Goal: Task Accomplishment & Management: Complete application form

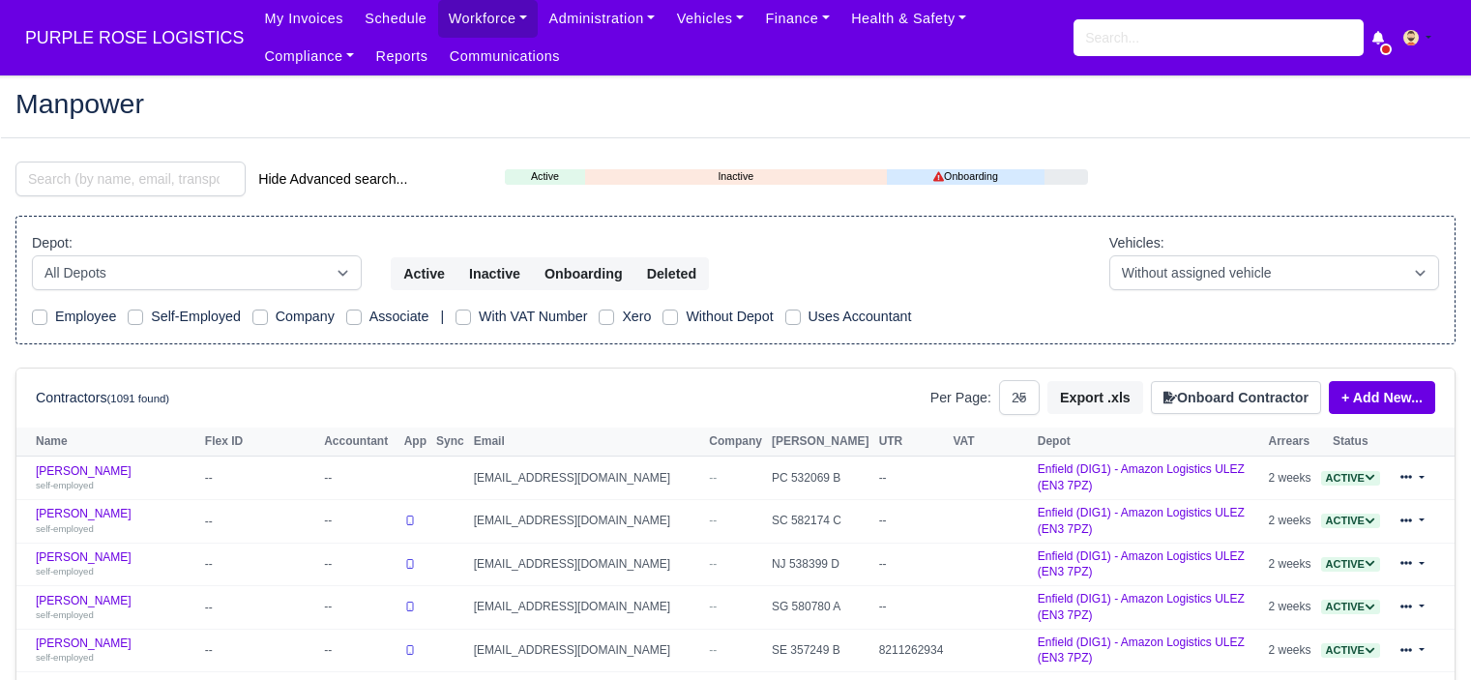
select select "25"
click at [440, 25] on link "Workforce" at bounding box center [488, 19] width 101 height 38
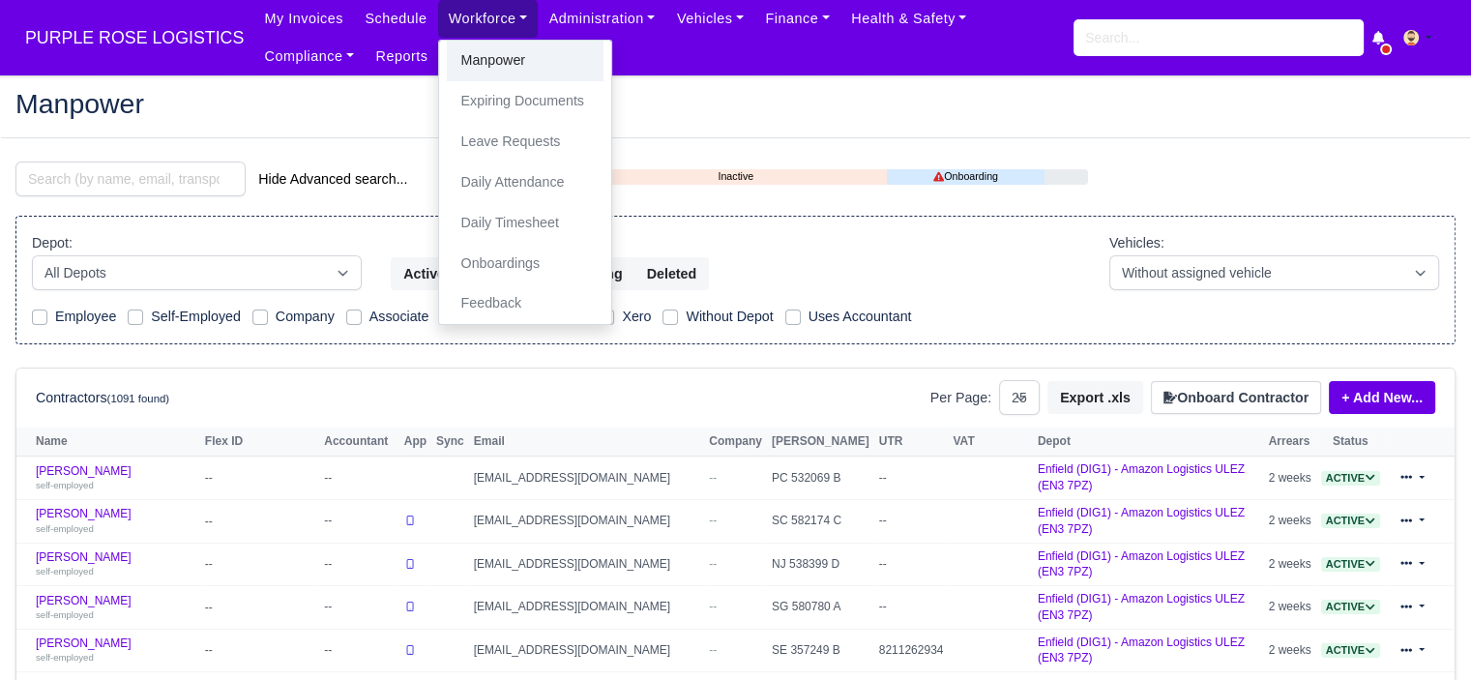
click at [495, 74] on link "Manpower" at bounding box center [525, 61] width 157 height 41
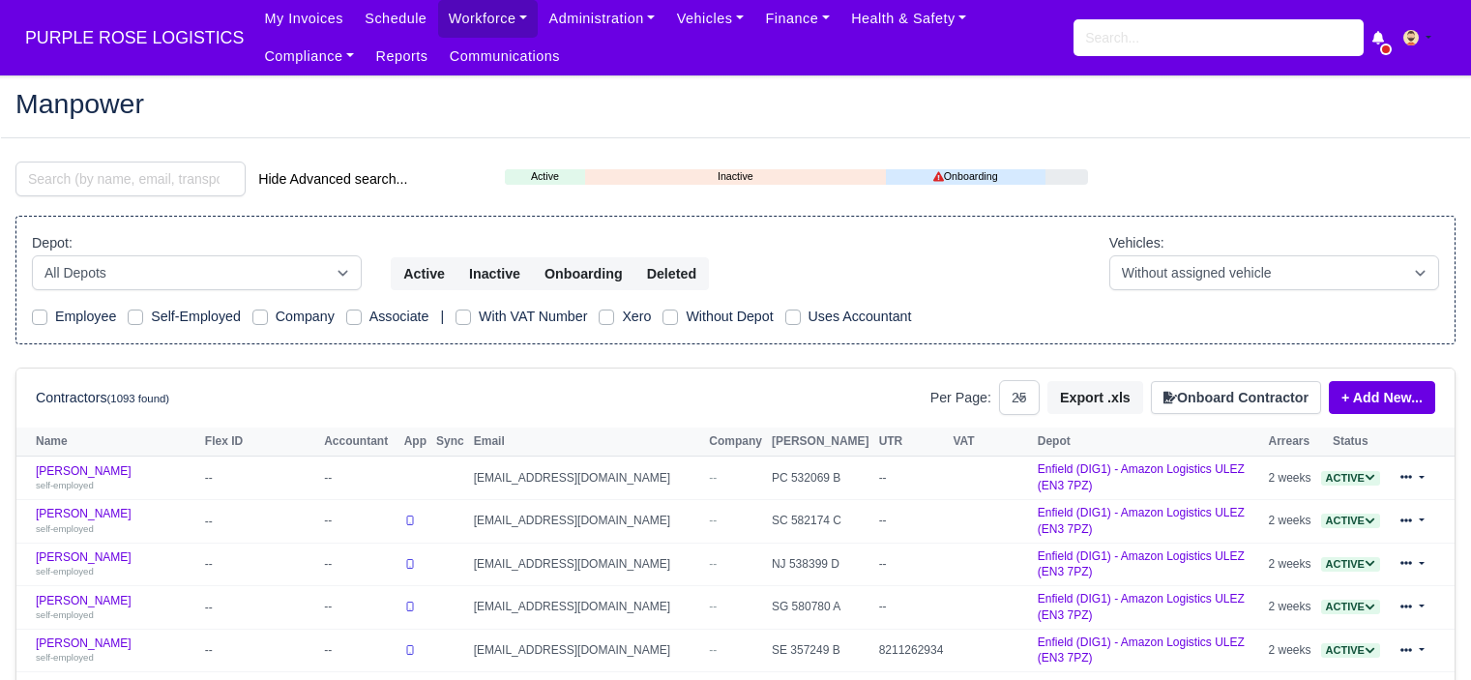
select select "25"
drag, startPoint x: 1238, startPoint y: 390, endPoint x: 1228, endPoint y: 393, distance: 11.0
click at [1238, 391] on button "Onboard Contractor" at bounding box center [1236, 397] width 170 height 33
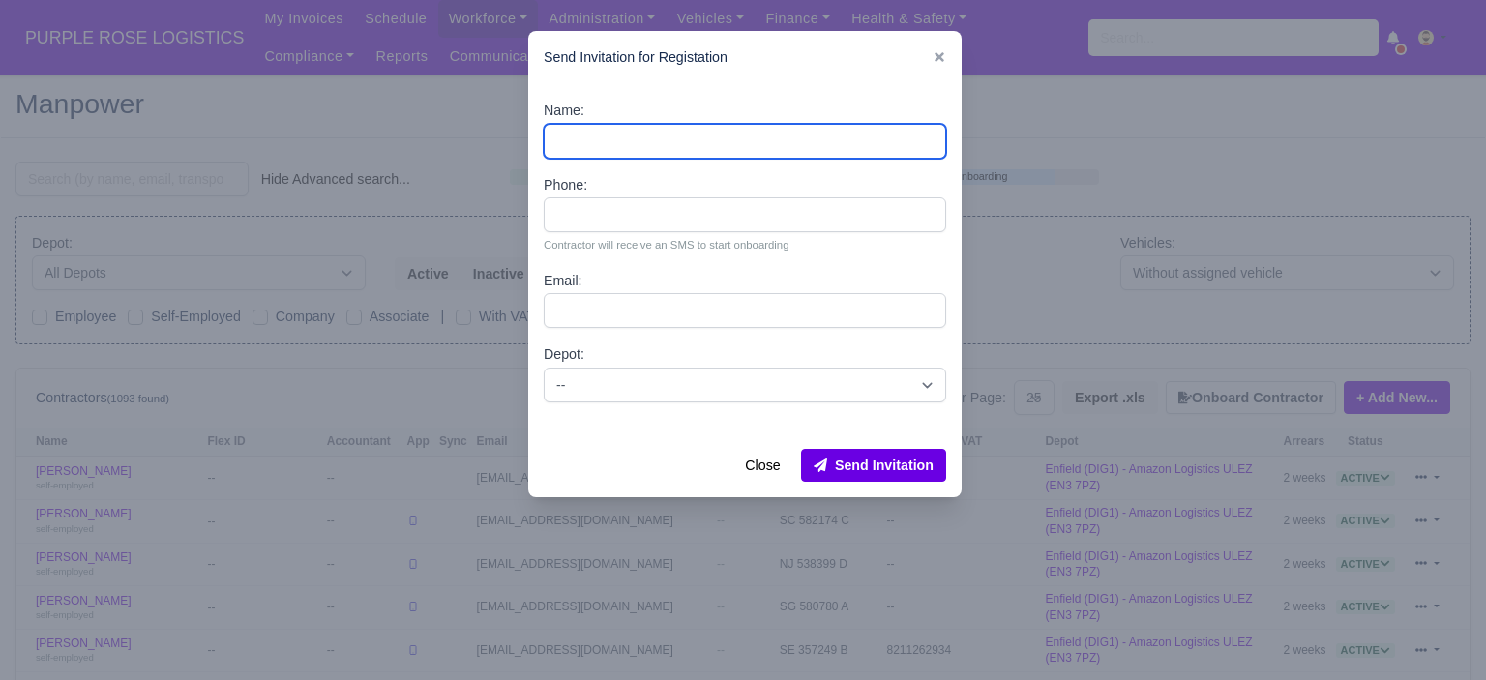
click at [713, 146] on input "Name:" at bounding box center [745, 141] width 402 height 35
paste input "GAETANO TENERELLI"
type input "GAETANO TENERELLI"
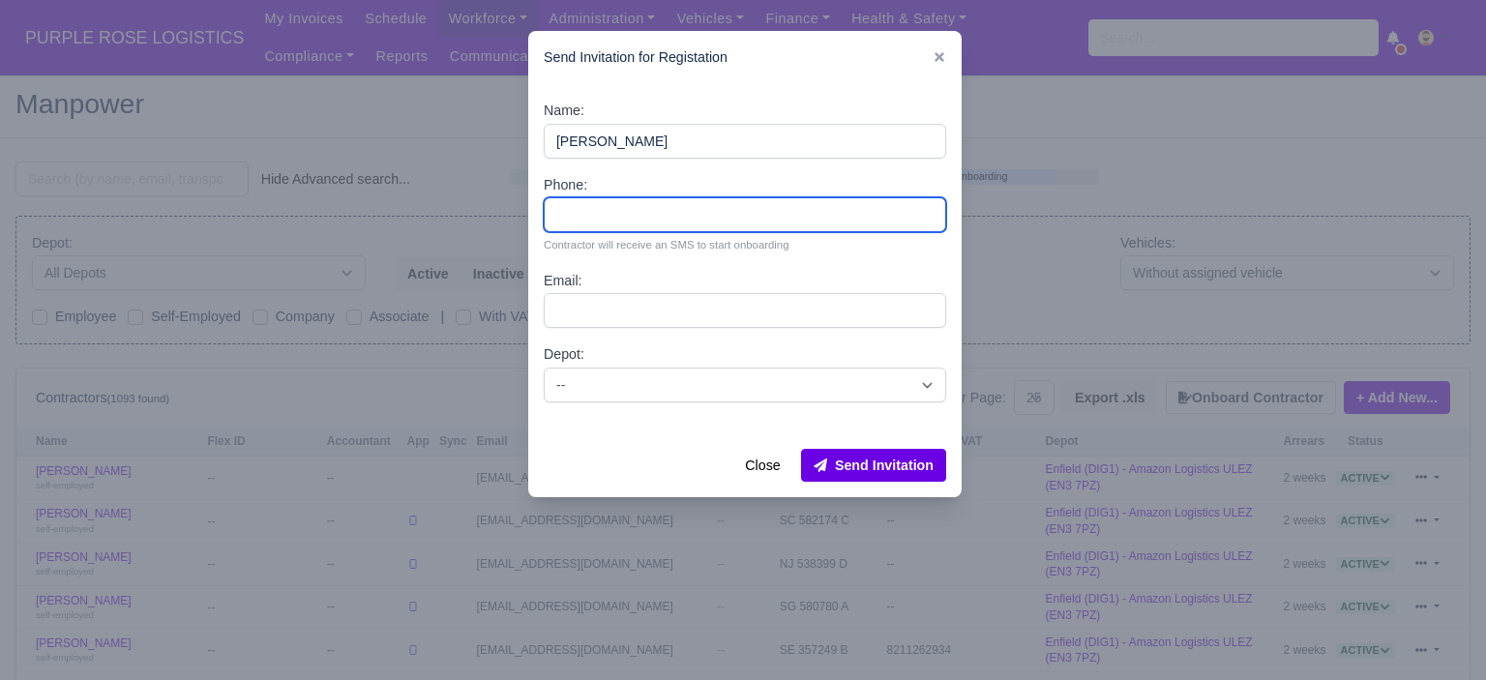
click at [662, 212] on input "Phone:" at bounding box center [745, 214] width 402 height 35
click at [588, 219] on input "Phone:" at bounding box center [745, 214] width 402 height 35
paste input "44 7512 212619"
type input "44 7512 212619"
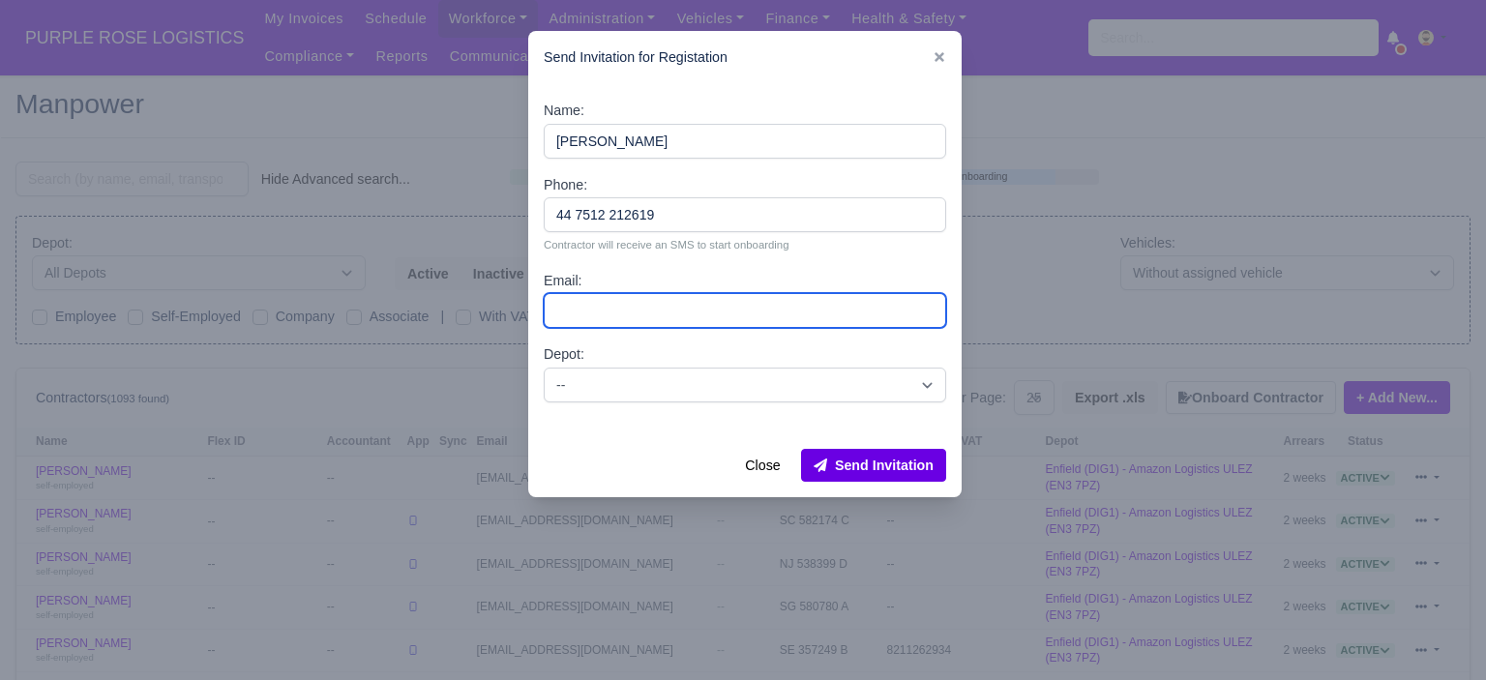
click at [687, 310] on input "Email:" at bounding box center [745, 310] width 402 height 35
paste input "gaetanpurplero@gmail.com"
type input "gaetanpurplero@gmail.com"
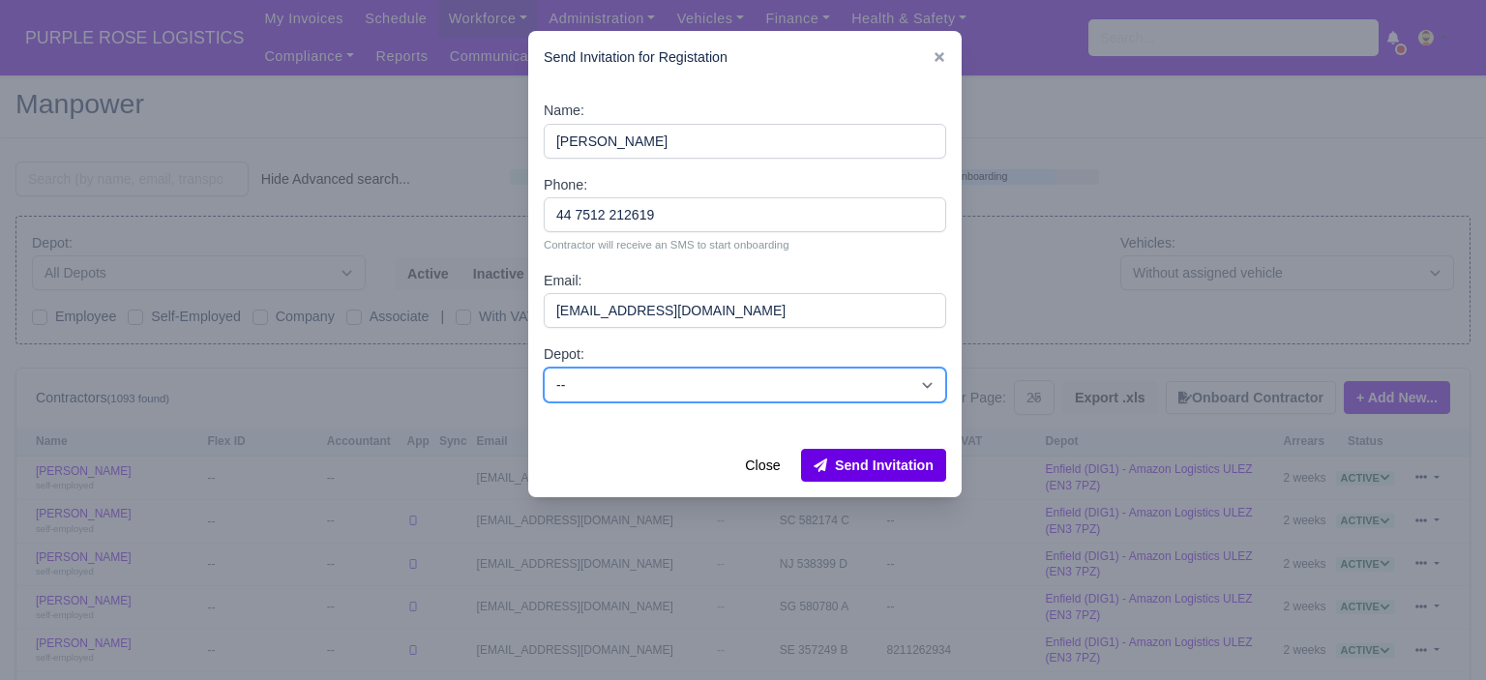
click at [708, 381] on select "-- Enfield (DIG1) - Amazon Logistics ULEZ (EN3 7PZ) Harlow (DHW1) - Amazon Logi…" at bounding box center [745, 385] width 402 height 35
select select "5"
click at [544, 368] on select "-- Enfield (DIG1) - Amazon Logistics ULEZ (EN3 7PZ) Harlow (DHW1) - Amazon Logi…" at bounding box center [745, 385] width 402 height 35
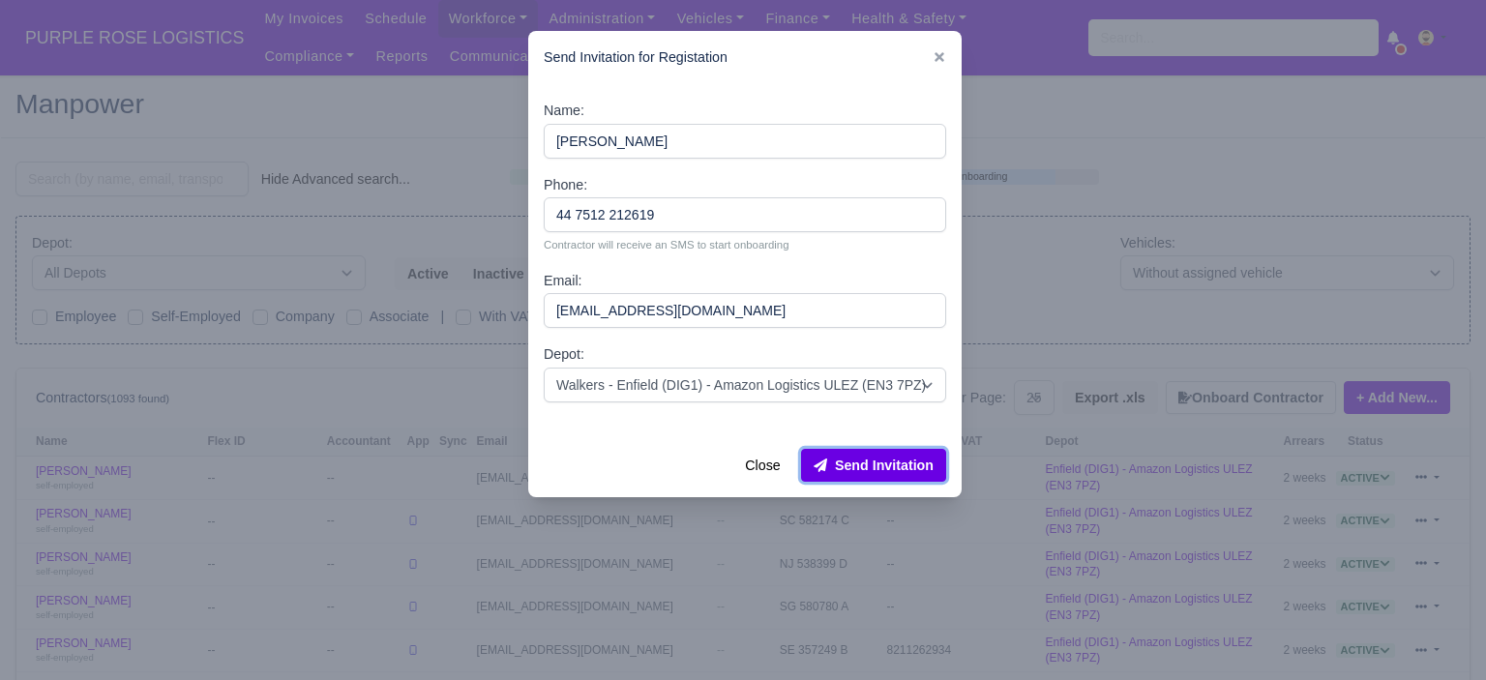
click at [877, 472] on button "Send Invitation" at bounding box center [873, 465] width 145 height 33
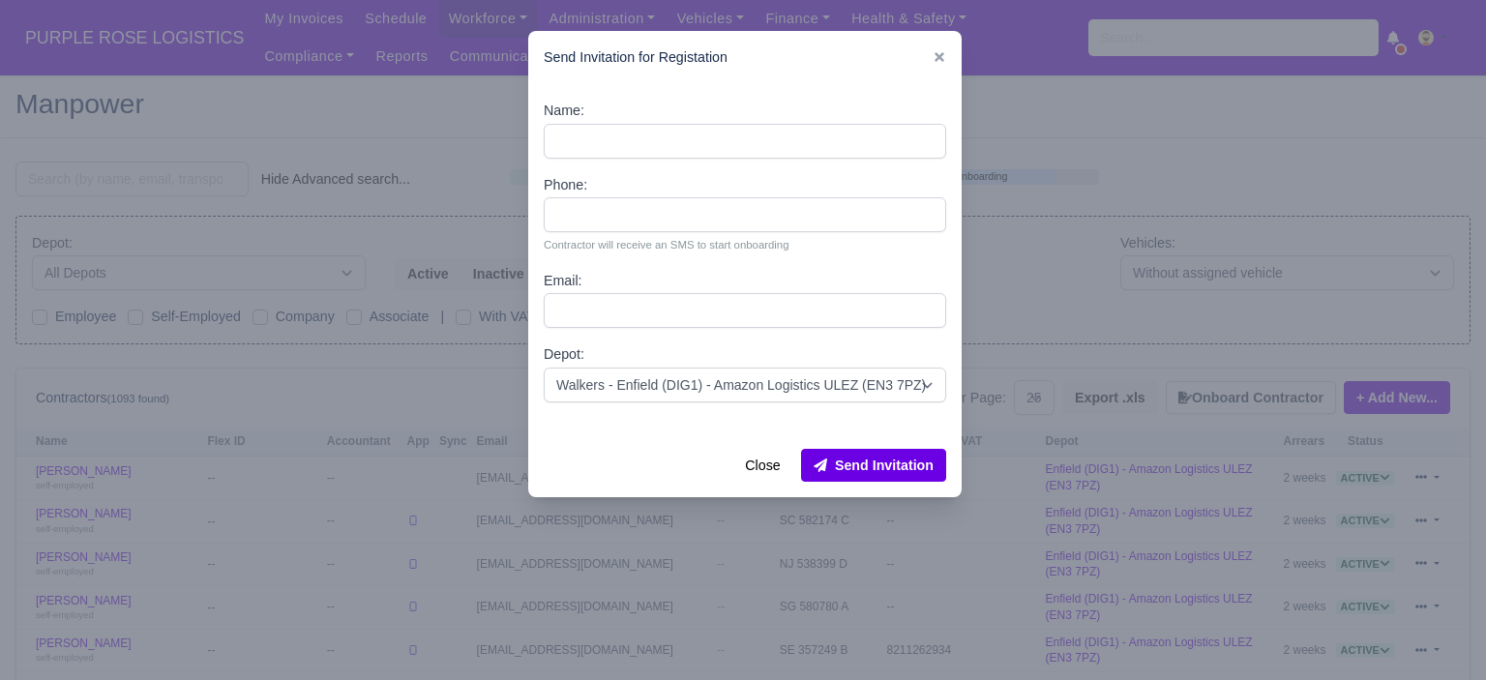
click at [1028, 243] on div at bounding box center [743, 340] width 1486 height 680
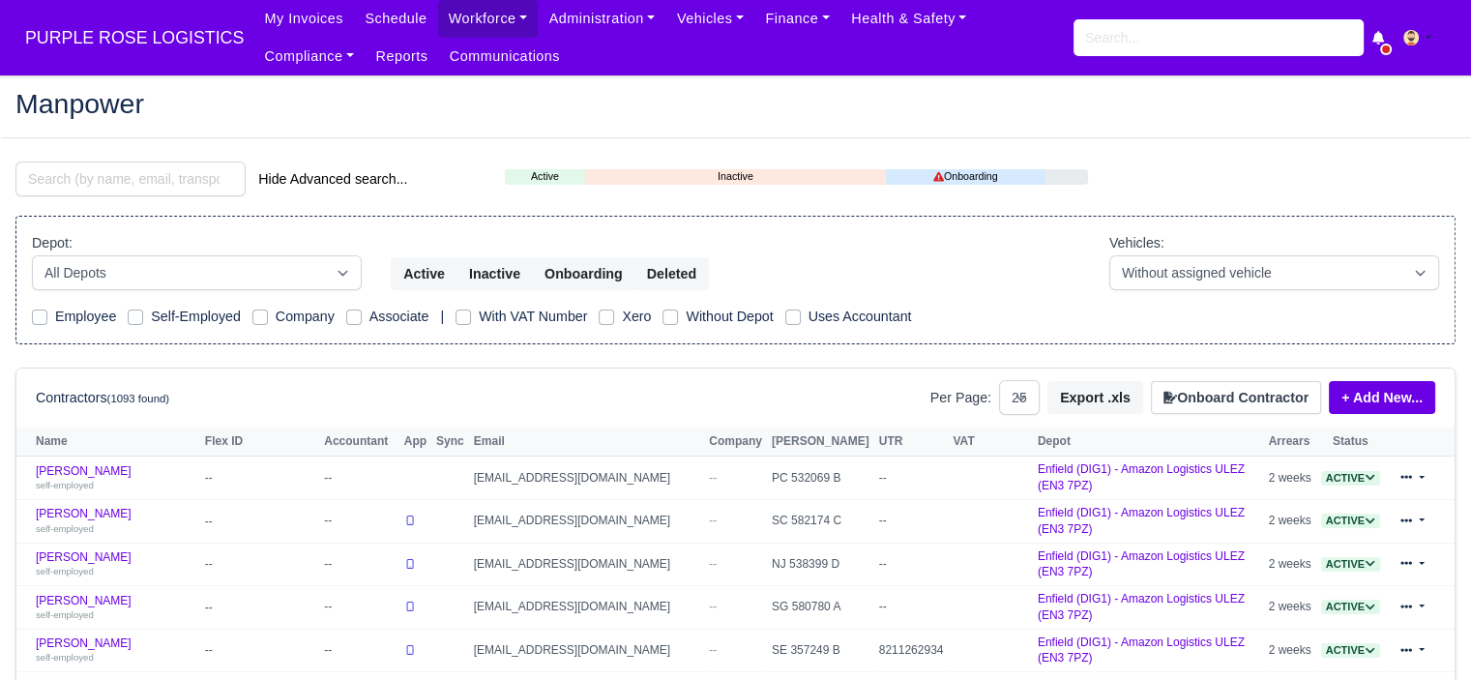
drag, startPoint x: 1145, startPoint y: 57, endPoint x: 1147, endPoint y: 42, distance: 15.6
click at [1145, 56] on div "My Invoices Schedule Workforce Manpower Expiring Documents Leave Requests Daily…" at bounding box center [854, 37] width 1202 height 75
click at [1147, 40] on input "search" at bounding box center [1219, 37] width 290 height 37
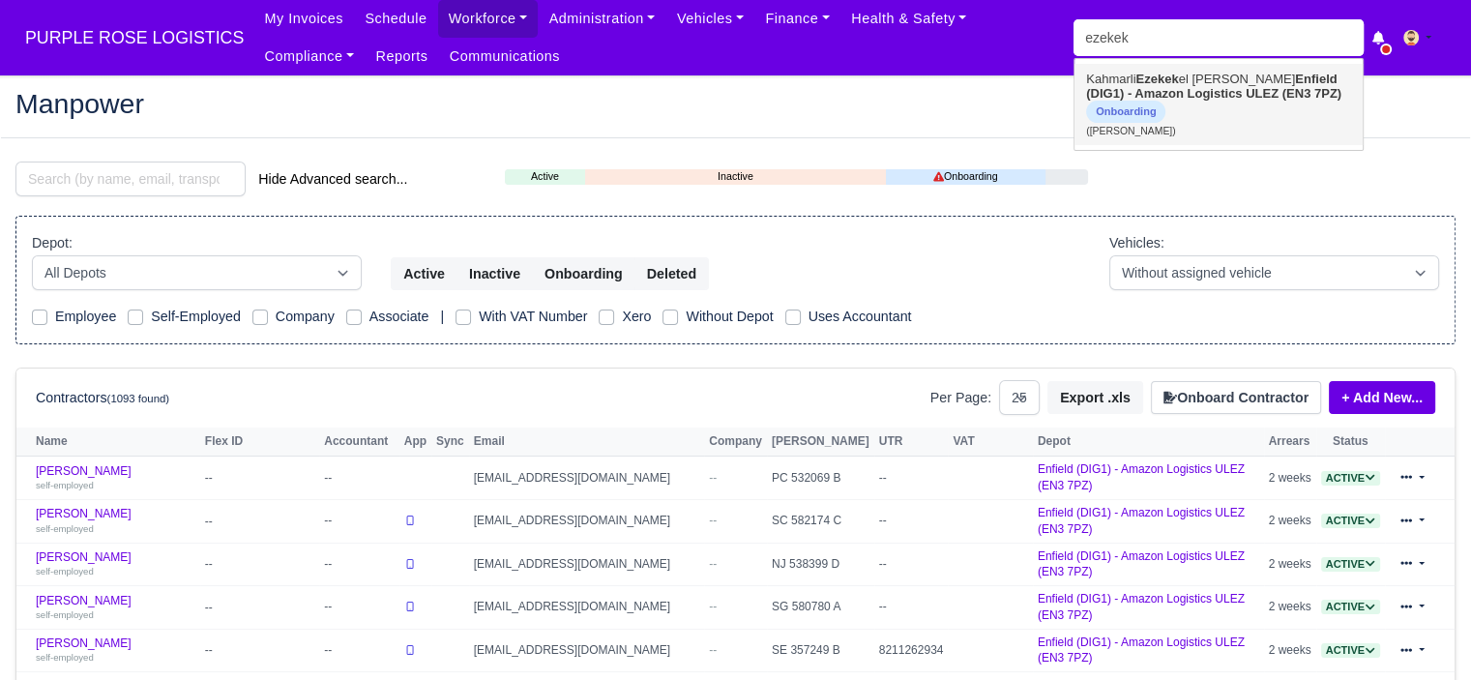
click at [1152, 107] on span "Onboarding" at bounding box center [1125, 112] width 79 height 22
type input "[PERSON_NAME] [PERSON_NAME]"
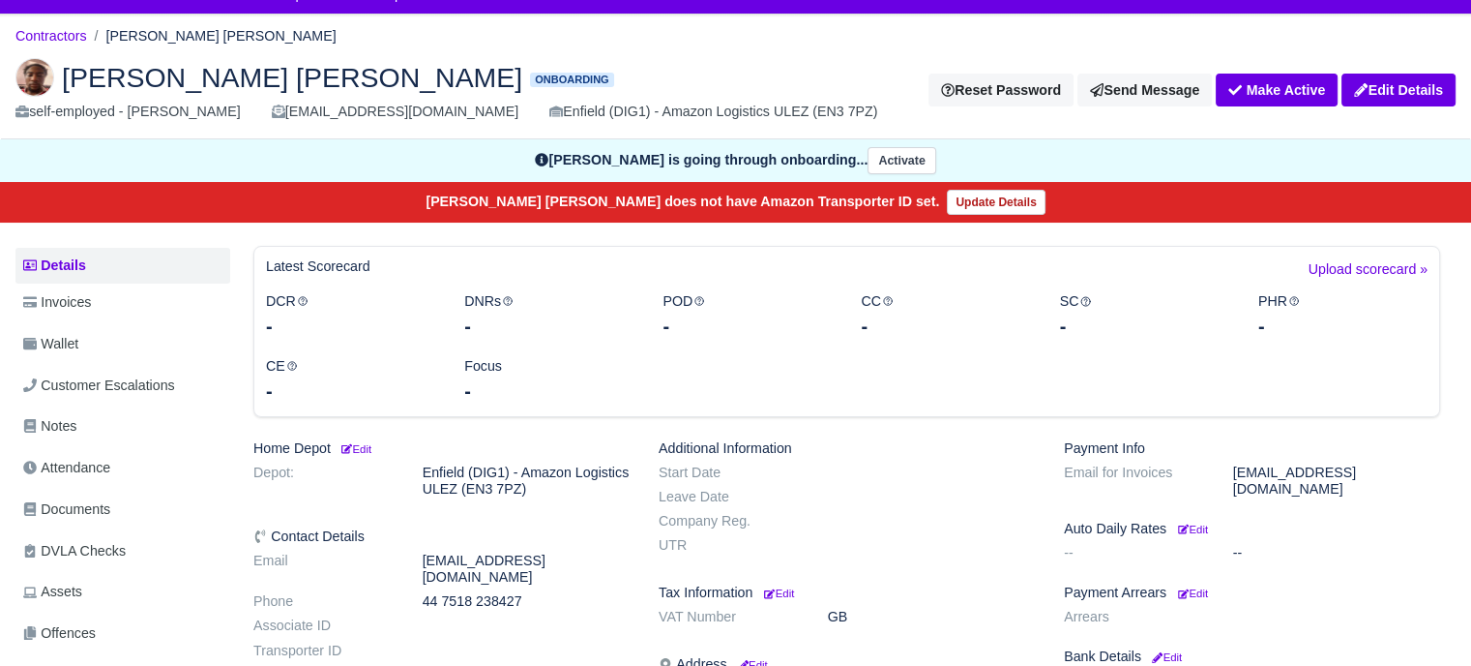
scroll to position [97, 0]
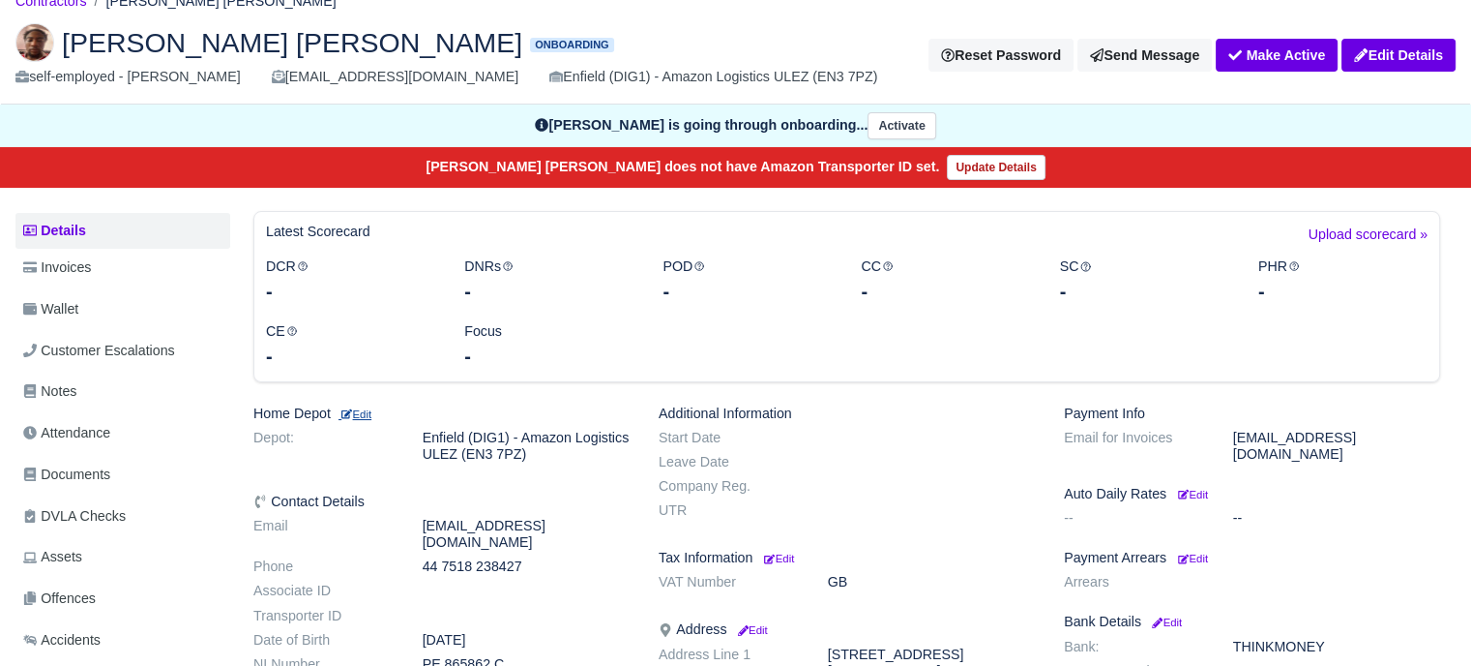
click at [371, 415] on small "Edit" at bounding box center [355, 414] width 33 height 12
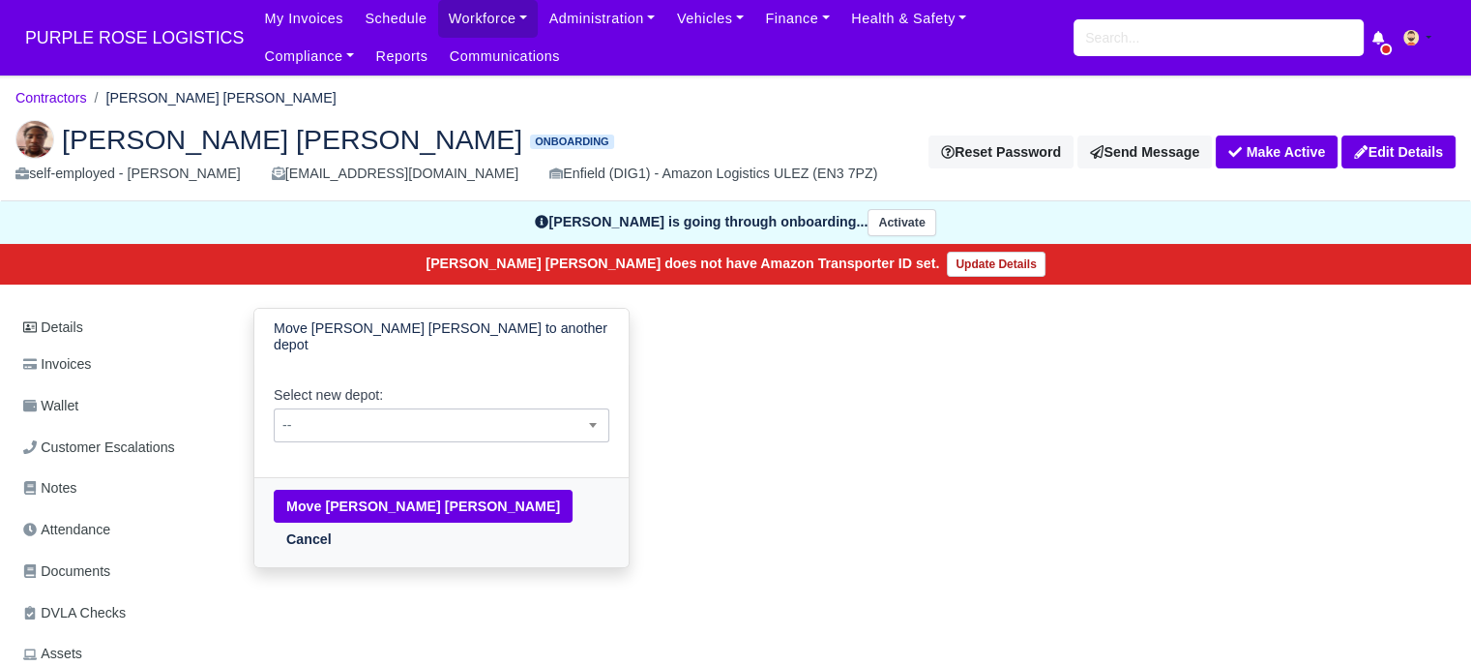
click at [398, 423] on span "--" at bounding box center [442, 425] width 334 height 24
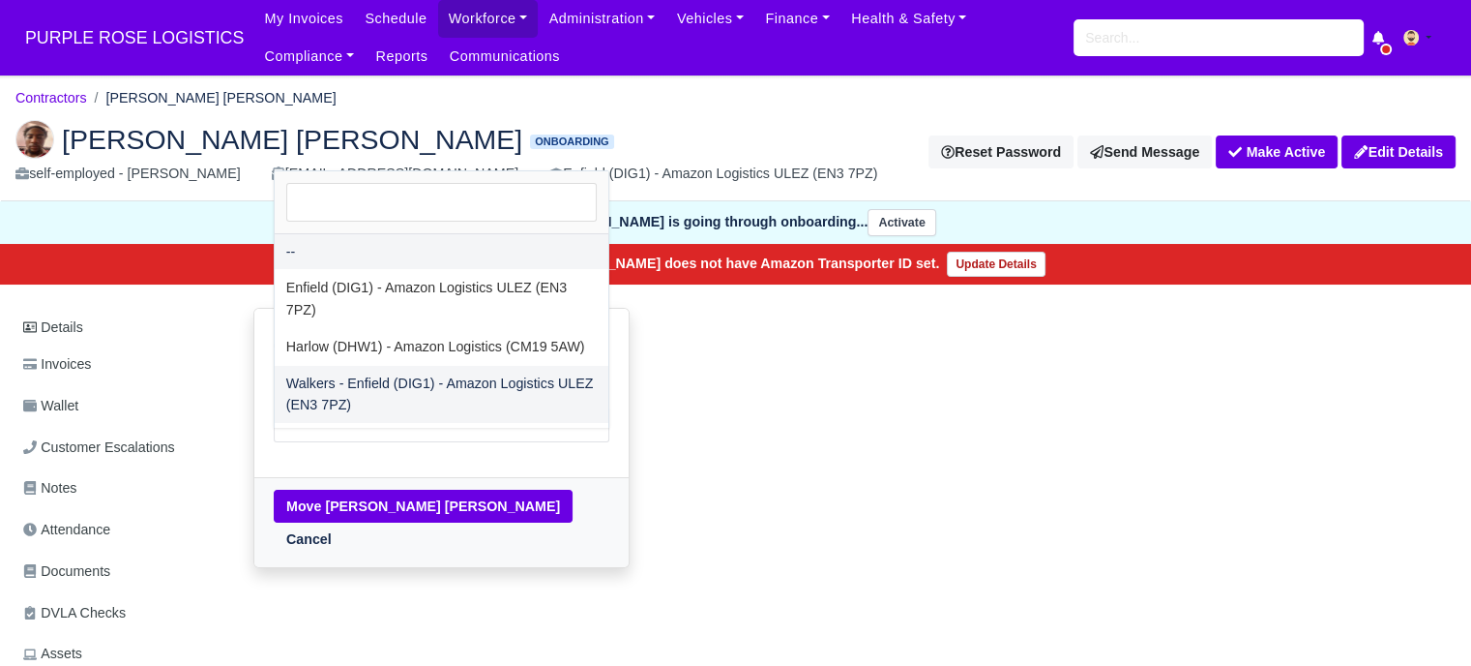
select select "5"
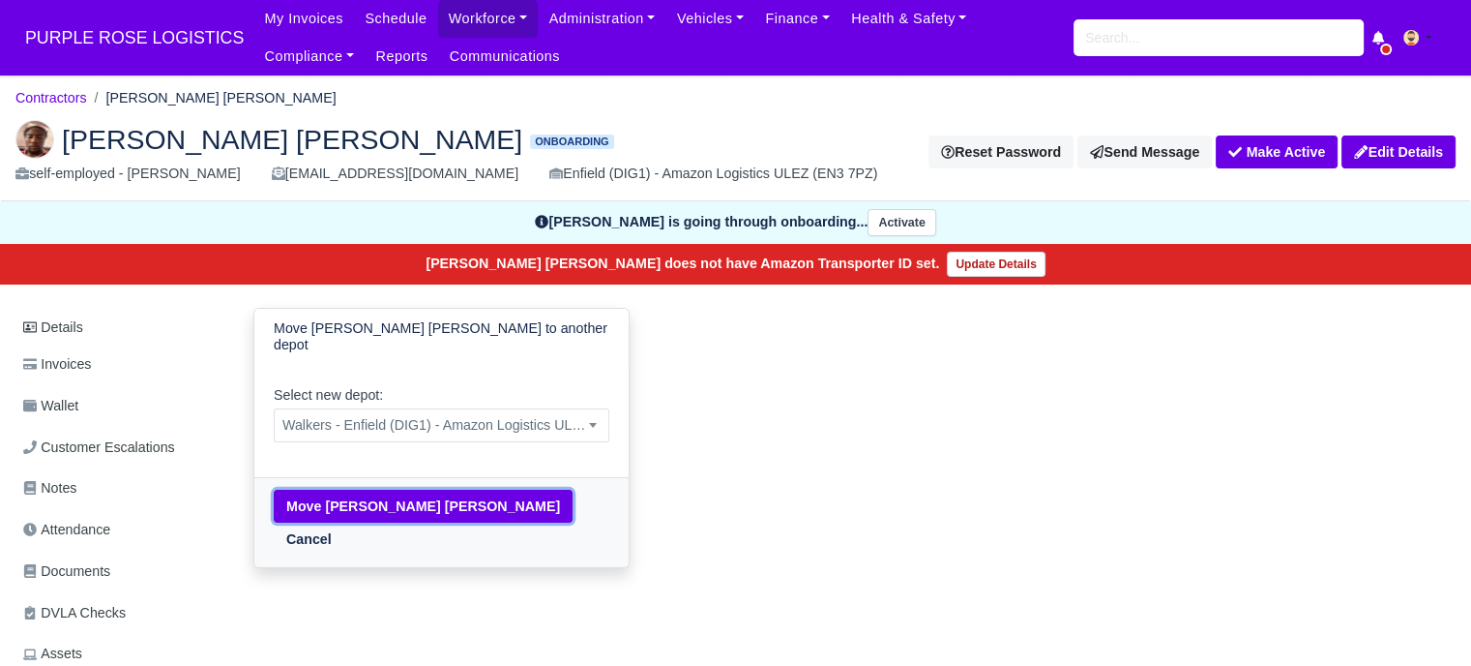
click at [414, 500] on button "Move Kahmarli Ezekekel Mccurdy-Powlette" at bounding box center [423, 505] width 299 height 33
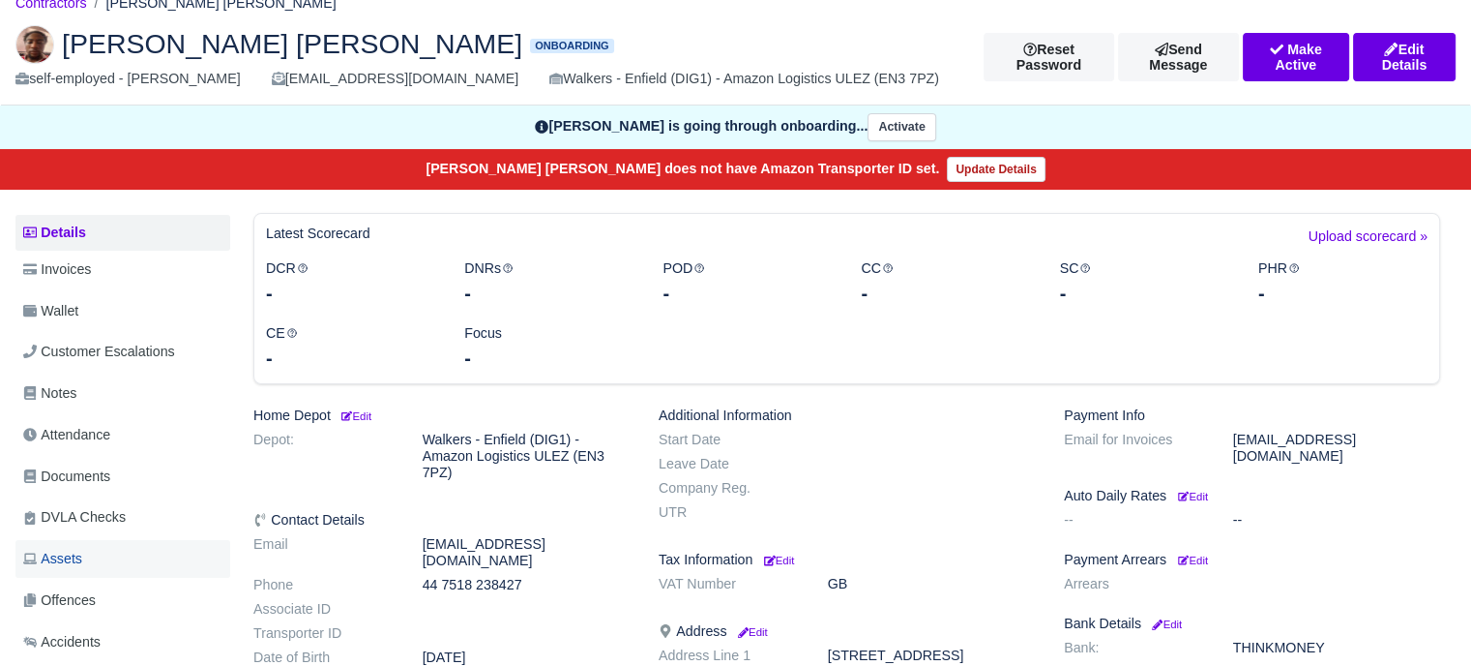
scroll to position [193, 0]
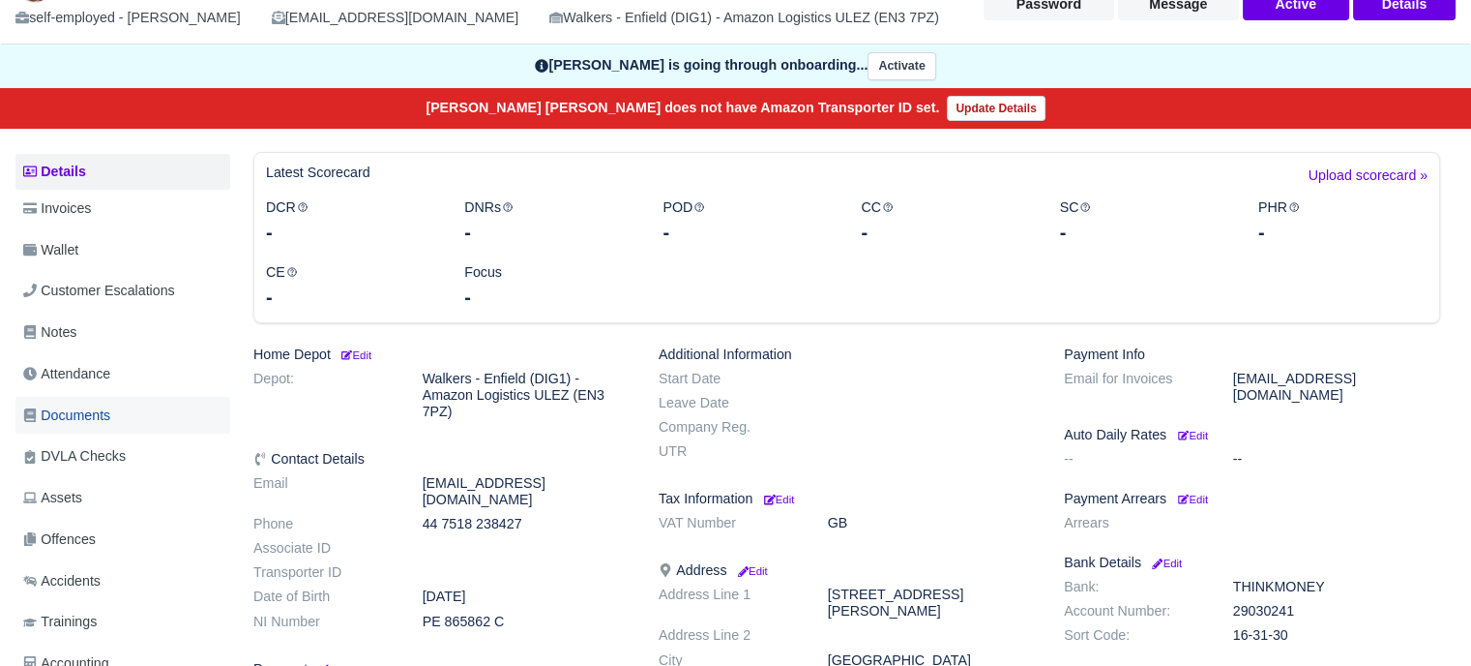
click at [125, 408] on link "Documents" at bounding box center [122, 416] width 215 height 38
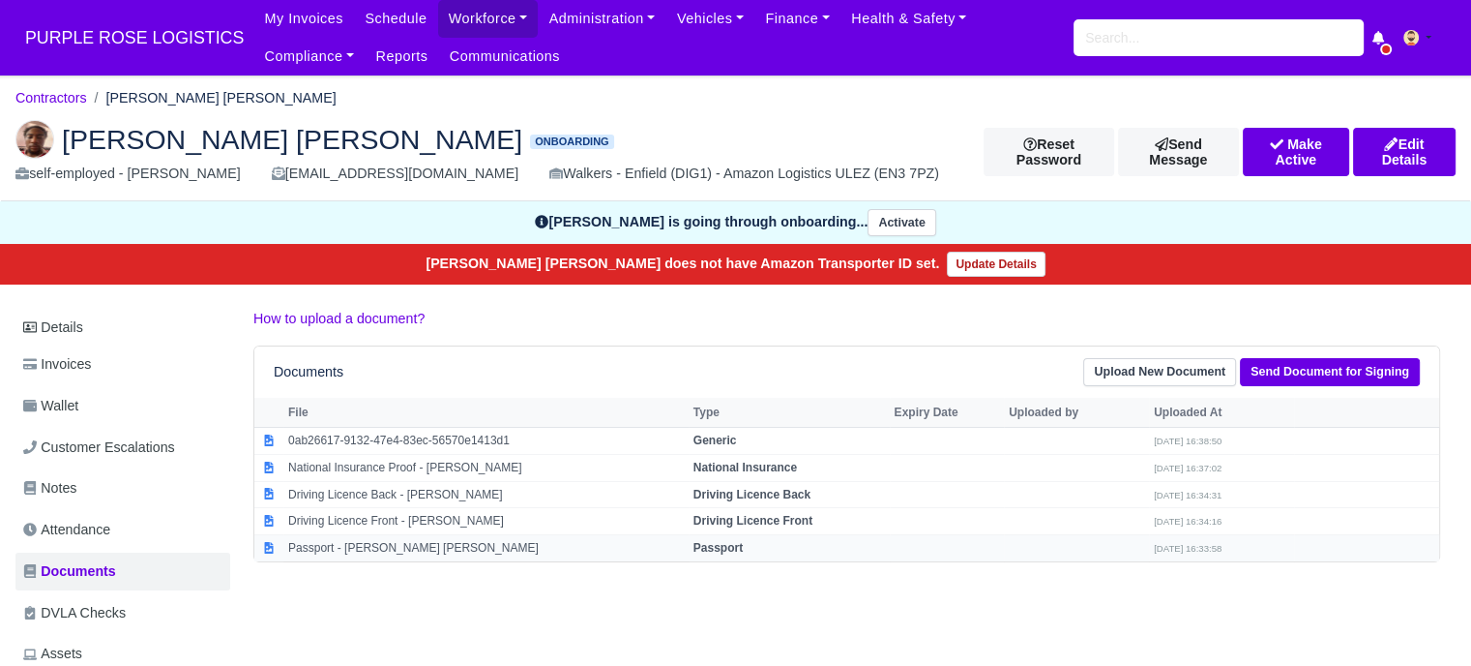
click at [558, 541] on td "Passport - Kahmarli Ezekekel Mccurdy-Powlette" at bounding box center [485, 548] width 405 height 26
select select "passport"
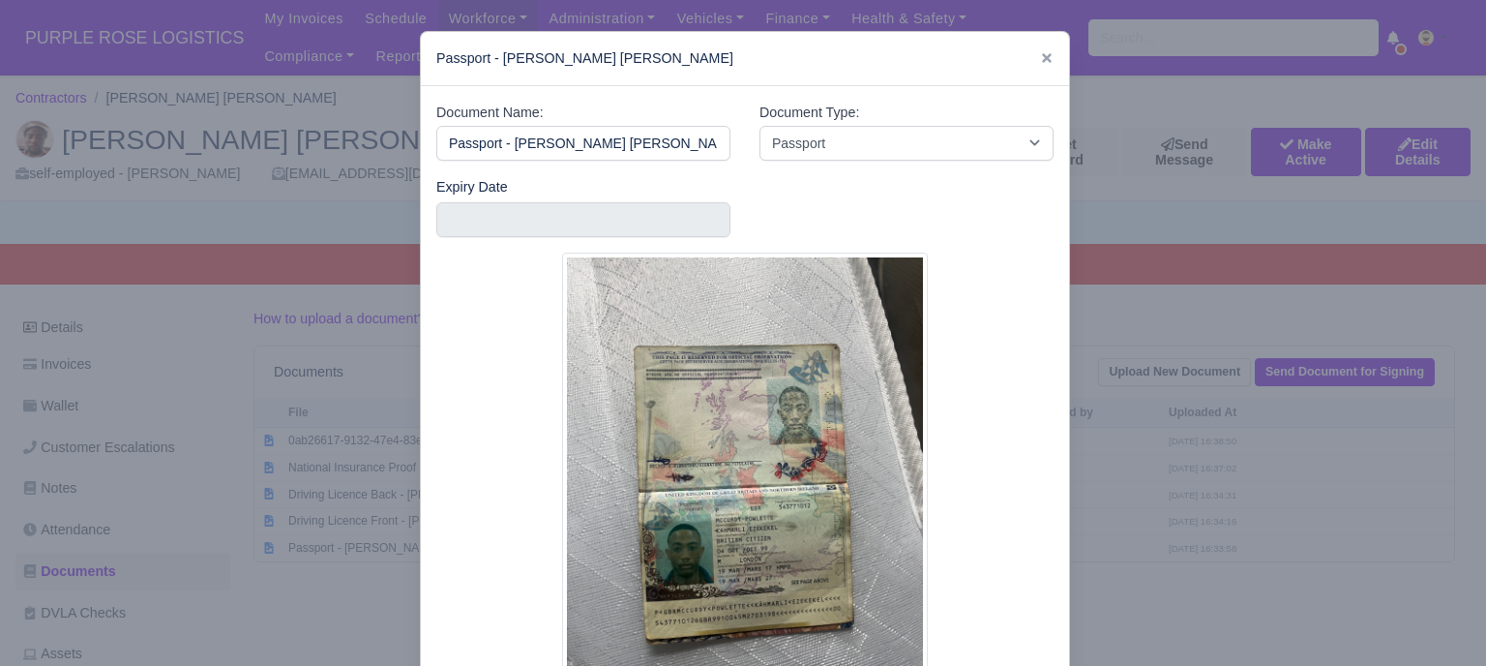
scroll to position [0, 13]
click at [1230, 417] on div at bounding box center [743, 333] width 1486 height 666
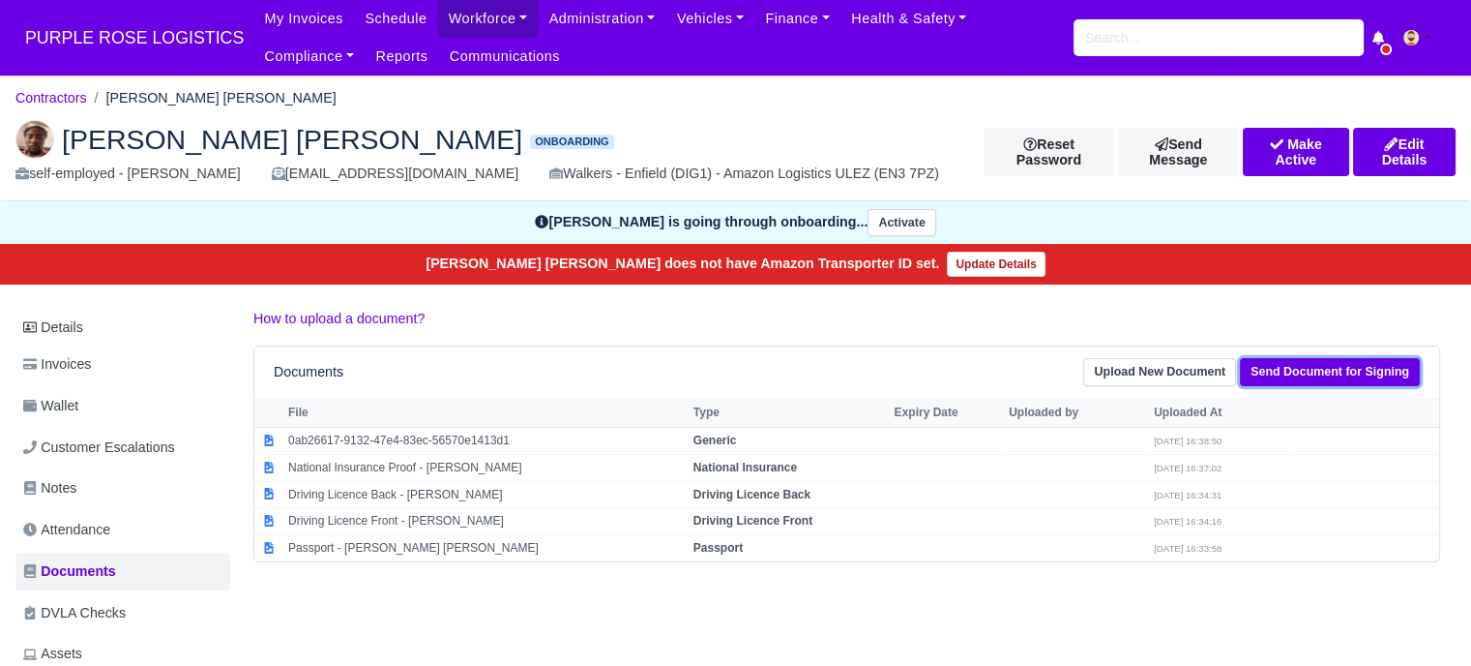
click at [1279, 371] on link "Send Document for Signing" at bounding box center [1330, 372] width 180 height 28
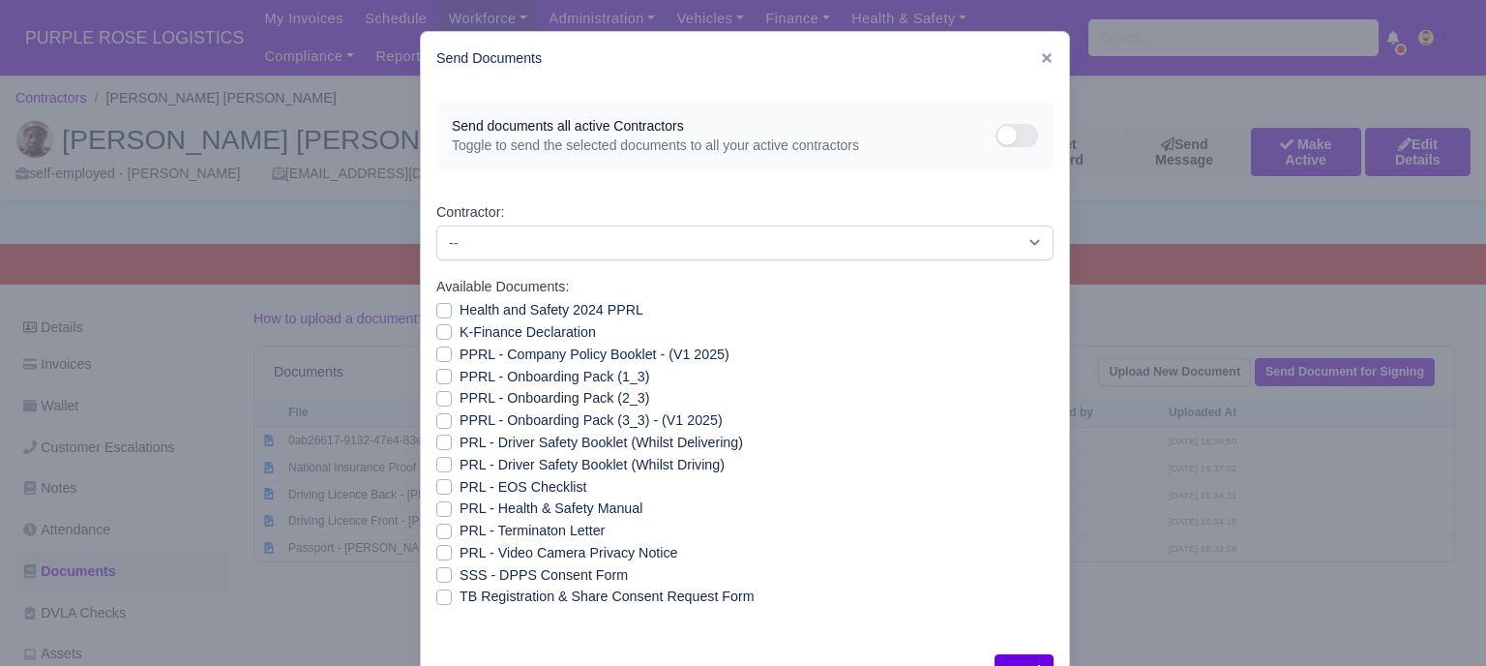
click at [460, 311] on label "Health and Safety 2024 PPRL" at bounding box center [552, 310] width 184 height 22
click at [436, 311] on input "Health and Safety 2024 PPRL" at bounding box center [443, 306] width 15 height 15
checkbox input "true"
click at [460, 331] on label "K-Finance Declaration" at bounding box center [528, 332] width 136 height 22
click at [439, 331] on input "K-Finance Declaration" at bounding box center [443, 328] width 15 height 15
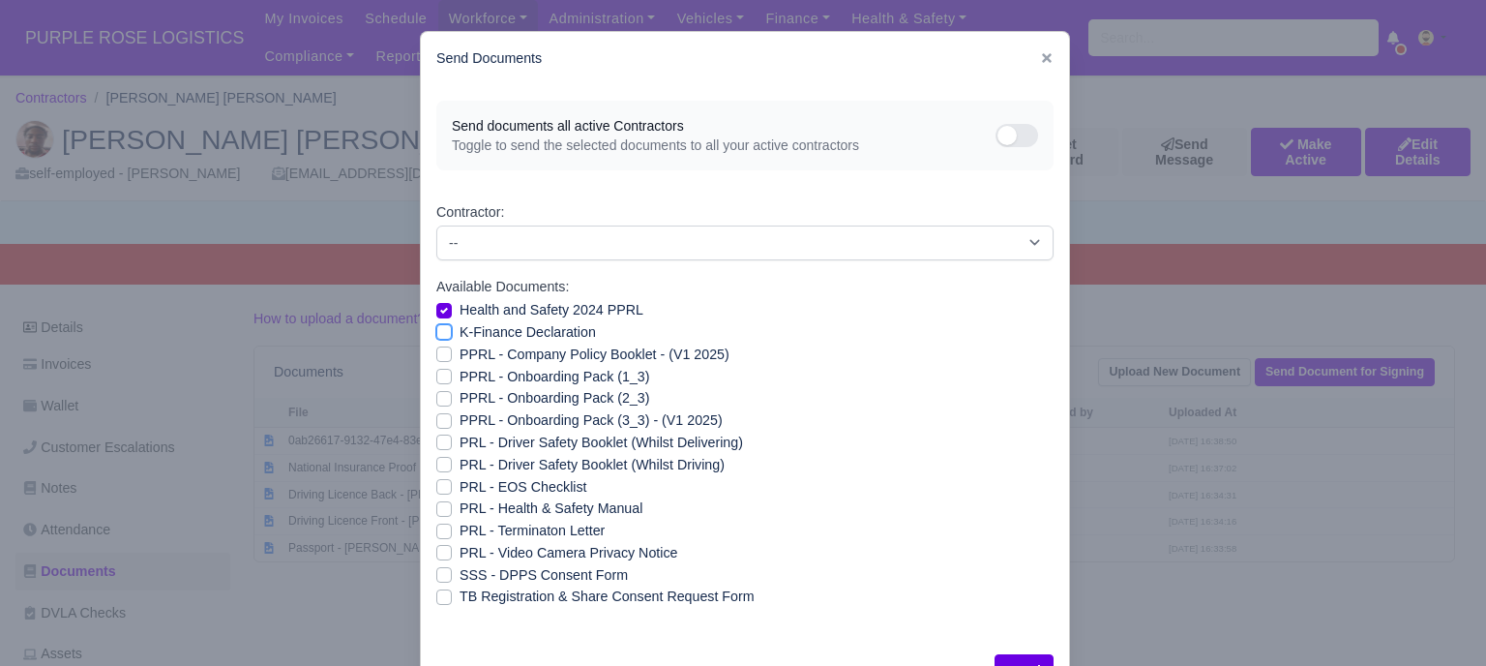
checkbox input "true"
click at [460, 355] on label "PPRL - Company Policy Booklet - (V1 2025)" at bounding box center [595, 354] width 270 height 22
click at [436, 355] on input "PPRL - Company Policy Booklet - (V1 2025)" at bounding box center [443, 350] width 15 height 15
checkbox input "true"
click at [460, 369] on label "PPRL - Onboarding Pack (1_3)" at bounding box center [555, 377] width 190 height 22
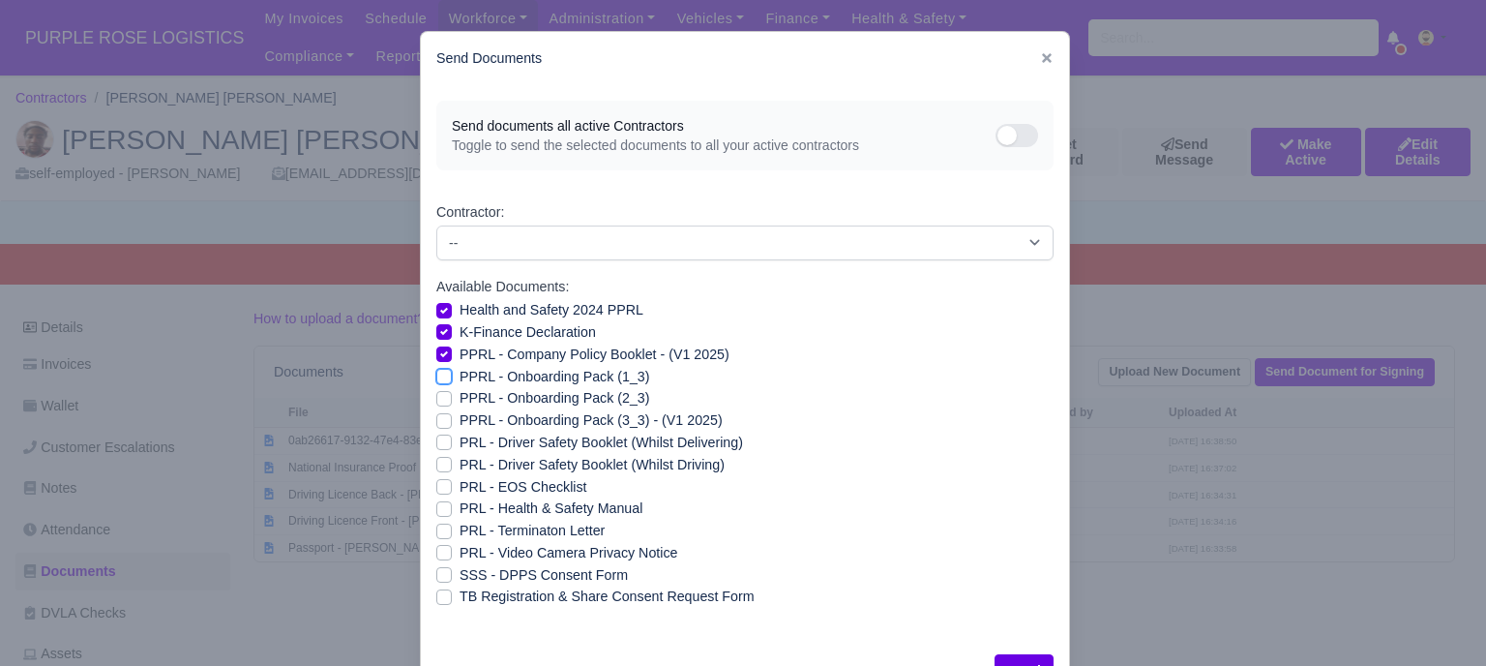
click at [436, 369] on input "PPRL - Onboarding Pack (1_3)" at bounding box center [443, 373] width 15 height 15
checkbox input "true"
click at [460, 393] on label "PPRL - Onboarding Pack (2_3)" at bounding box center [555, 398] width 190 height 22
click at [436, 393] on input "PPRL - Onboarding Pack (2_3)" at bounding box center [443, 394] width 15 height 15
checkbox input "true"
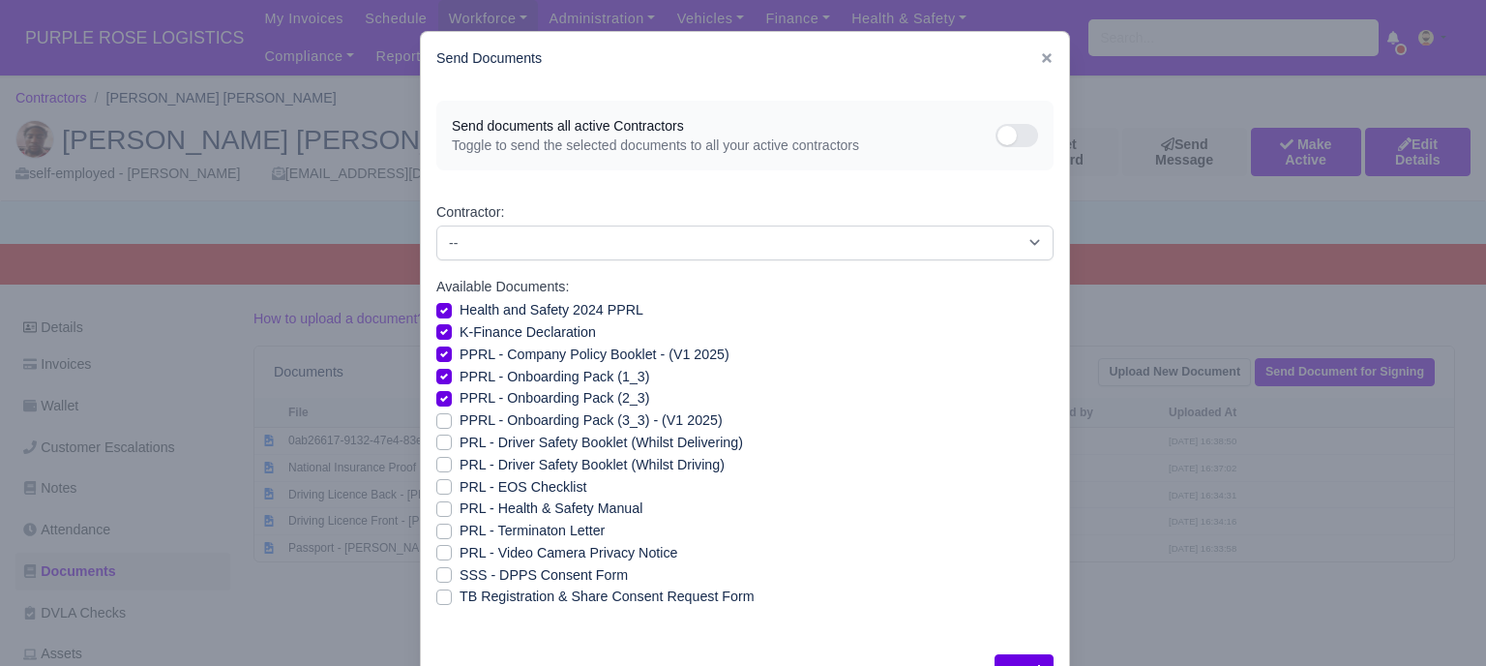
click at [460, 417] on label "PPRL - Onboarding Pack (3_3) - (V1 2025)" at bounding box center [591, 420] width 263 height 22
click at [436, 417] on input "PPRL - Onboarding Pack (3_3) - (V1 2025)" at bounding box center [443, 416] width 15 height 15
checkbox input "true"
click at [460, 503] on label "PRL - Health & Safety Manual" at bounding box center [551, 508] width 183 height 22
click at [436, 503] on input "PRL - Health & Safety Manual" at bounding box center [443, 504] width 15 height 15
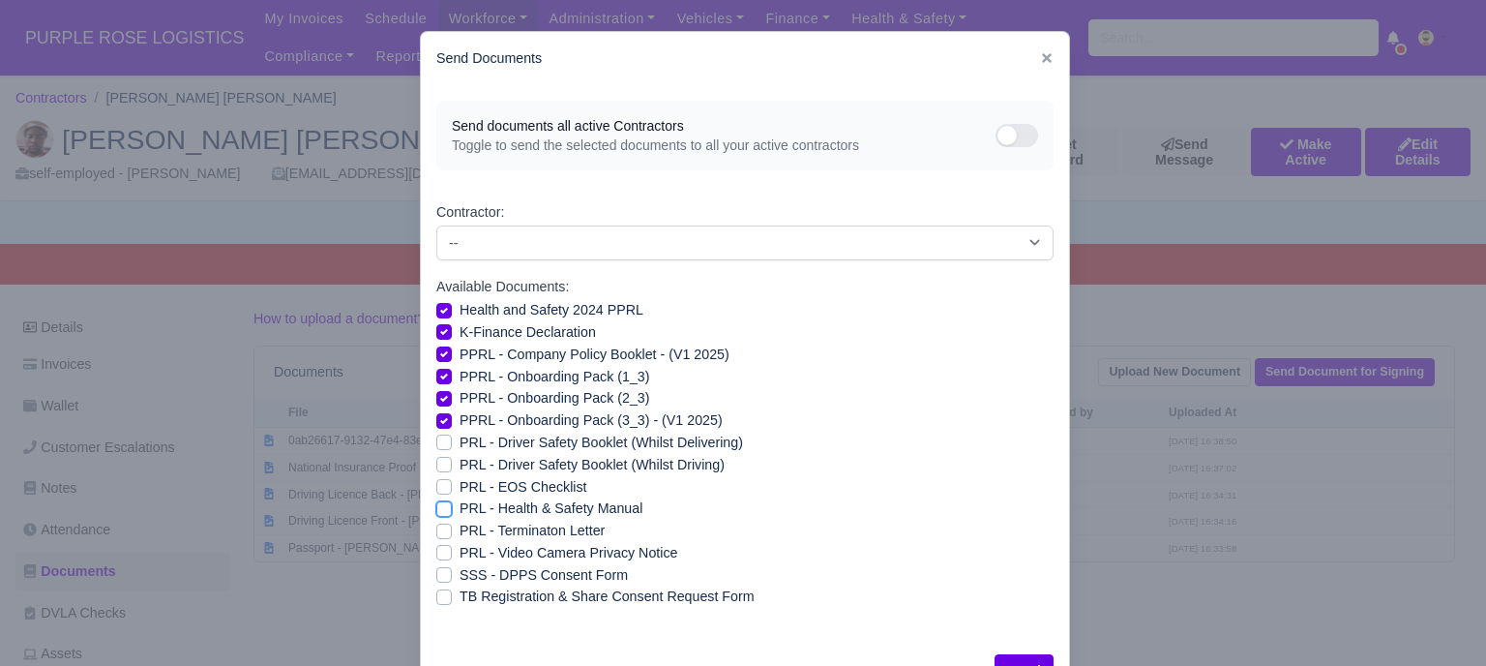
checkbox input "true"
click at [460, 552] on label "PRL - Video Camera Privacy Notice" at bounding box center [569, 553] width 218 height 22
click at [439, 552] on input "PRL - Video Camera Privacy Notice" at bounding box center [443, 549] width 15 height 15
checkbox input "true"
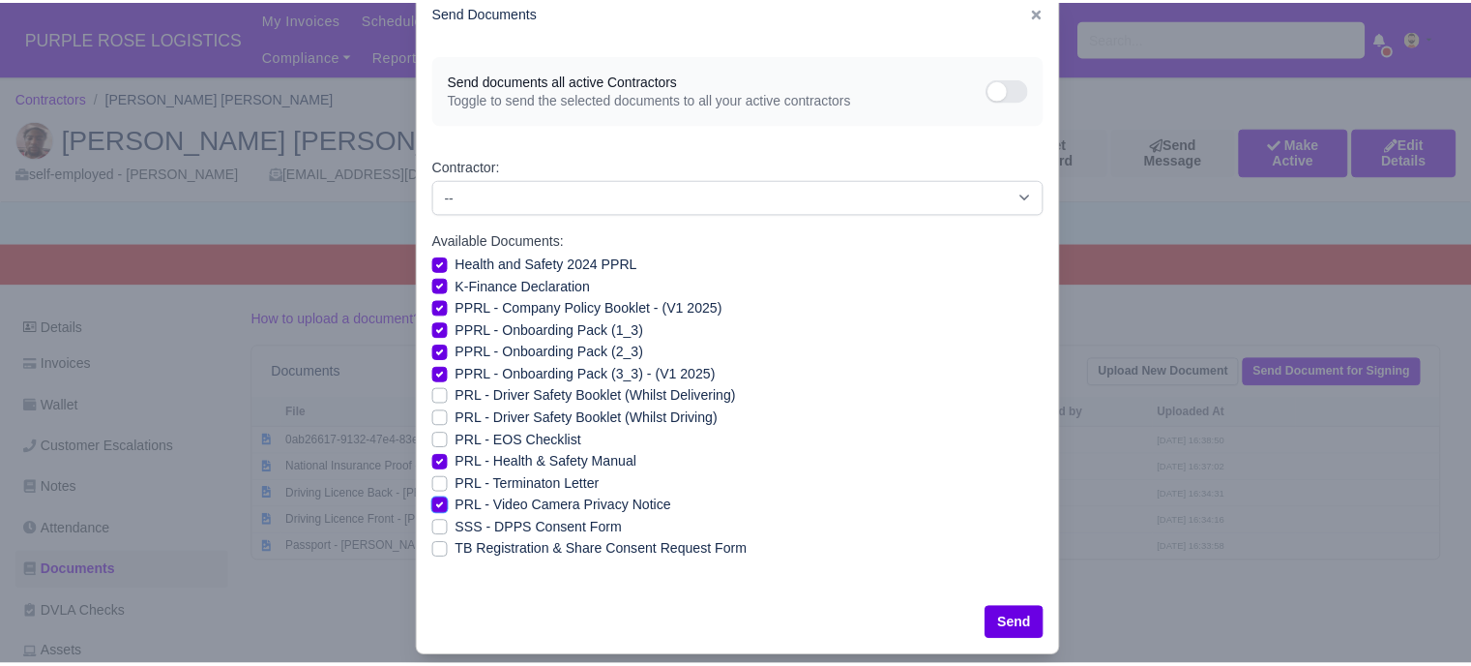
scroll to position [70, 0]
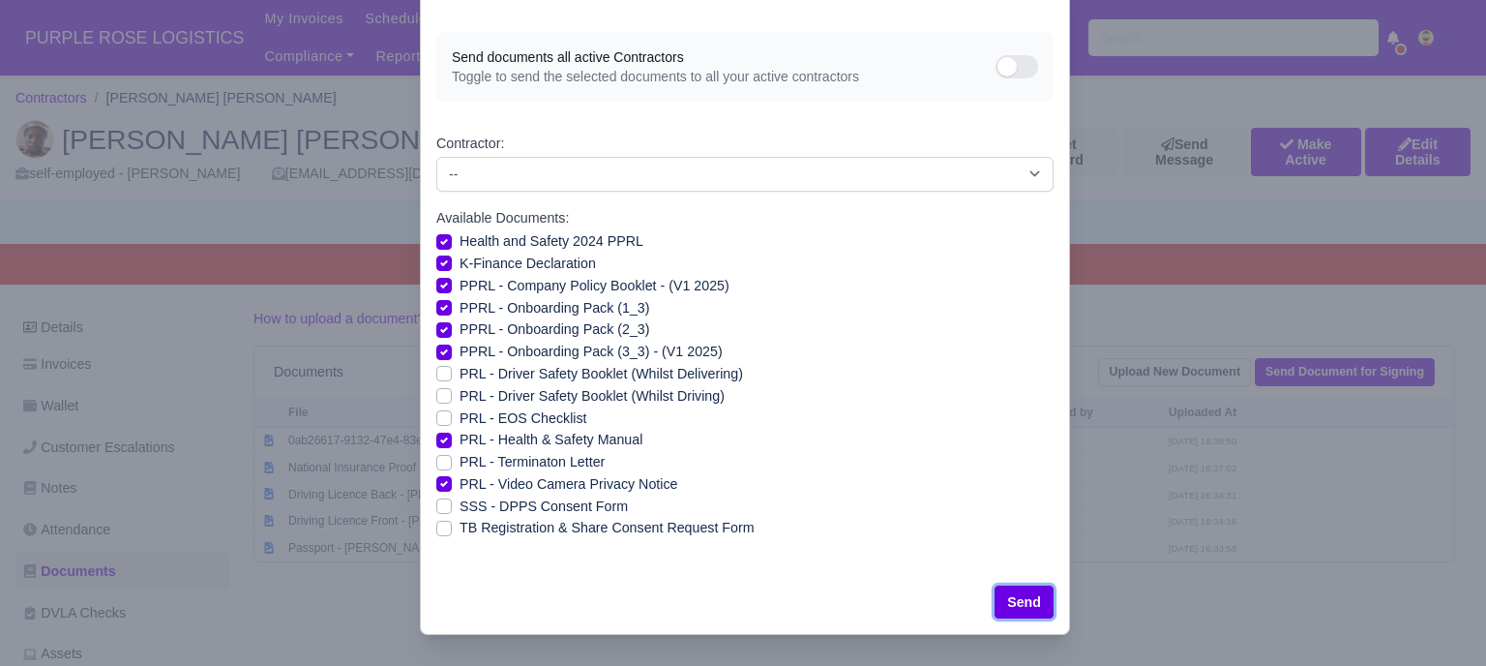
click at [1026, 594] on button "Send" at bounding box center [1023, 601] width 59 height 33
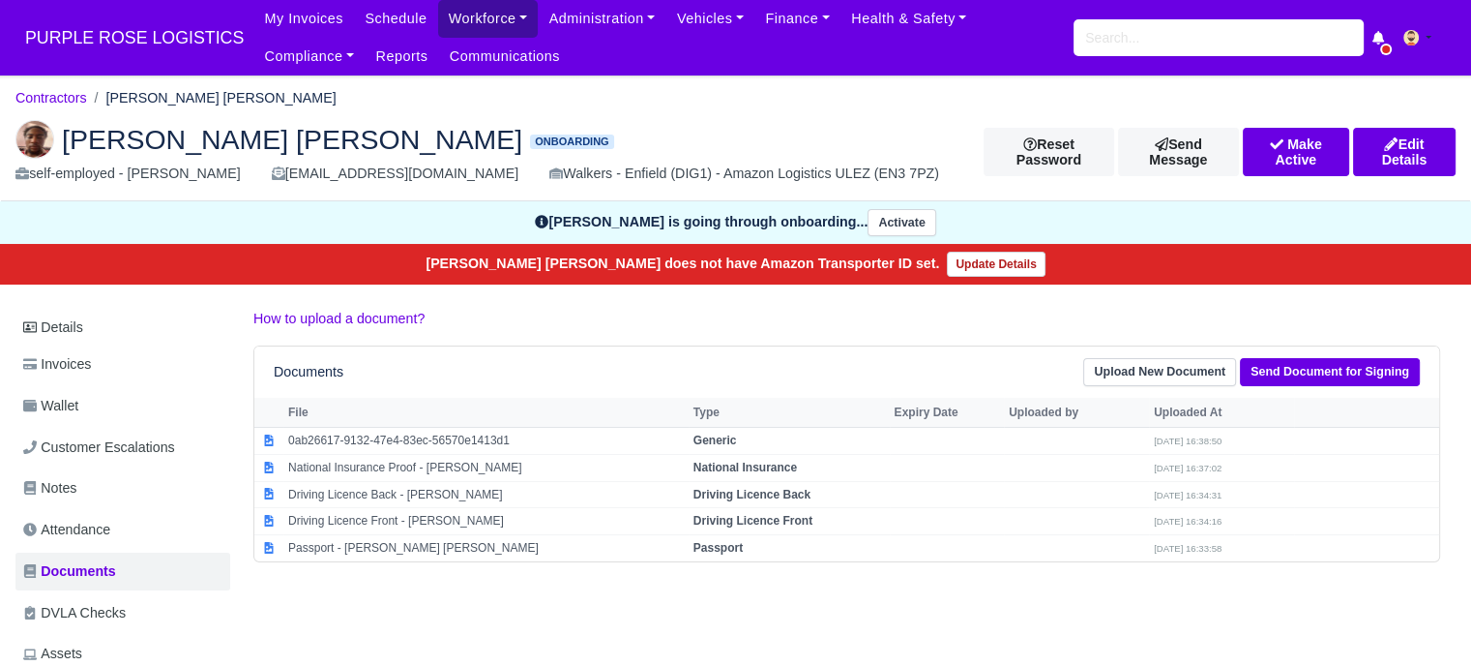
click at [438, 26] on link "Workforce" at bounding box center [488, 19] width 101 height 38
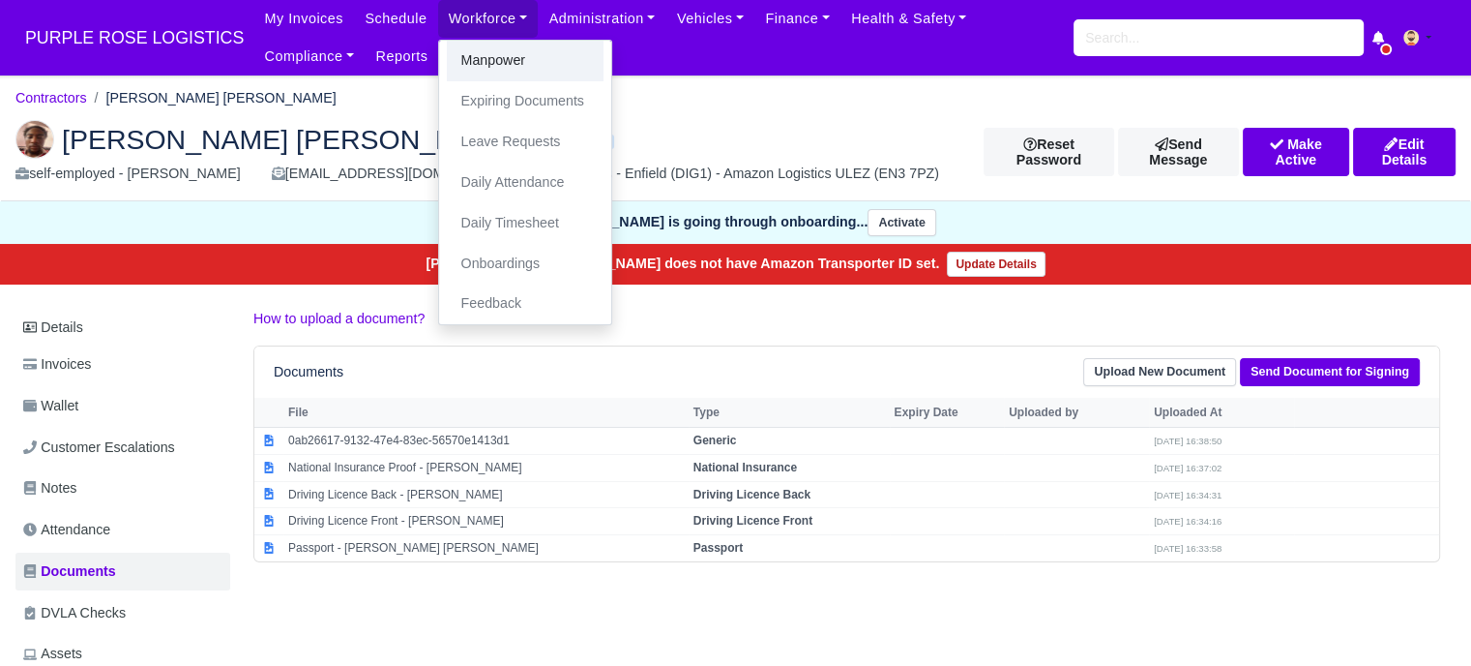
click at [497, 62] on link "Manpower" at bounding box center [525, 61] width 157 height 41
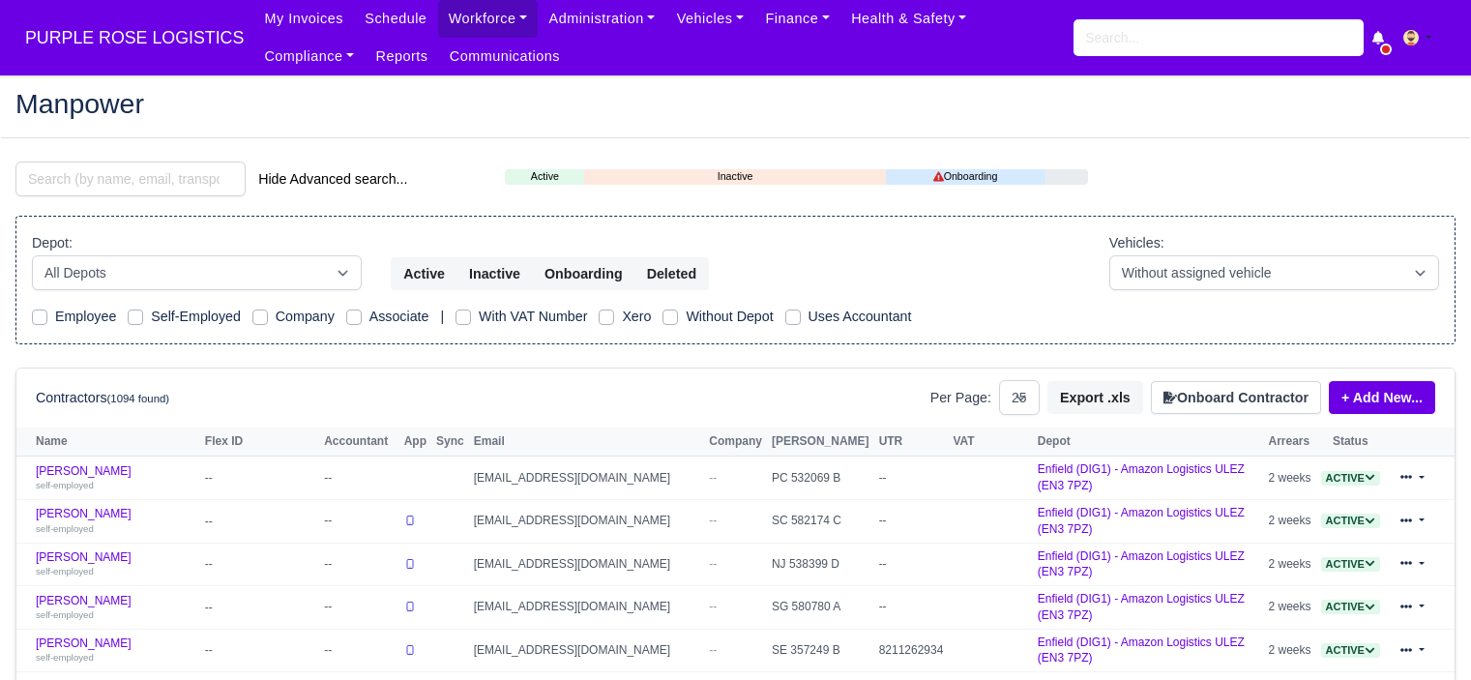
select select "25"
click at [1248, 401] on button "Onboard Contractor" at bounding box center [1236, 397] width 170 height 33
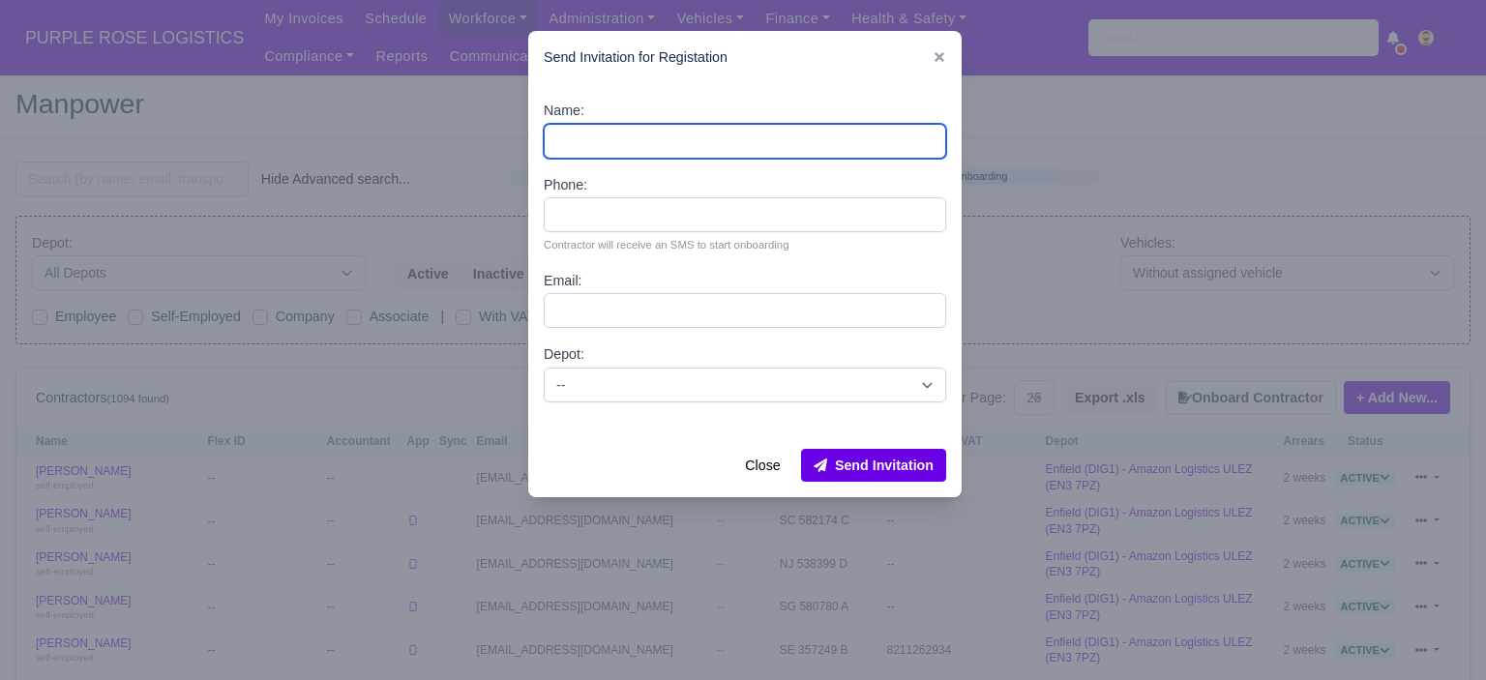
click at [671, 135] on input "Name:" at bounding box center [745, 141] width 402 height 35
paste input "[PERSON_NAME]"
type input "Murad Abdmelrezak Ibrahim"
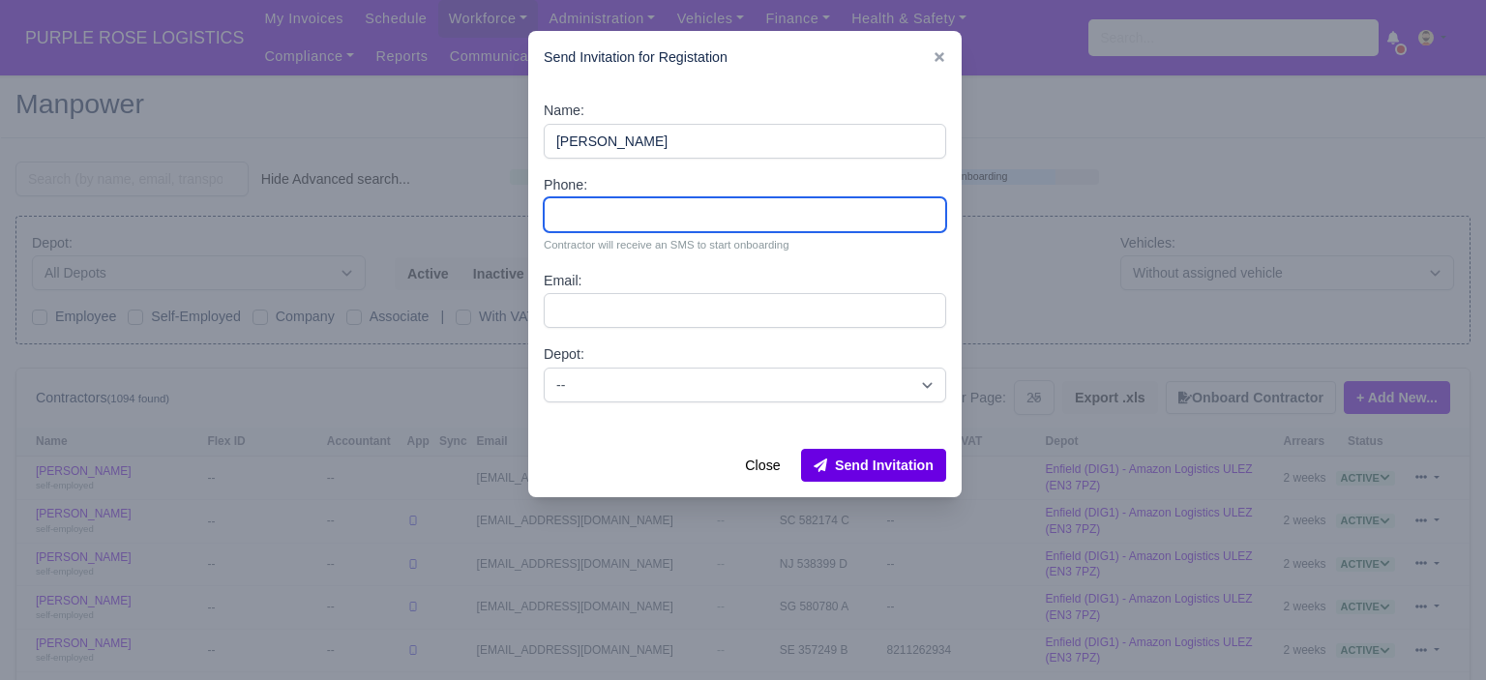
click at [639, 216] on input "Phone:" at bounding box center [745, 214] width 402 height 35
click at [578, 224] on input "Phone:" at bounding box center [745, 214] width 402 height 35
paste input "44 7958 724500"
type input "44 7958 724500"
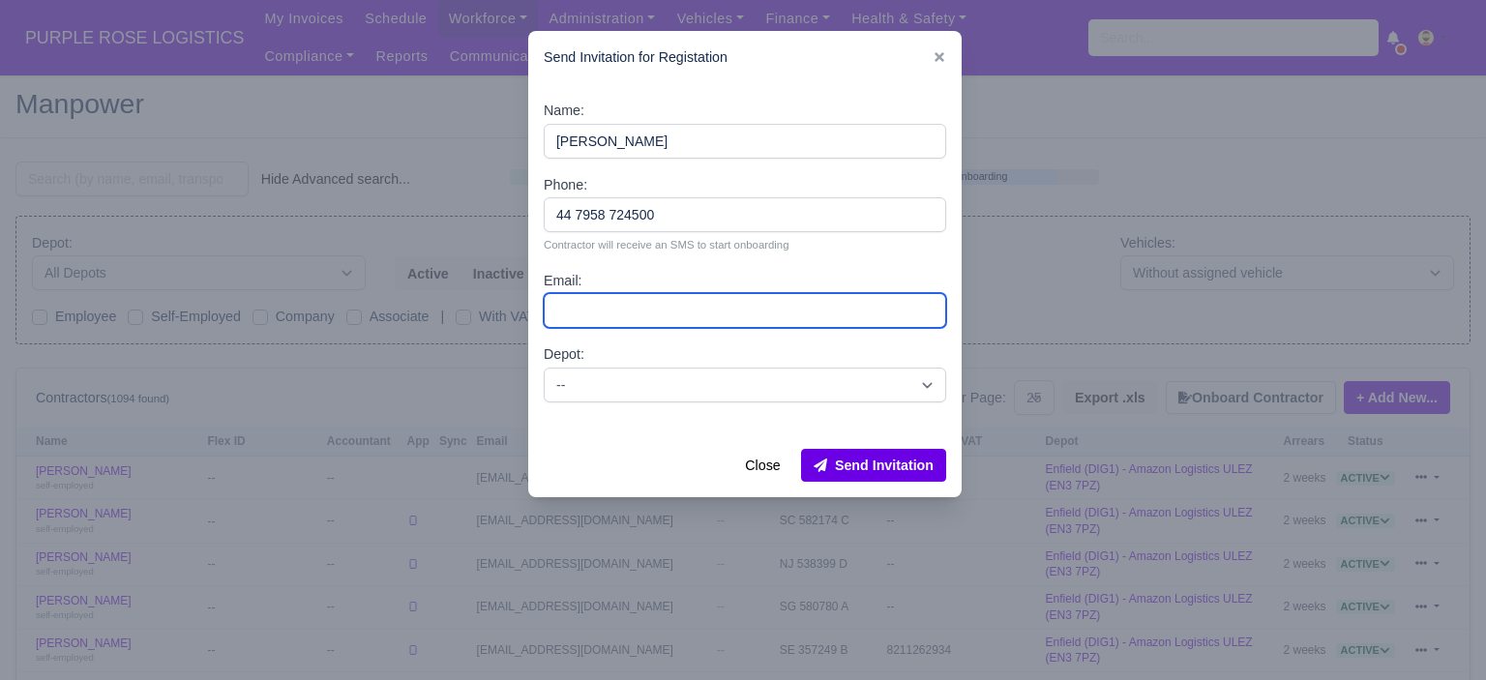
click at [628, 317] on input "Email:" at bounding box center [745, 310] width 402 height 35
paste input "Murad.247742@gmail.com"
type input "Murad.247742@gmail.com"
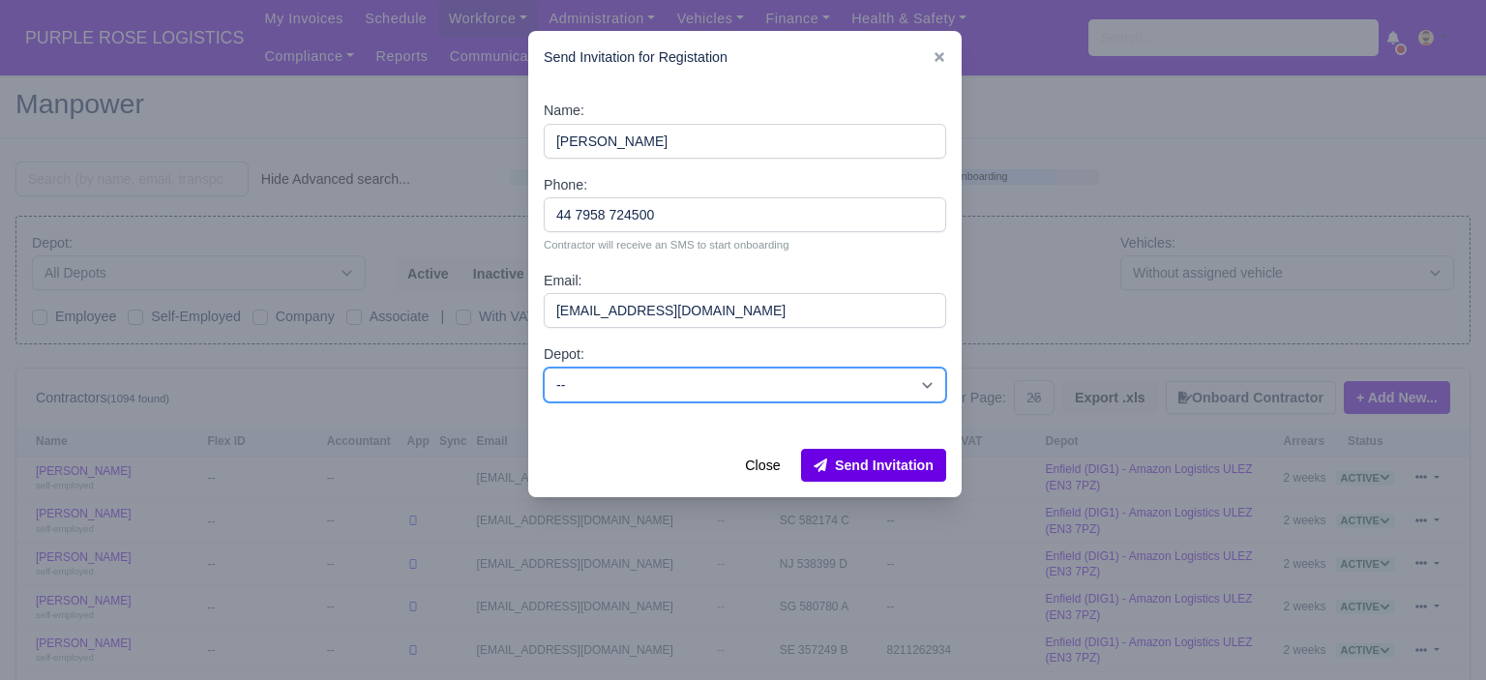
click at [635, 374] on select "-- Enfield (DIG1) - Amazon Logistics ULEZ (EN3 7PZ) Harlow (DHW1) - Amazon Logi…" at bounding box center [745, 385] width 402 height 35
select select "1"
click at [544, 368] on select "-- Enfield (DIG1) - Amazon Logistics ULEZ (EN3 7PZ) Harlow (DHW1) - Amazon Logi…" at bounding box center [745, 385] width 402 height 35
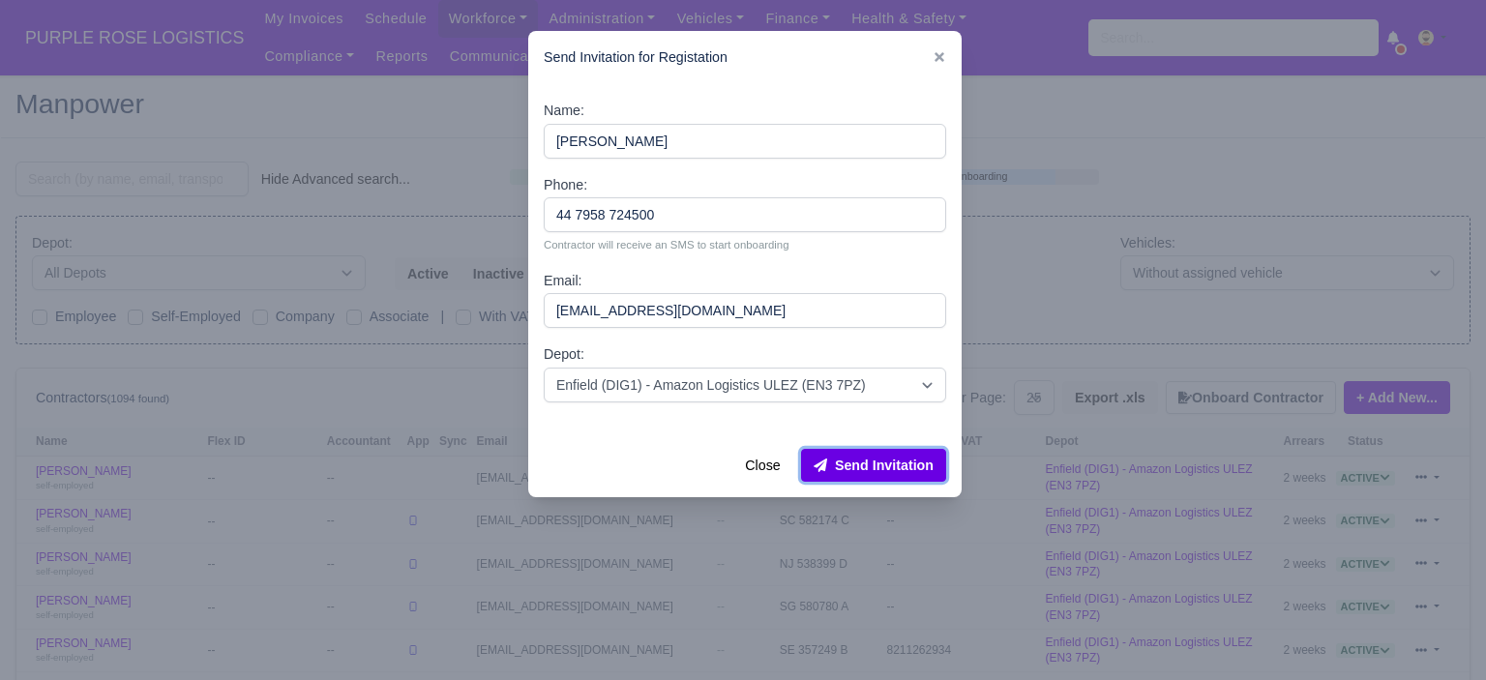
click at [908, 468] on button "Send Invitation" at bounding box center [873, 465] width 145 height 33
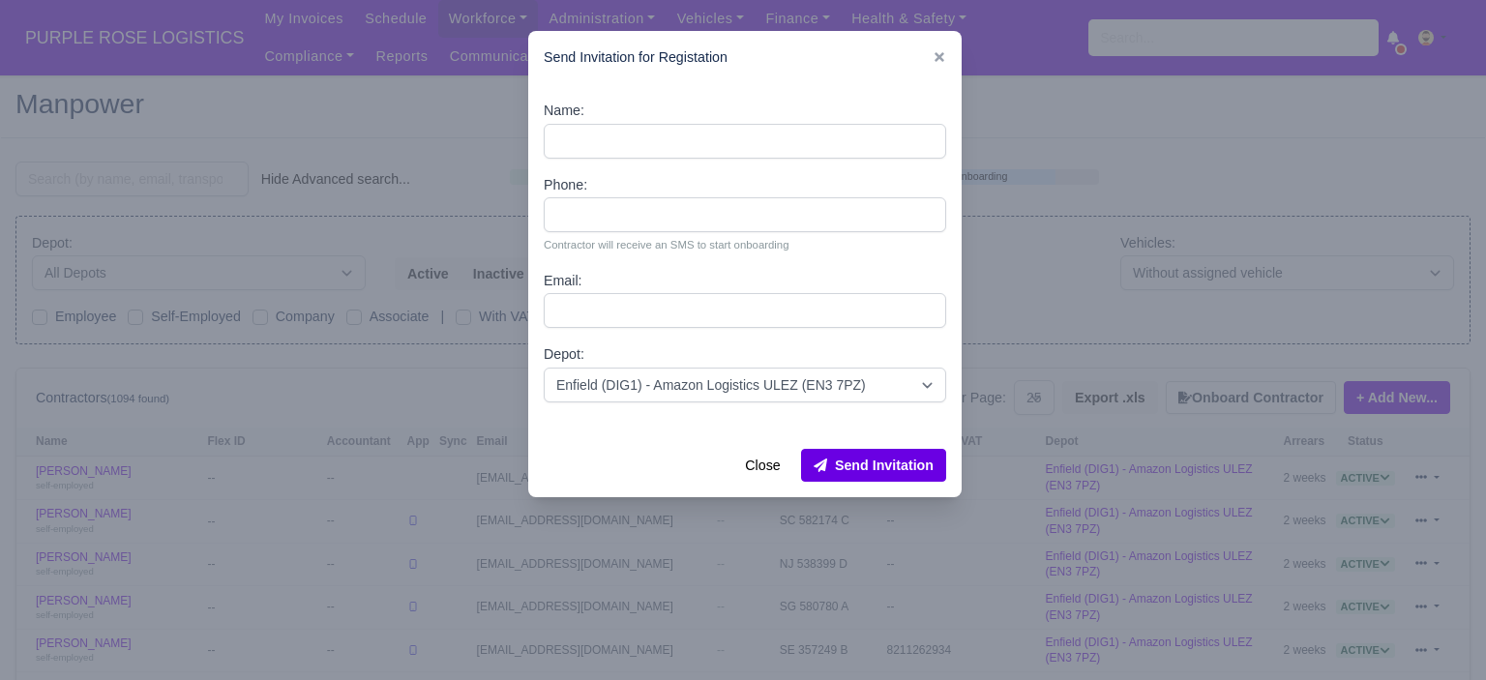
click at [1149, 138] on div at bounding box center [743, 340] width 1486 height 680
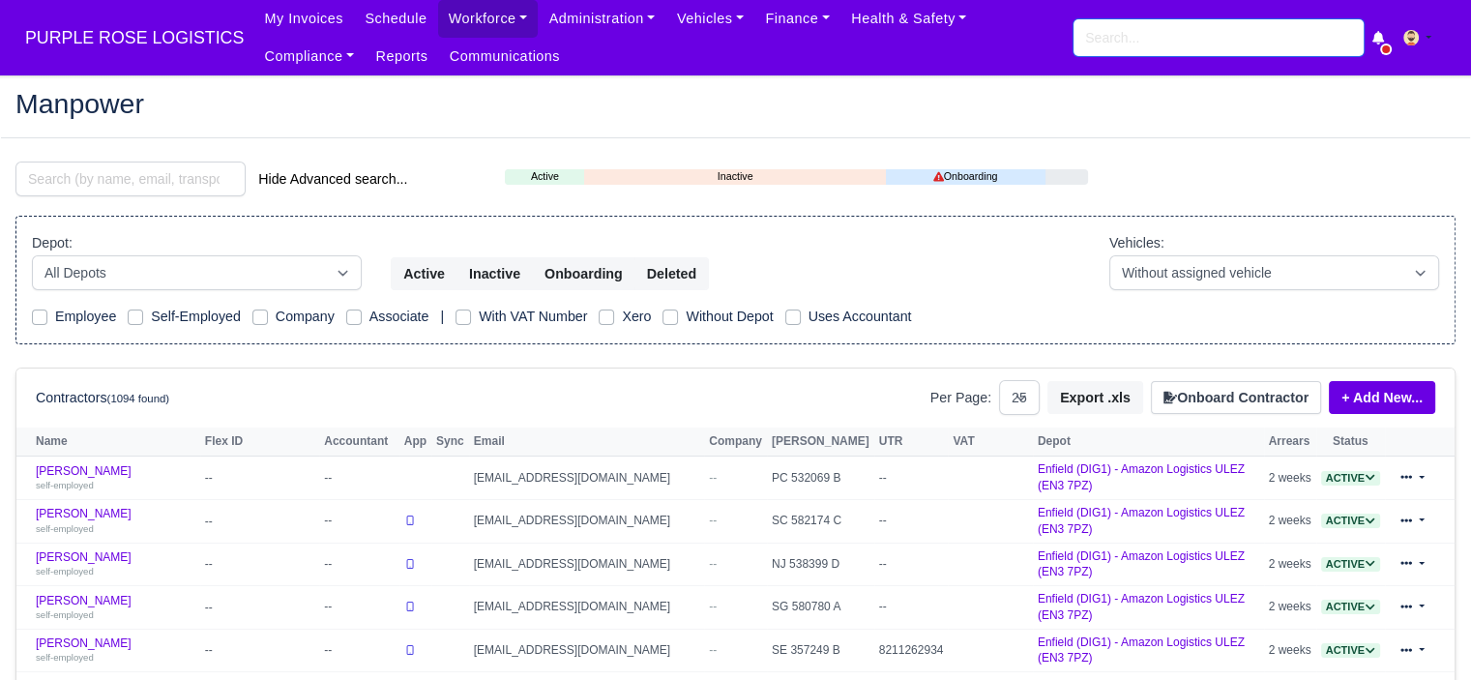
click at [1173, 50] on input "search" at bounding box center [1219, 37] width 290 height 37
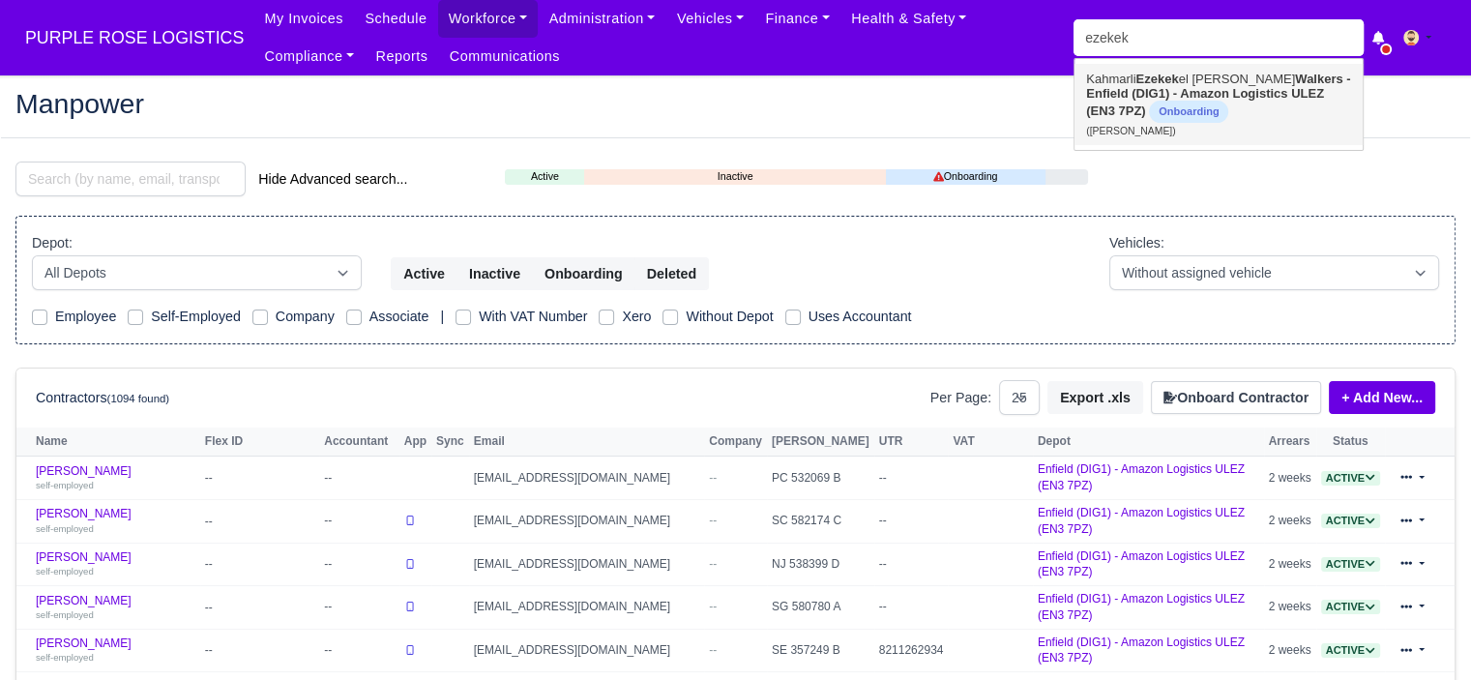
click at [1135, 98] on strong "Walkers - Enfield (DIG1) - Amazon Logistics ULEZ (EN3 7PZ)" at bounding box center [1218, 95] width 264 height 46
type input "[PERSON_NAME] [PERSON_NAME]"
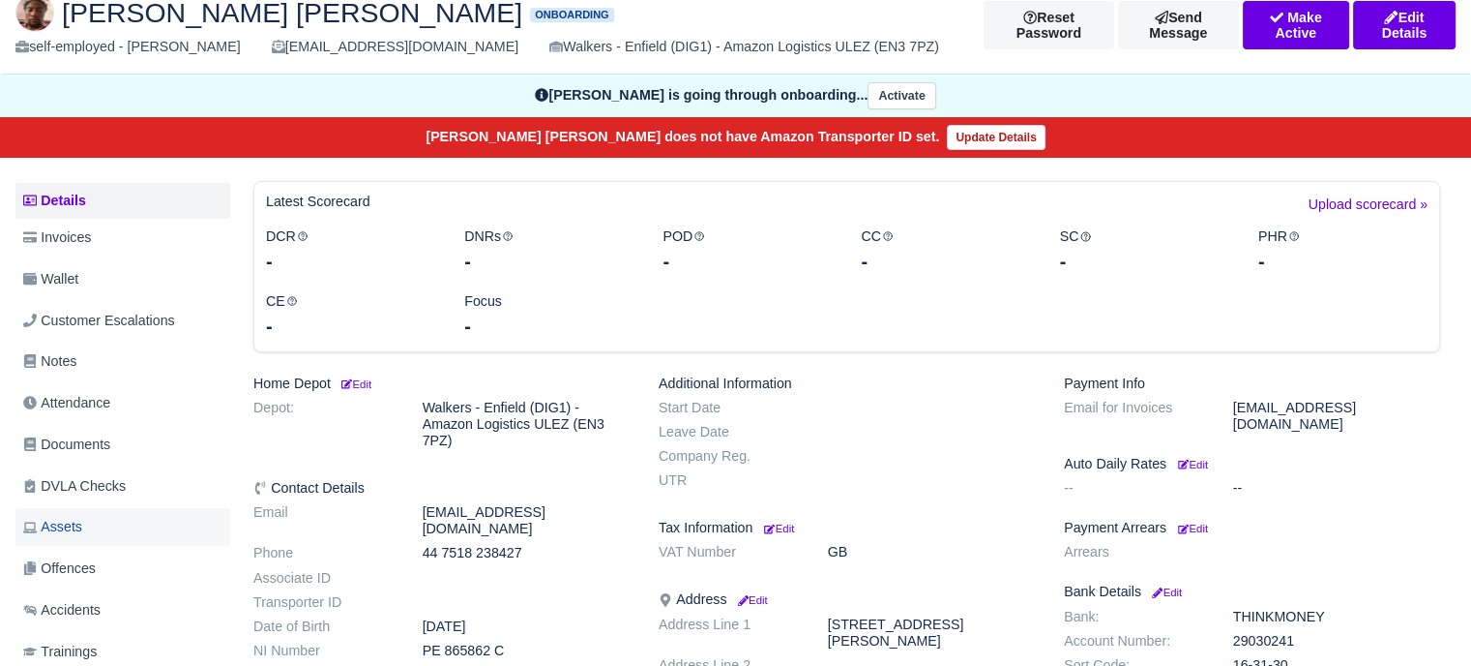
scroll to position [290, 0]
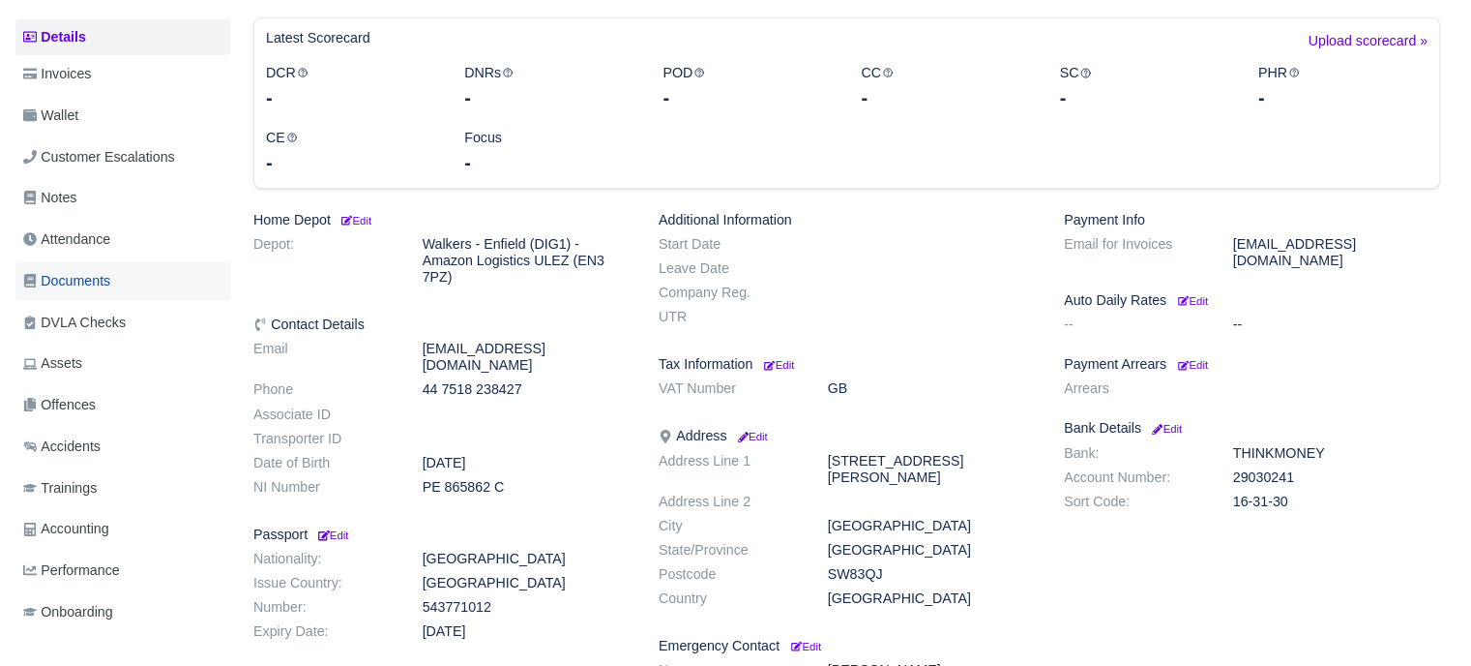
click at [105, 277] on span "Documents" at bounding box center [66, 281] width 87 height 22
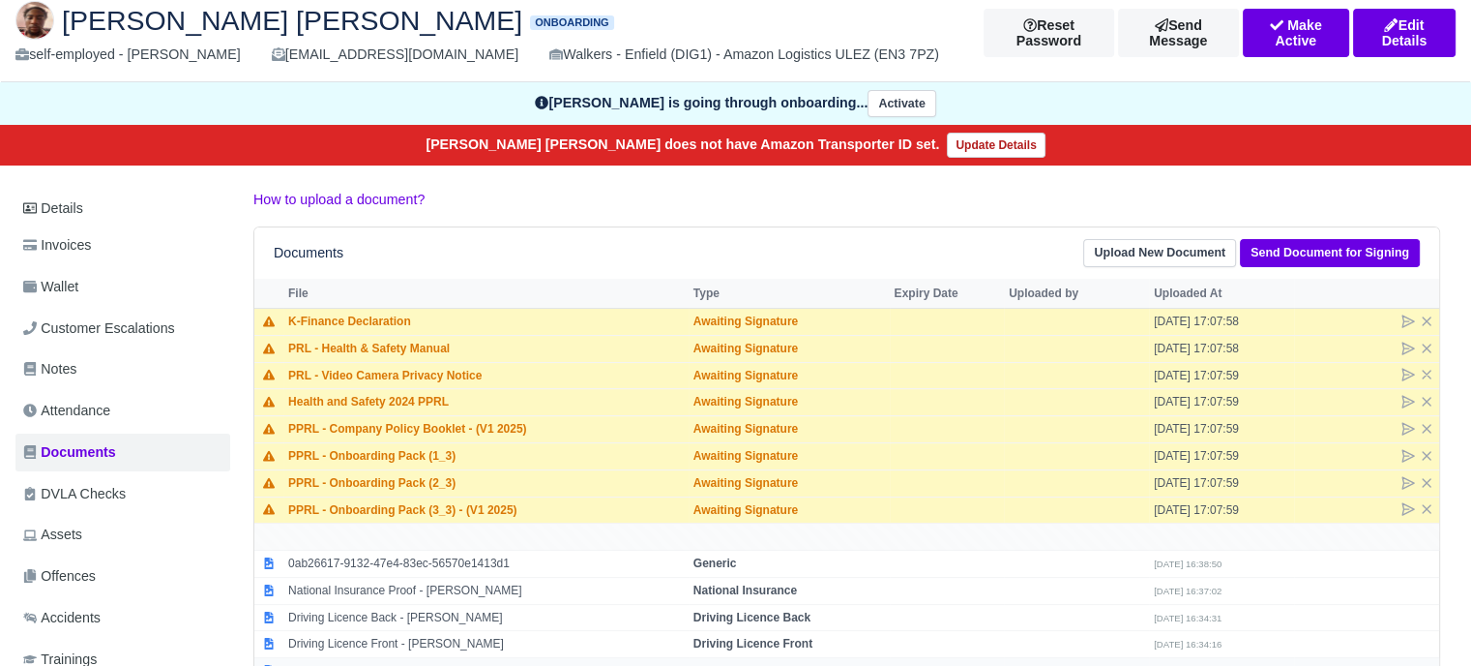
scroll to position [97, 0]
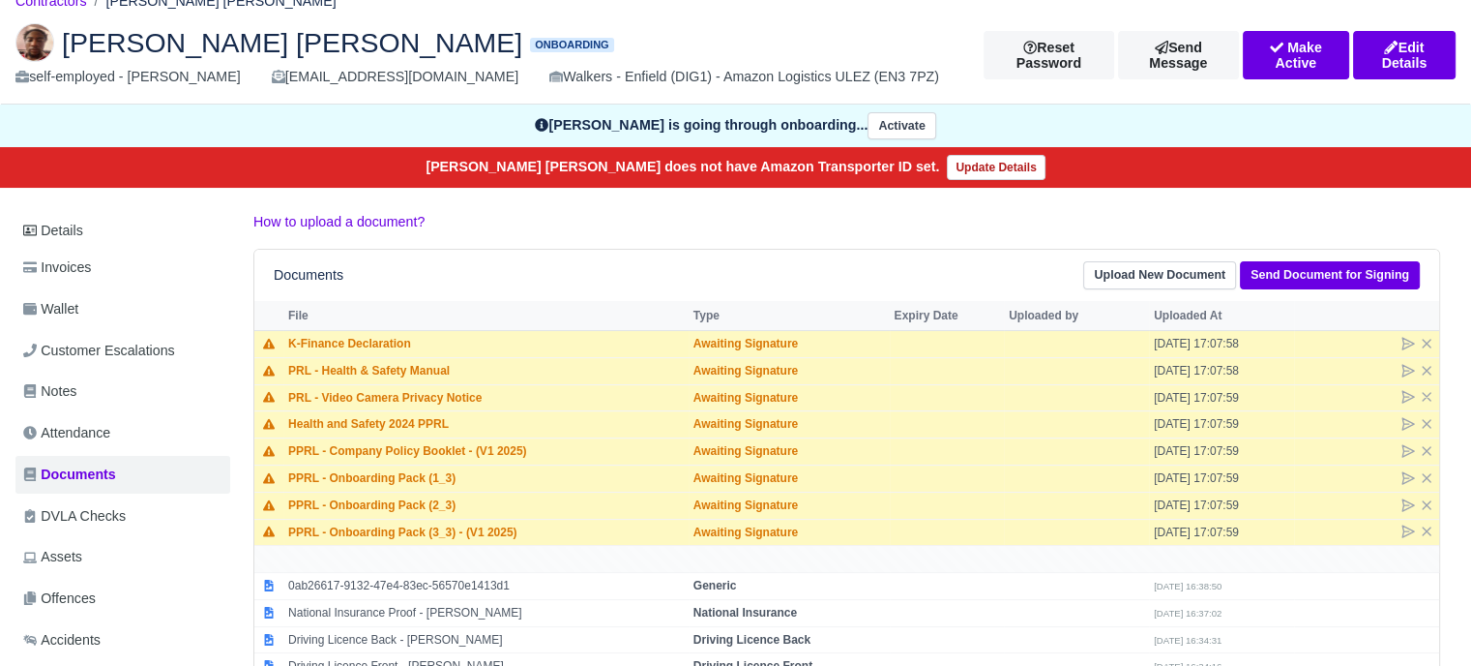
drag, startPoint x: 404, startPoint y: 80, endPoint x: 602, endPoint y: 82, distance: 197.4
click at [602, 82] on div "self-employed - Kahmarli Ezekekel Mccurdy-Powlette kahmarlipowlette10@gmail.com…" at bounding box center [484, 77] width 939 height 22
copy div "[EMAIL_ADDRESS][DOMAIN_NAME]"
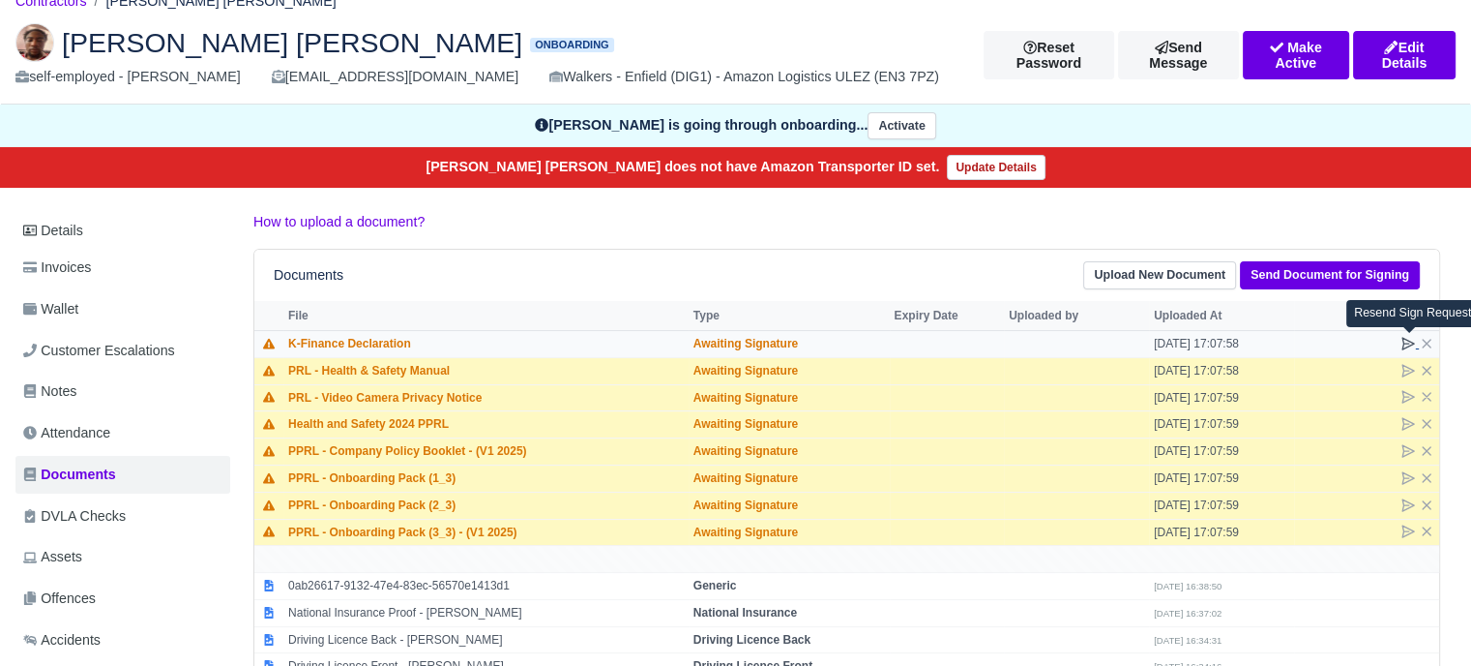
click at [1408, 342] on icon at bounding box center [1408, 343] width 15 height 15
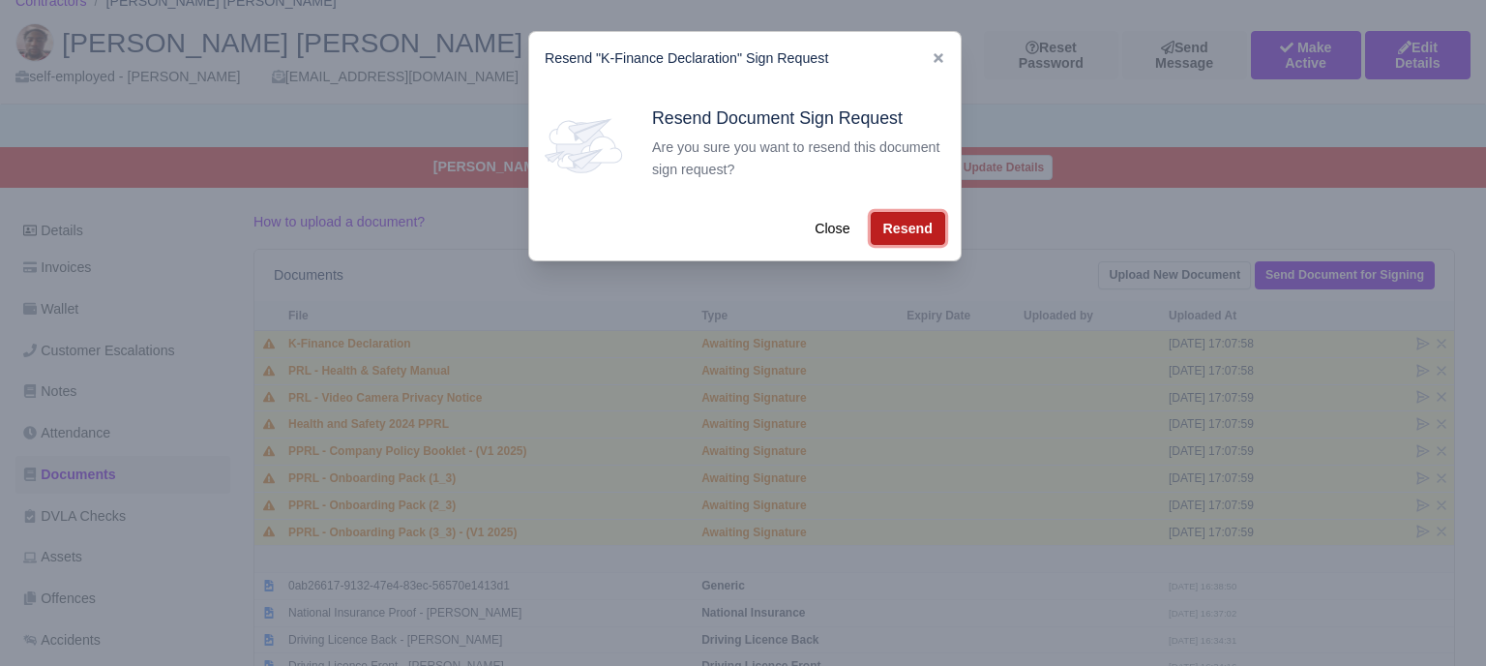
click at [905, 225] on button "Resend" at bounding box center [908, 228] width 74 height 33
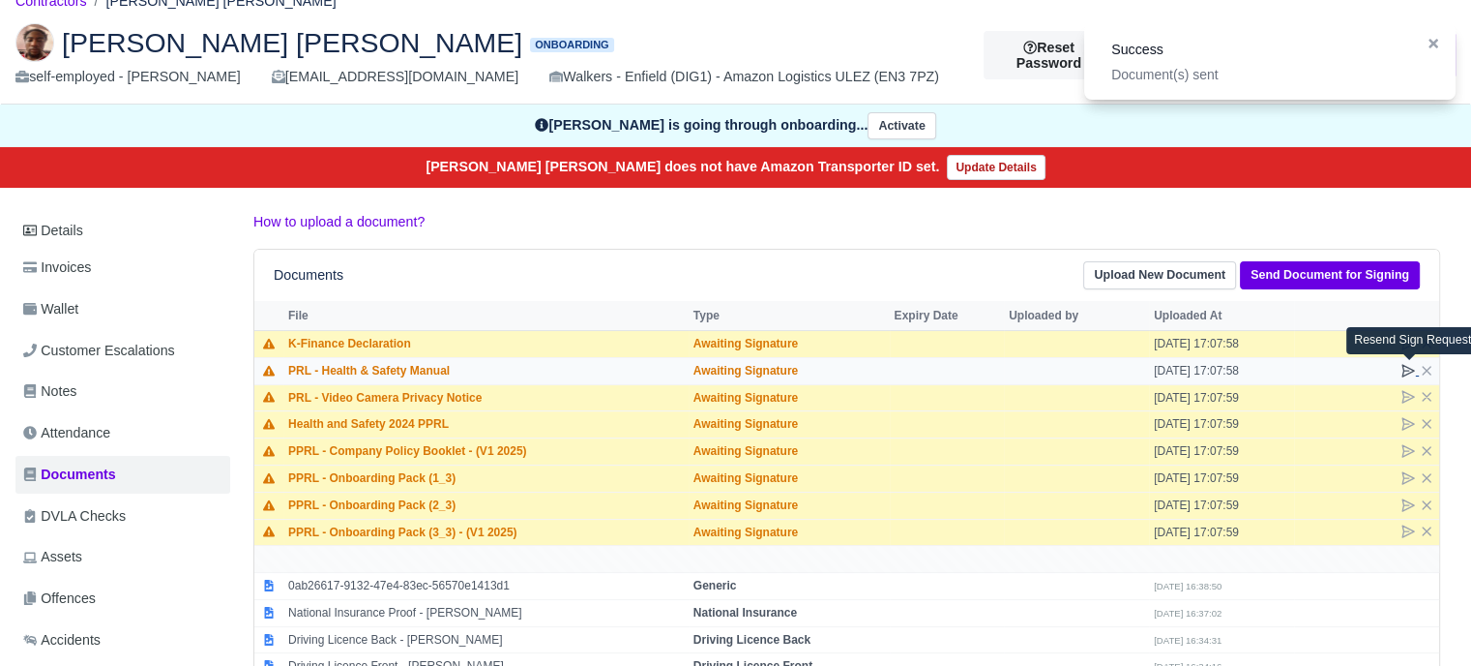
click at [1412, 367] on icon at bounding box center [1408, 370] width 15 height 15
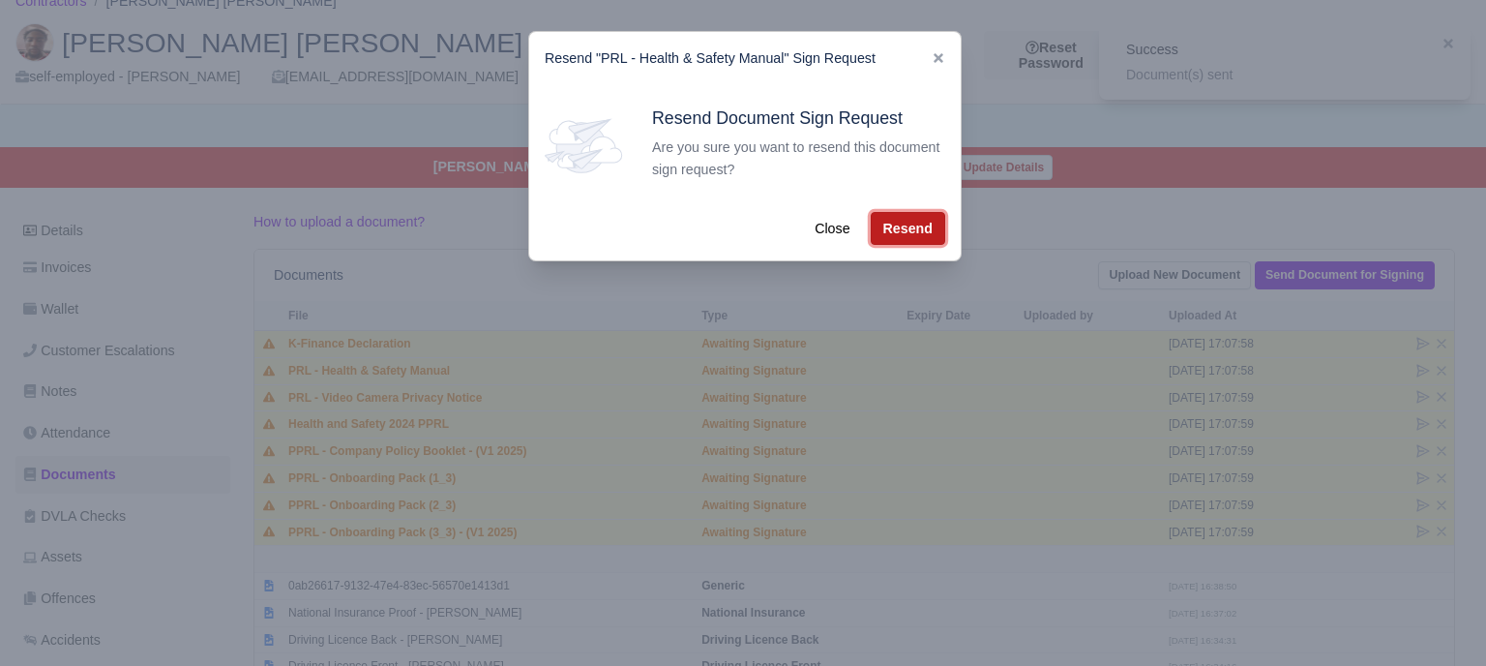
click at [912, 222] on button "Resend" at bounding box center [908, 228] width 74 height 33
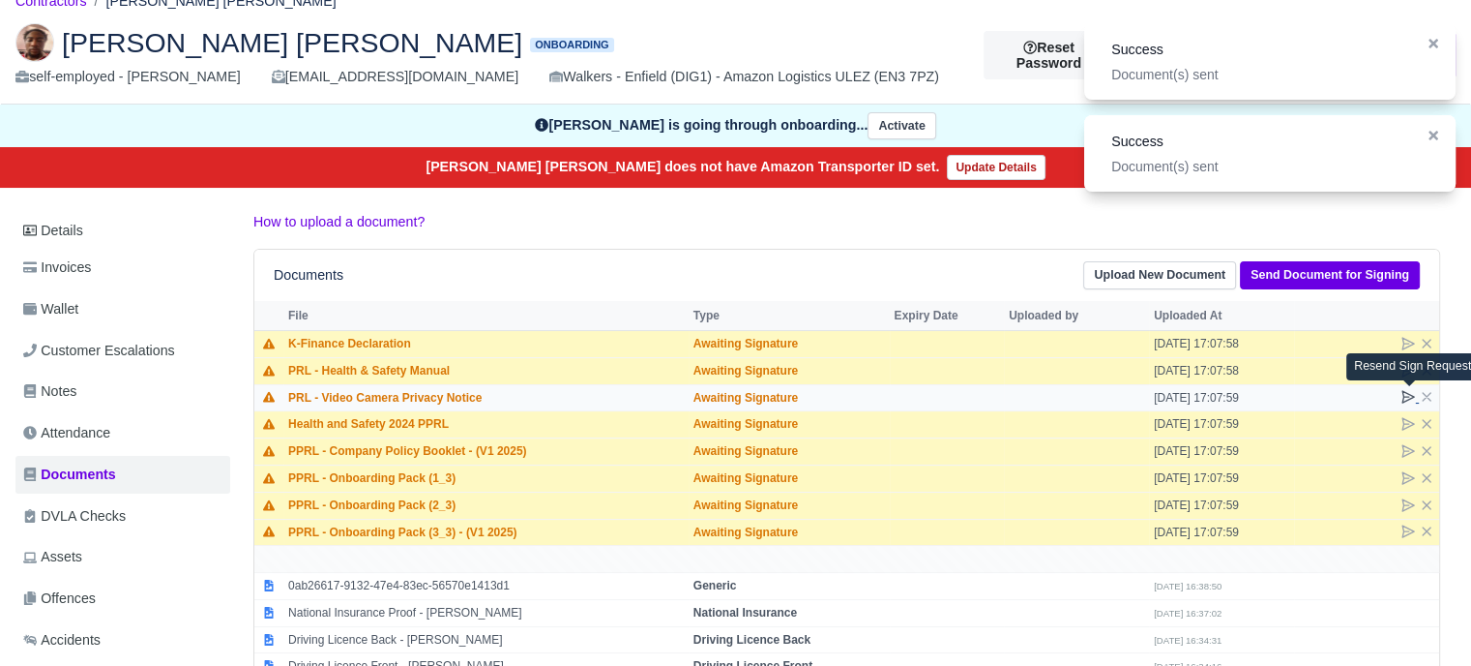
click at [1409, 394] on icon at bounding box center [1409, 397] width 12 height 12
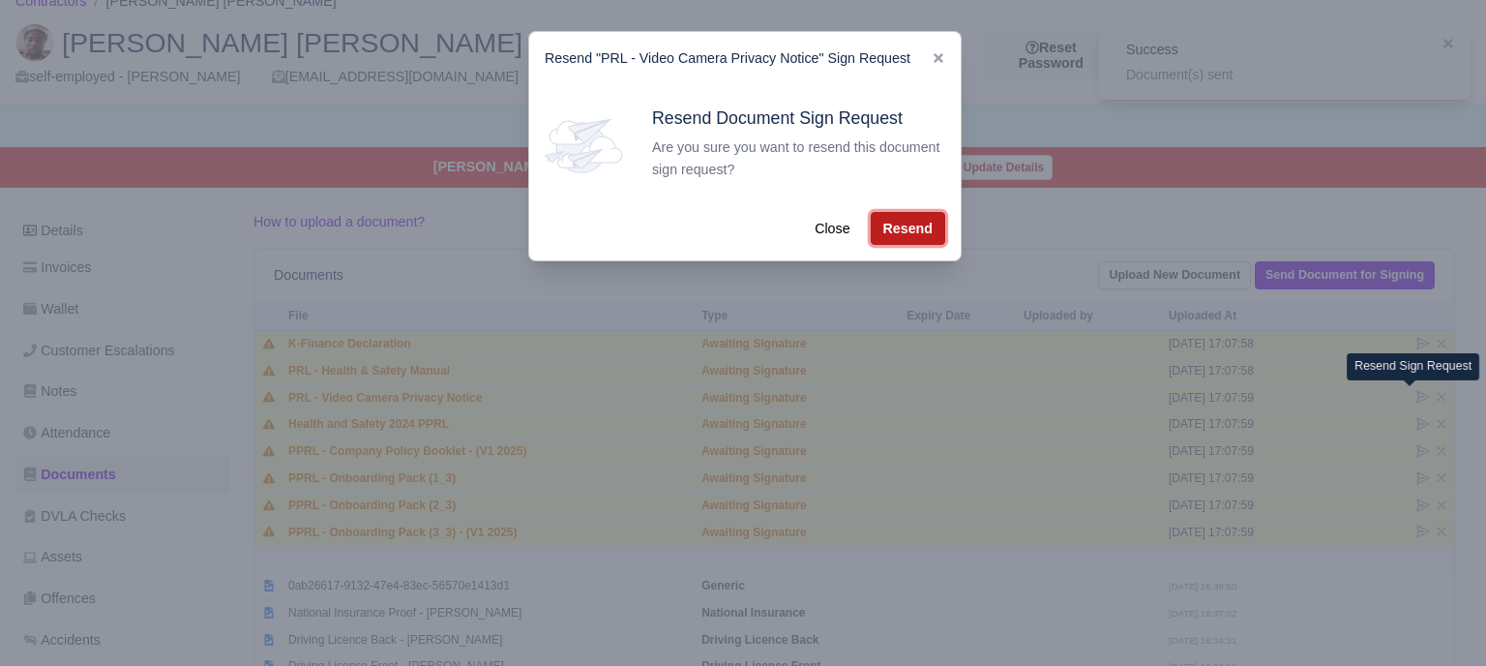
click at [913, 231] on button "Resend" at bounding box center [908, 228] width 74 height 33
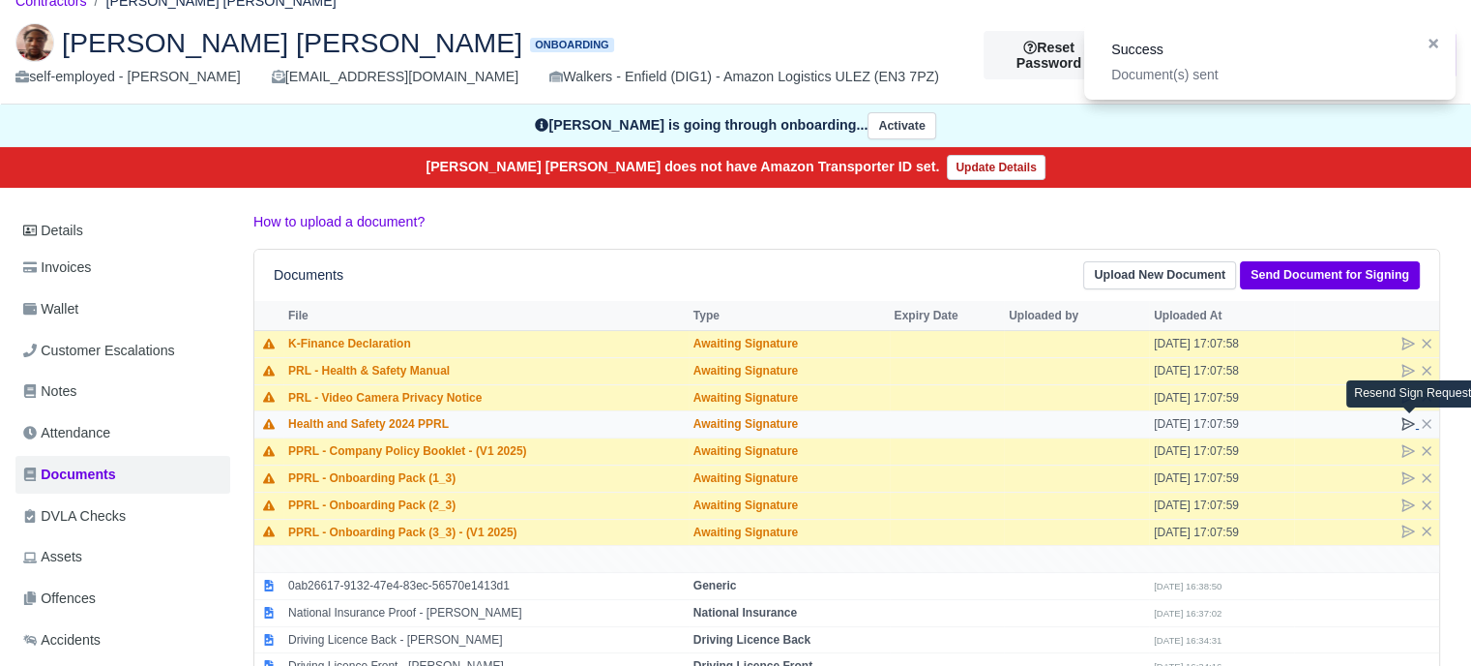
click at [1408, 422] on icon at bounding box center [1409, 424] width 12 height 12
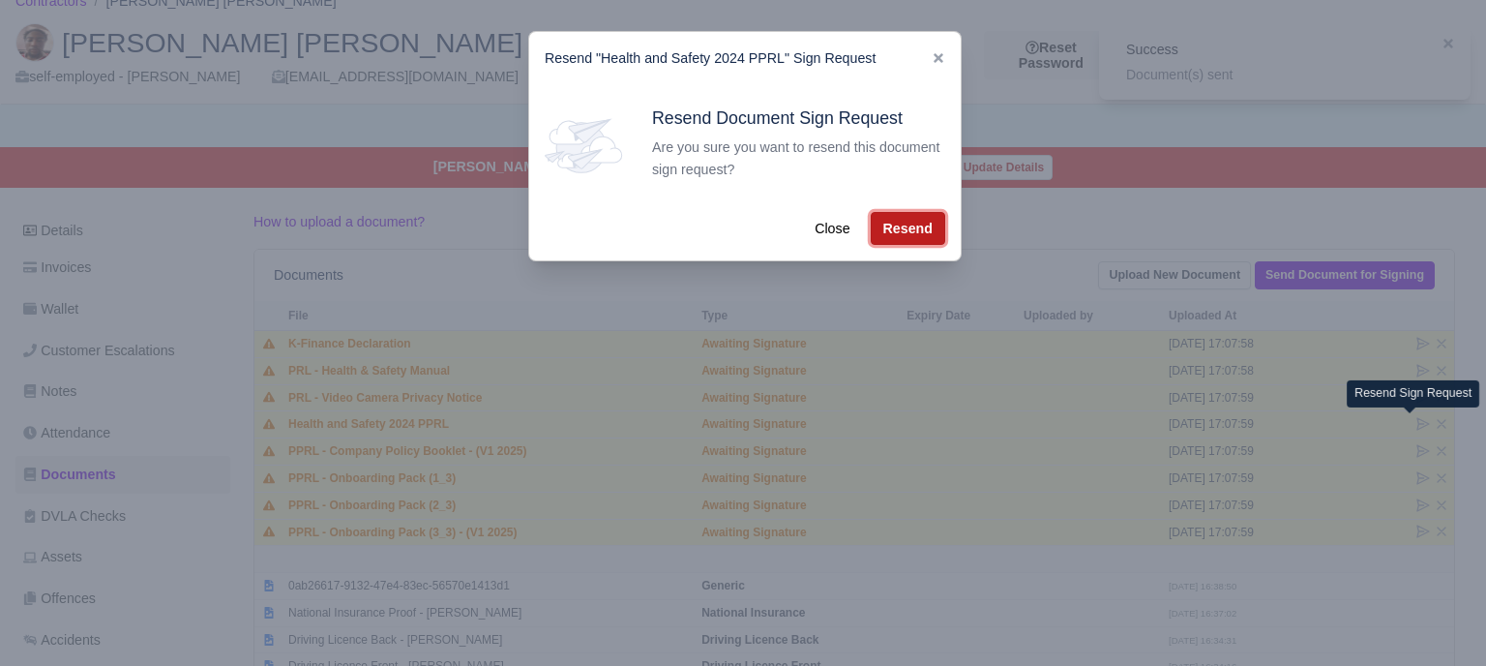
click at [875, 226] on button "Resend" at bounding box center [908, 228] width 74 height 33
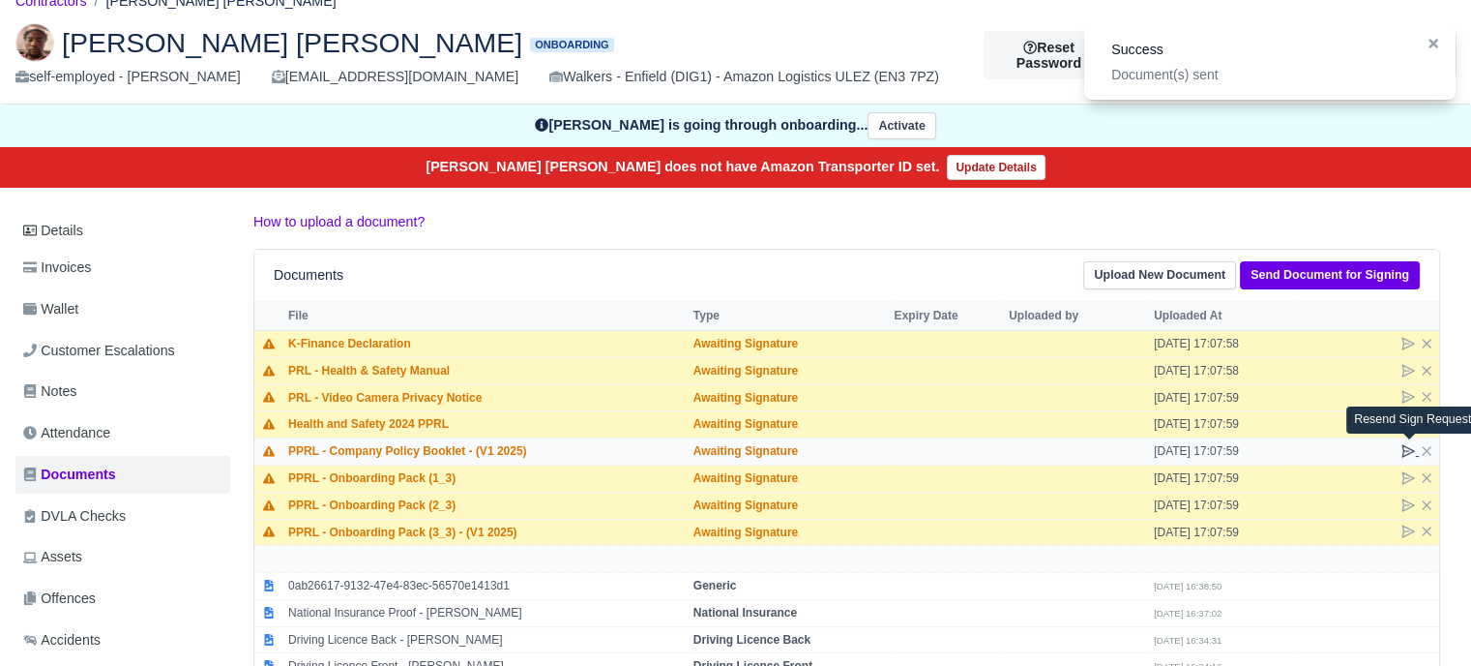
click at [1412, 450] on icon at bounding box center [1409, 451] width 12 height 12
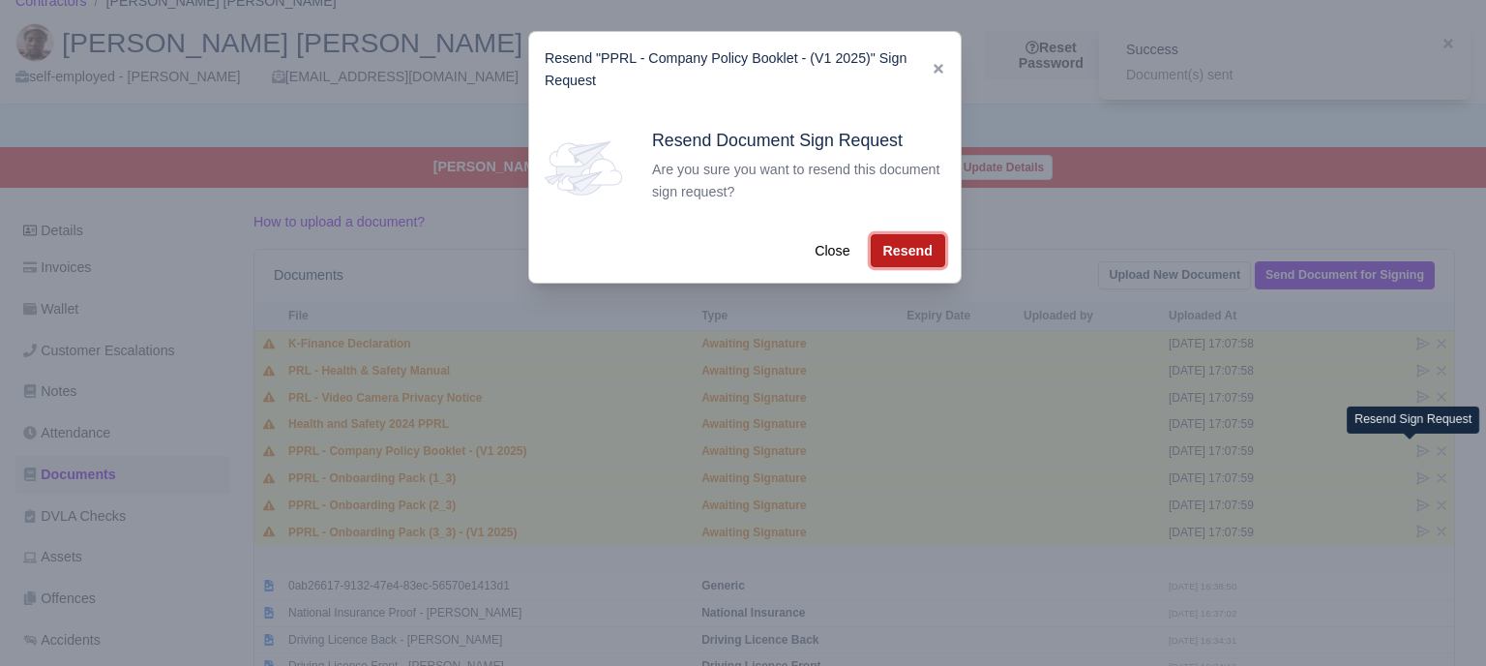
click at [925, 262] on button "Resend" at bounding box center [908, 250] width 74 height 33
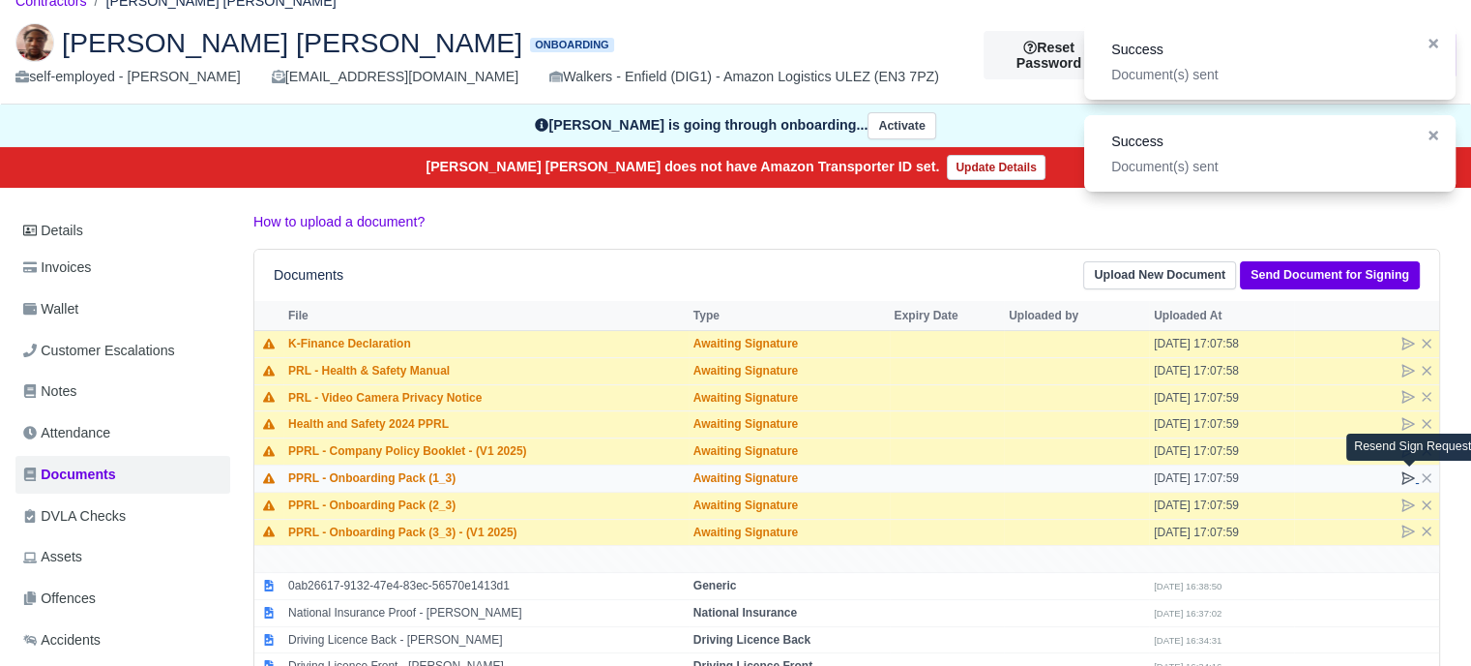
click at [1408, 481] on icon at bounding box center [1408, 477] width 15 height 15
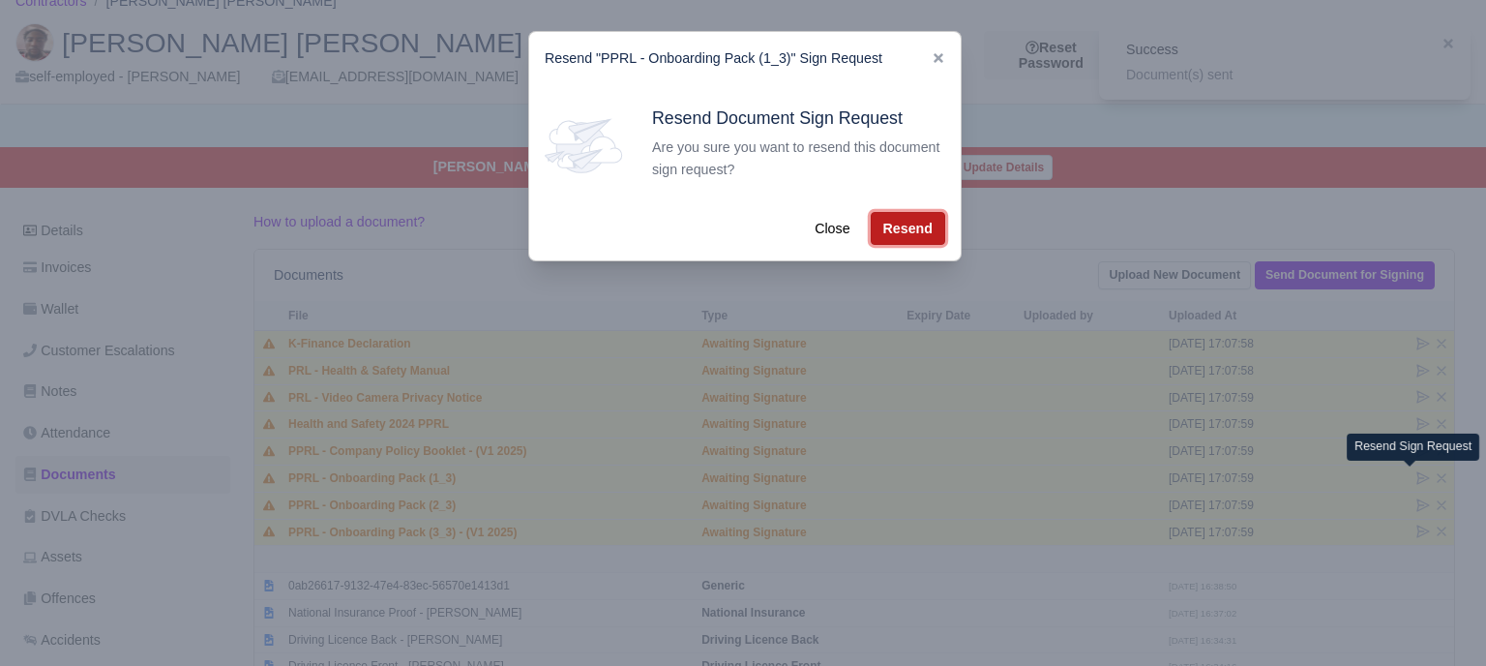
click at [918, 235] on button "Resend" at bounding box center [908, 228] width 74 height 33
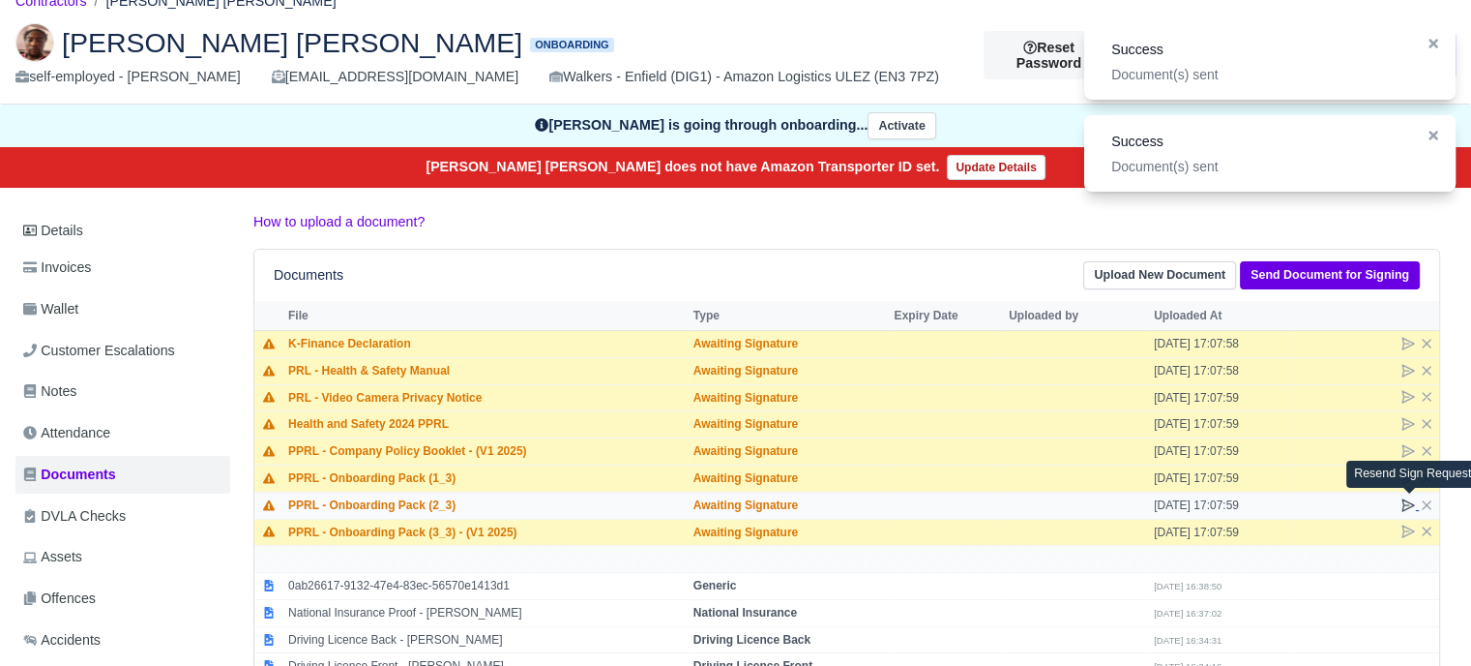
click at [1407, 499] on icon at bounding box center [1409, 505] width 12 height 12
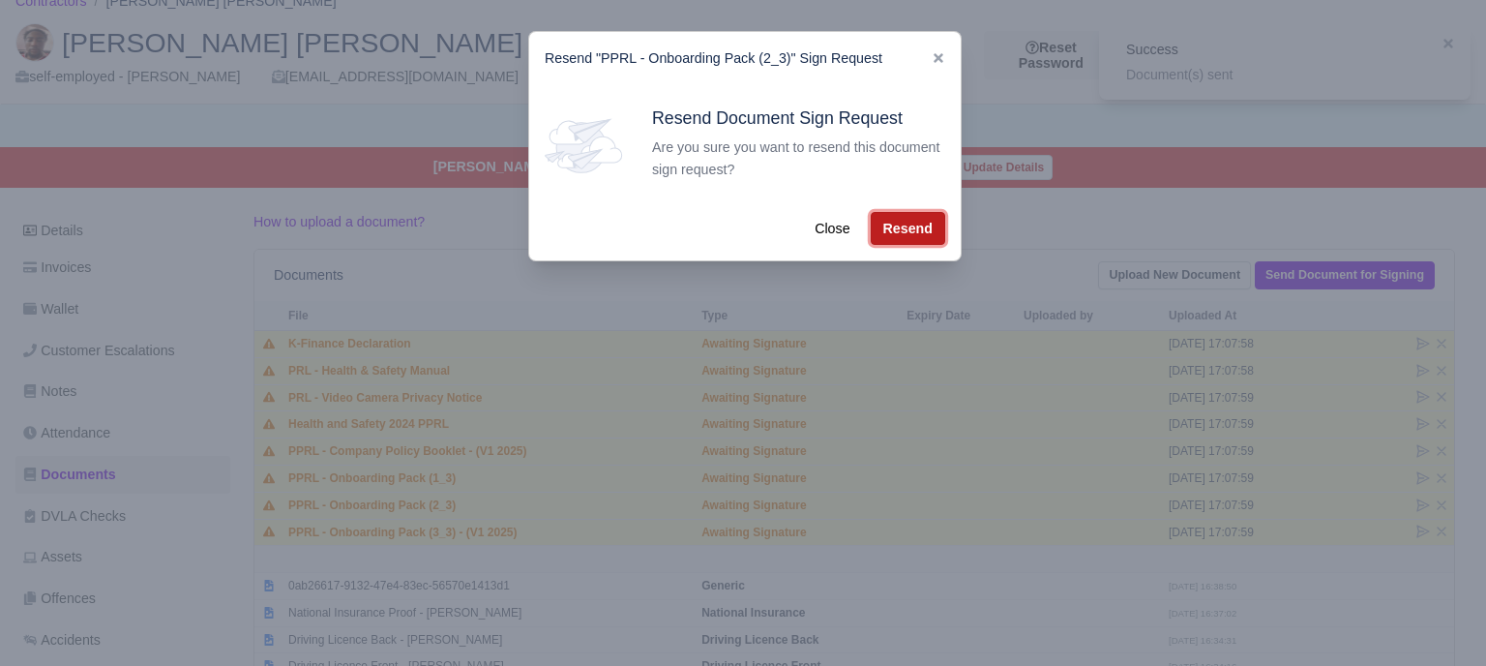
click at [896, 231] on button "Resend" at bounding box center [908, 228] width 74 height 33
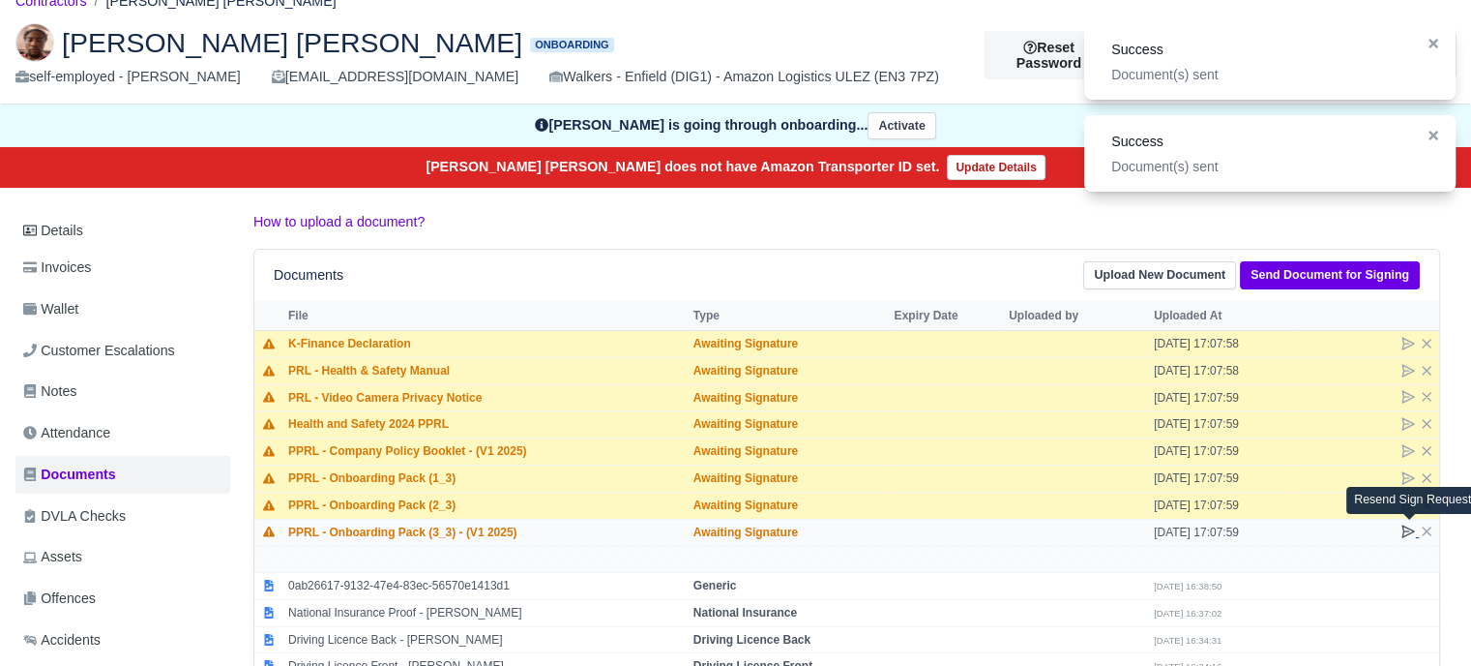
click at [1410, 525] on icon at bounding box center [1408, 530] width 15 height 15
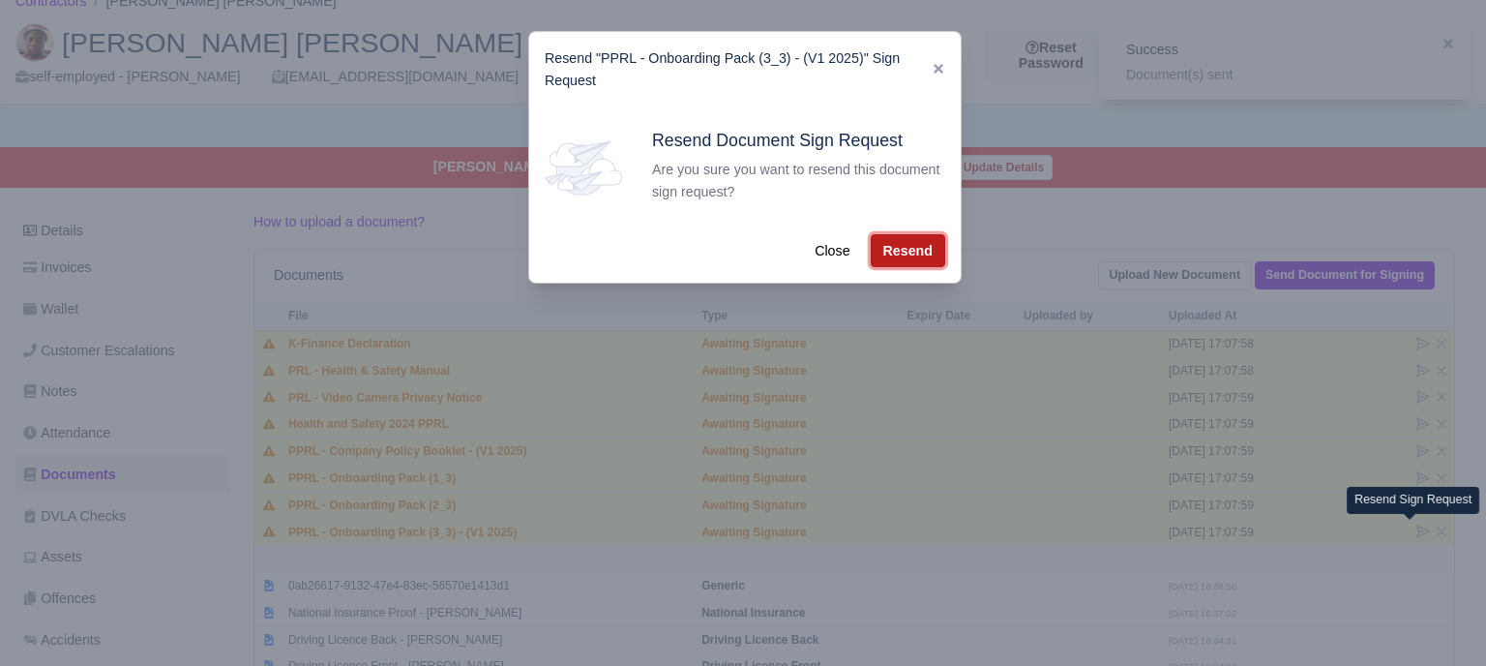
click at [891, 258] on button "Resend" at bounding box center [908, 250] width 74 height 33
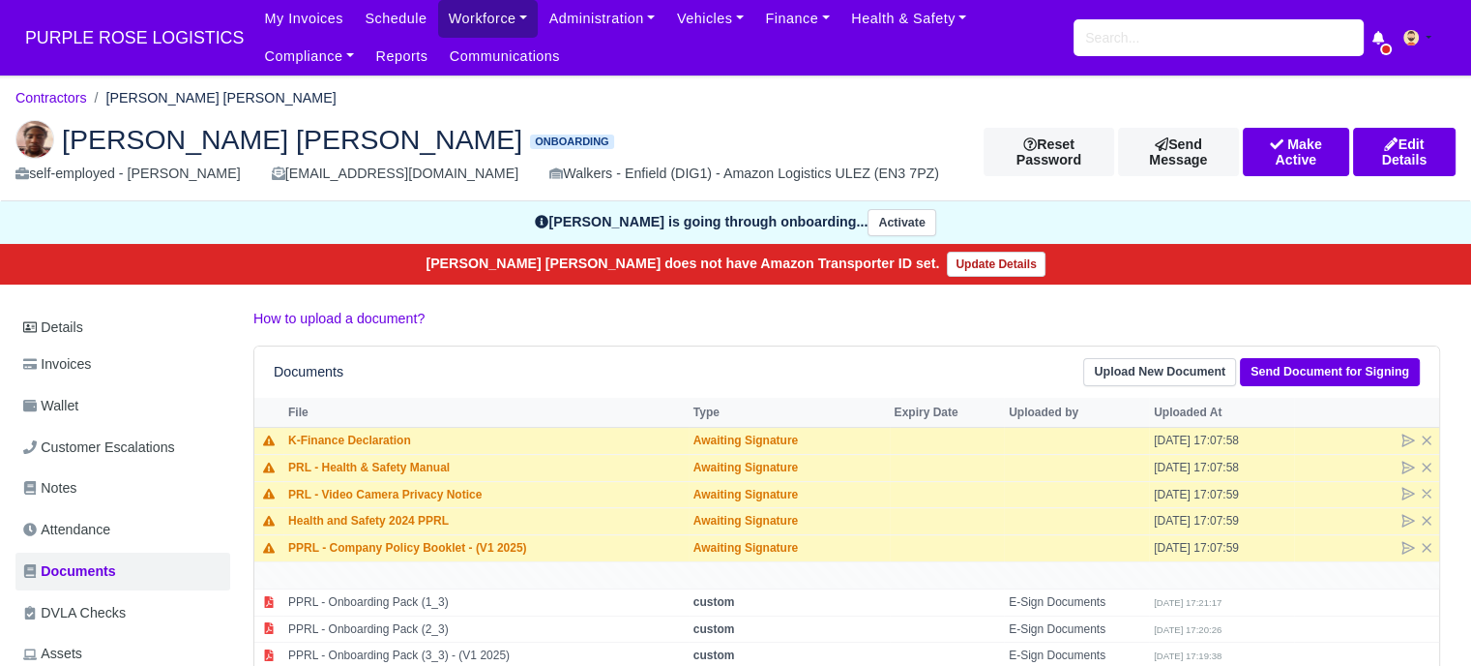
click at [472, 17] on link "Workforce" at bounding box center [488, 19] width 101 height 38
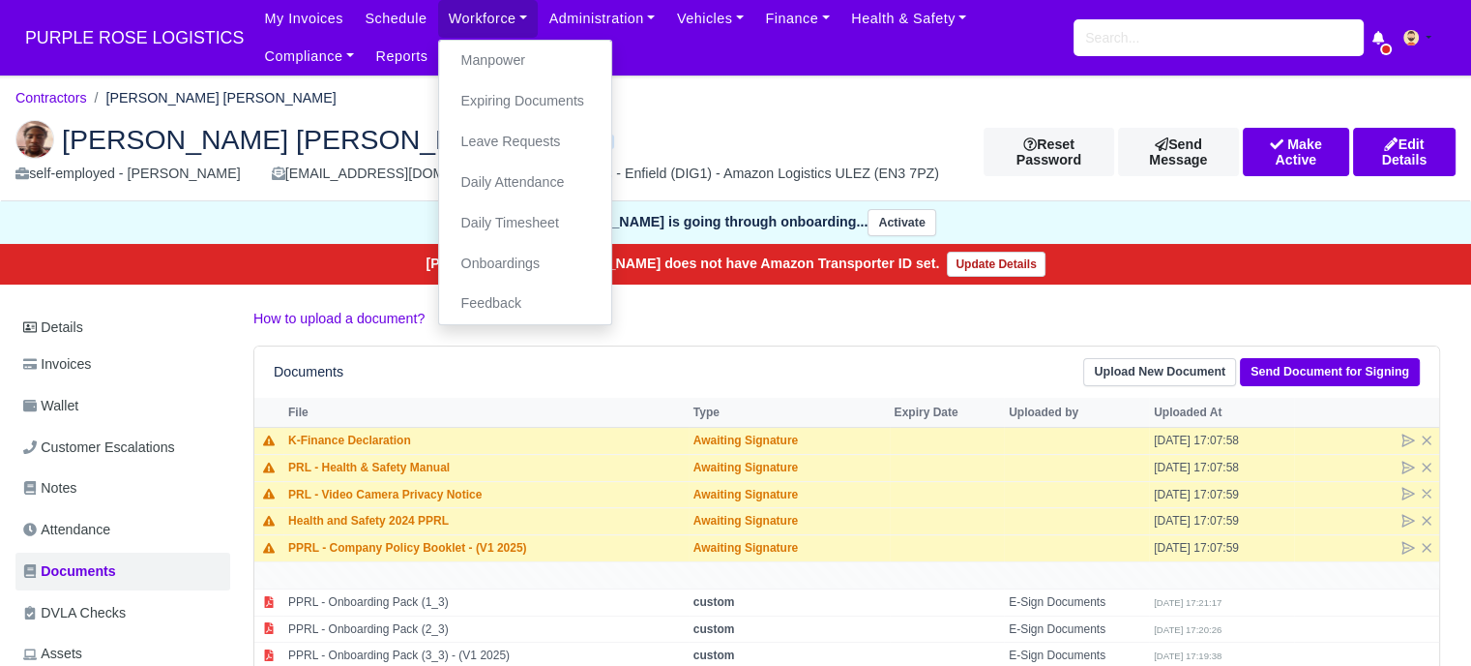
click at [329, 146] on span "[PERSON_NAME] [PERSON_NAME]" at bounding box center [292, 139] width 460 height 27
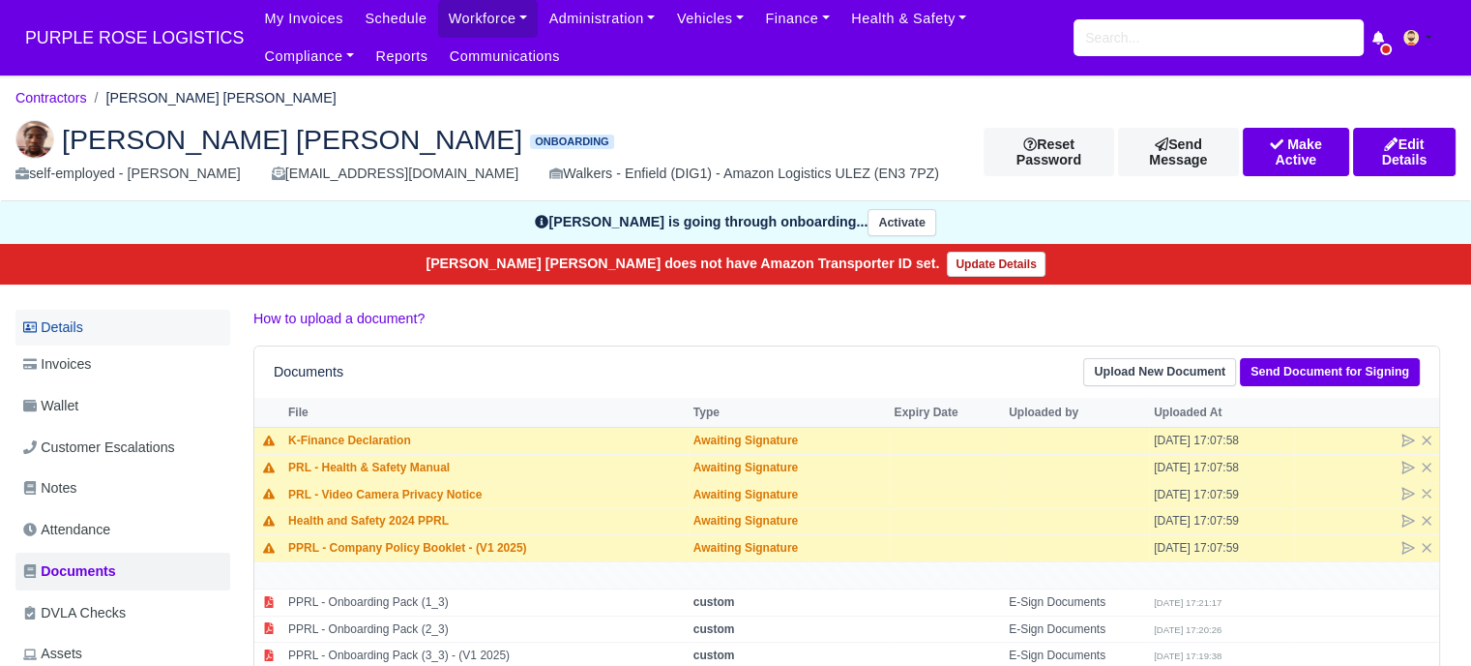
click at [80, 328] on link "Details" at bounding box center [122, 328] width 215 height 36
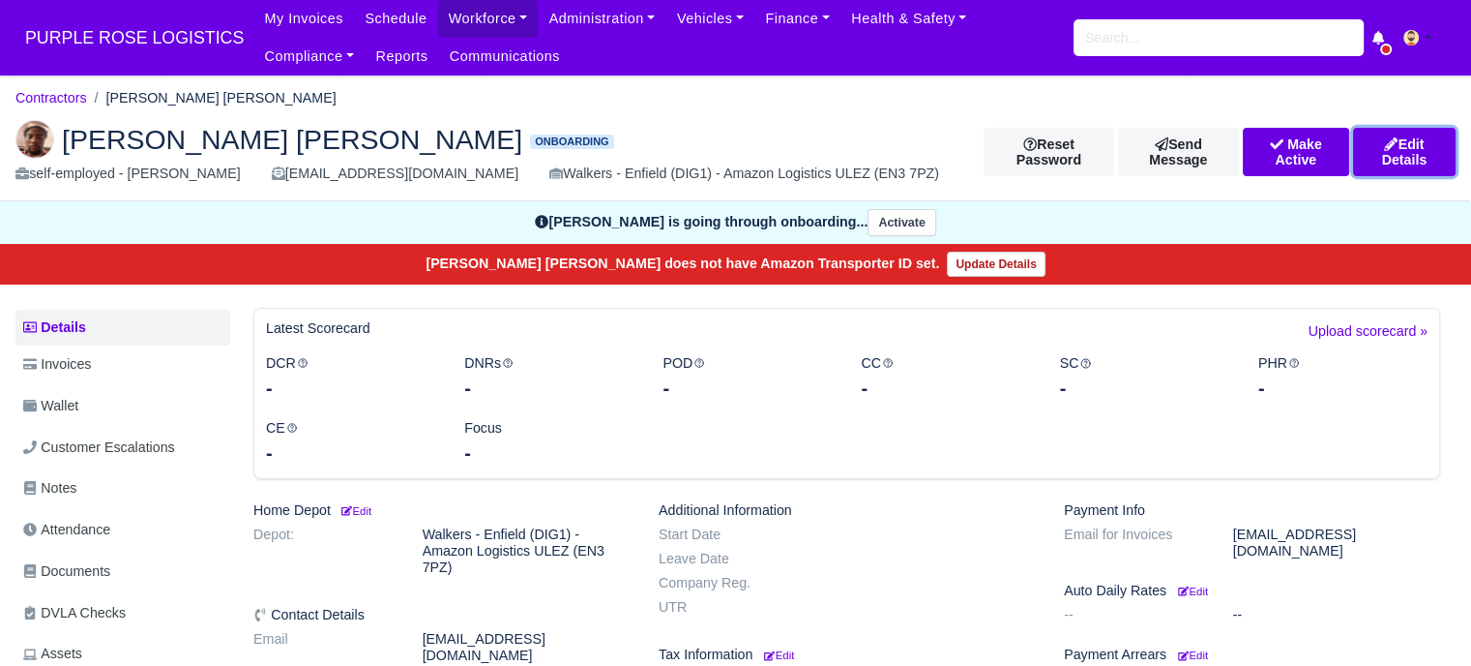
click at [1432, 146] on link "Edit Details" at bounding box center [1404, 152] width 103 height 48
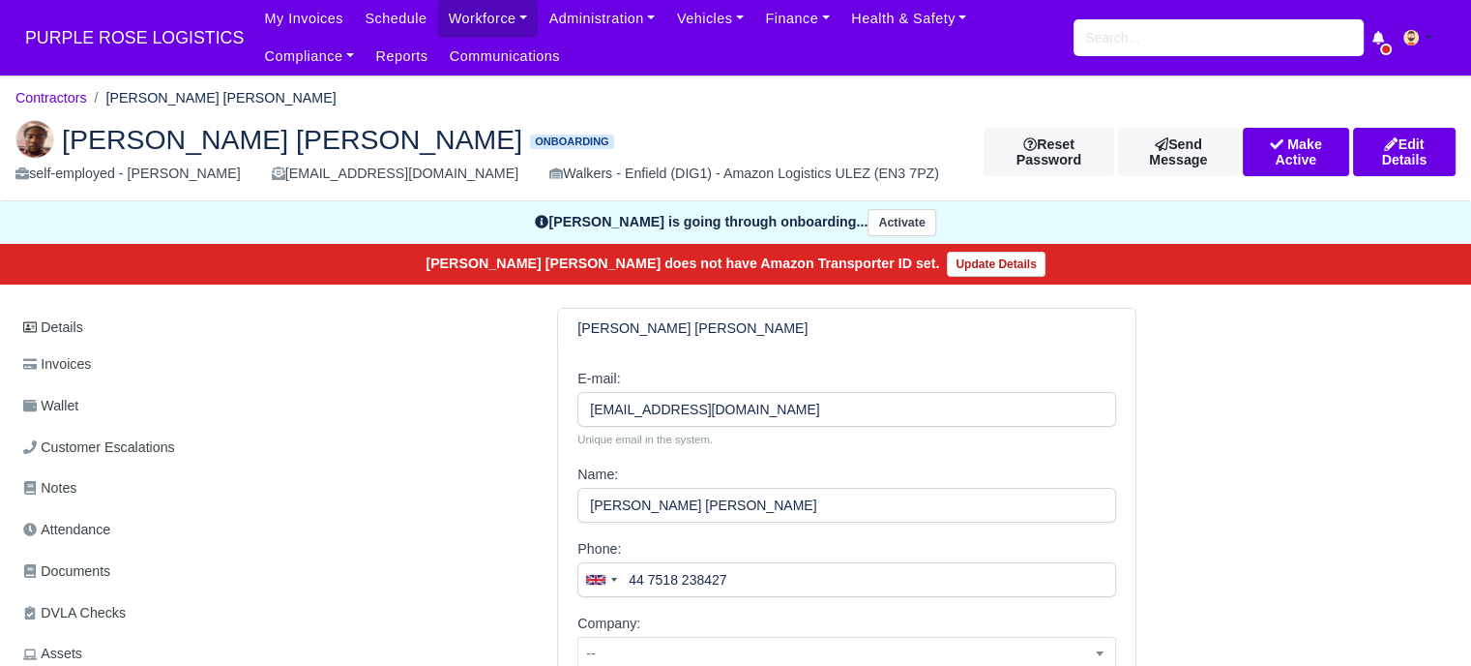
click at [760, 326] on h6 "Kahmarli Ezekekel Mccurdy-Powlette" at bounding box center [693, 328] width 230 height 16
drag, startPoint x: 476, startPoint y: 16, endPoint x: 489, endPoint y: 18, distance: 12.7
click at [476, 16] on link "Workforce" at bounding box center [488, 19] width 101 height 38
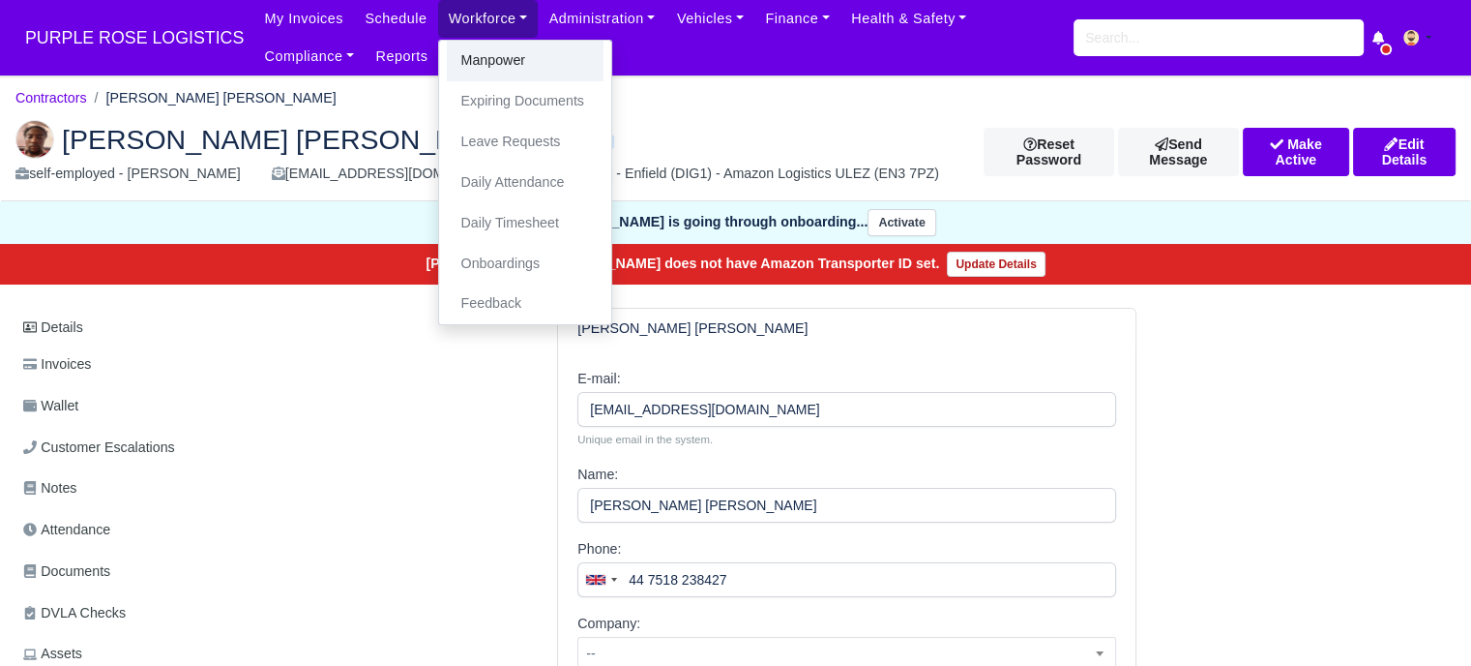
click at [488, 64] on link "Manpower" at bounding box center [525, 61] width 157 height 41
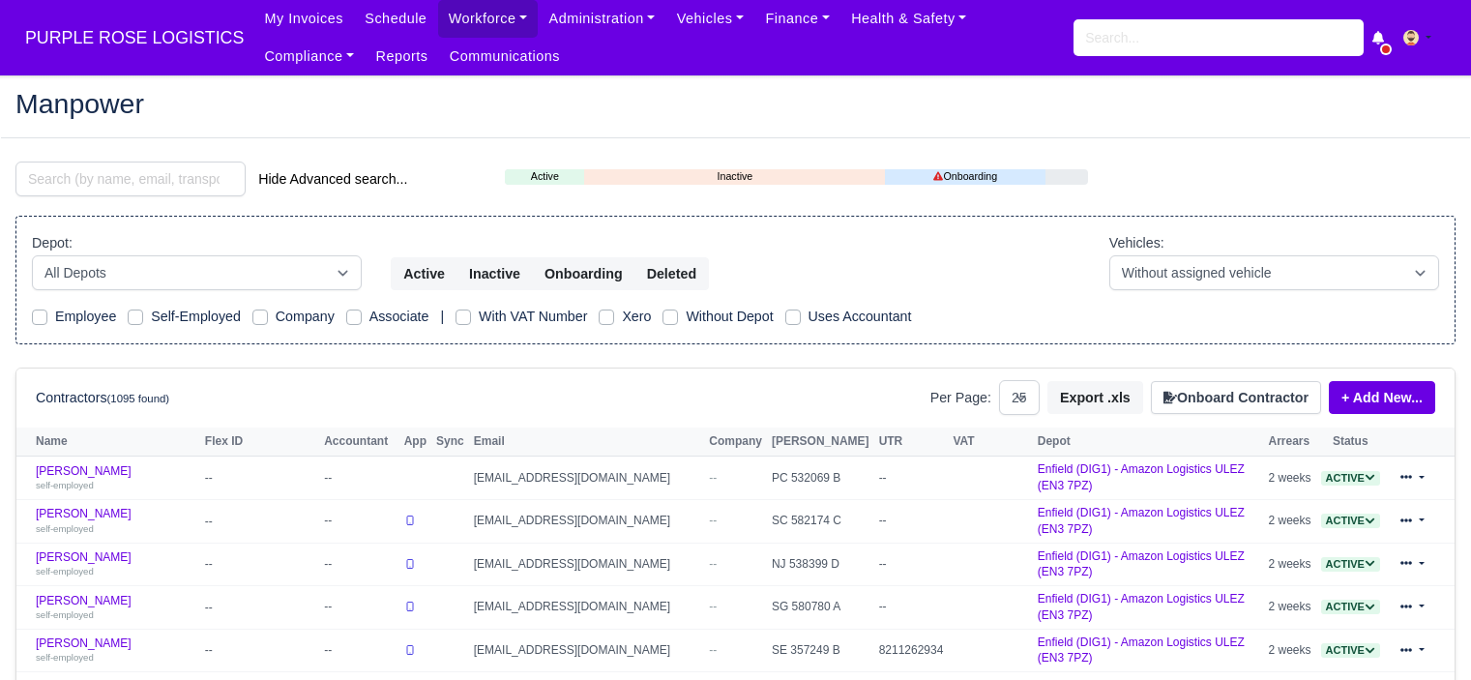
select select "25"
click at [1194, 394] on button "Onboard Contractor" at bounding box center [1236, 397] width 170 height 33
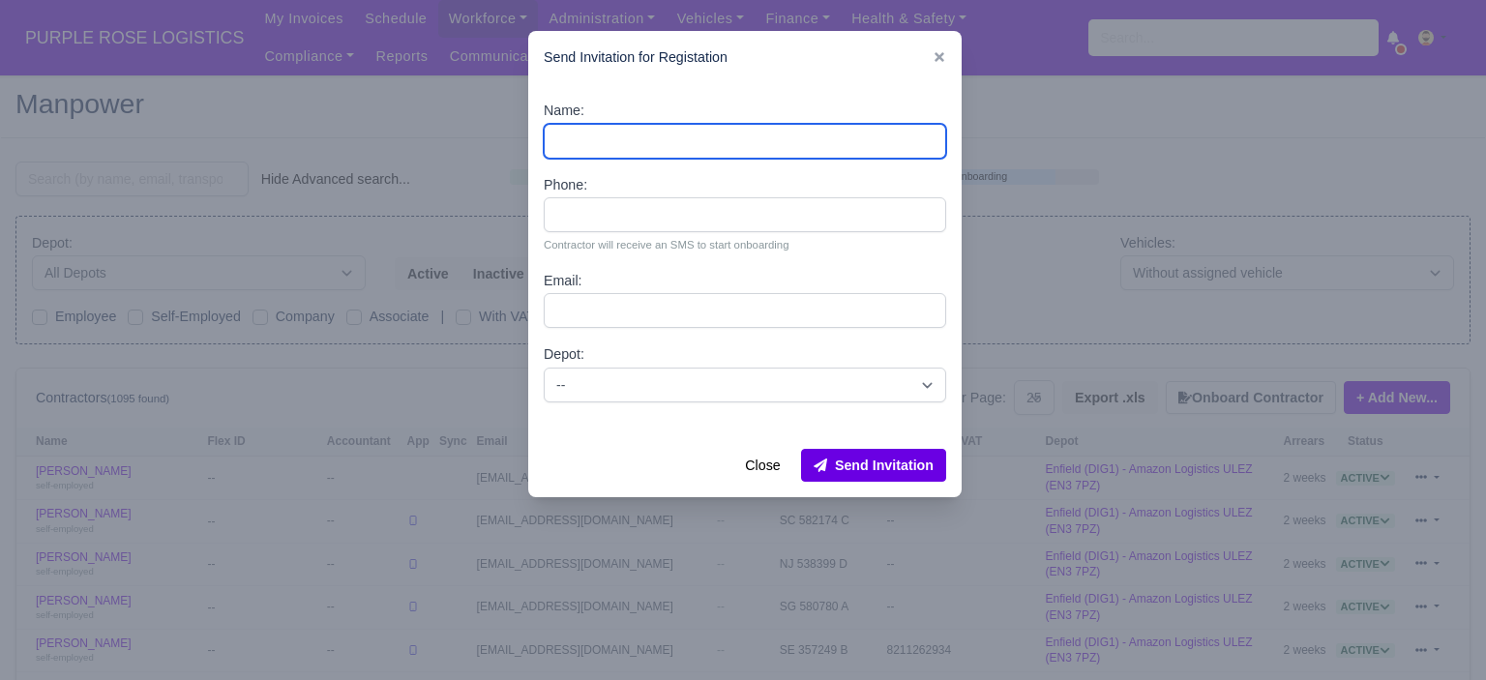
click at [655, 127] on input "Name:" at bounding box center [745, 141] width 402 height 35
paste input "[PERSON_NAME]"
type input "[PERSON_NAME]"
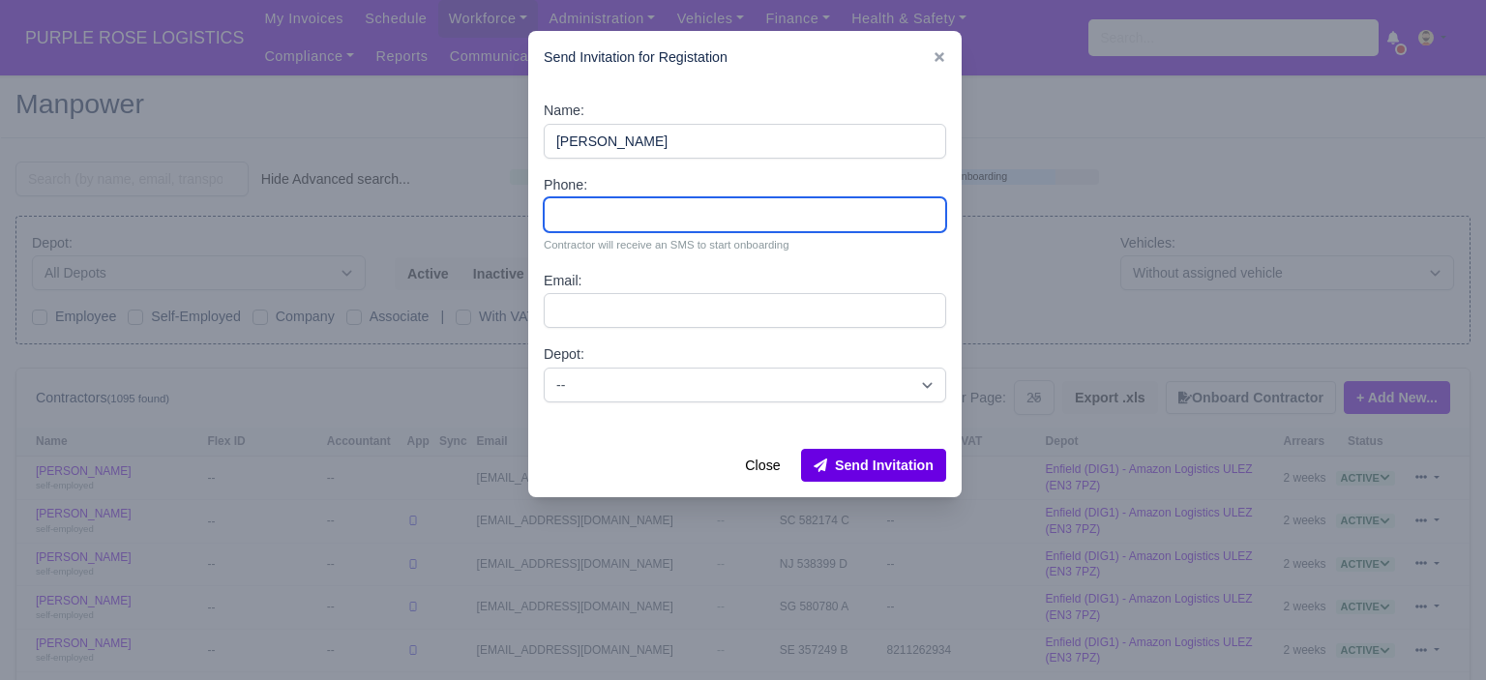
click at [666, 206] on input "Phone:" at bounding box center [745, 214] width 402 height 35
click at [604, 216] on input "Phone:" at bounding box center [745, 214] width 402 height 35
paste input "44 7902 542645"
type input "44 7902 542645"
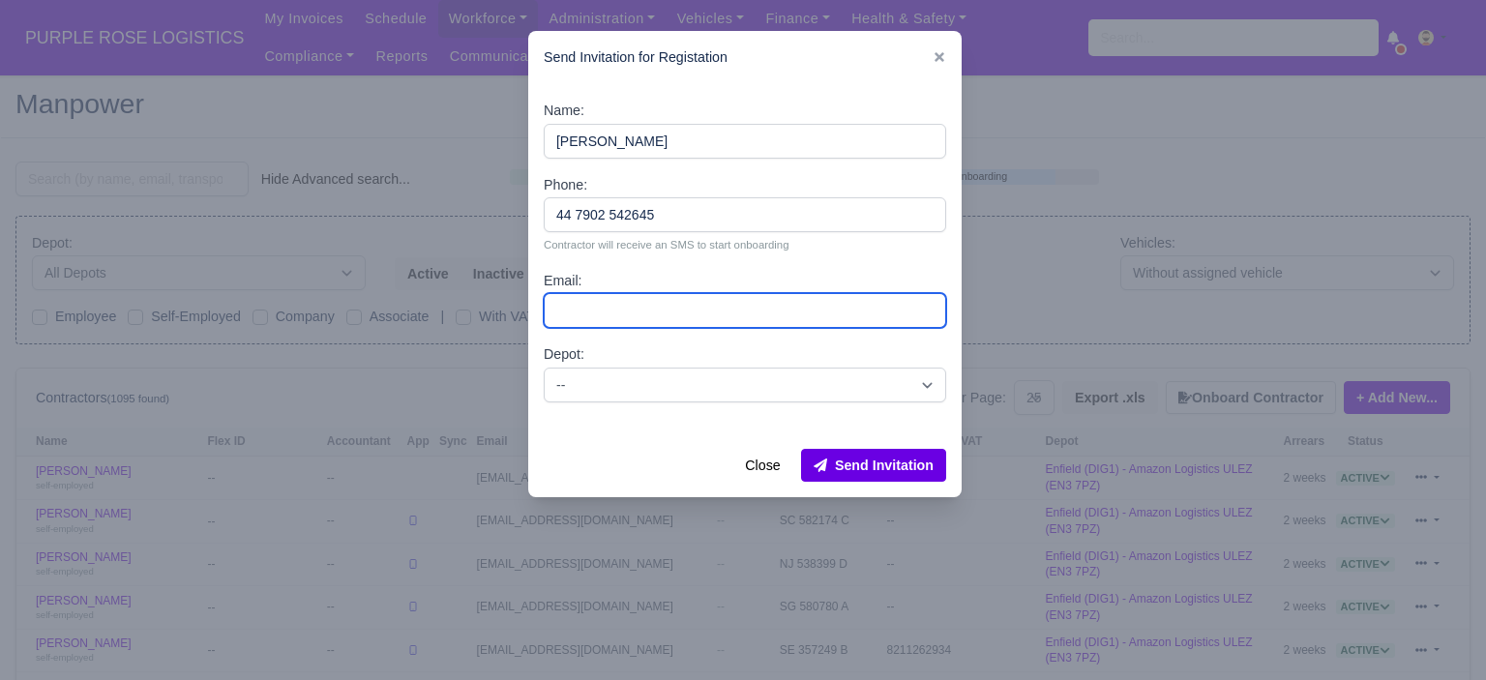
click at [597, 304] on input "Email:" at bounding box center [745, 310] width 402 height 35
paste input "[DOMAIN_NAME][EMAIL_ADDRESS][DOMAIN_NAME]"
type input "[DOMAIN_NAME][EMAIL_ADDRESS][DOMAIN_NAME]"
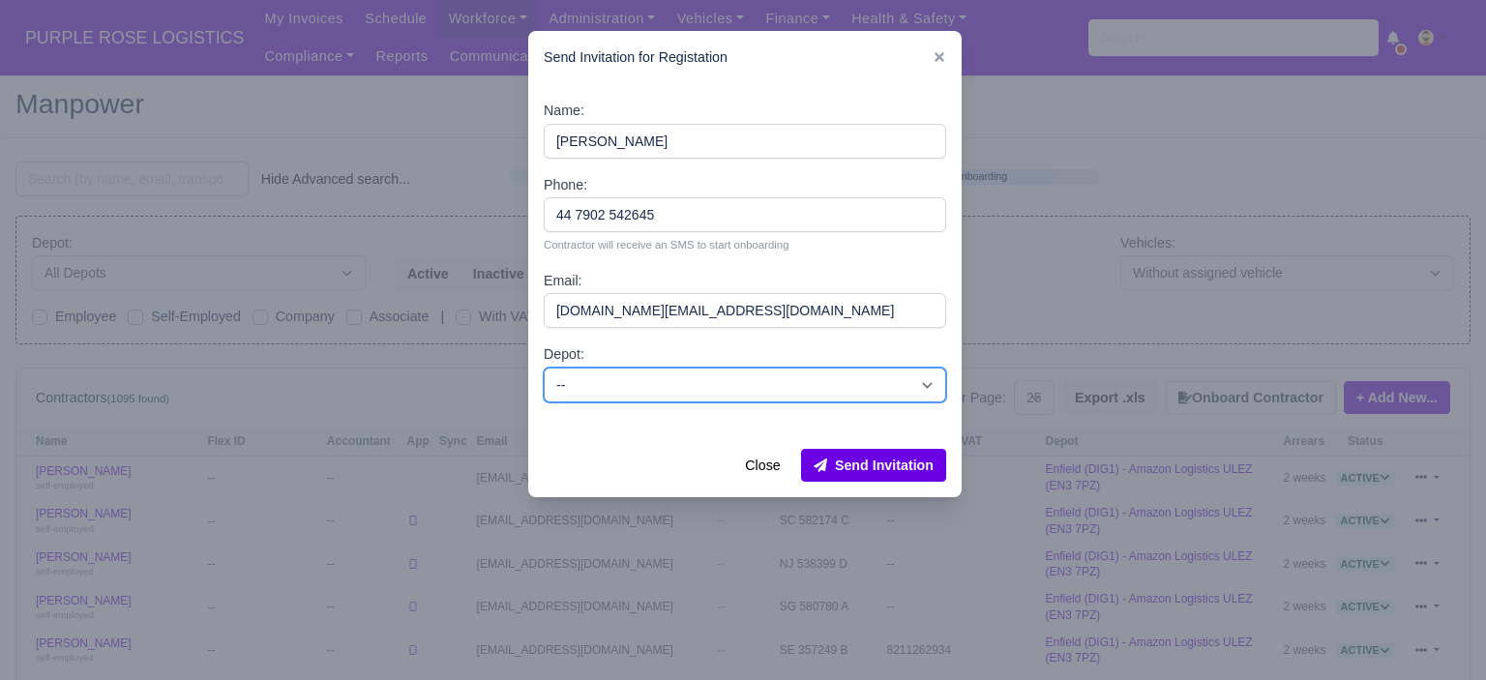
click at [707, 377] on select "-- Enfield (DIG1) - Amazon Logistics ULEZ (EN3 7PZ) Harlow (DHW1) - Amazon Logi…" at bounding box center [745, 385] width 402 height 35
select select "1"
click at [544, 368] on select "-- Enfield (DIG1) - Amazon Logistics ULEZ (EN3 7PZ) Harlow (DHW1) - Amazon Logi…" at bounding box center [745, 385] width 402 height 35
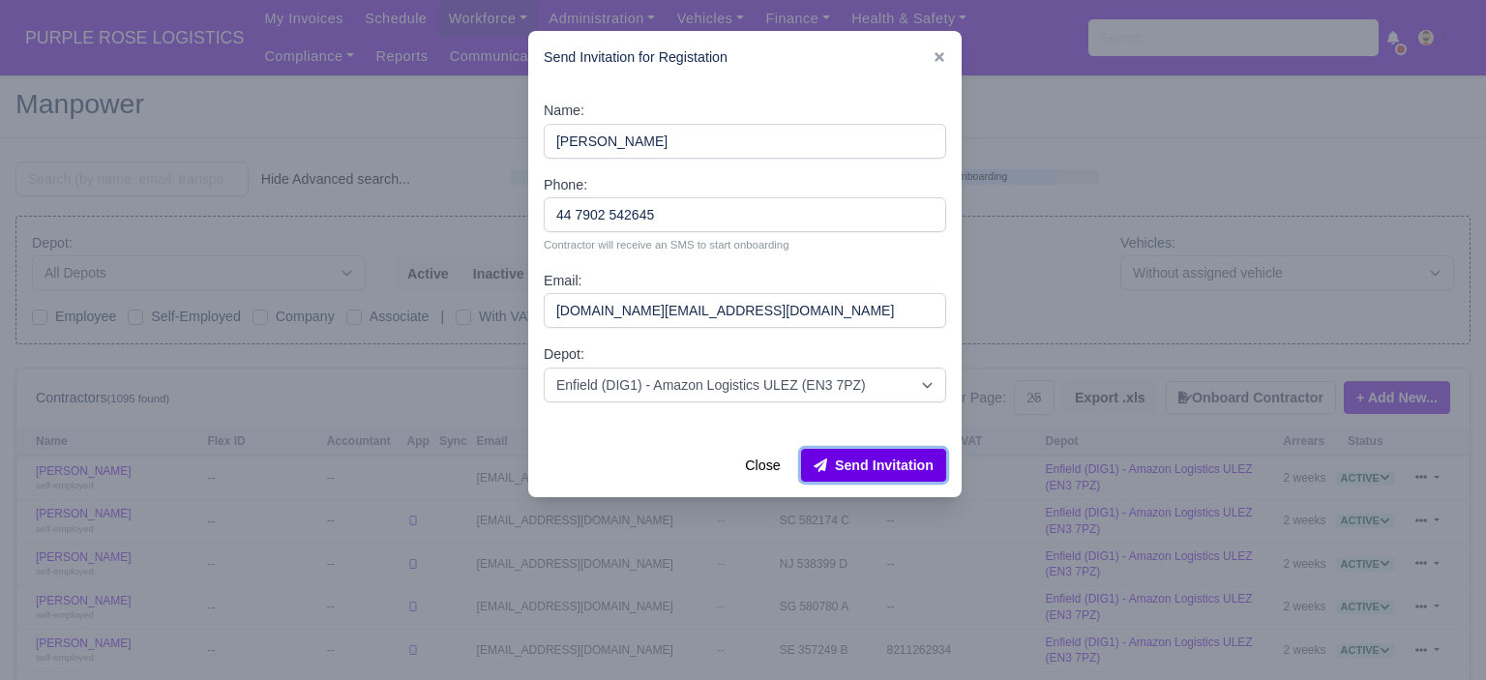
click at [898, 470] on button "Send Invitation" at bounding box center [873, 465] width 145 height 33
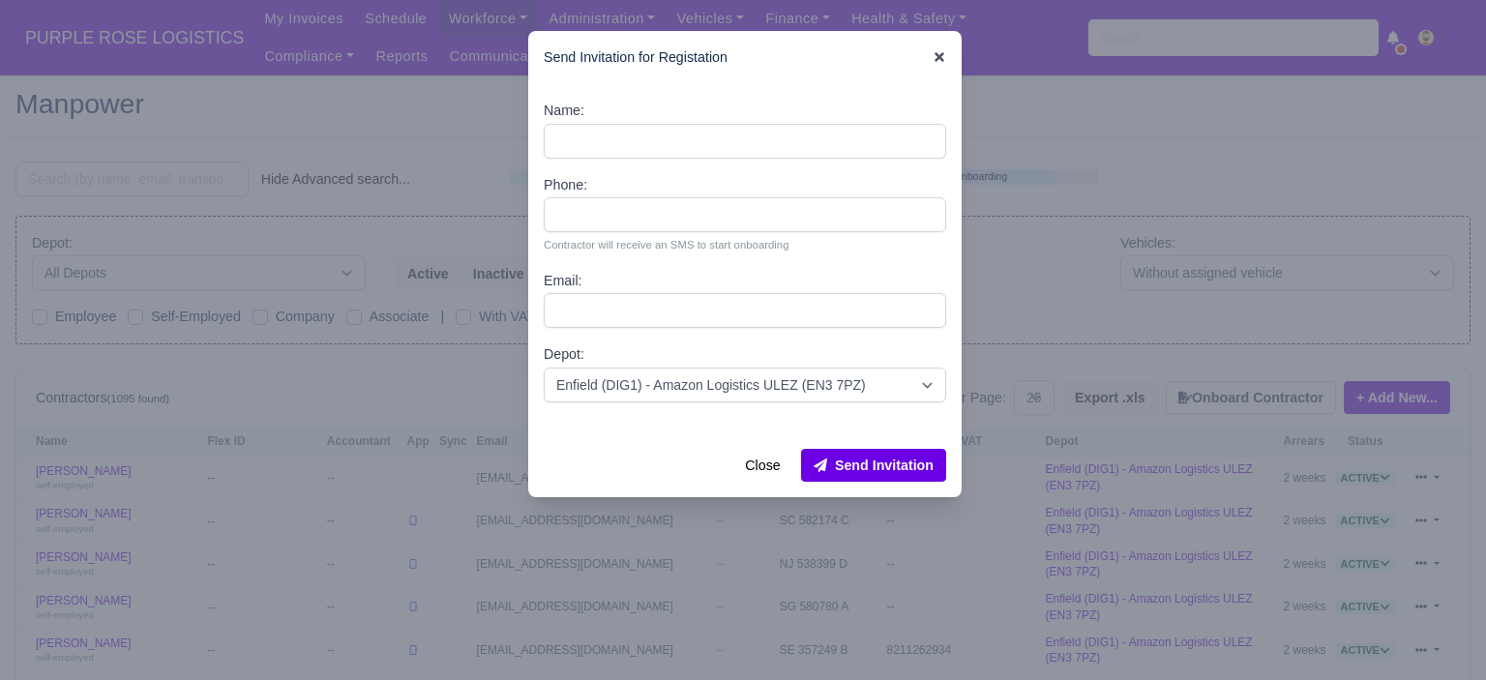
click at [933, 59] on icon at bounding box center [940, 57] width 14 height 14
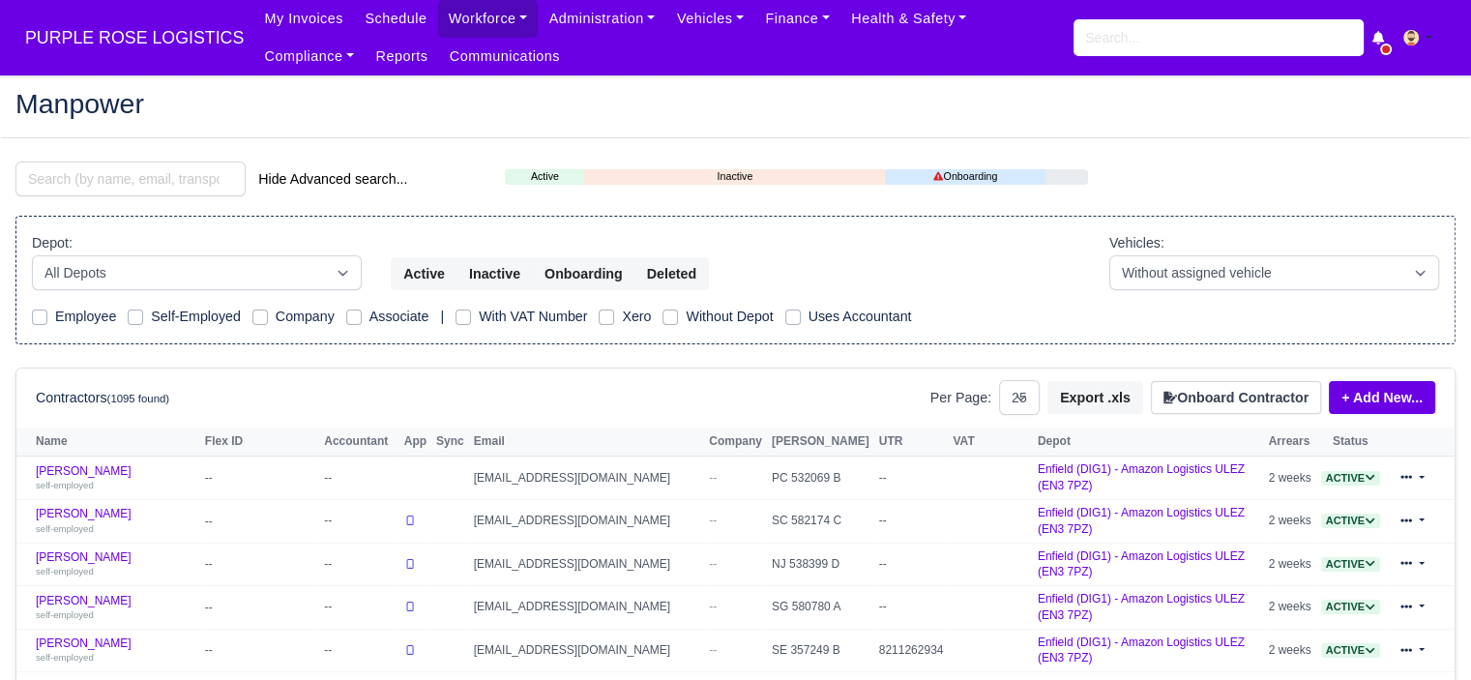
click at [743, 115] on h2 "Manpower" at bounding box center [735, 103] width 1440 height 27
click at [1133, 30] on input "search" at bounding box center [1219, 37] width 290 height 37
type input "musa"
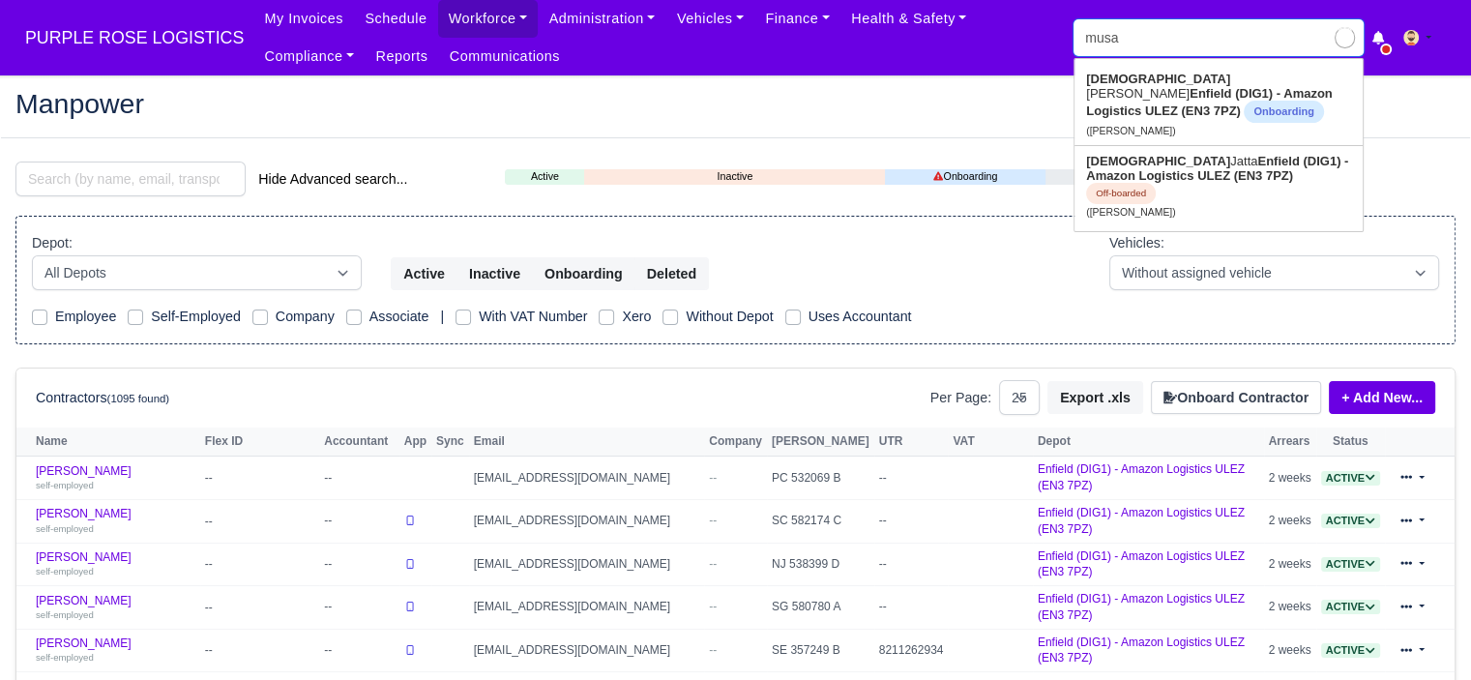
type input "musa Ashraf Habib"
click at [1267, 104] on span "Onboarding" at bounding box center [1283, 112] width 79 height 22
type input "[PERSON_NAME]"
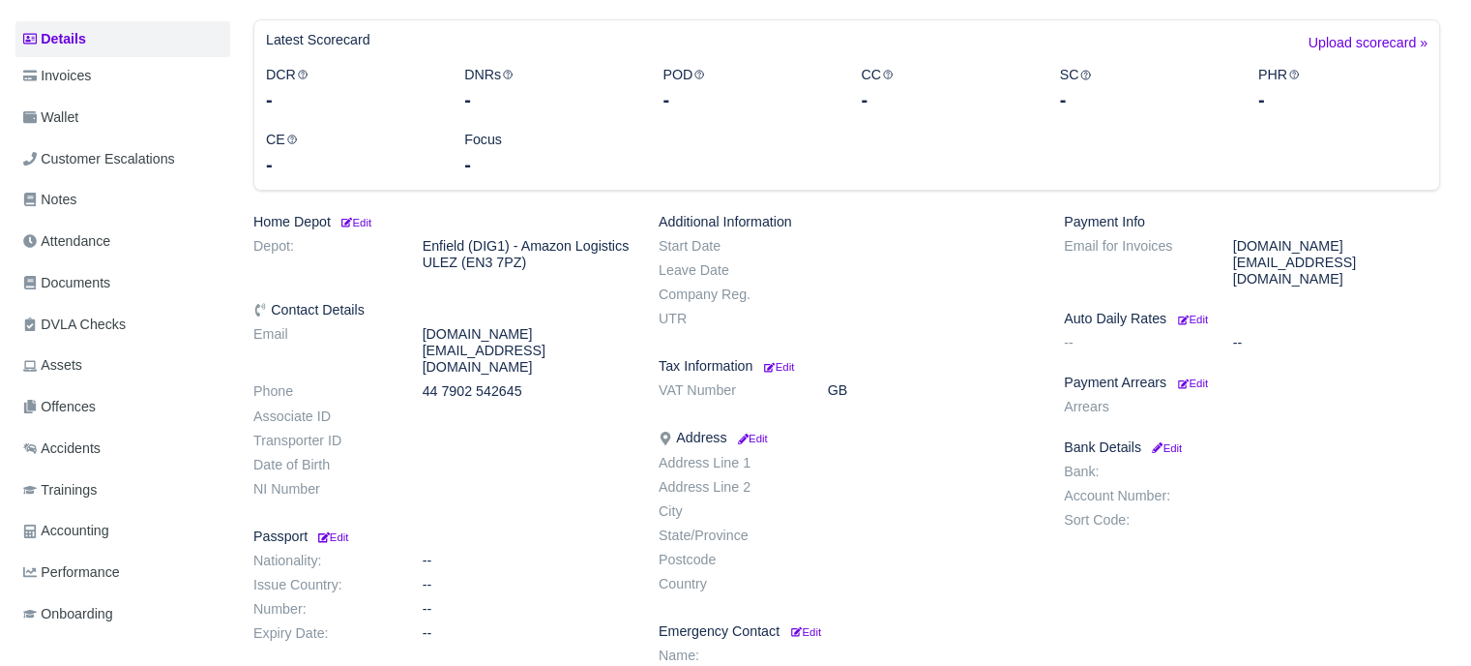
scroll to position [290, 0]
click at [361, 217] on small "Edit" at bounding box center [355, 221] width 33 height 12
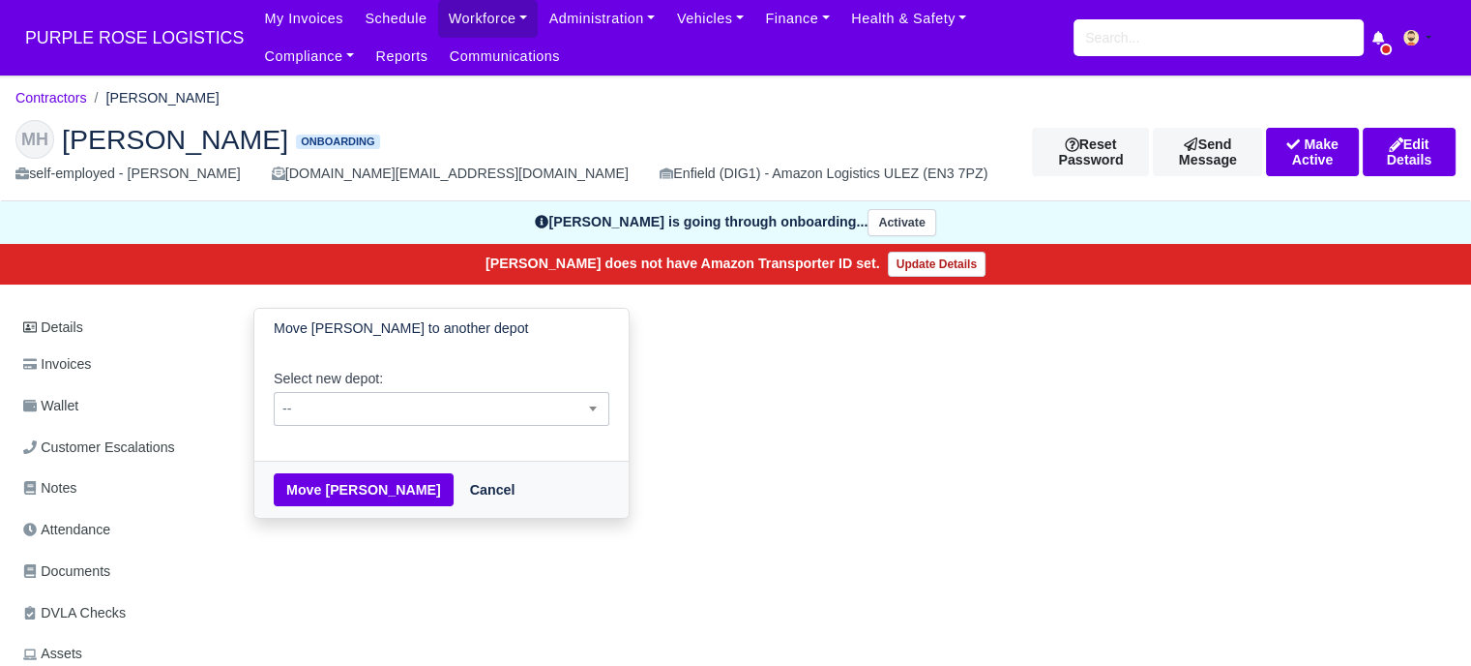
click at [381, 404] on span "--" at bounding box center [442, 409] width 334 height 24
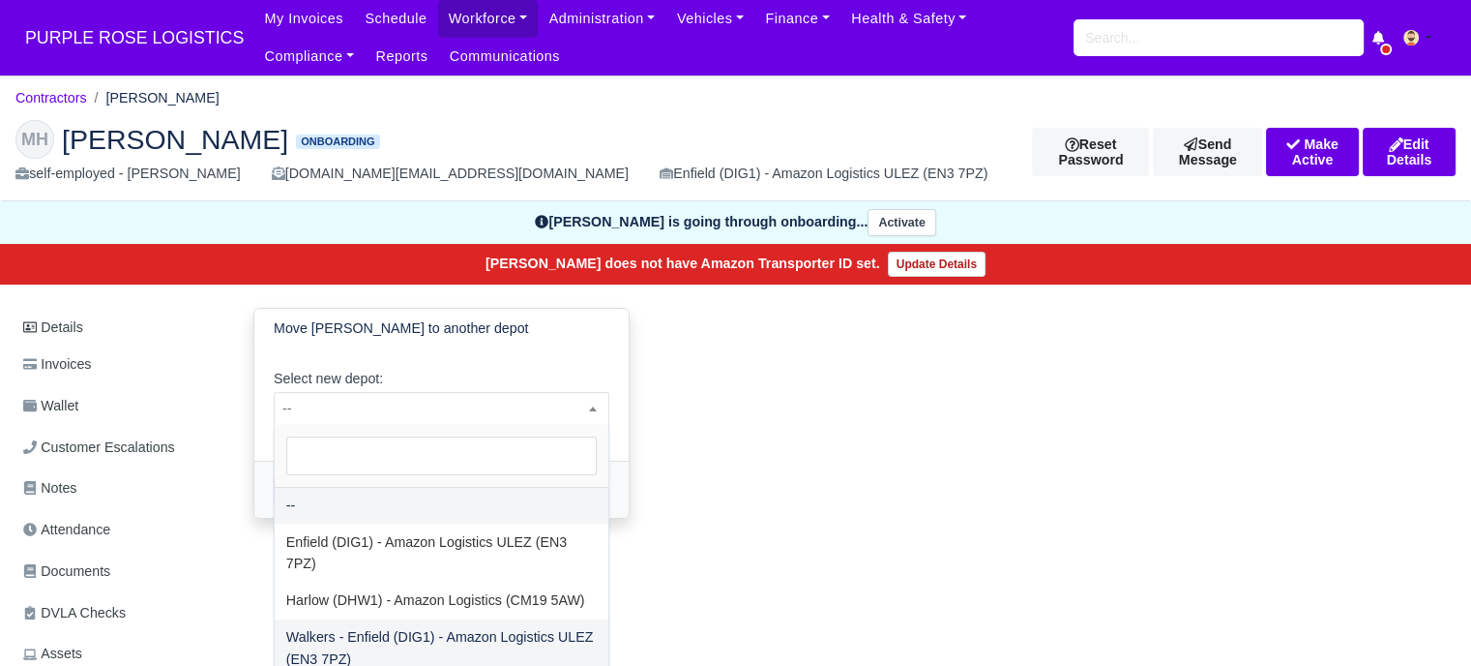
select select "5"
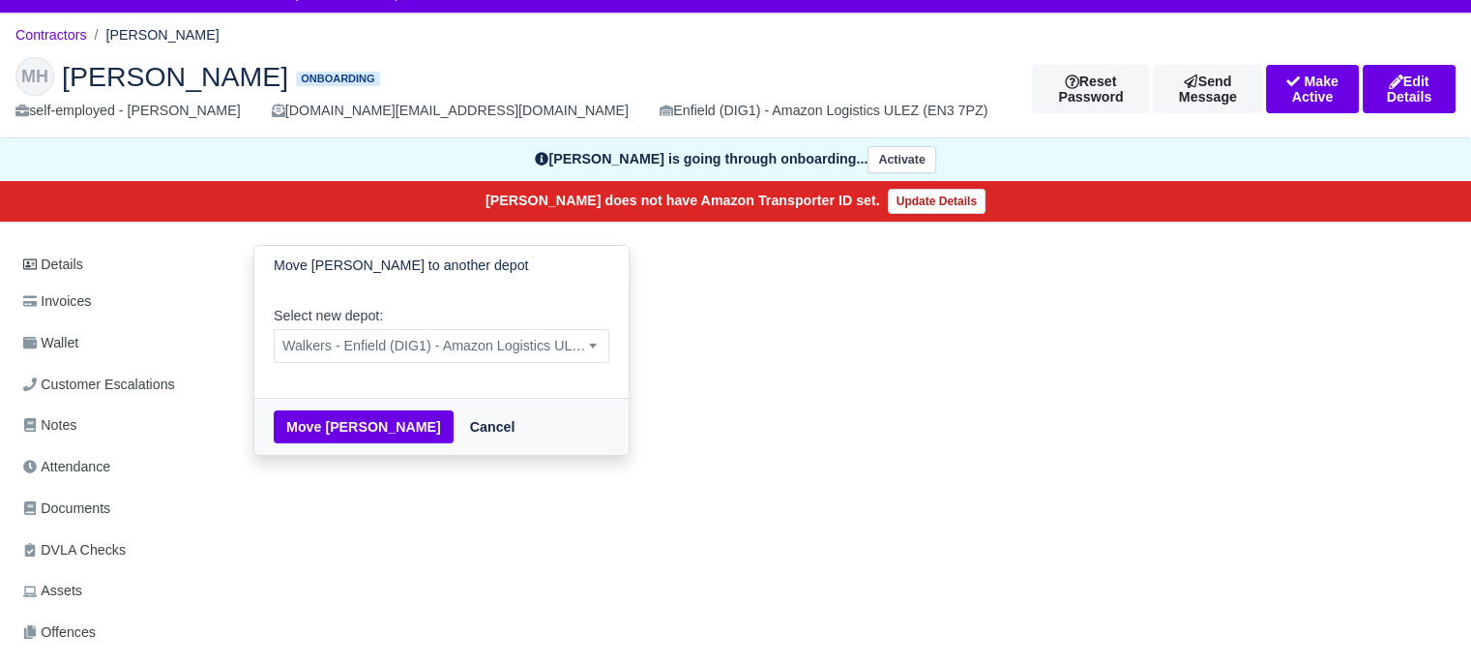
scroll to position [97, 0]
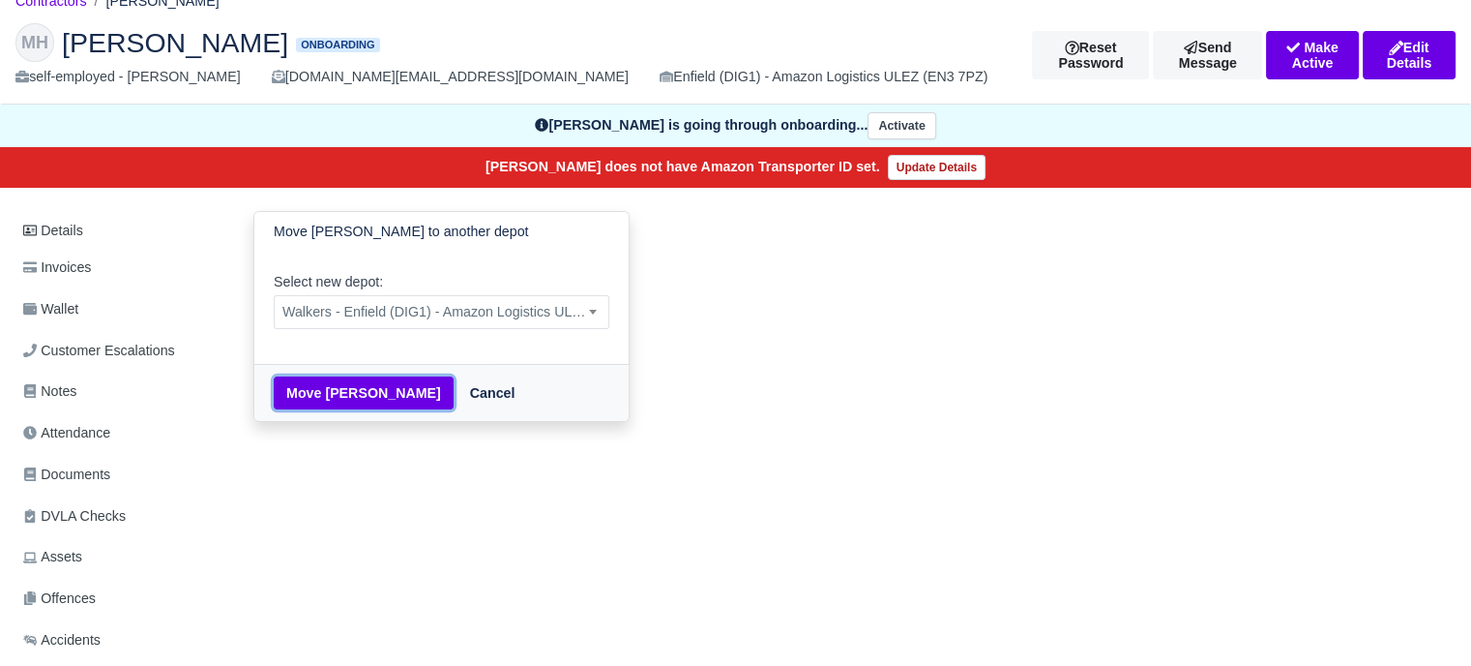
click at [387, 403] on button "Move Musa Ashraf Habib" at bounding box center [364, 392] width 180 height 33
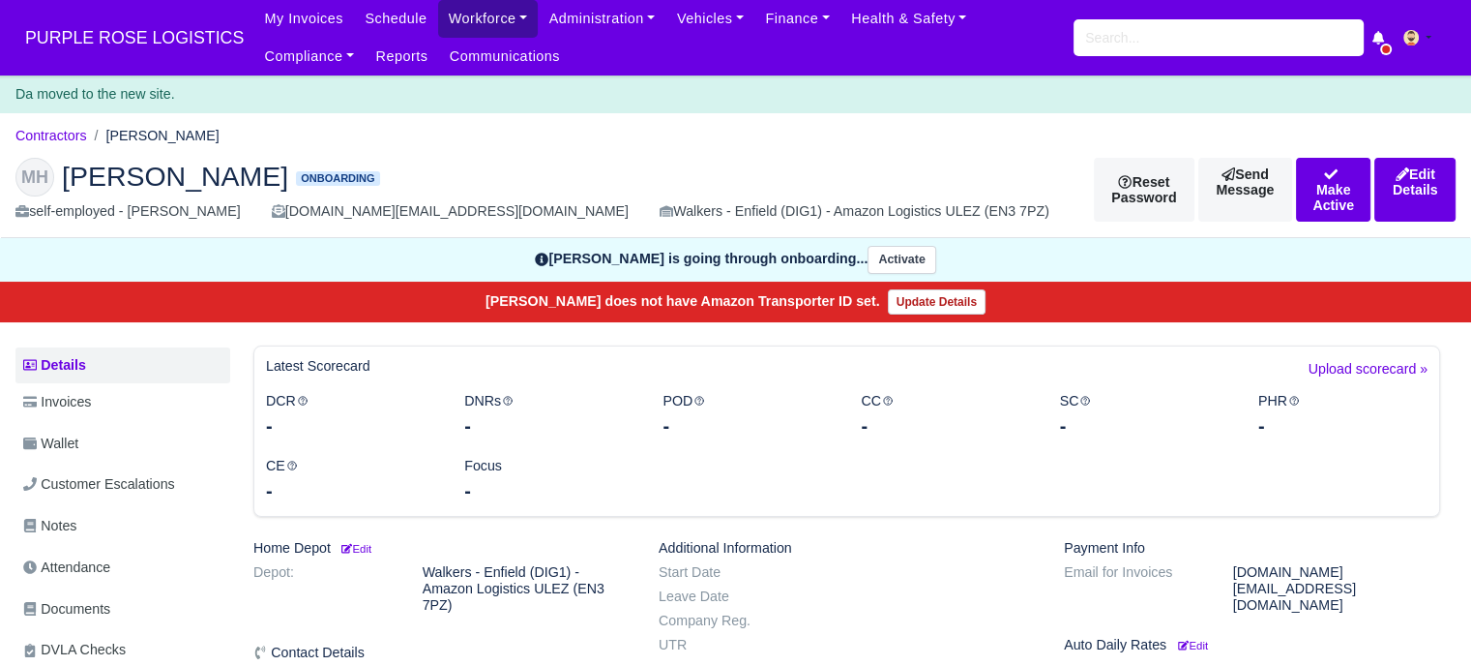
click at [438, 17] on link "Workforce" at bounding box center [488, 19] width 101 height 38
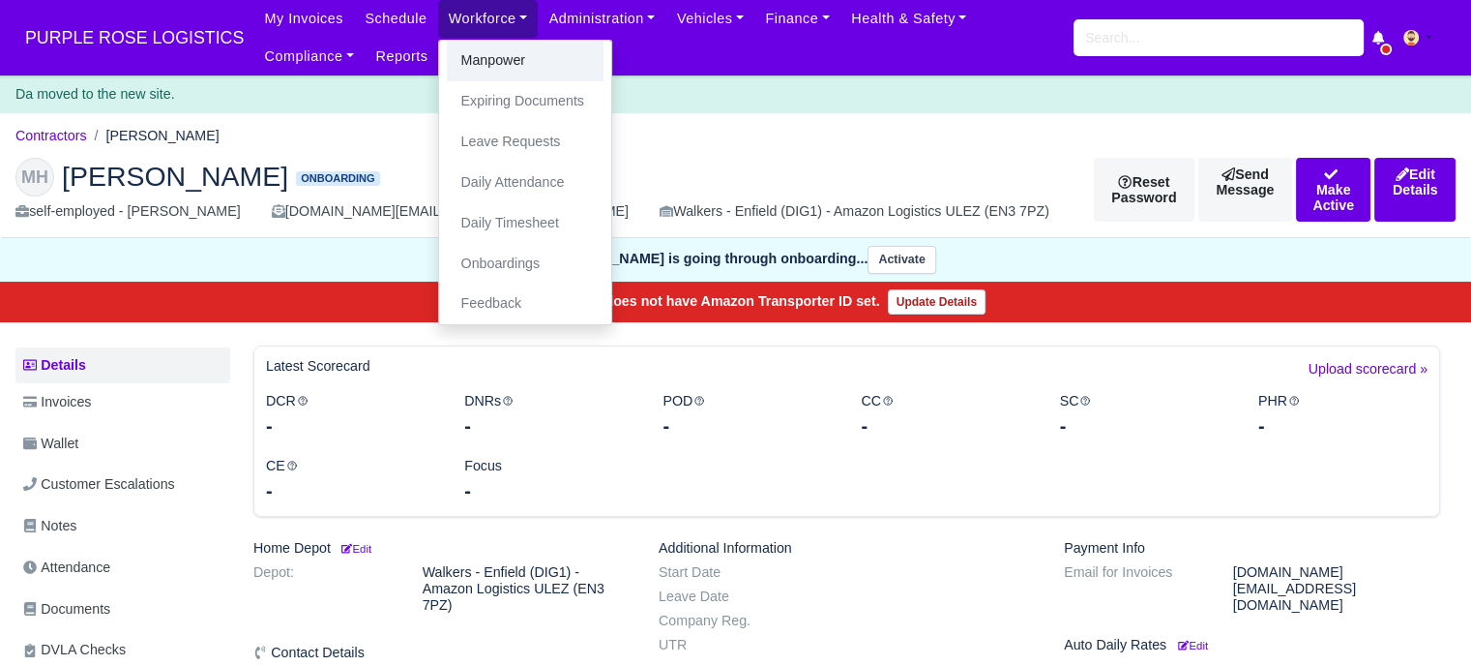
click at [472, 69] on link "Manpower" at bounding box center [525, 61] width 157 height 41
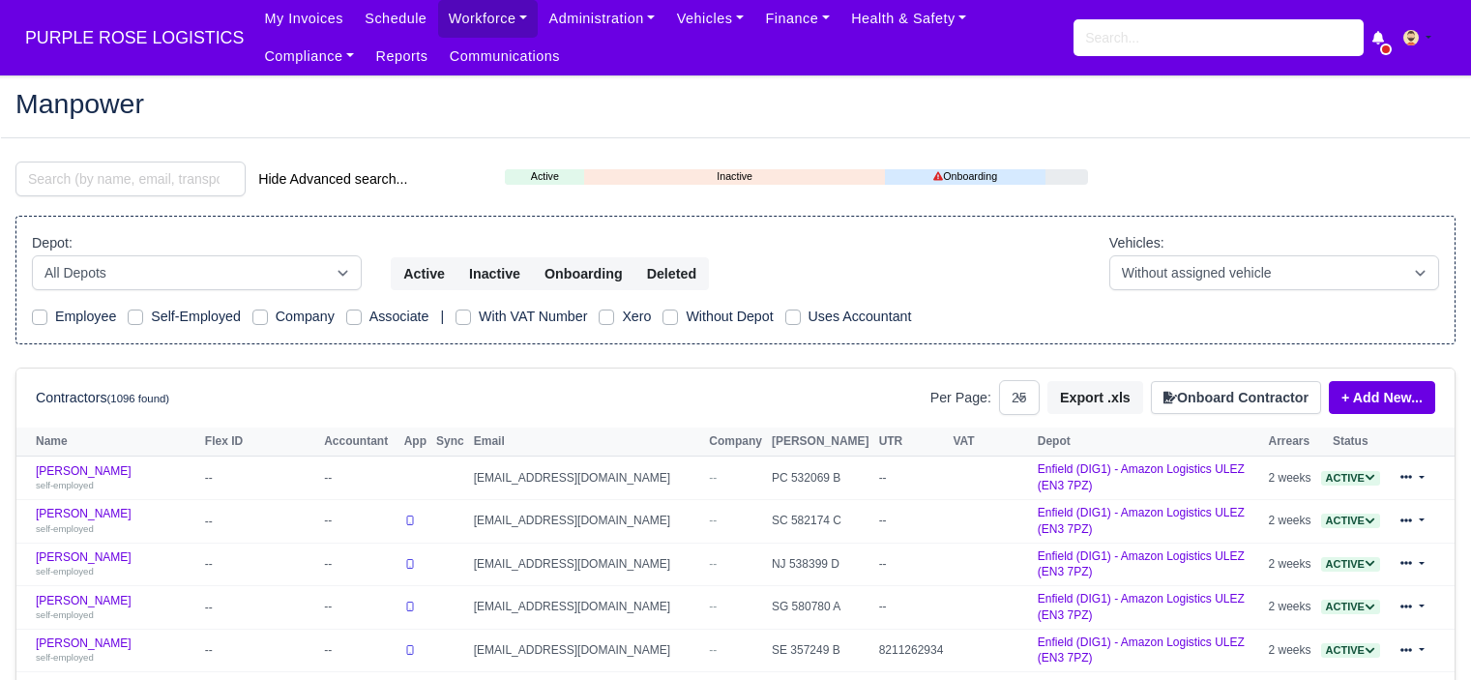
select select "25"
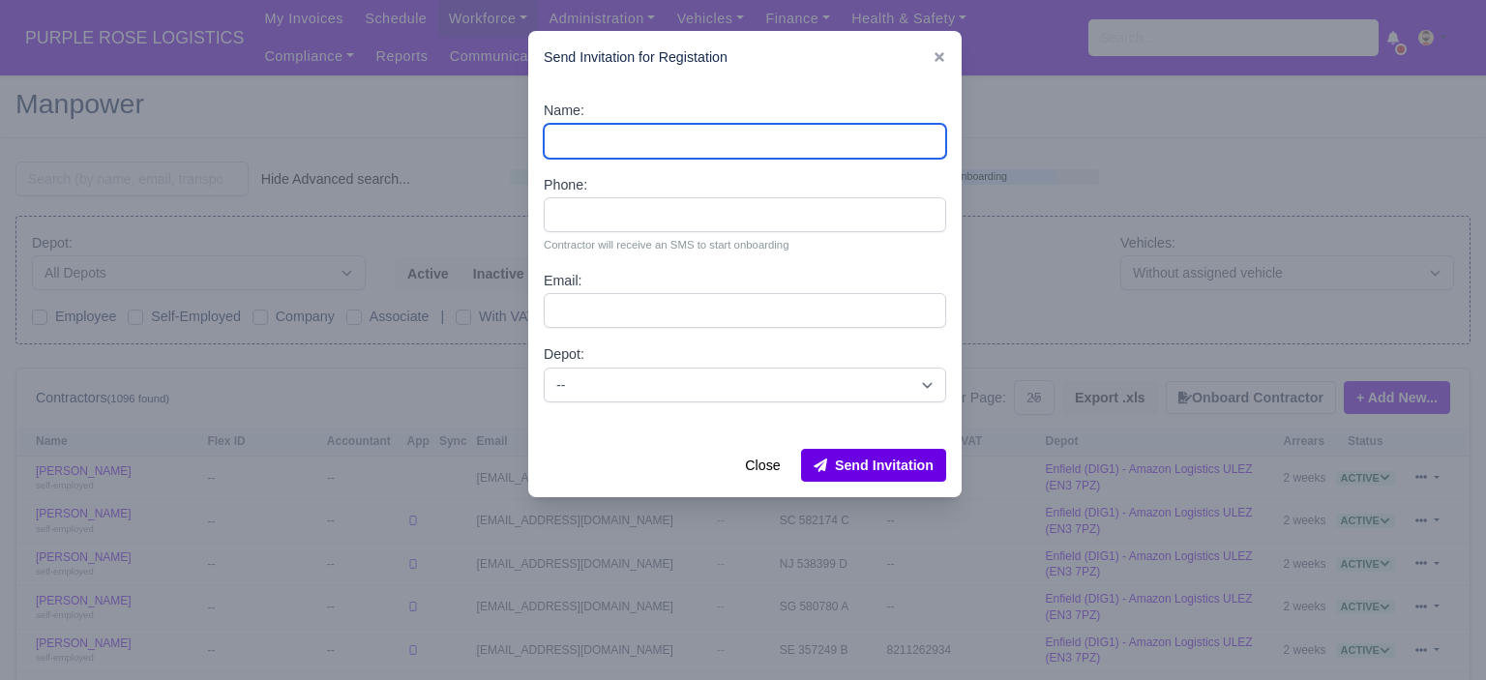
click at [719, 146] on input "Name:" at bounding box center [745, 141] width 402 height 35
paste input "[PERSON_NAME]"
type input "[PERSON_NAME]"
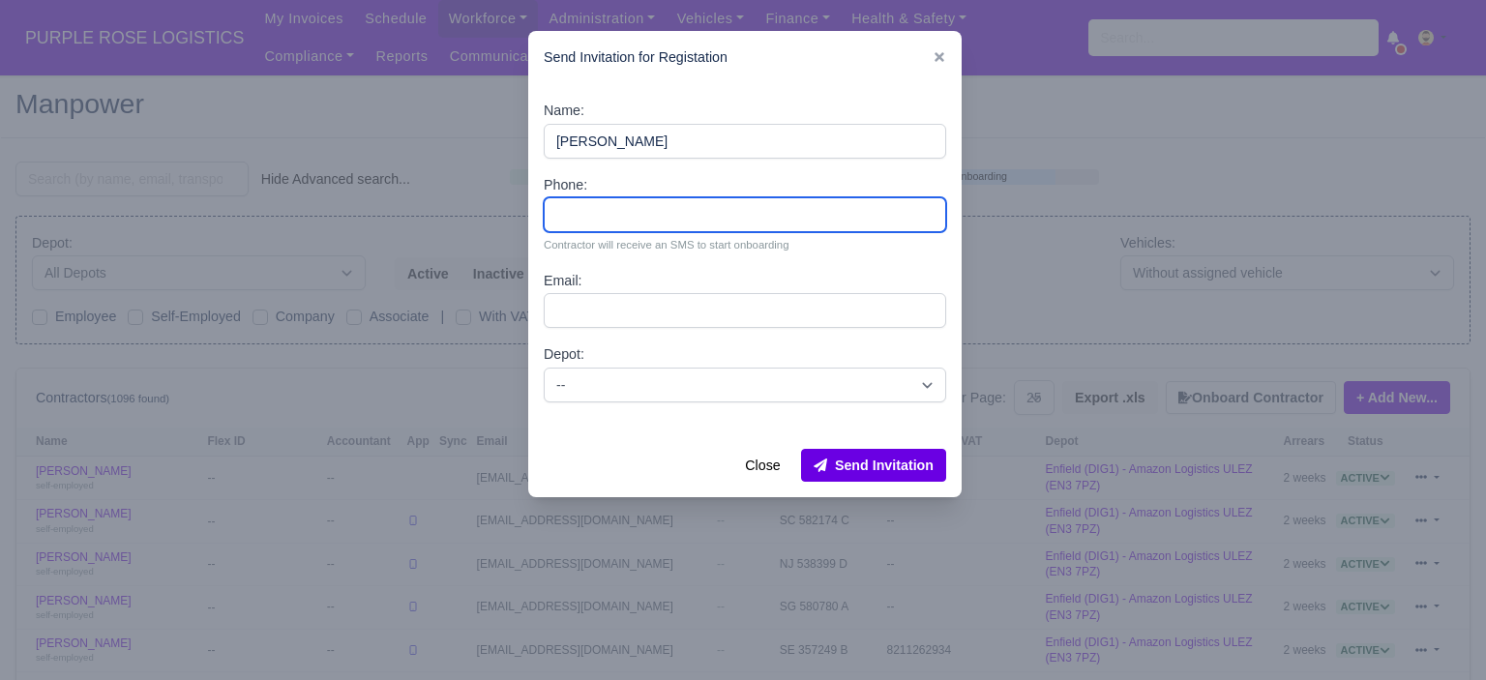
click at [684, 207] on input "Phone:" at bounding box center [745, 214] width 402 height 35
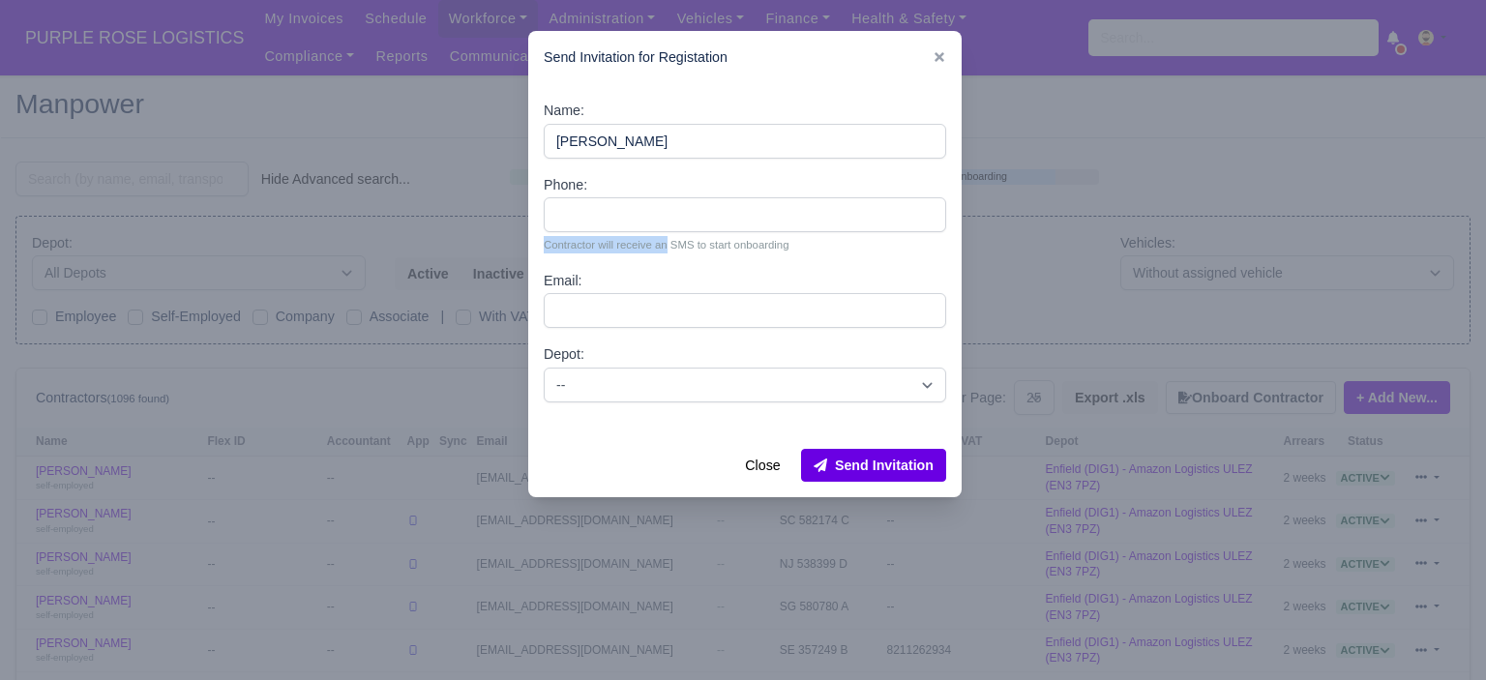
click at [608, 228] on div "Phone: Contractor will receive an SMS to start onboarding" at bounding box center [745, 214] width 402 height 80
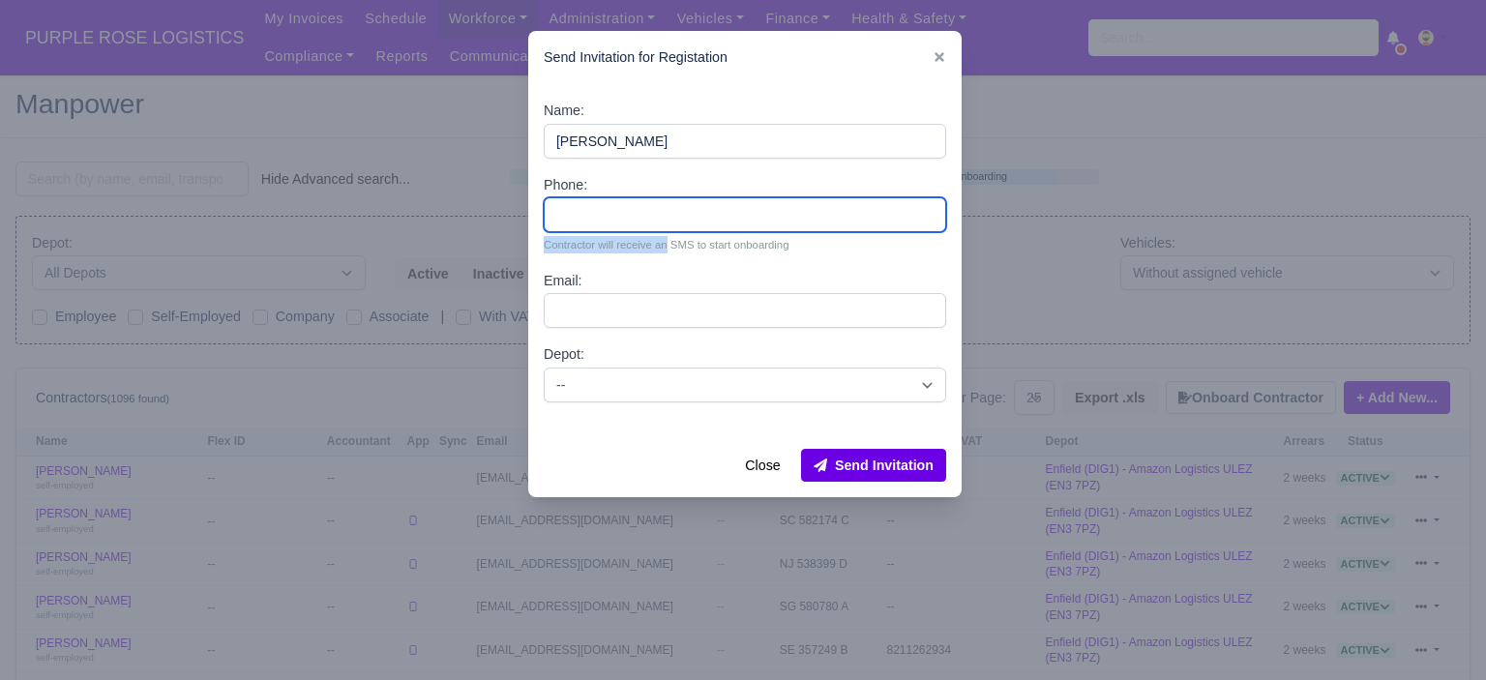
click at [612, 217] on input "Phone:" at bounding box center [745, 214] width 402 height 35
paste input "44 7351 081629"
type input "44 7351 081629"
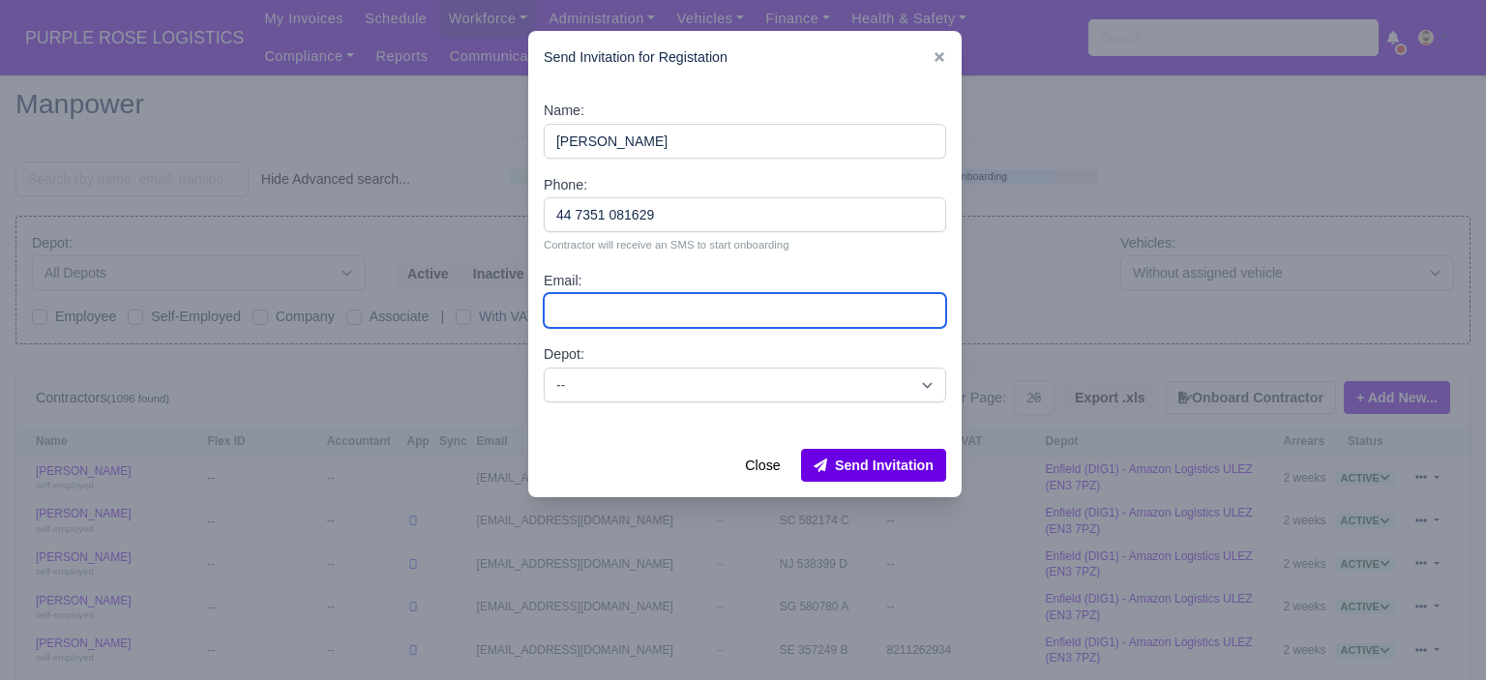
click at [623, 311] on input "Email:" at bounding box center [745, 310] width 402 height 35
paste input "MaryamB9801@gmail.com"
type input "MaryamB9801@gmail.com"
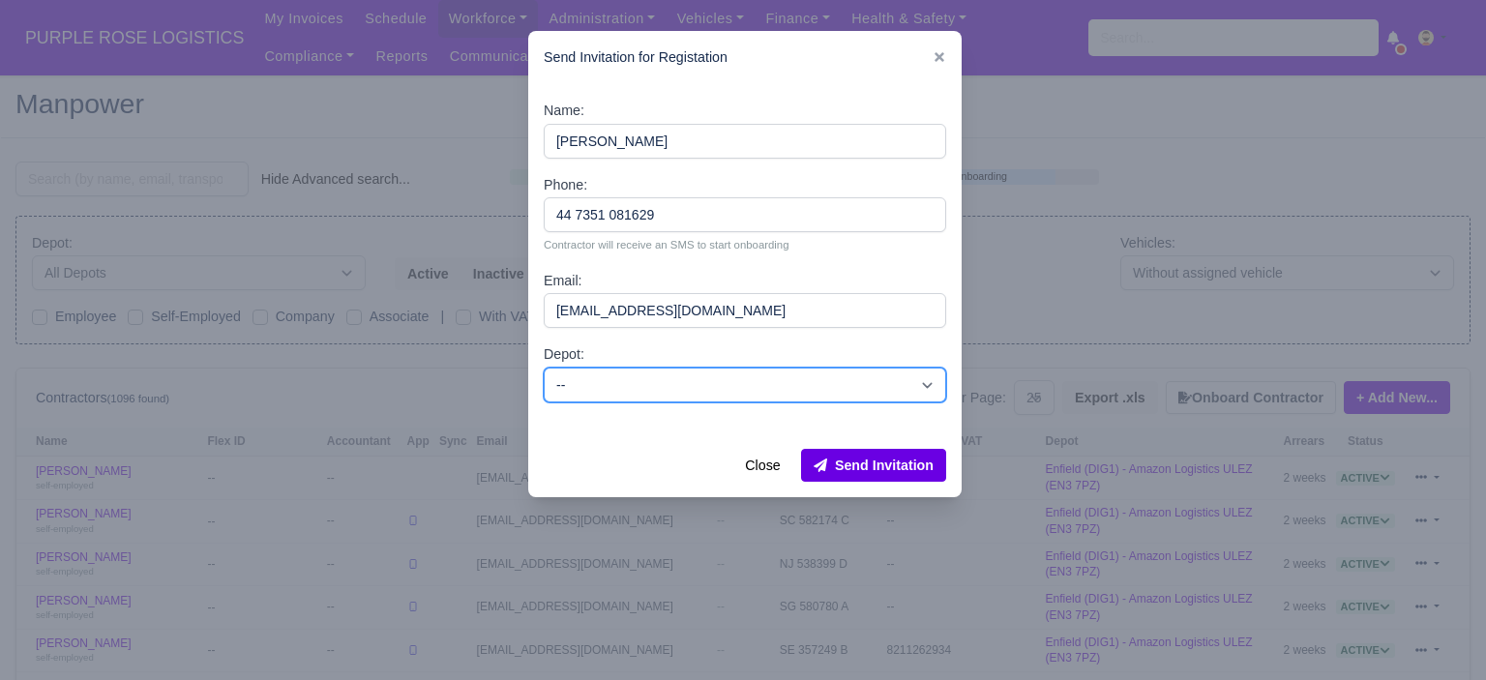
click at [640, 376] on select "-- Enfield (DIG1) - Amazon Logistics ULEZ (EN3 7PZ) Harlow (DHW1) - Amazon Logi…" at bounding box center [745, 385] width 402 height 35
select select "5"
click at [544, 368] on select "-- Enfield (DIG1) - Amazon Logistics ULEZ (EN3 7PZ) Harlow (DHW1) - Amazon Logi…" at bounding box center [745, 385] width 402 height 35
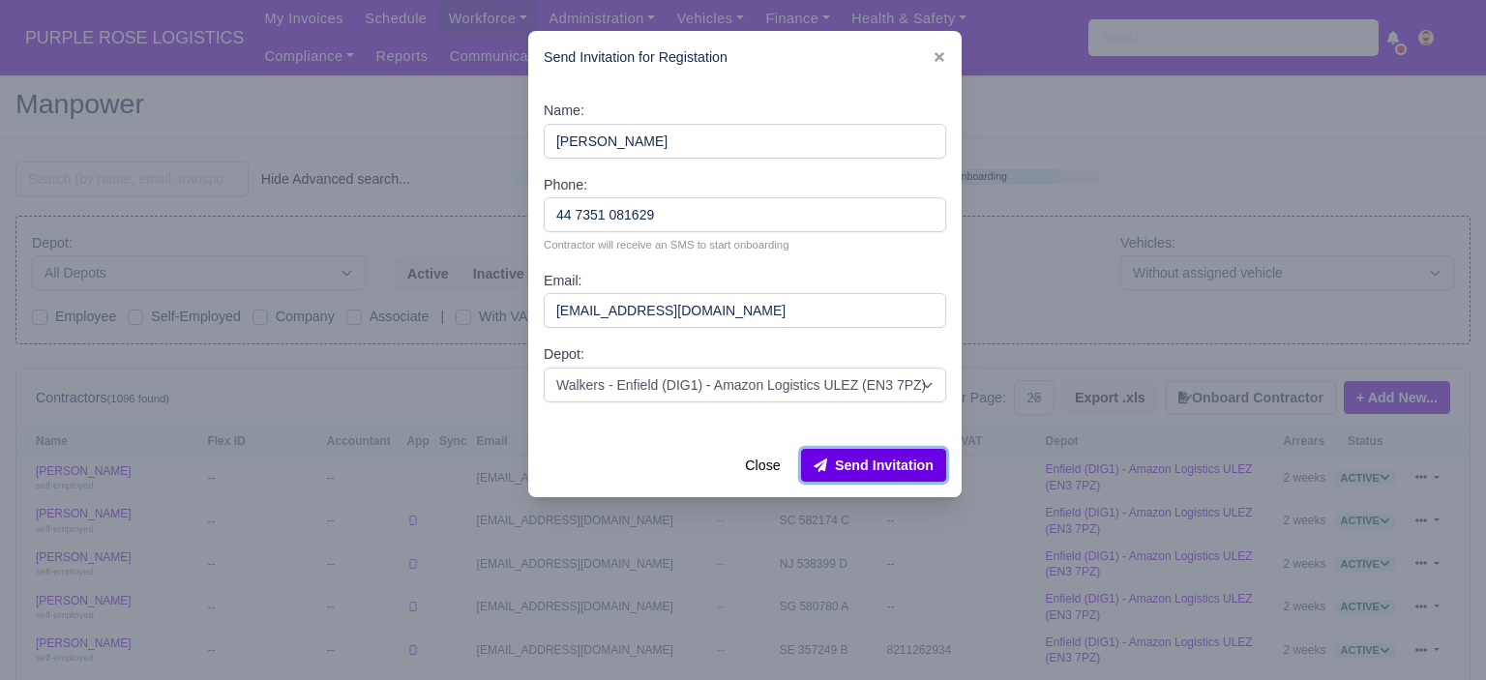
click at [866, 463] on button "Send Invitation" at bounding box center [873, 465] width 145 height 33
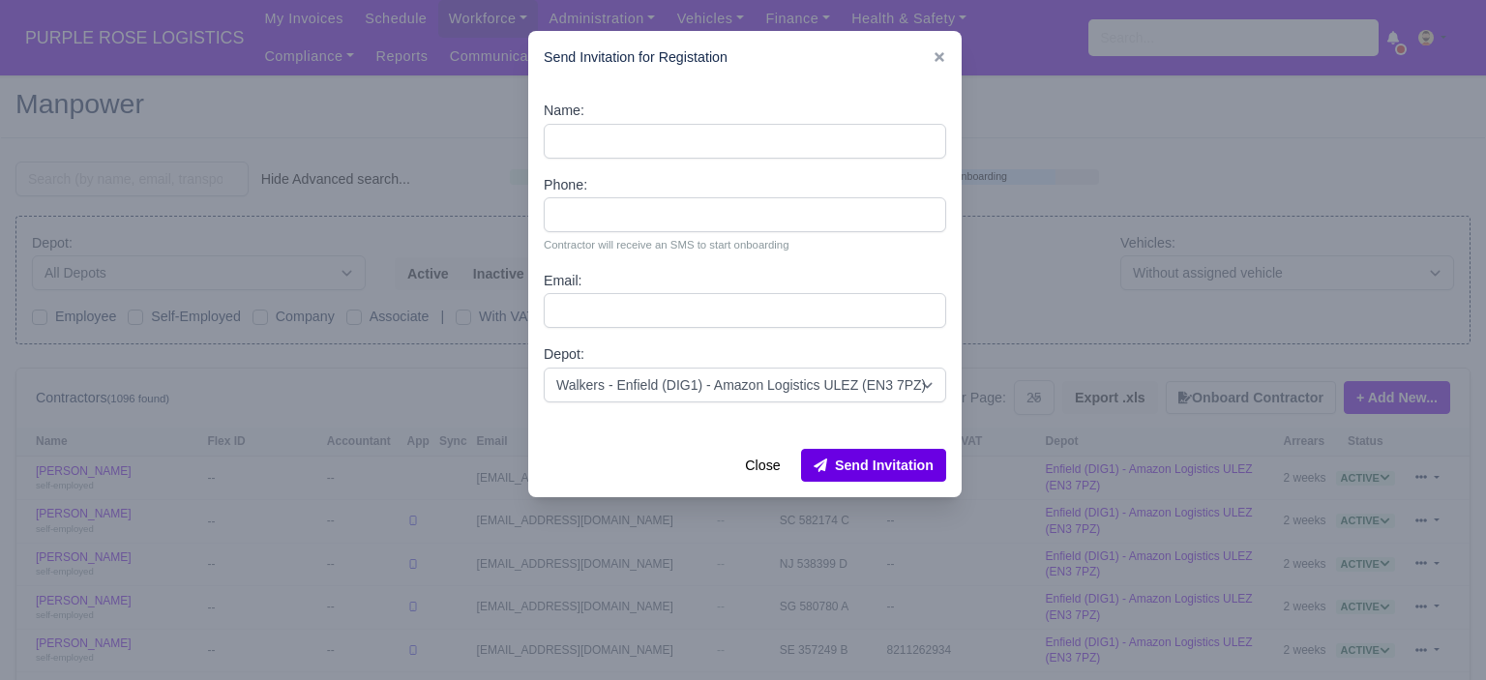
click at [1129, 220] on div at bounding box center [743, 340] width 1486 height 680
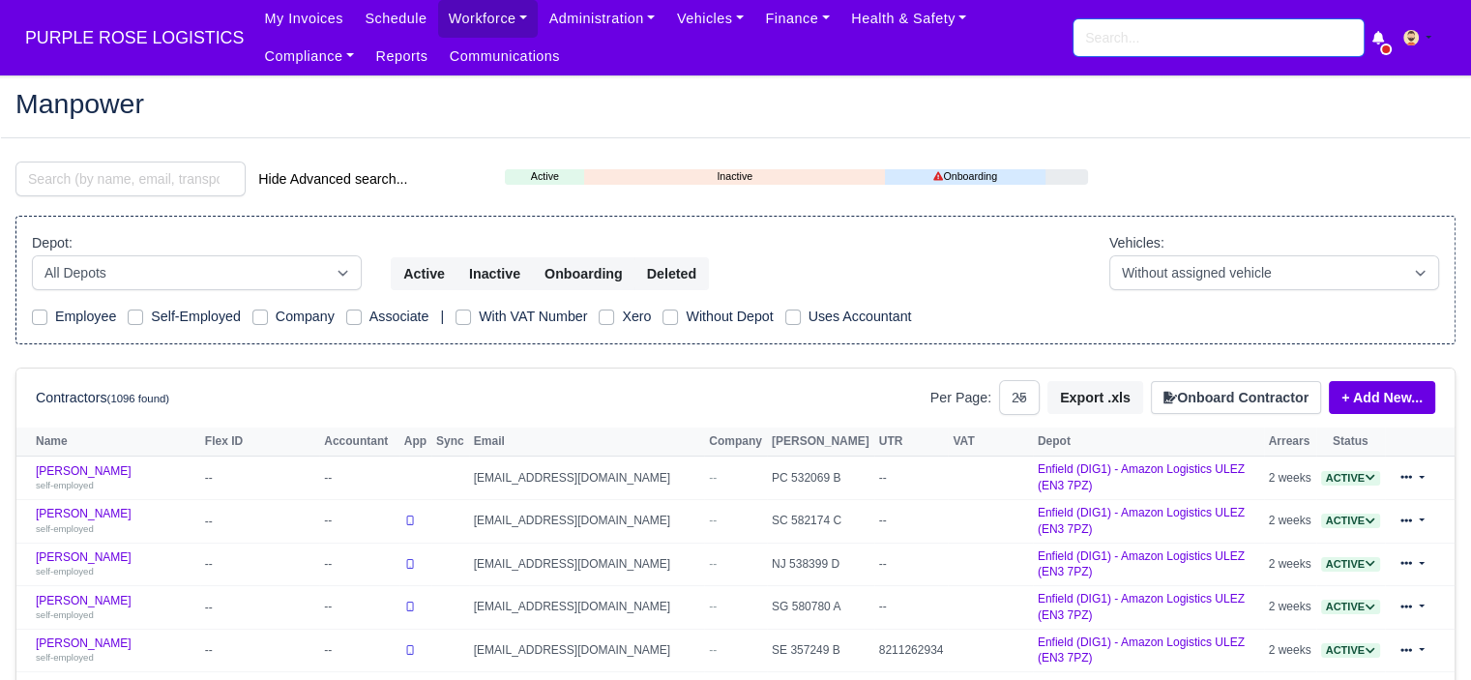
click at [1163, 38] on input "search" at bounding box center [1219, 37] width 290 height 37
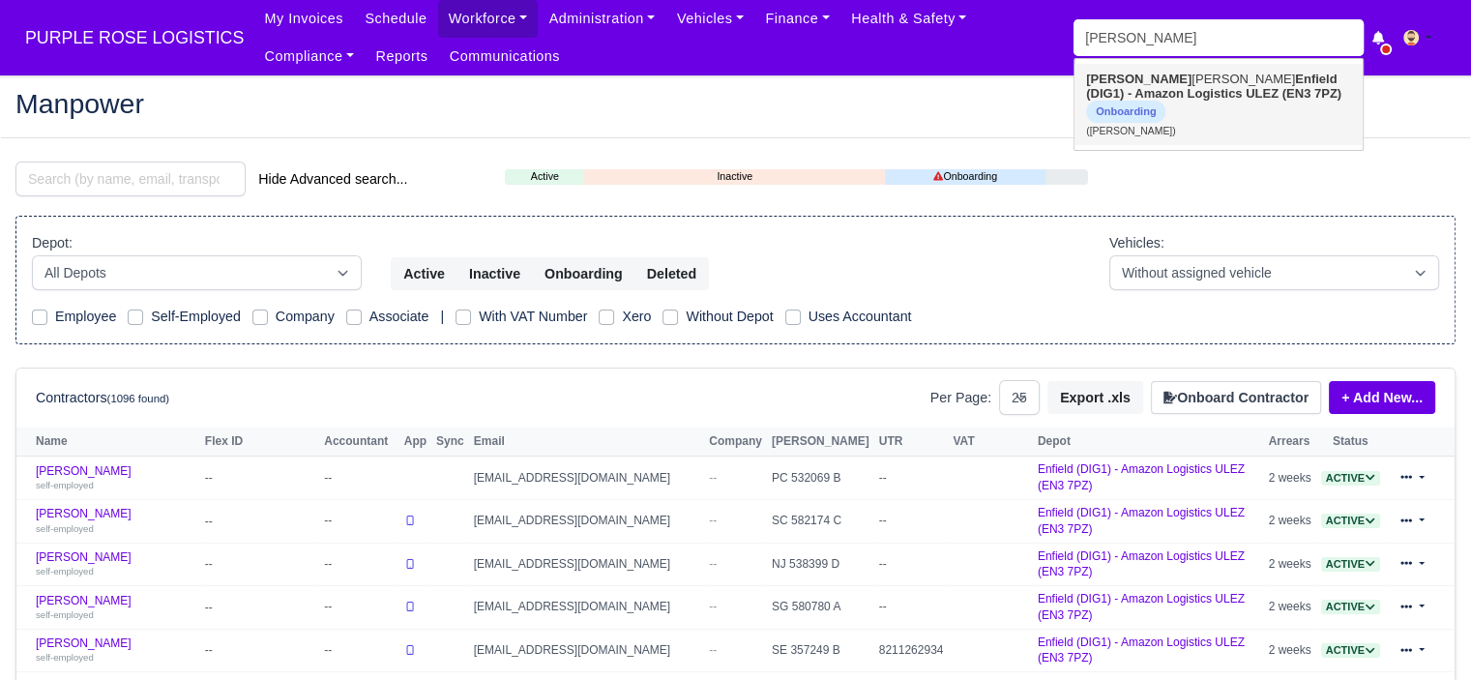
click at [1180, 83] on link "Murad Abdmelrezak Ibrahim Enfield (DIG1) - Amazon Logistics ULEZ (EN3 7PZ) Onbo…" at bounding box center [1219, 104] width 288 height 81
type input "[PERSON_NAME]"
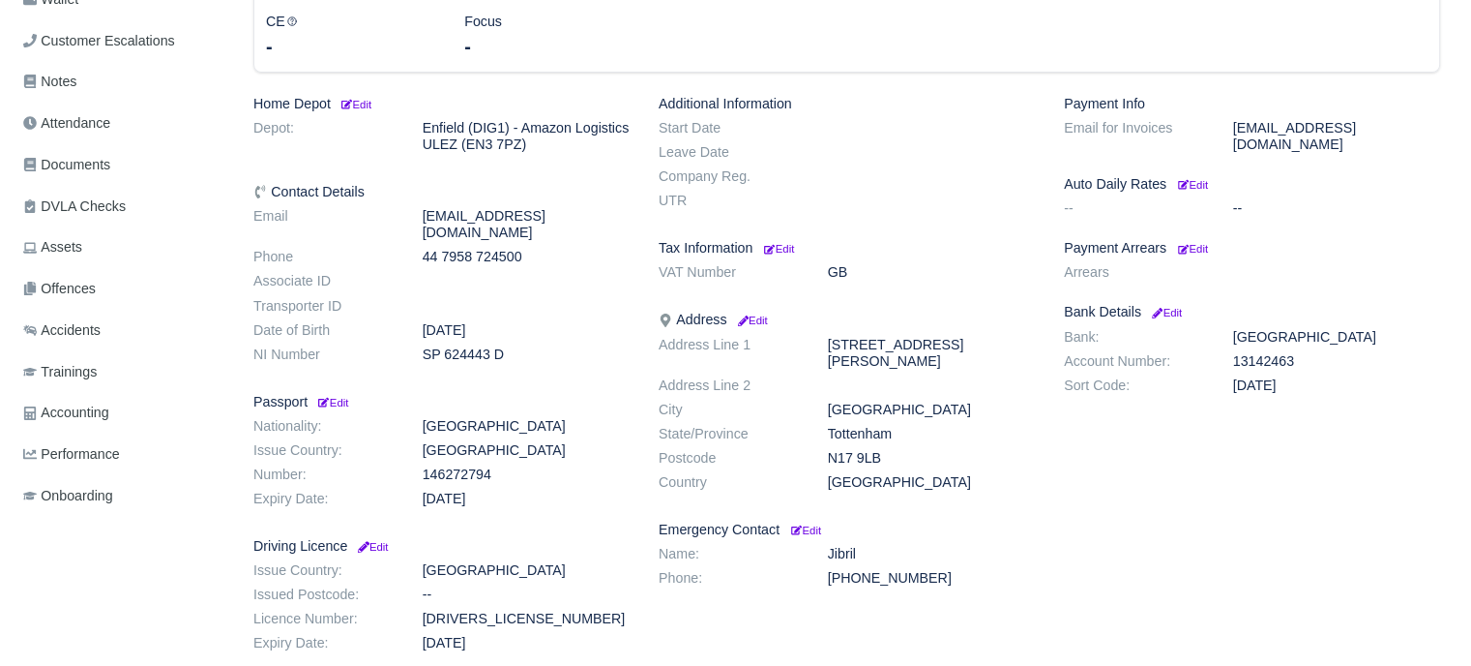
scroll to position [252, 0]
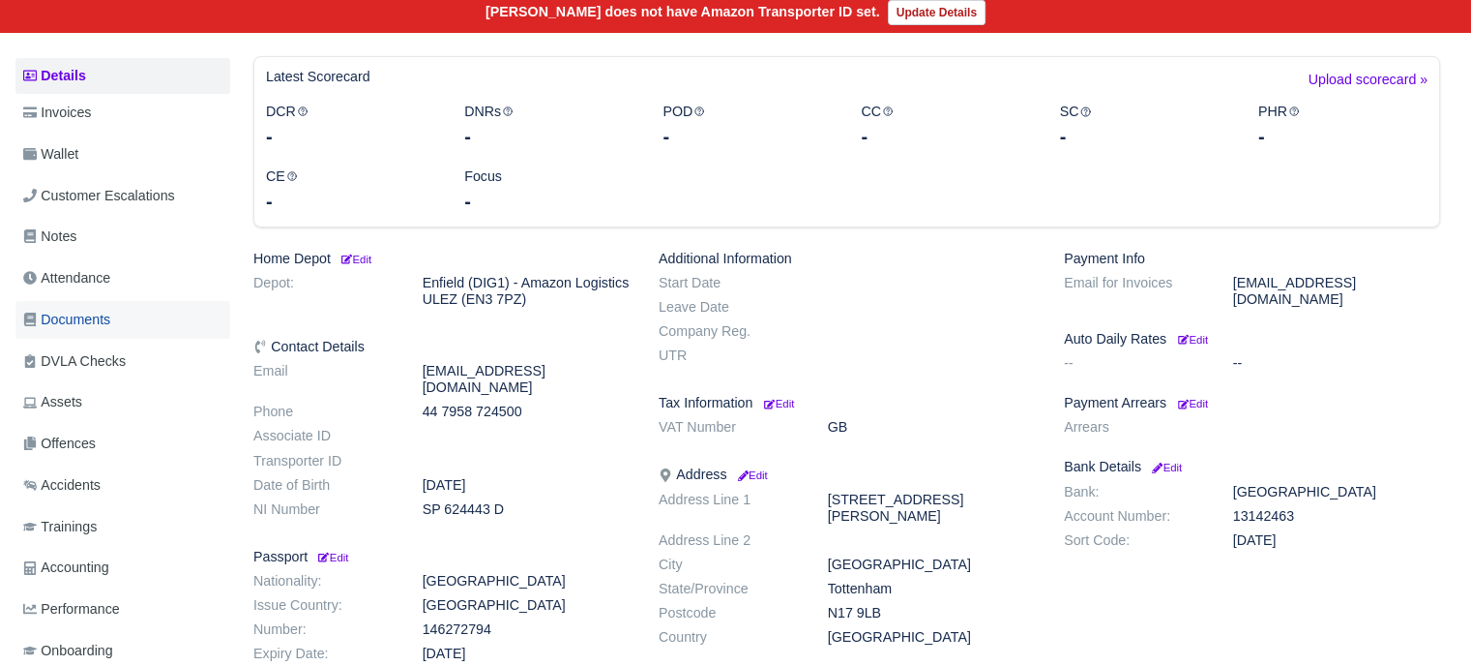
click at [105, 309] on span "Documents" at bounding box center [66, 320] width 87 height 22
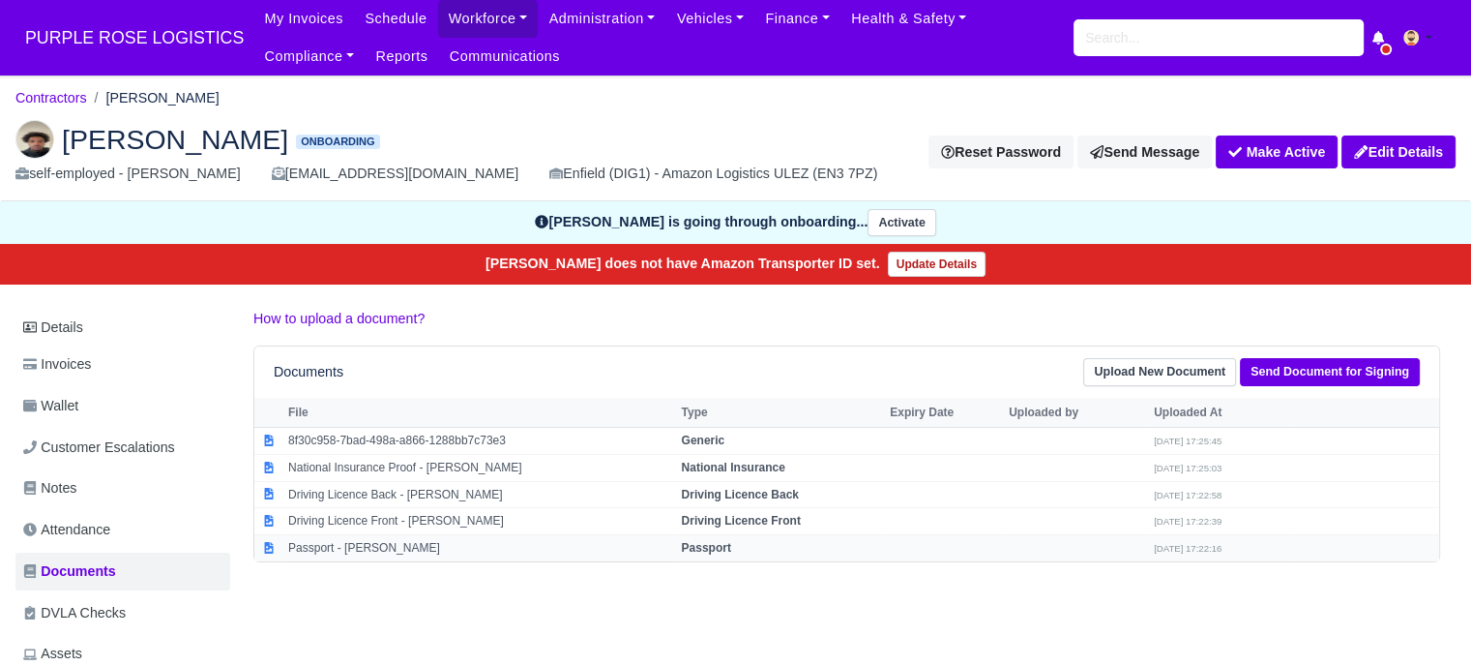
click at [676, 542] on td "Passport - [PERSON_NAME]" at bounding box center [479, 548] width 393 height 26
select select "passport"
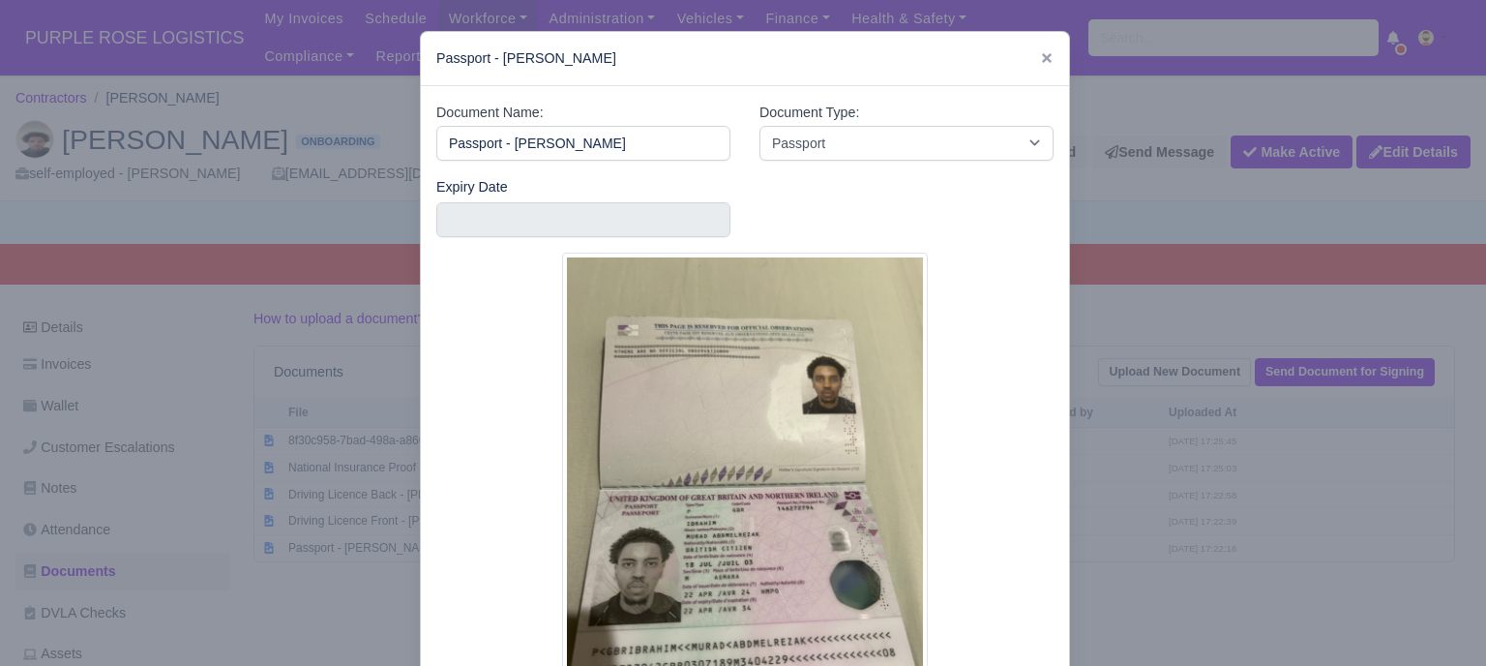
click at [1146, 500] on div at bounding box center [743, 333] width 1486 height 666
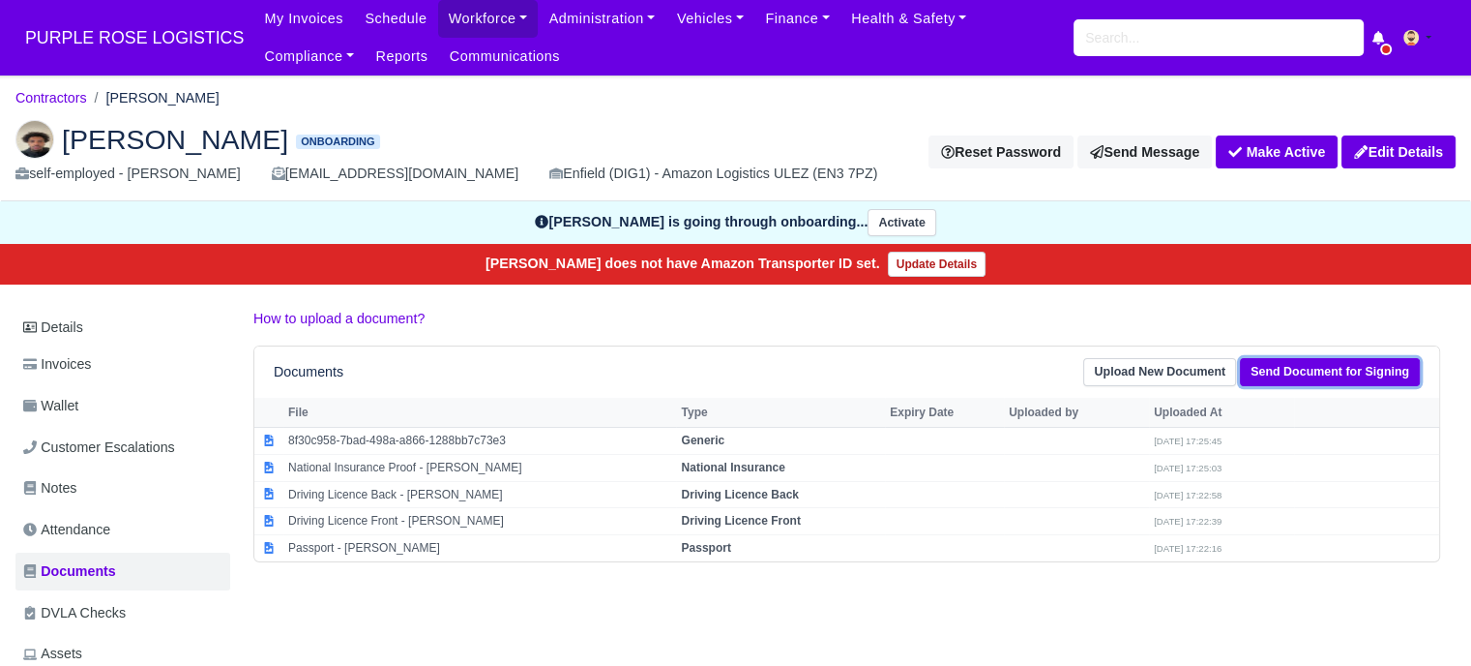
click at [1331, 372] on link "Send Document for Signing" at bounding box center [1330, 372] width 180 height 28
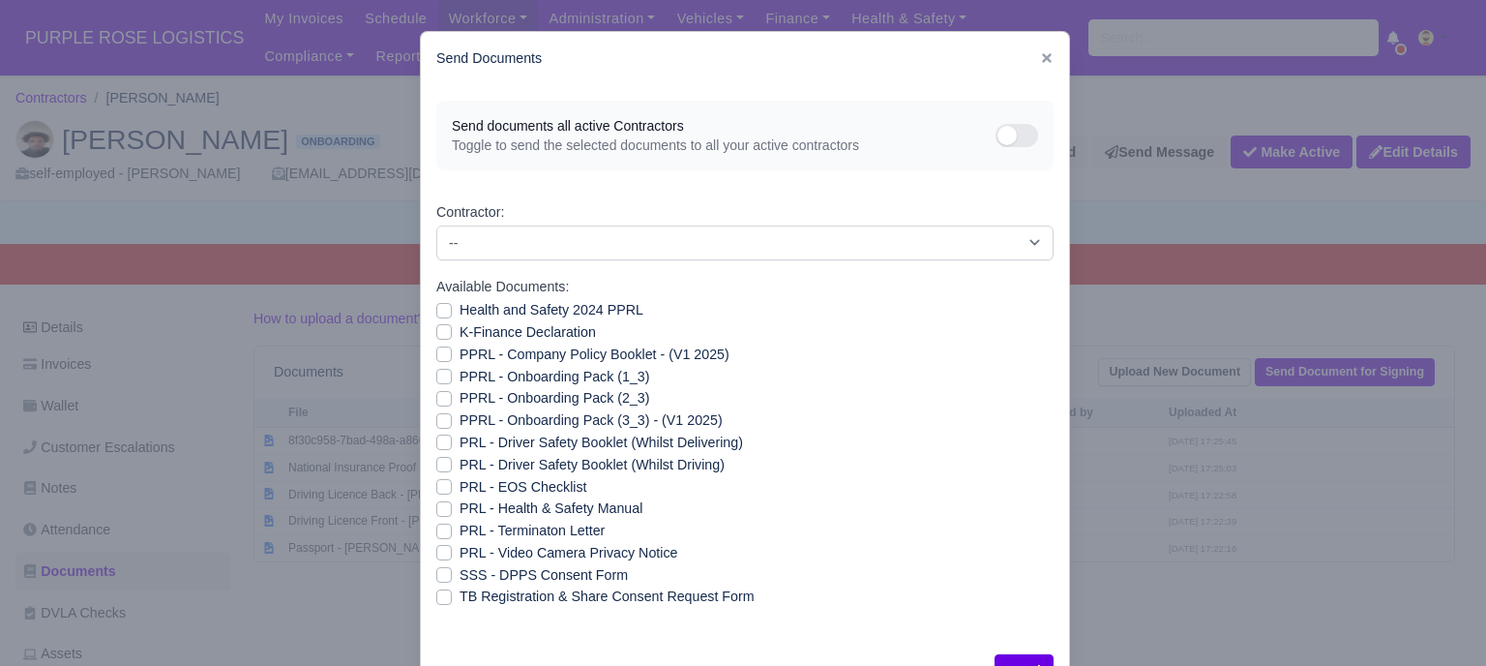
click at [460, 307] on label "Health and Safety 2024 PPRL" at bounding box center [552, 310] width 184 height 22
click at [436, 307] on input "Health and Safety 2024 PPRL" at bounding box center [443, 306] width 15 height 15
checkbox input "true"
click at [460, 340] on label "K-Finance Declaration" at bounding box center [528, 332] width 136 height 22
click at [438, 337] on input "K-Finance Declaration" at bounding box center [443, 328] width 15 height 15
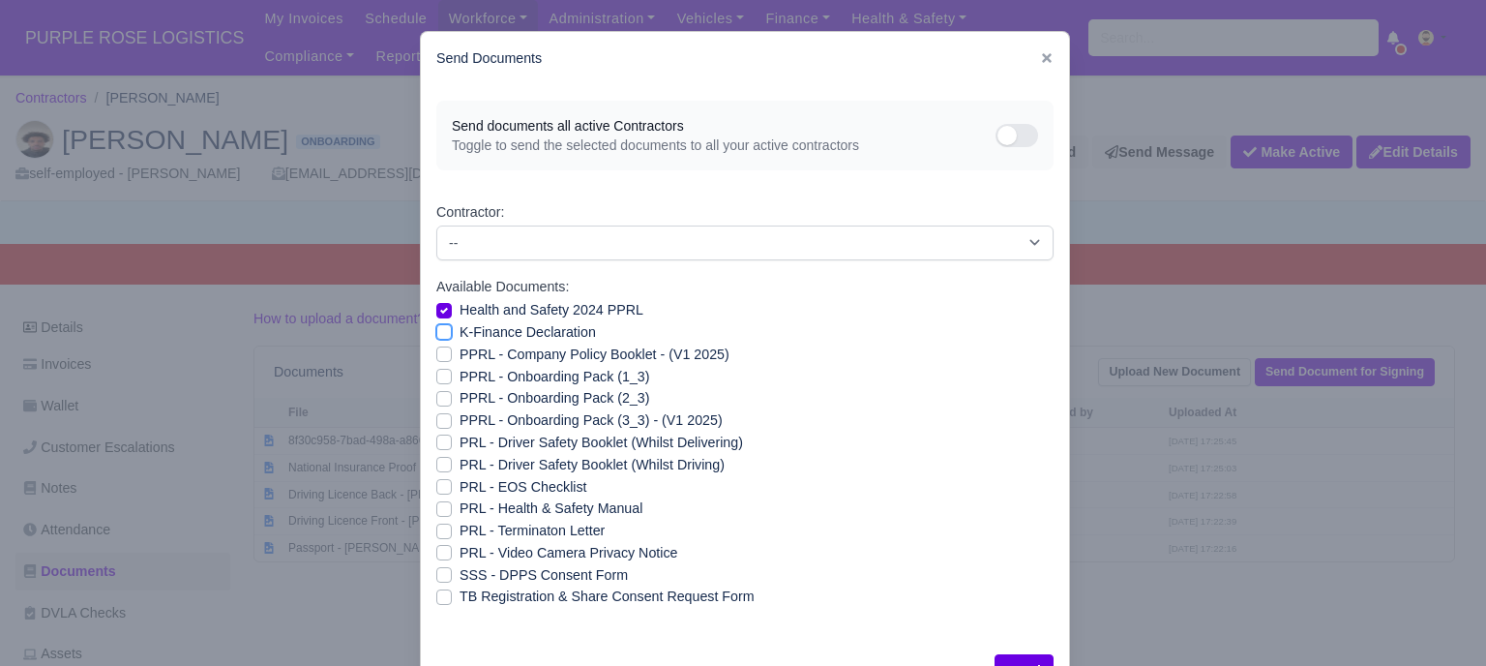
checkbox input "true"
click at [460, 359] on label "PPRL - Company Policy Booklet - (V1 2025)" at bounding box center [595, 354] width 270 height 22
click at [437, 359] on input "PPRL - Company Policy Booklet - (V1 2025)" at bounding box center [443, 350] width 15 height 15
checkbox input "true"
drag, startPoint x: 434, startPoint y: 378, endPoint x: 433, endPoint y: 391, distance: 12.6
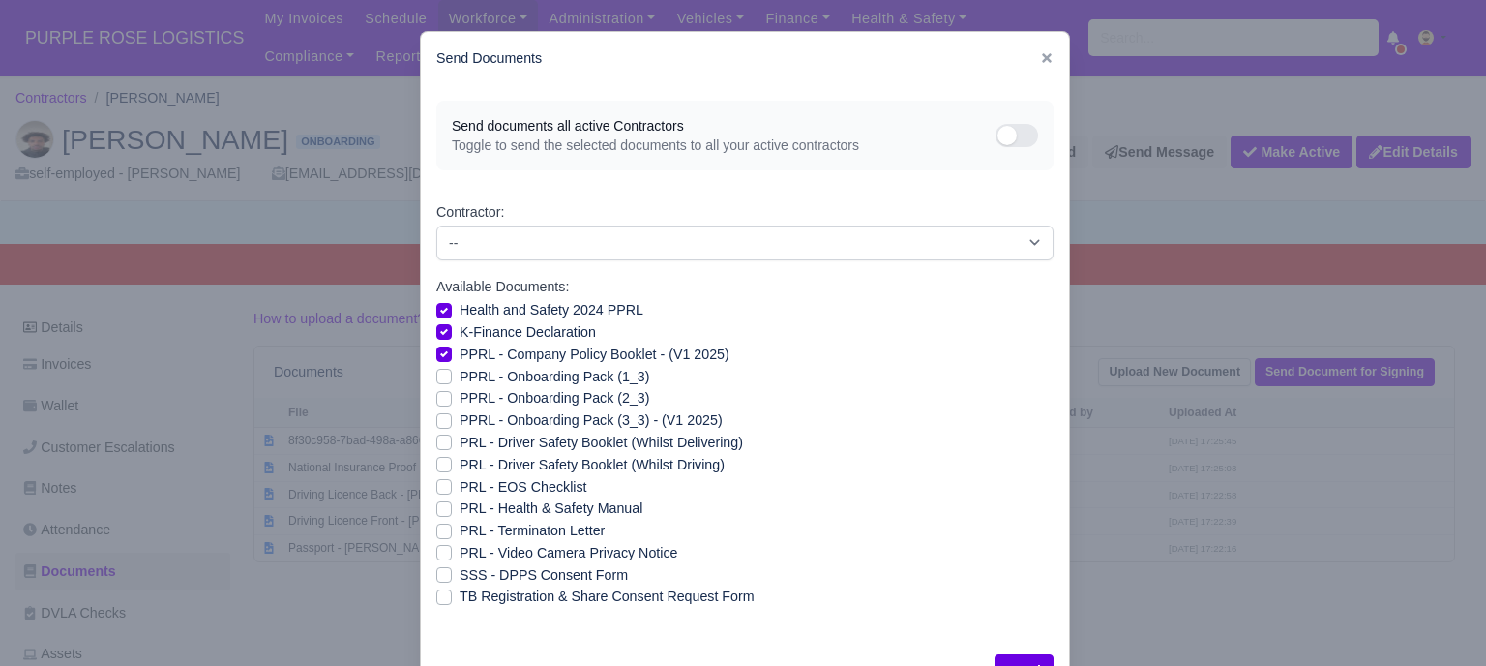
click at [460, 378] on label "PPRL - Onboarding Pack (1_3)" at bounding box center [555, 377] width 190 height 22
click at [436, 378] on input "PPRL - Onboarding Pack (1_3)" at bounding box center [443, 373] width 15 height 15
checkbox input "true"
click at [460, 394] on label "PPRL - Onboarding Pack (2_3)" at bounding box center [555, 398] width 190 height 22
click at [436, 394] on input "PPRL - Onboarding Pack (2_3)" at bounding box center [443, 394] width 15 height 15
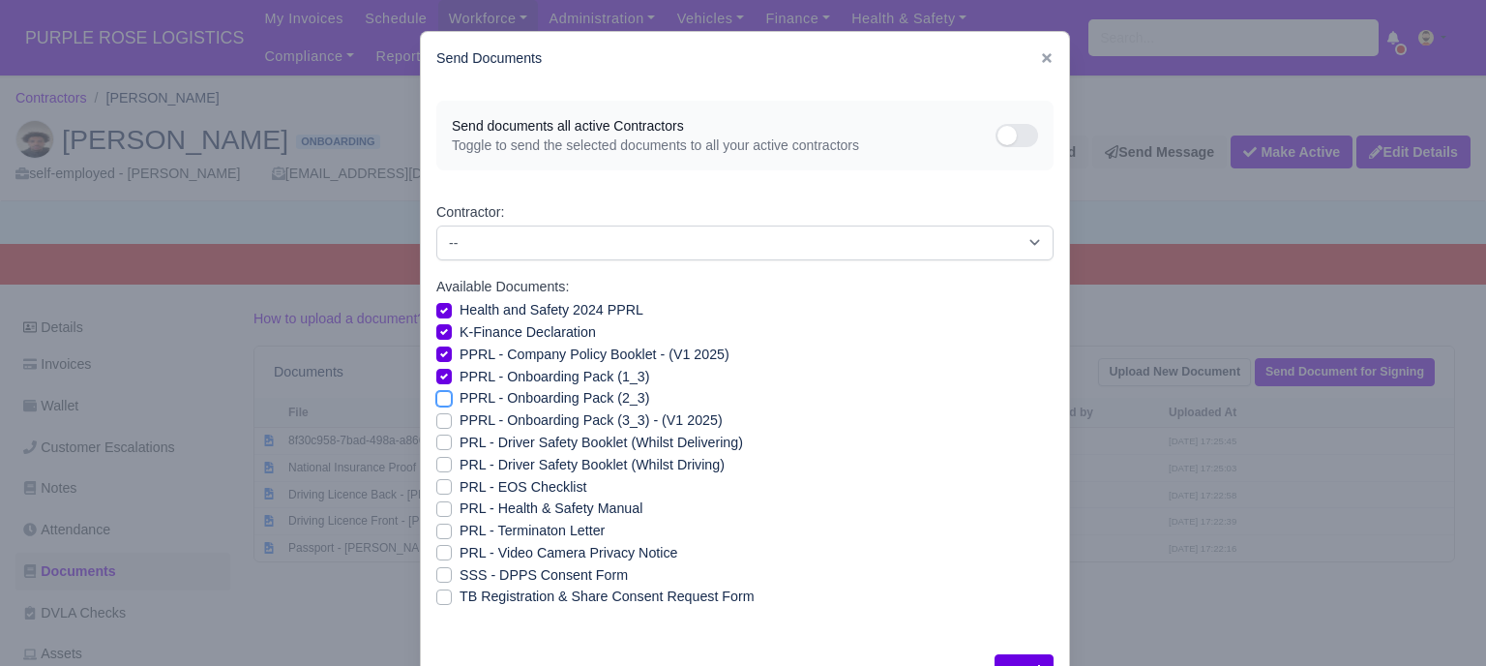
checkbox input "true"
click at [460, 417] on label "PPRL - Onboarding Pack (3_3) - (V1 2025)" at bounding box center [591, 420] width 263 height 22
click at [436, 417] on input "PPRL - Onboarding Pack (3_3) - (V1 2025)" at bounding box center [443, 416] width 15 height 15
checkbox input "true"
click at [460, 436] on label "PRL - Driver Safety Booklet (Whilst Delivering)" at bounding box center [601, 442] width 283 height 22
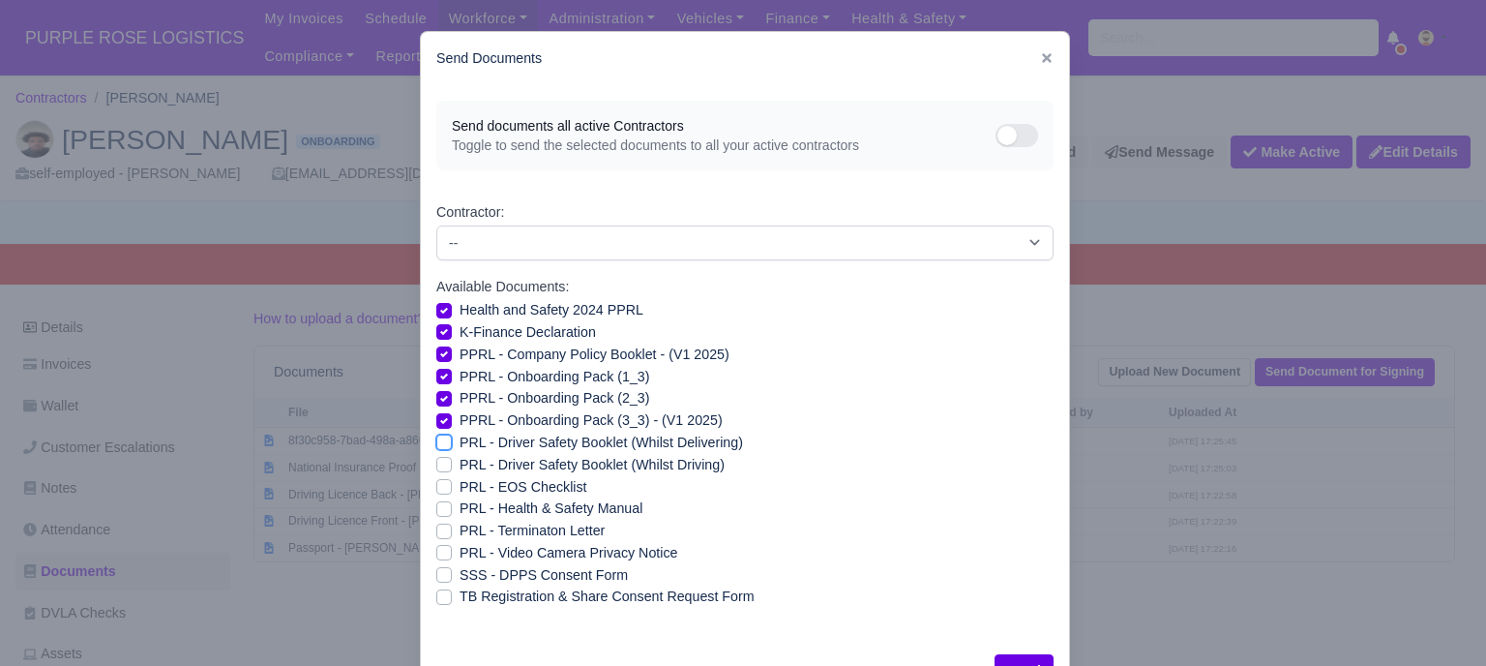
click at [436, 436] on input "PRL - Driver Safety Booklet (Whilst Delivering)" at bounding box center [443, 438] width 15 height 15
checkbox input "true"
click at [438, 456] on div "PRL - Driver Safety Booklet (Whilst Driving)" at bounding box center [744, 465] width 617 height 22
click at [460, 511] on label "PRL - Health & Safety Manual" at bounding box center [551, 508] width 183 height 22
click at [438, 511] on input "PRL - Health & Safety Manual" at bounding box center [443, 504] width 15 height 15
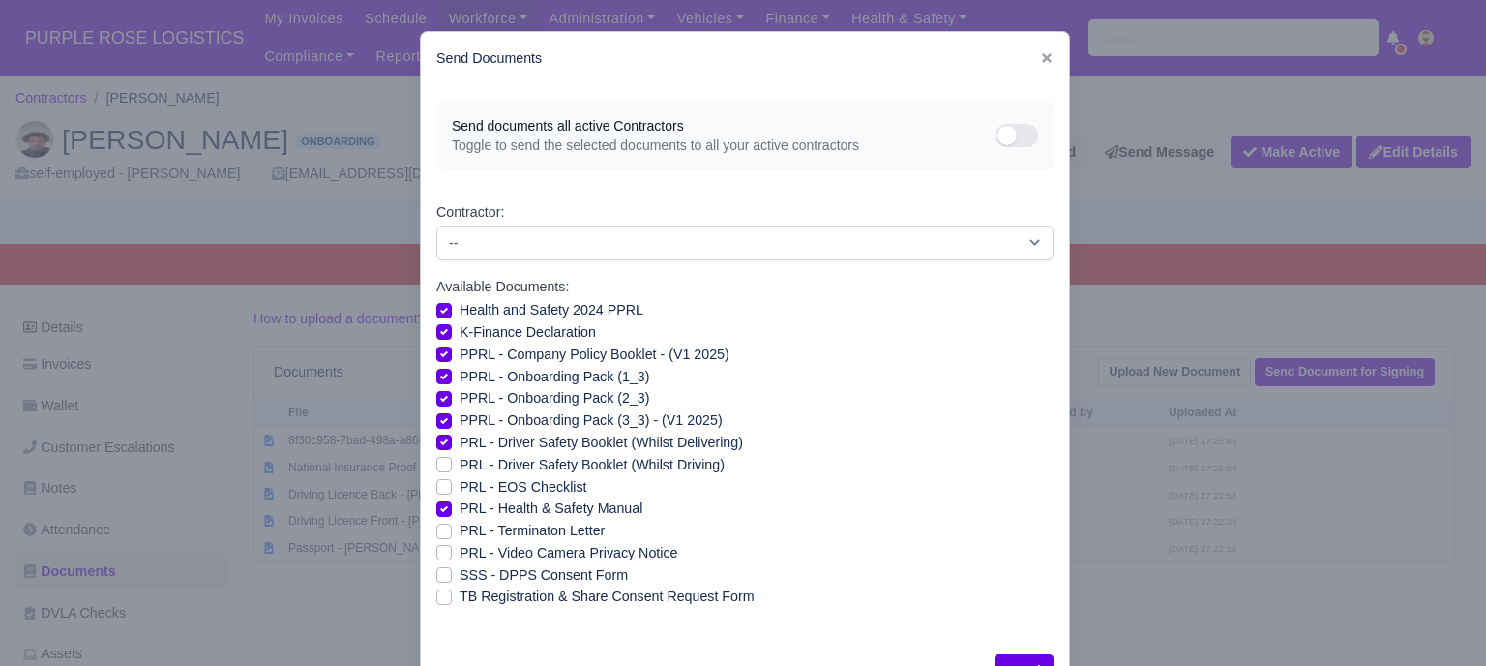
click at [460, 507] on label "PRL - Health & Safety Manual" at bounding box center [551, 508] width 183 height 22
click at [438, 507] on input "PRL - Health & Safety Manual" at bounding box center [443, 504] width 15 height 15
checkbox input "false"
click at [460, 460] on label "PRL - Driver Safety Booklet (Whilst Driving)" at bounding box center [592, 465] width 265 height 22
click at [437, 460] on input "PRL - Driver Safety Booklet (Whilst Driving)" at bounding box center [443, 461] width 15 height 15
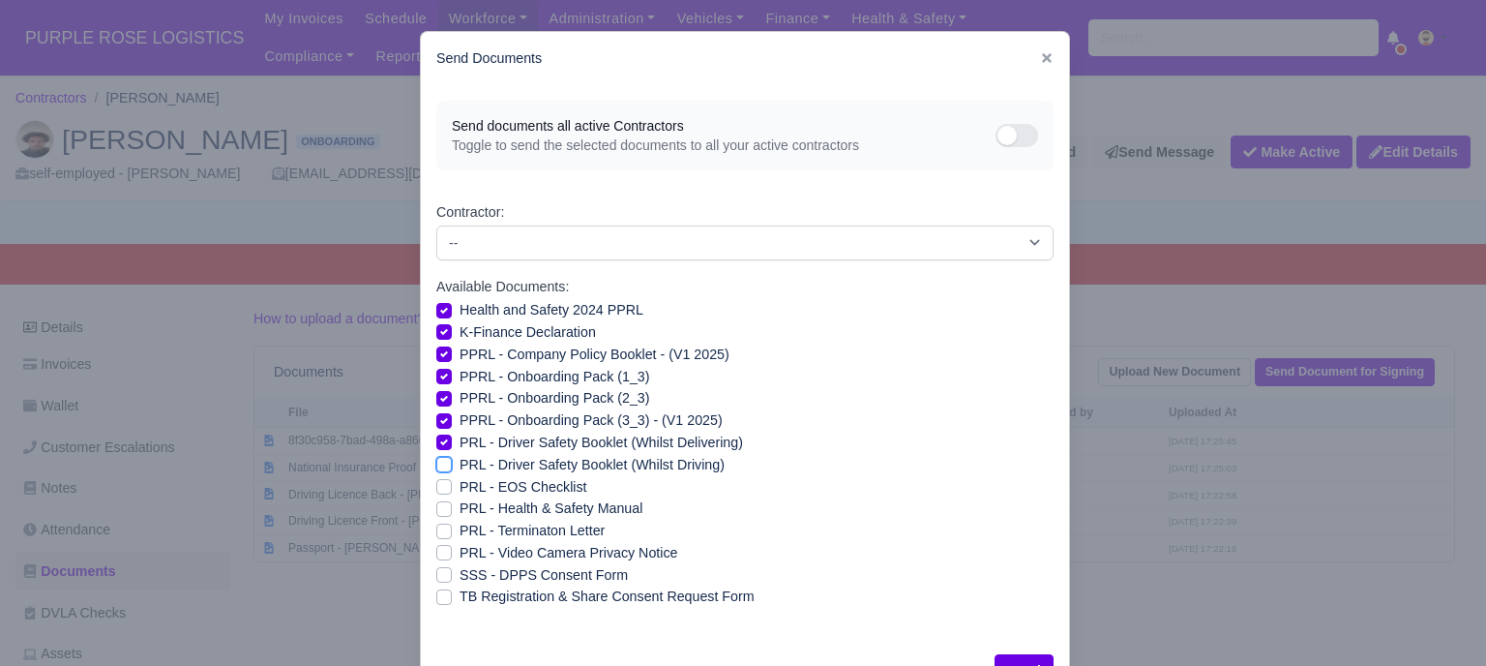
checkbox input "true"
click at [438, 500] on div "PRL - Health & Safety Manual" at bounding box center [744, 508] width 617 height 22
click at [460, 508] on label "PRL - Health & Safety Manual" at bounding box center [551, 508] width 183 height 22
click at [436, 508] on input "PRL - Health & Safety Manual" at bounding box center [443, 504] width 15 height 15
checkbox input "true"
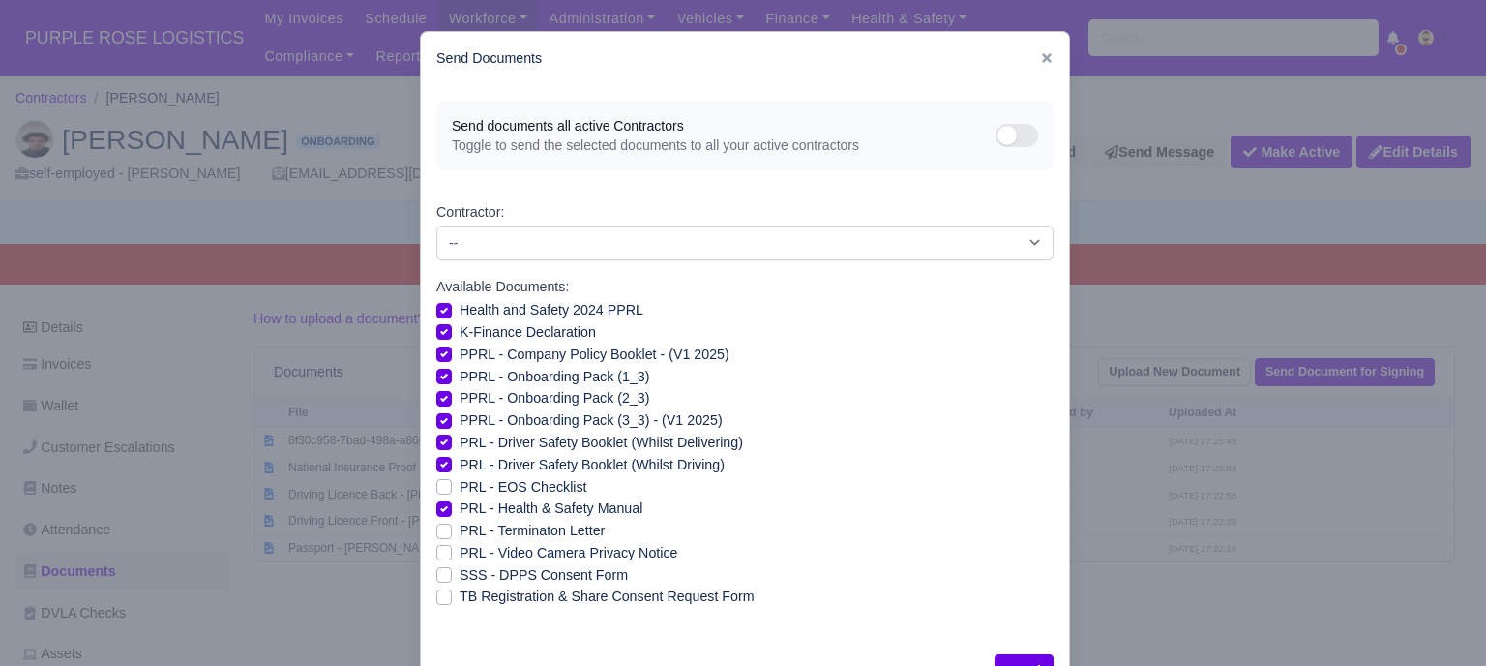
click at [460, 553] on label "PRL - Video Camera Privacy Notice" at bounding box center [569, 553] width 218 height 22
click at [436, 553] on input "PRL - Video Camera Privacy Notice" at bounding box center [443, 549] width 15 height 15
checkbox input "true"
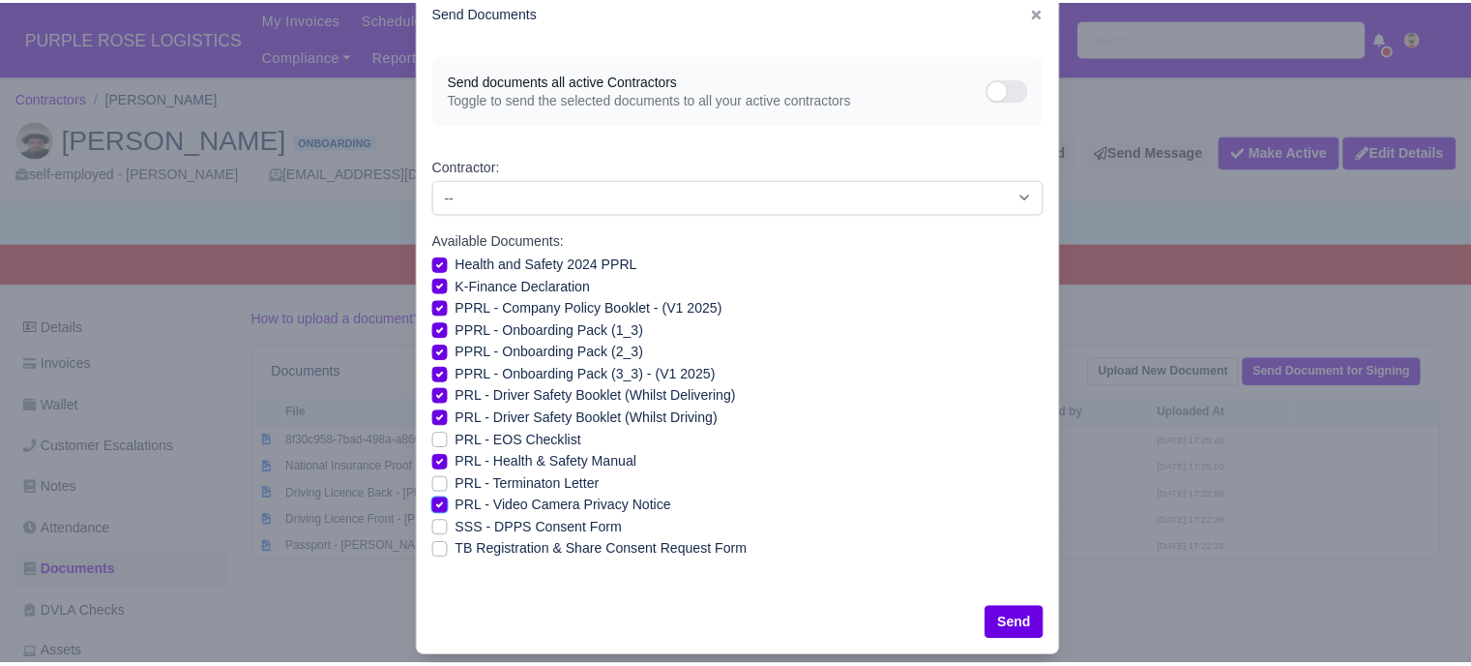
scroll to position [70, 0]
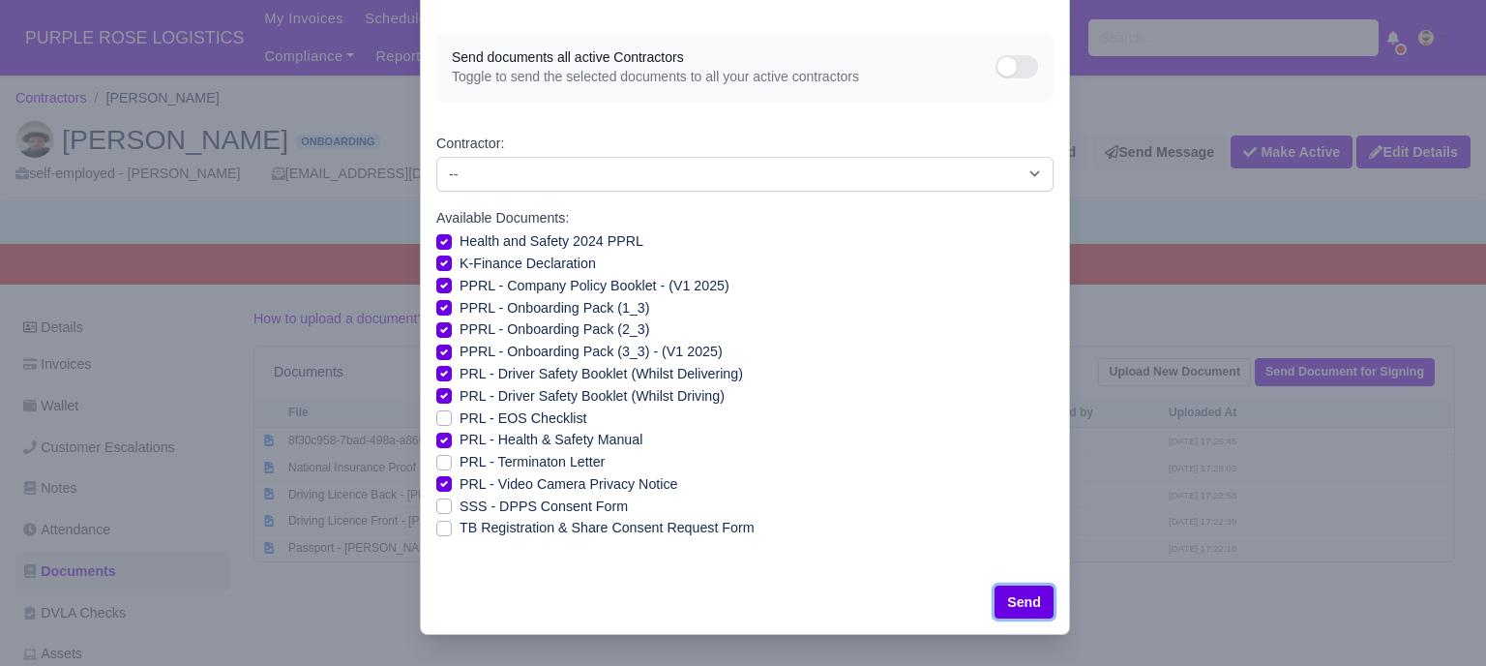
click at [1029, 609] on button "Send" at bounding box center [1023, 601] width 59 height 33
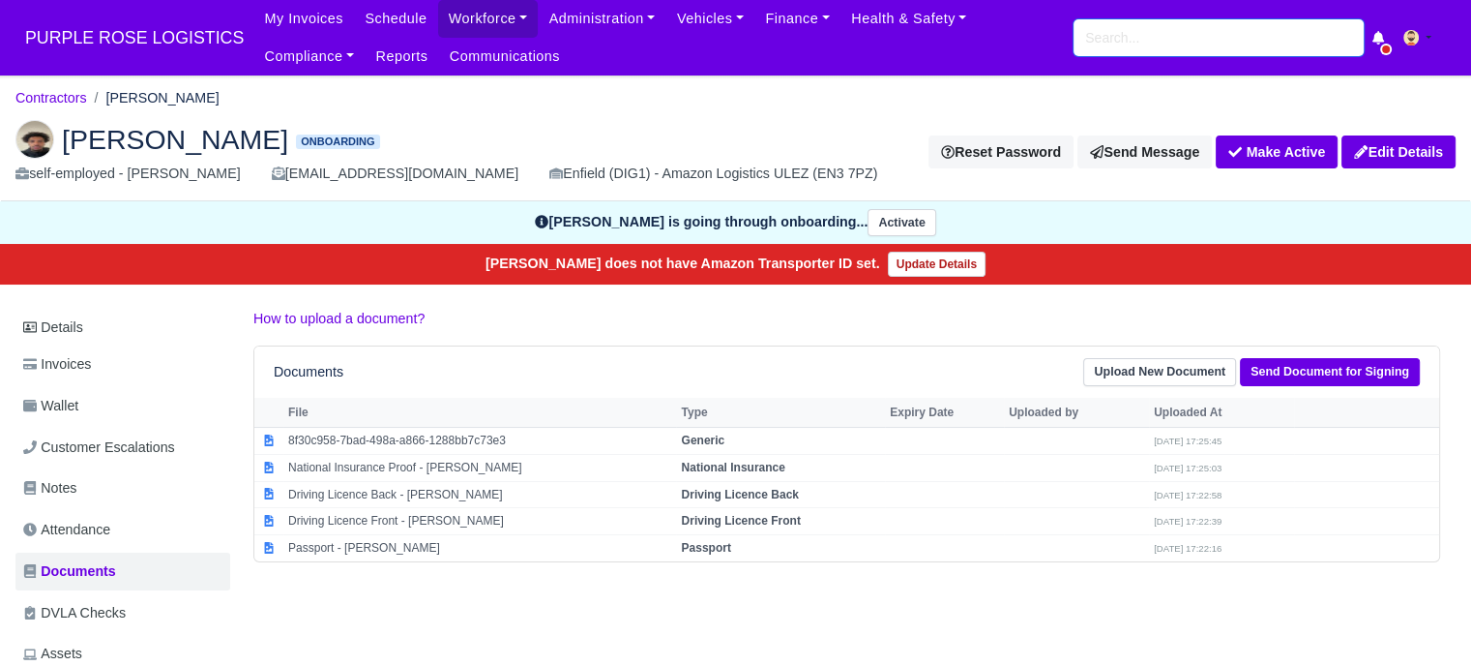
click at [1112, 42] on input "search" at bounding box center [1219, 37] width 290 height 37
click at [493, 19] on link "Workforce" at bounding box center [488, 19] width 101 height 38
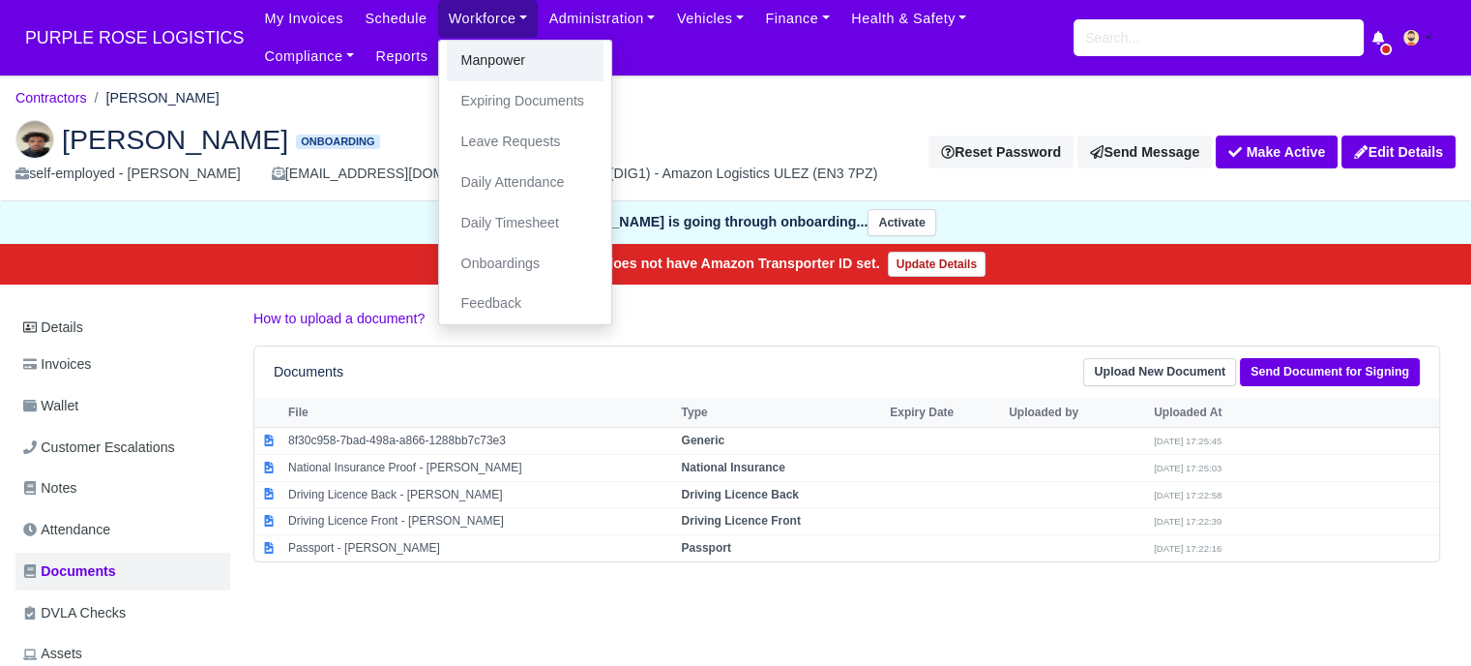
click at [492, 63] on link "Manpower" at bounding box center [525, 61] width 157 height 41
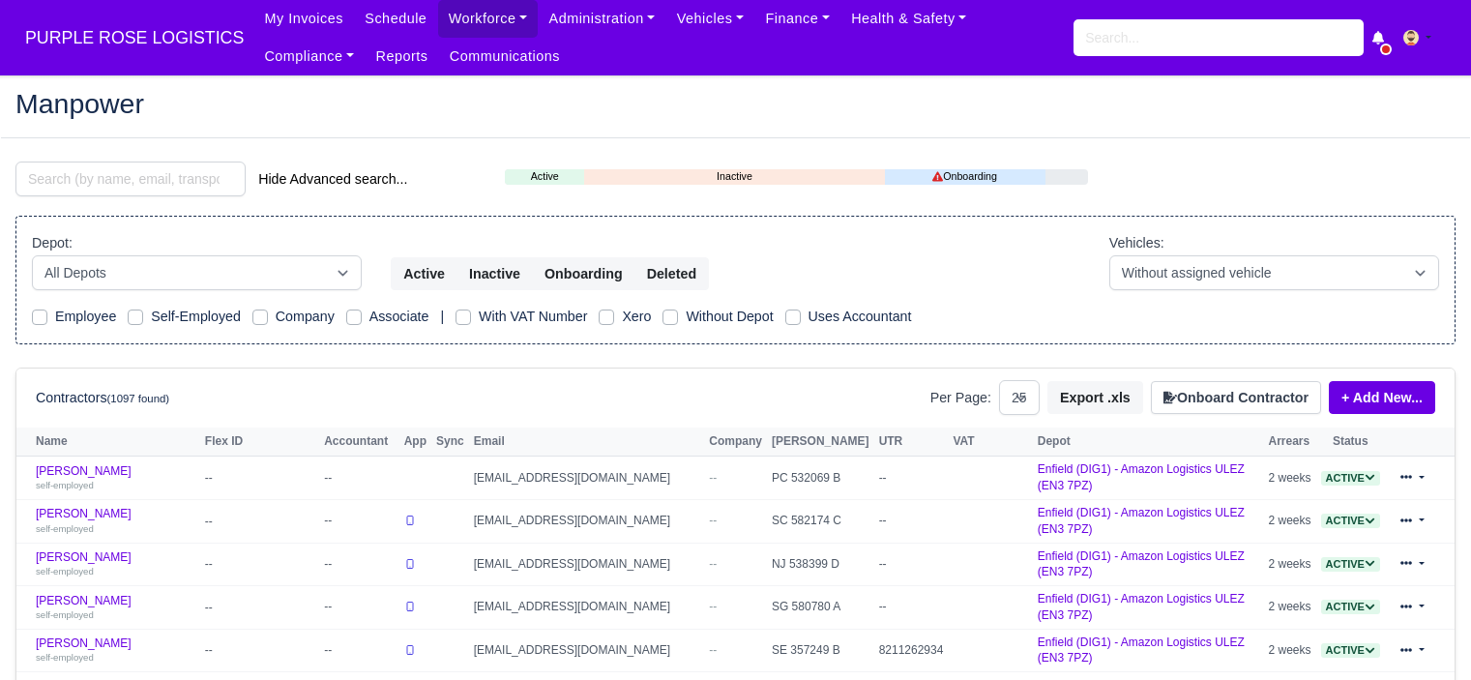
select select "25"
click at [1269, 392] on button "Onboard Contractor" at bounding box center [1236, 397] width 170 height 33
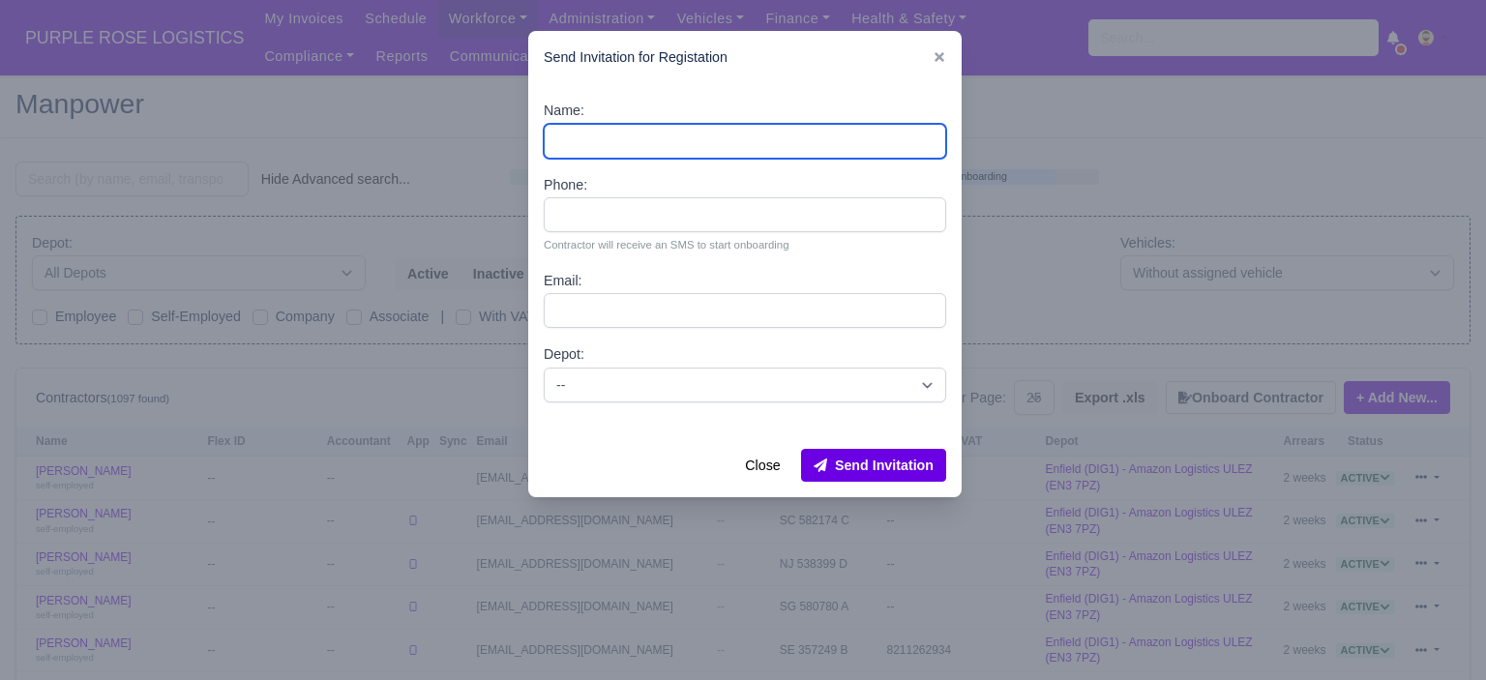
click at [667, 142] on input "Name:" at bounding box center [745, 141] width 402 height 35
paste input "Aliremo Dema"
type input "Aliremo Dema"
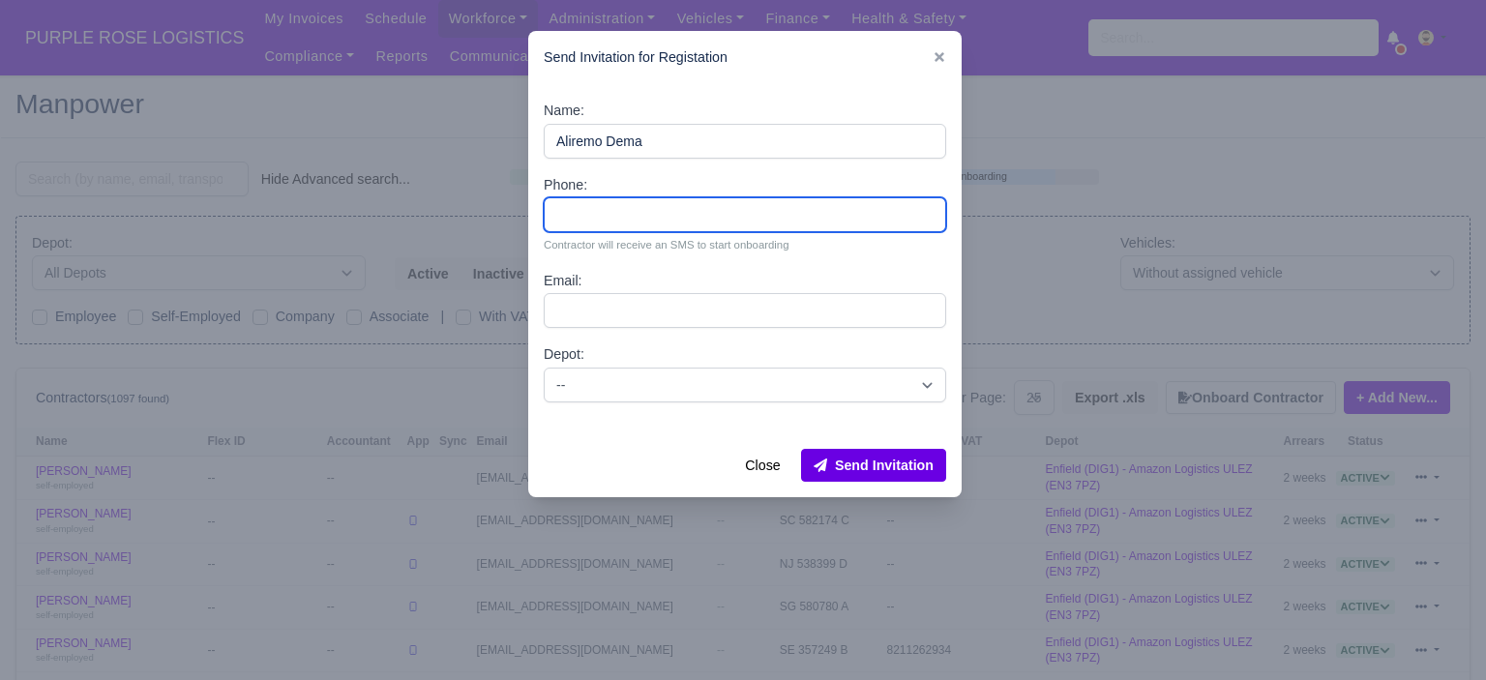
click at [646, 205] on input "Phone:" at bounding box center [745, 214] width 402 height 35
click at [598, 216] on input "Phone:" at bounding box center [745, 214] width 402 height 35
paste input "44 7712 735098"
type input "44 7712 735098"
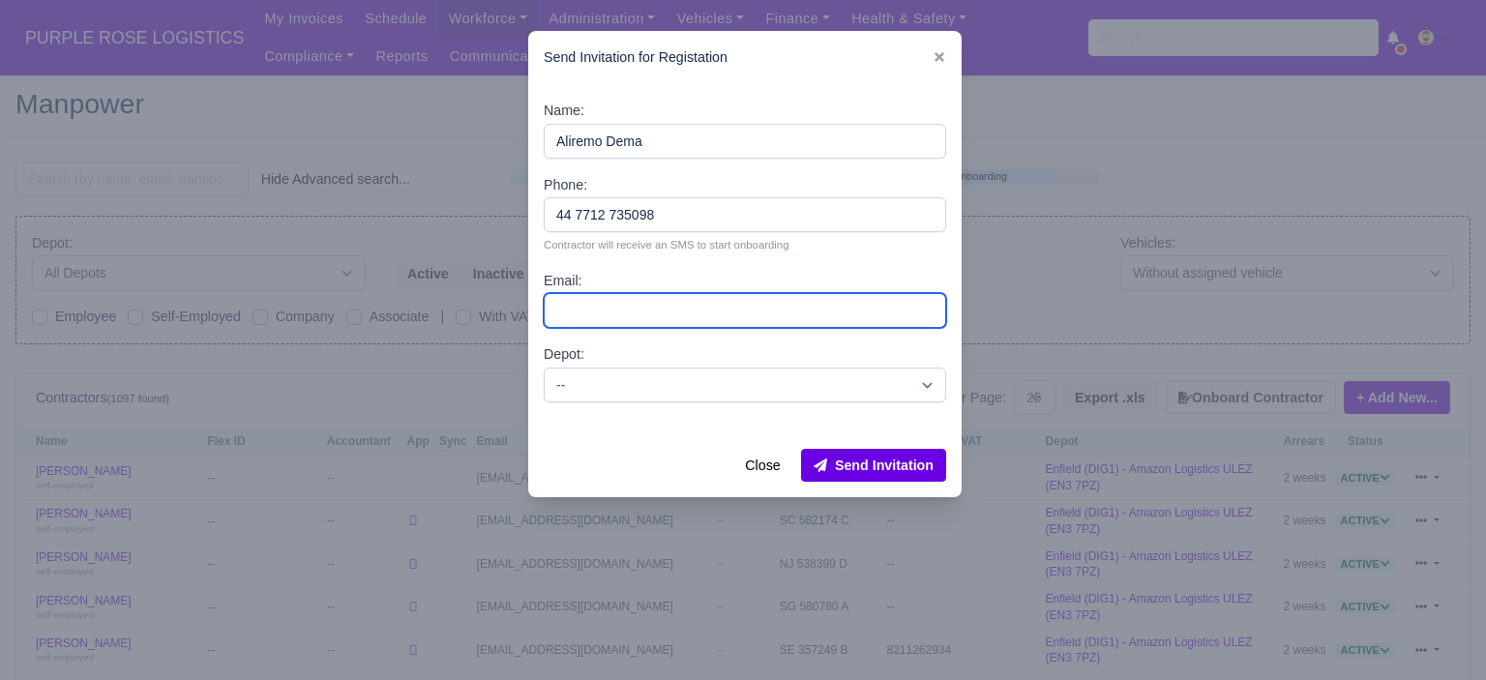
click at [587, 315] on input "Email:" at bounding box center [745, 310] width 402 height 35
paste input "[EMAIL_ADDRESS][DOMAIN_NAME]"
type input "[EMAIL_ADDRESS][DOMAIN_NAME]"
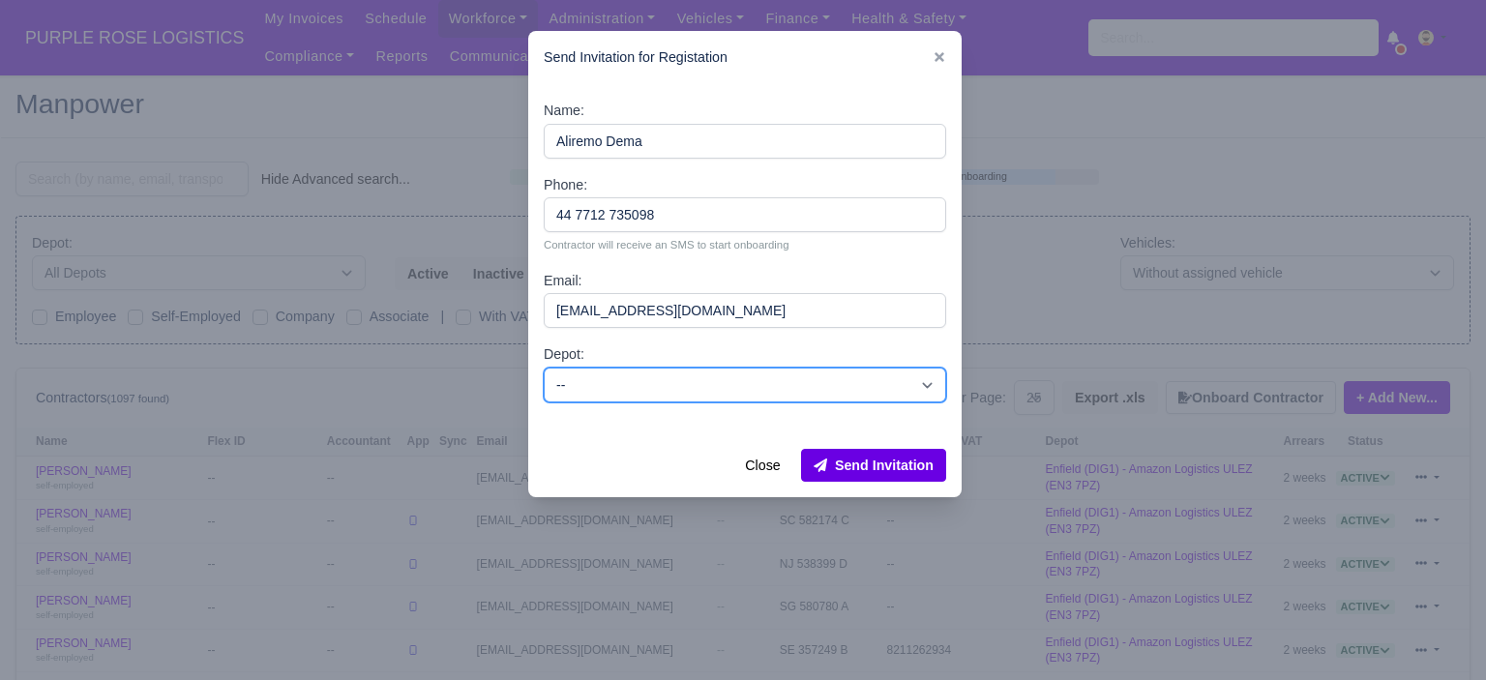
drag, startPoint x: 618, startPoint y: 375, endPoint x: 623, endPoint y: 385, distance: 10.8
click at [618, 376] on select "-- Enfield (DIG1) - Amazon Logistics ULEZ (EN3 7PZ) Harlow (DHW1) - Amazon Logi…" at bounding box center [745, 385] width 402 height 35
select select "1"
click at [544, 368] on select "-- Enfield (DIG1) - Amazon Logistics ULEZ (EN3 7PZ) Harlow (DHW1) - Amazon Logi…" at bounding box center [745, 385] width 402 height 35
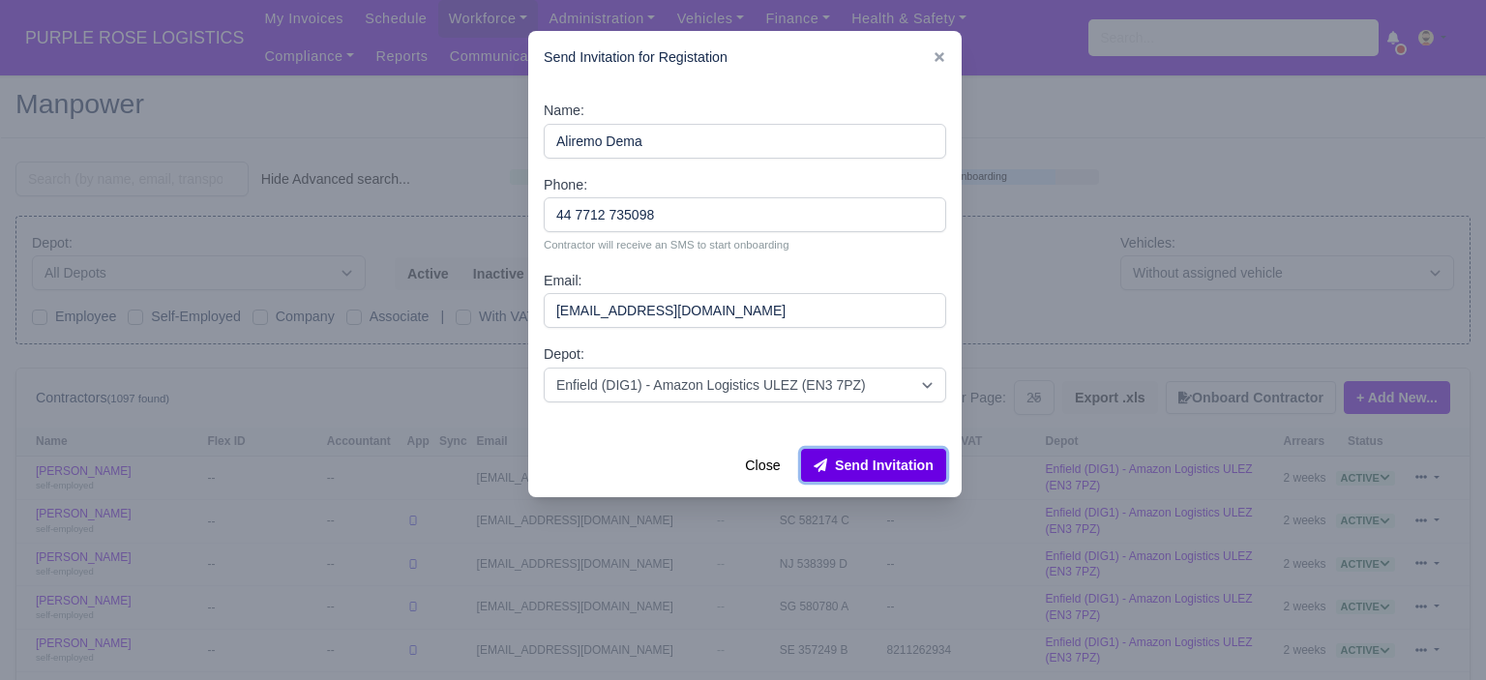
click at [890, 467] on button "Send Invitation" at bounding box center [873, 465] width 145 height 33
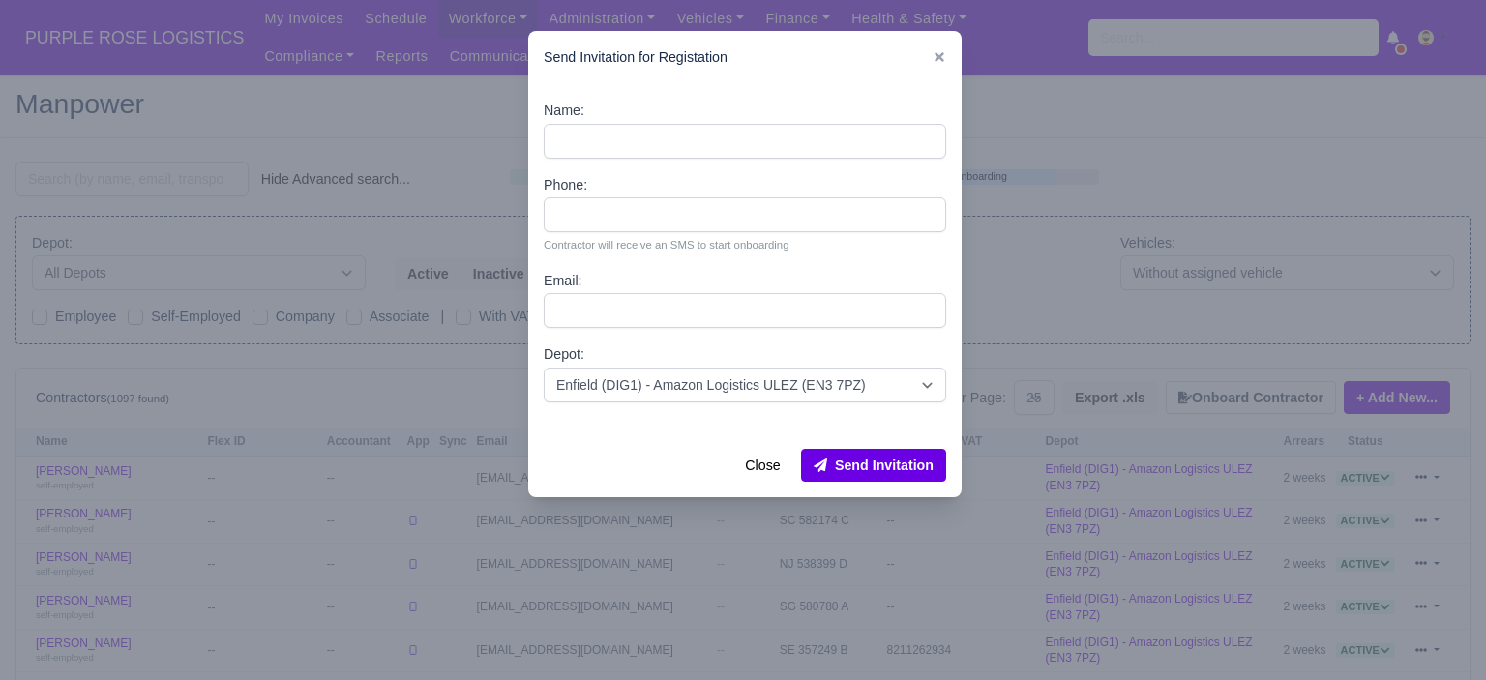
click at [1045, 235] on div at bounding box center [743, 340] width 1486 height 680
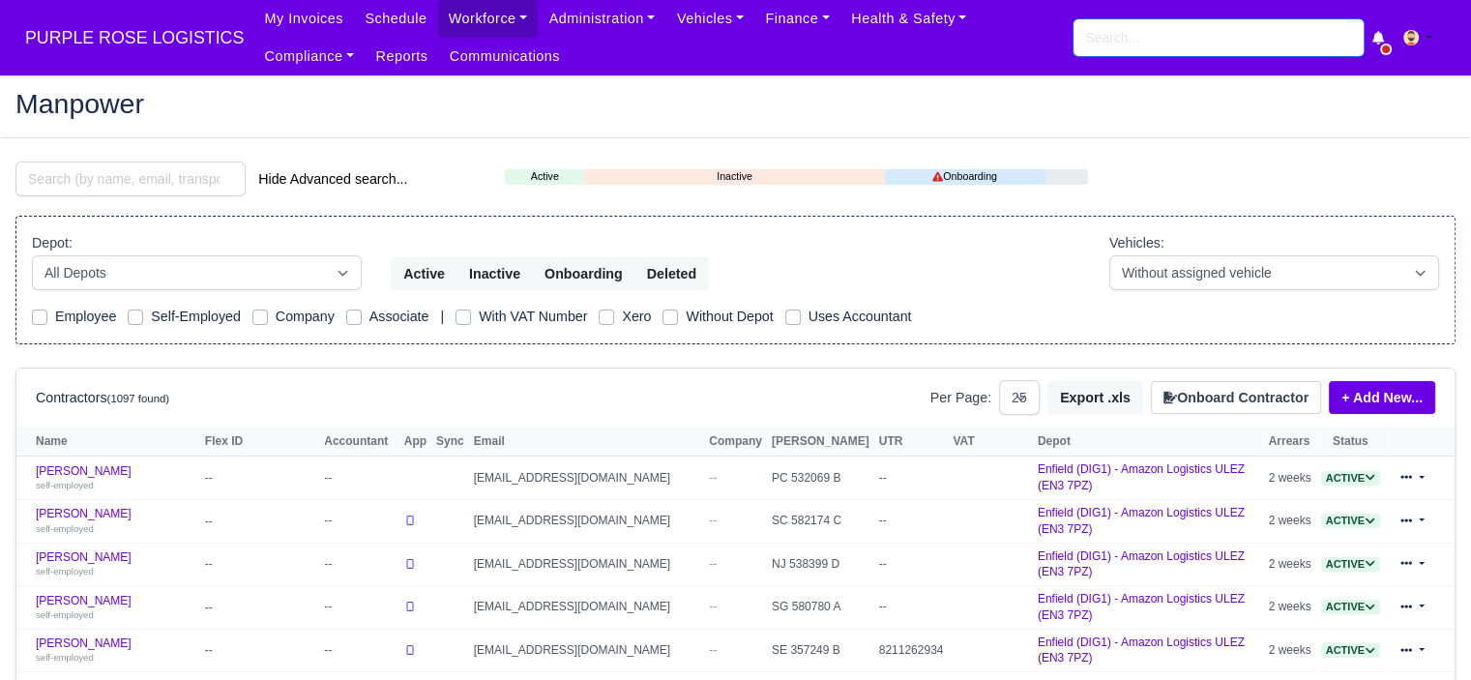
click at [1157, 49] on input "search" at bounding box center [1219, 37] width 290 height 37
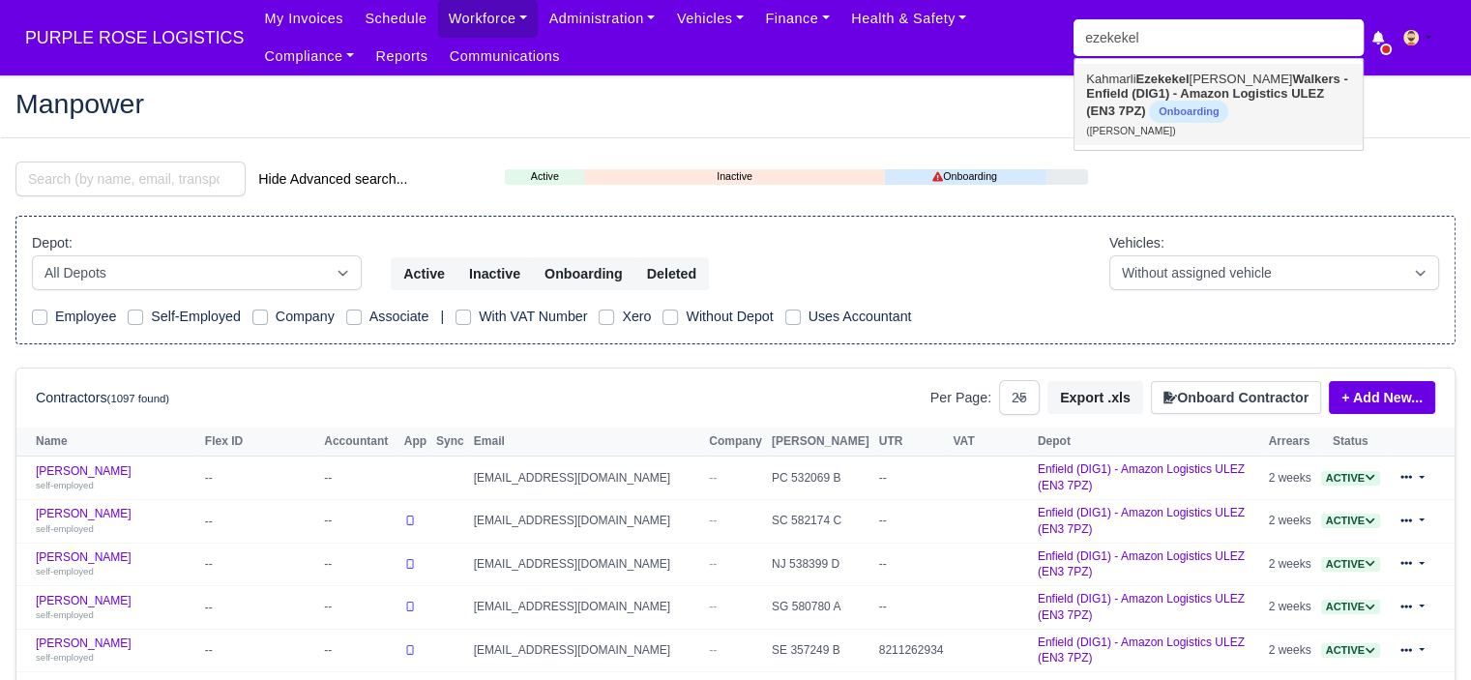
click at [1153, 103] on span "Onboarding" at bounding box center [1188, 112] width 79 height 22
type input "[PERSON_NAME] [PERSON_NAME]"
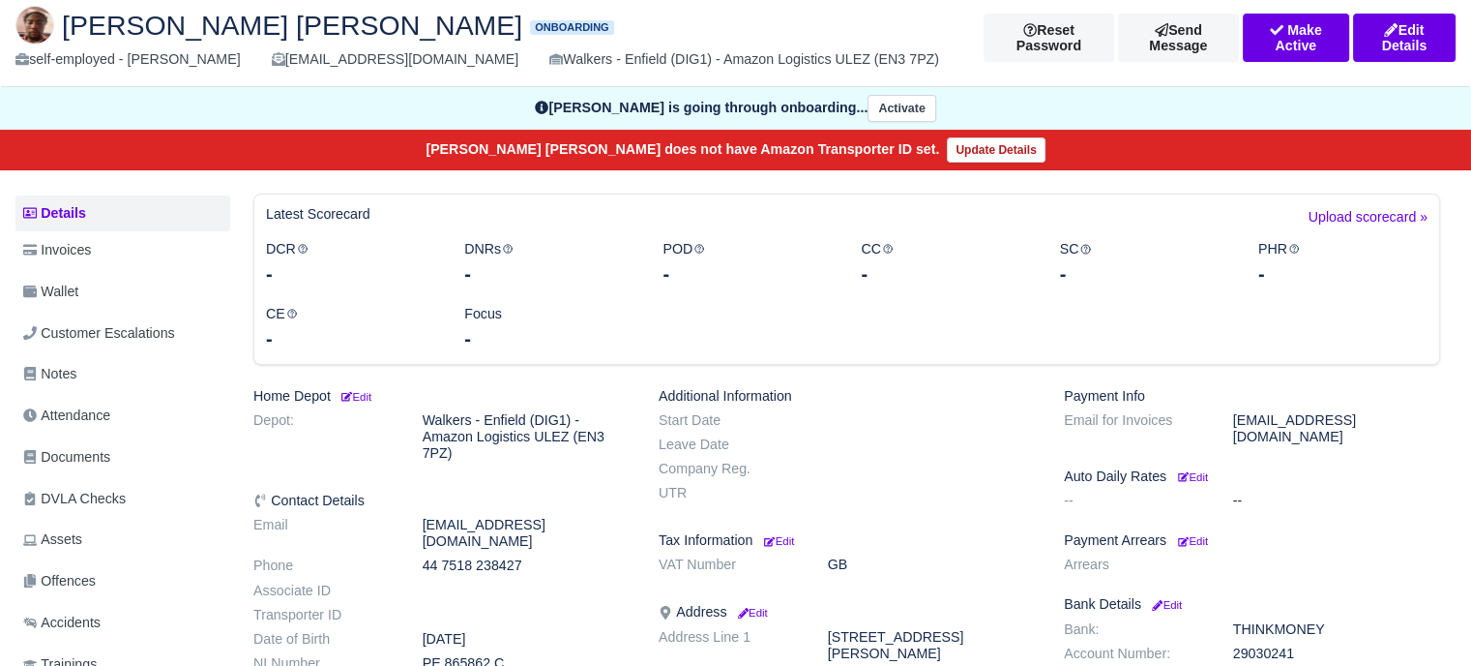
scroll to position [290, 0]
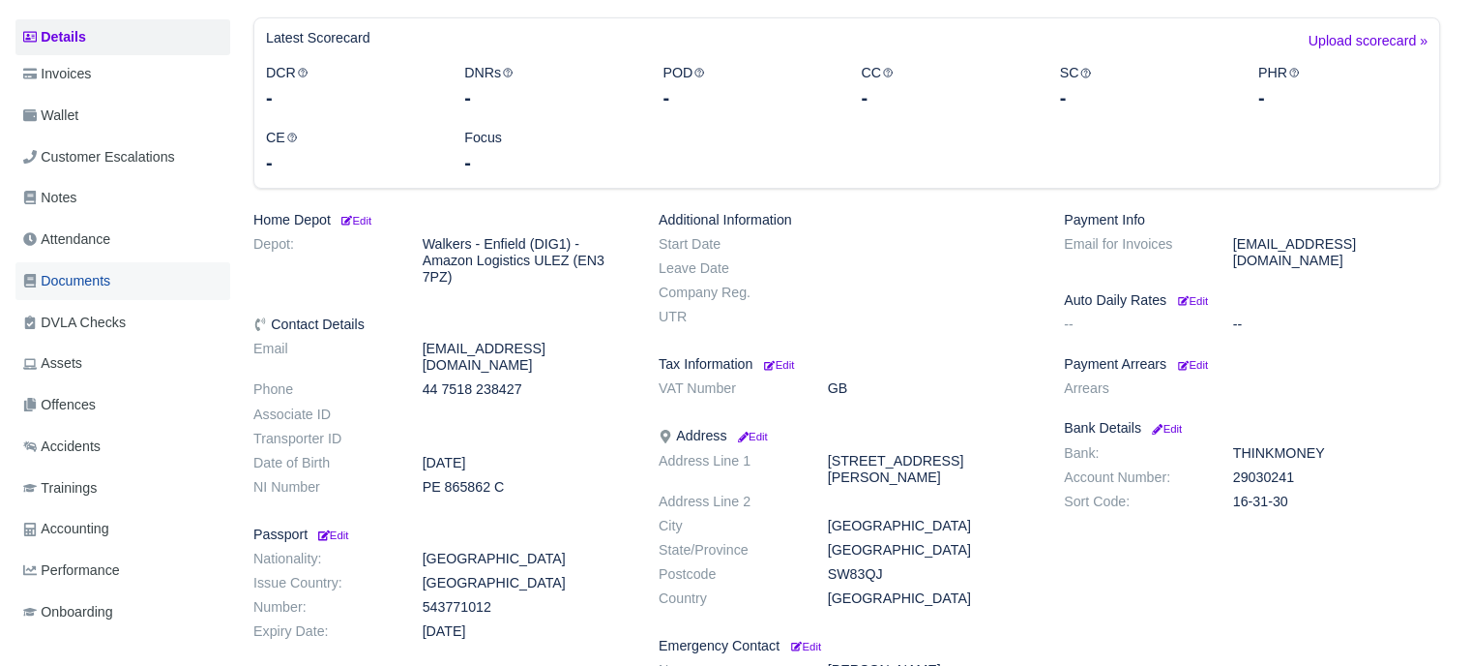
click at [80, 281] on span "Documents" at bounding box center [66, 281] width 87 height 22
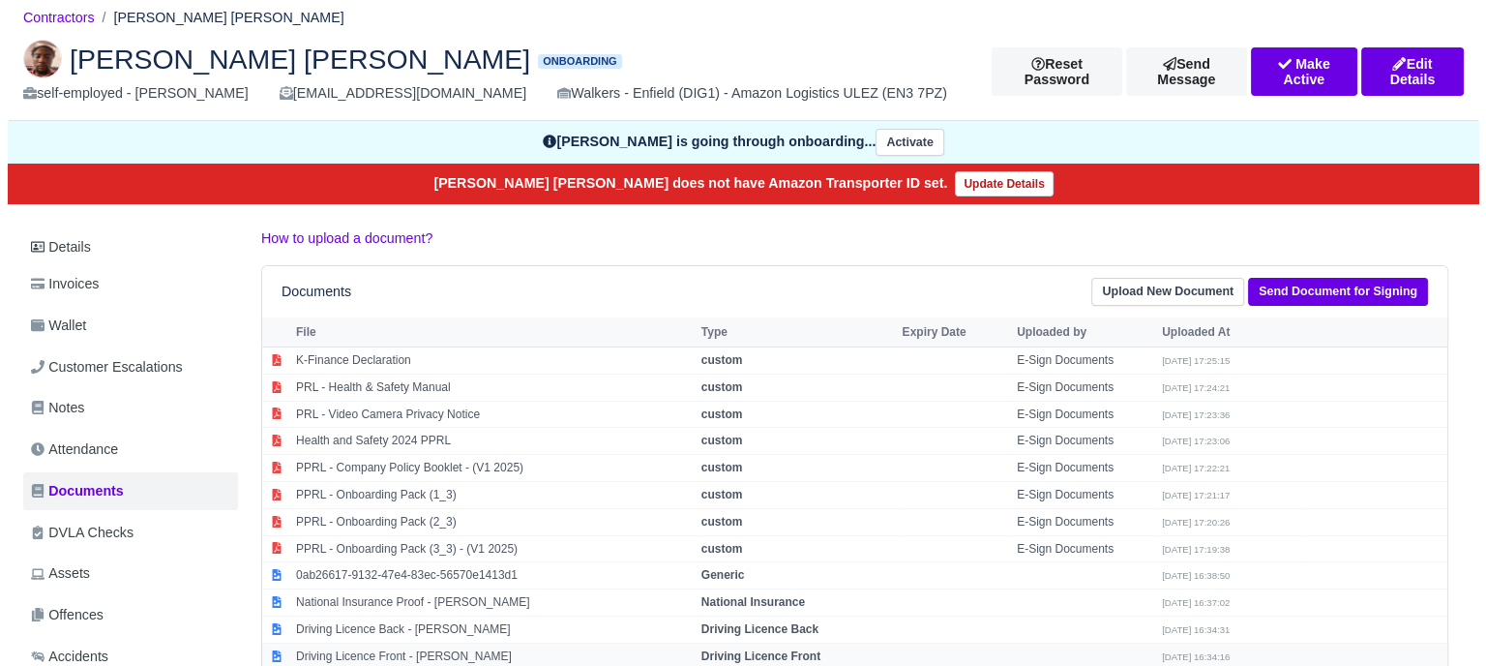
scroll to position [290, 0]
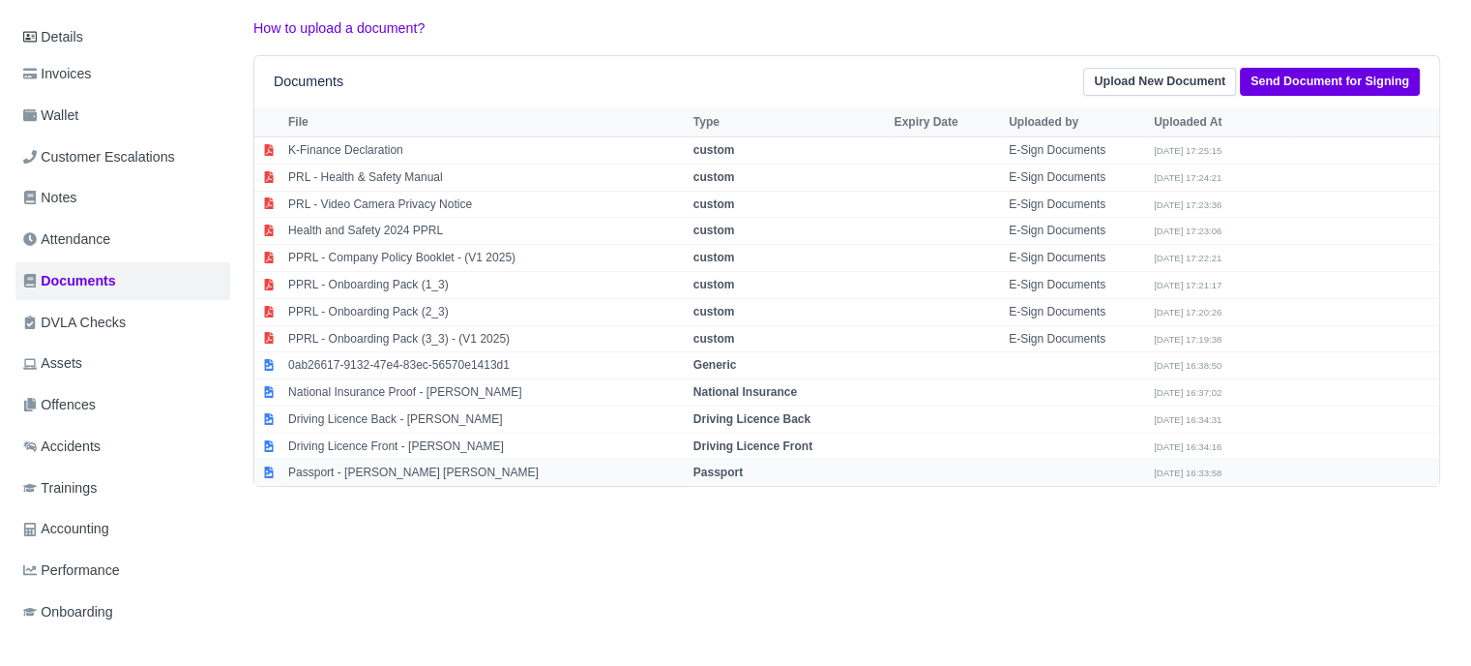
click at [372, 471] on td "Passport - [PERSON_NAME] [PERSON_NAME]" at bounding box center [485, 473] width 405 height 26
select select "passport"
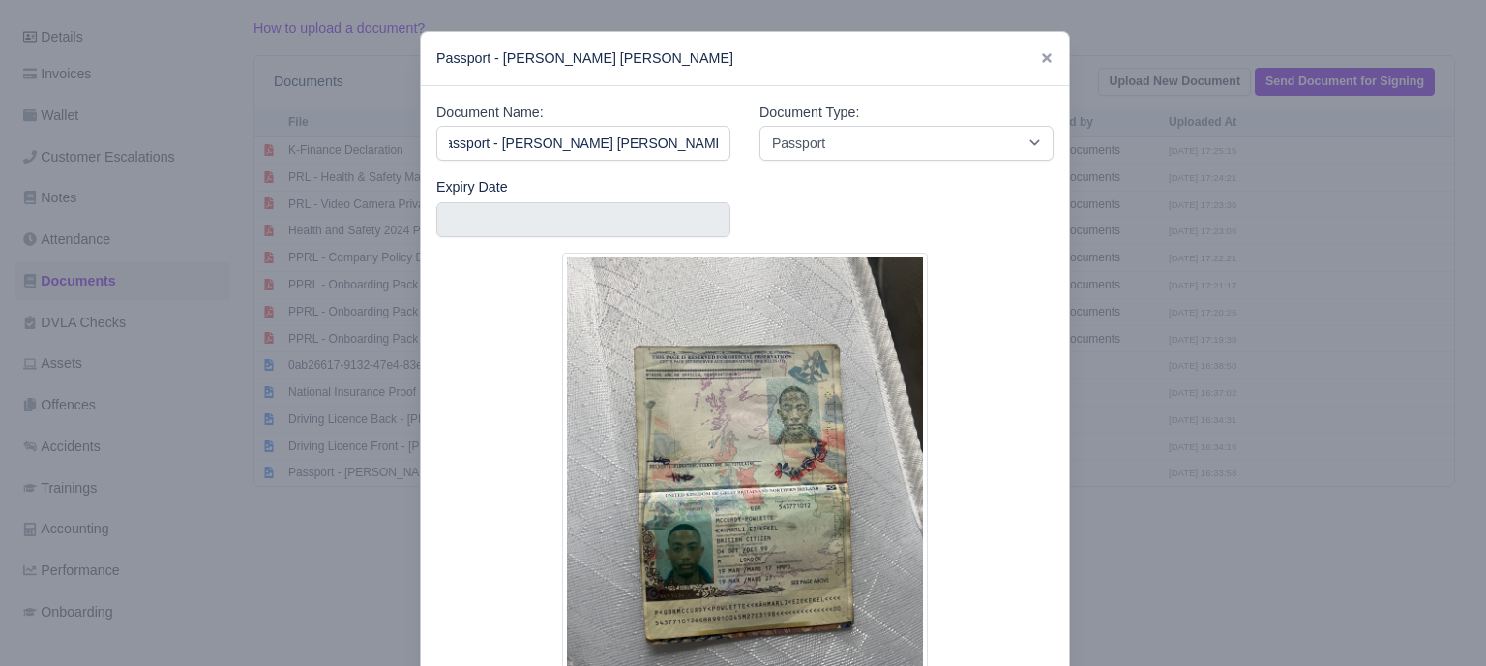
click at [1182, 418] on div at bounding box center [743, 333] width 1486 height 666
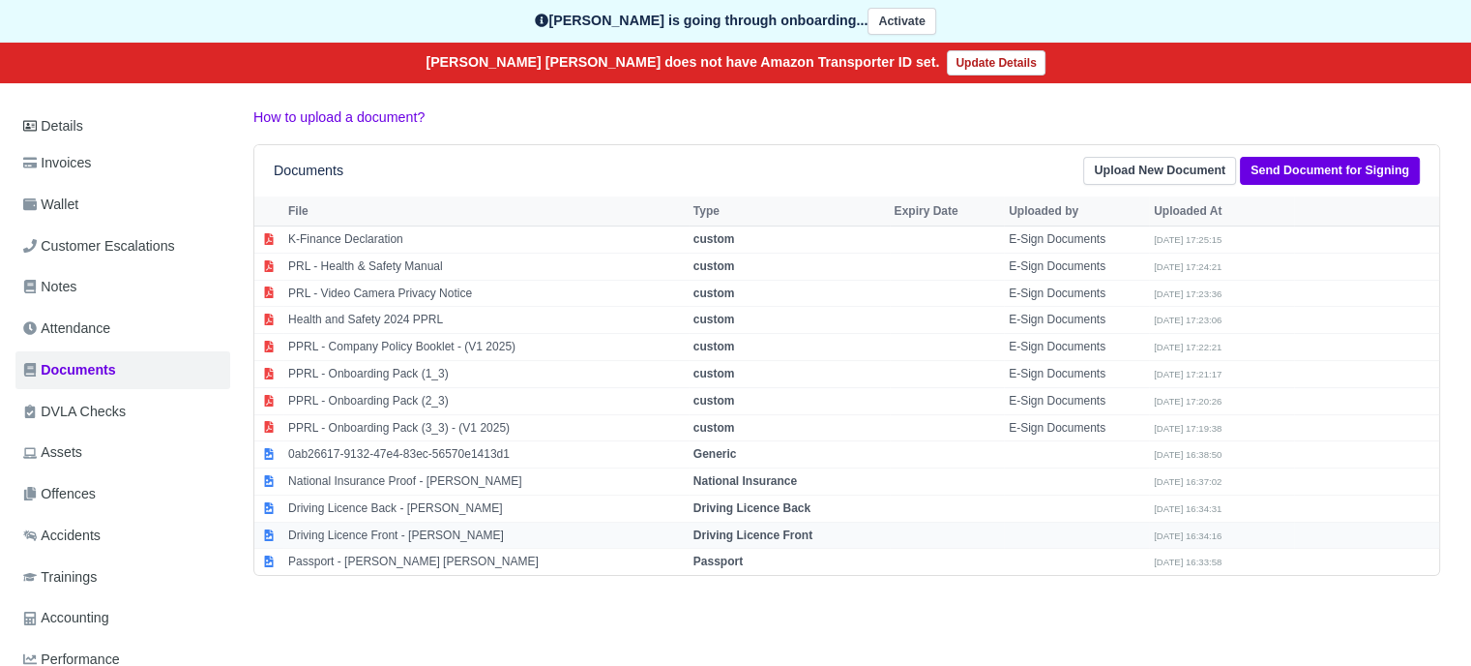
scroll to position [97, 0]
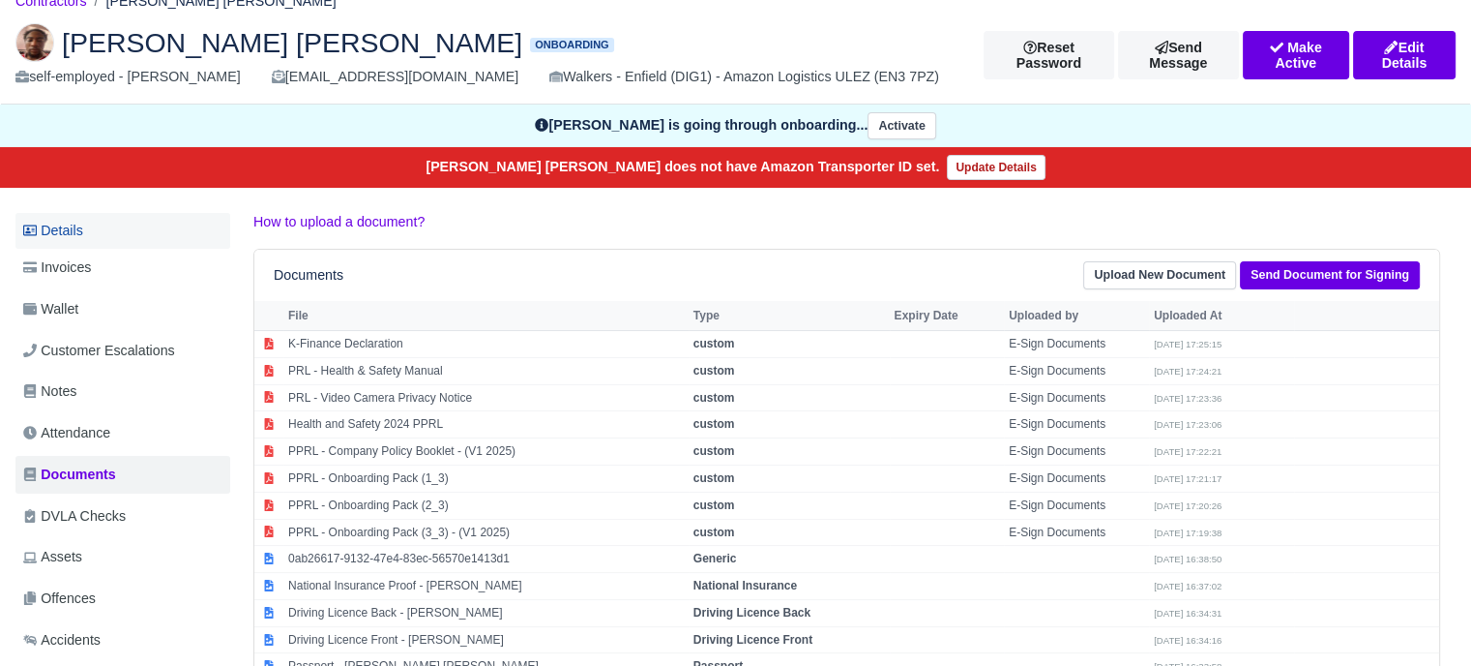
click at [97, 228] on link "Details" at bounding box center [122, 231] width 215 height 36
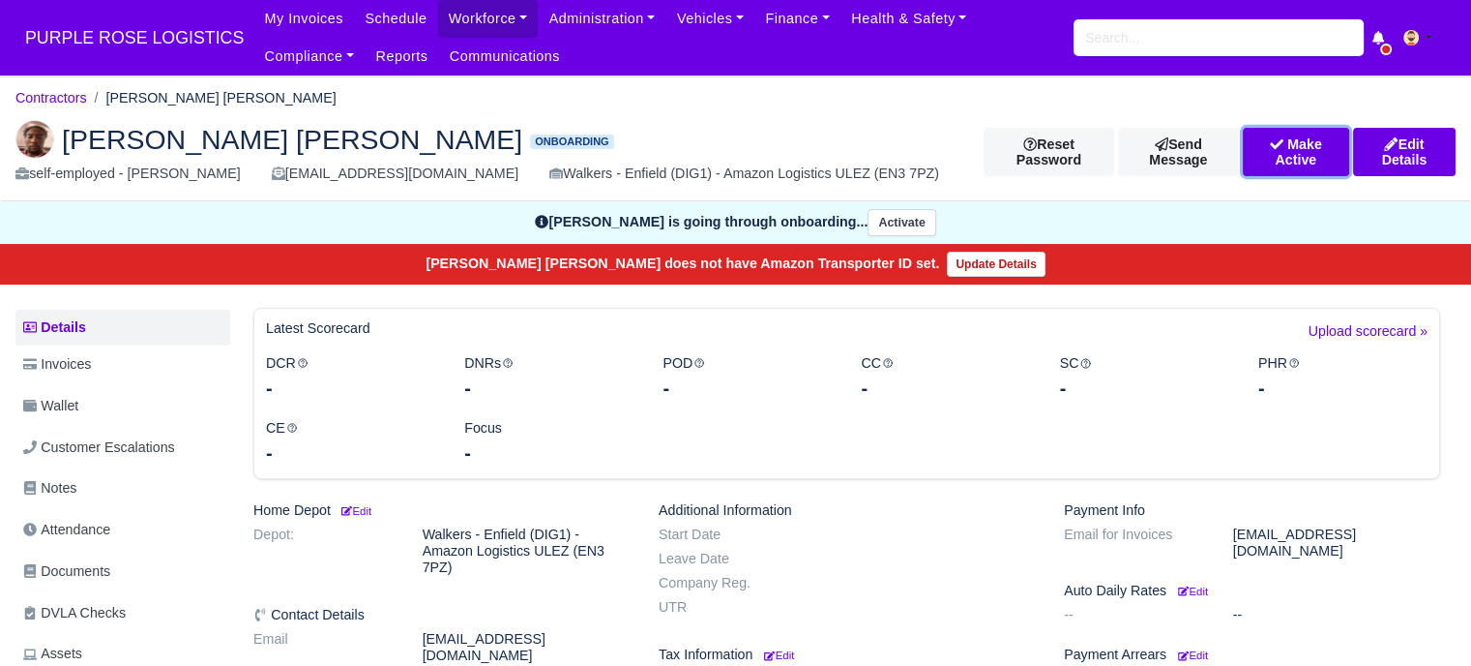
click at [1316, 149] on button "Make Active" at bounding box center [1296, 152] width 106 height 48
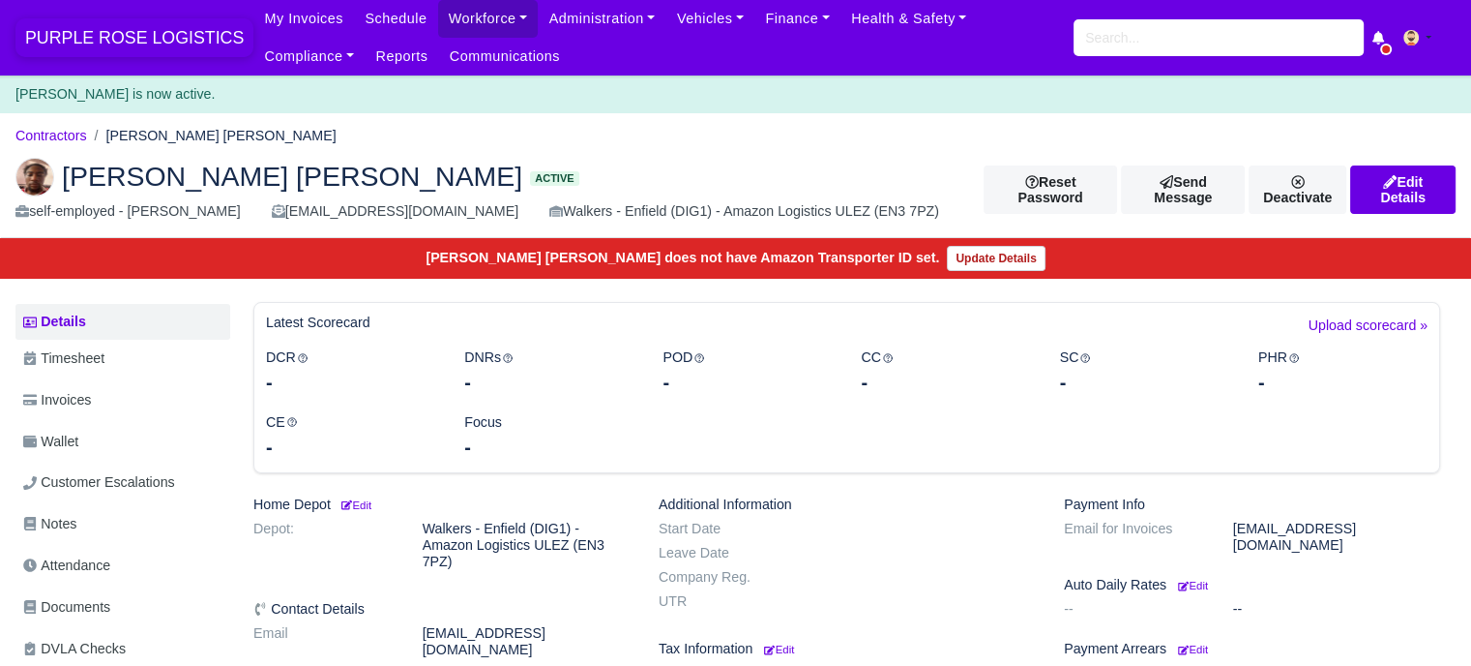
click at [103, 30] on span "PURPLE ROSE LOGISTICS" at bounding box center [134, 37] width 238 height 39
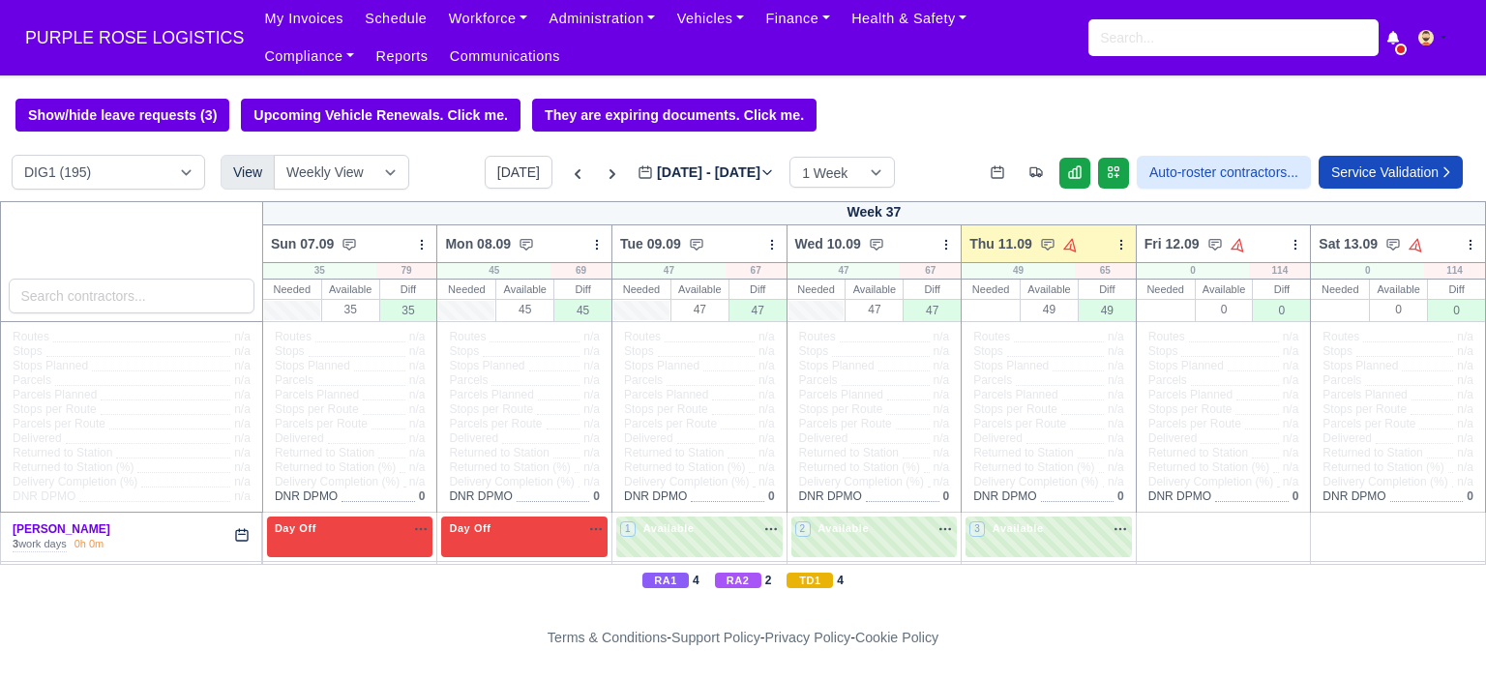
select select "5"
click at [12, 157] on select "DIG1 (195) DAK1 (1) GIMD (34)" at bounding box center [108, 172] width 193 height 35
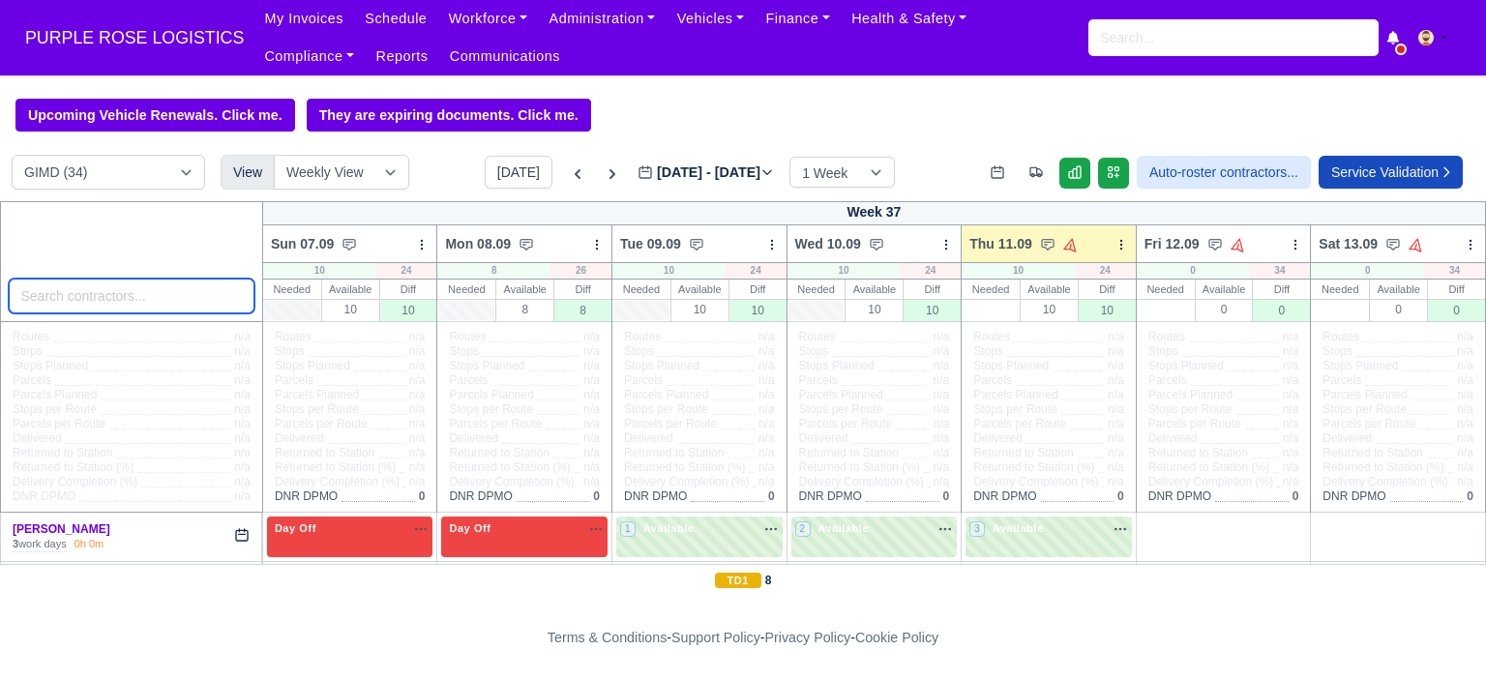
click at [86, 300] on input "search" at bounding box center [132, 296] width 246 height 35
type input "kahmari"
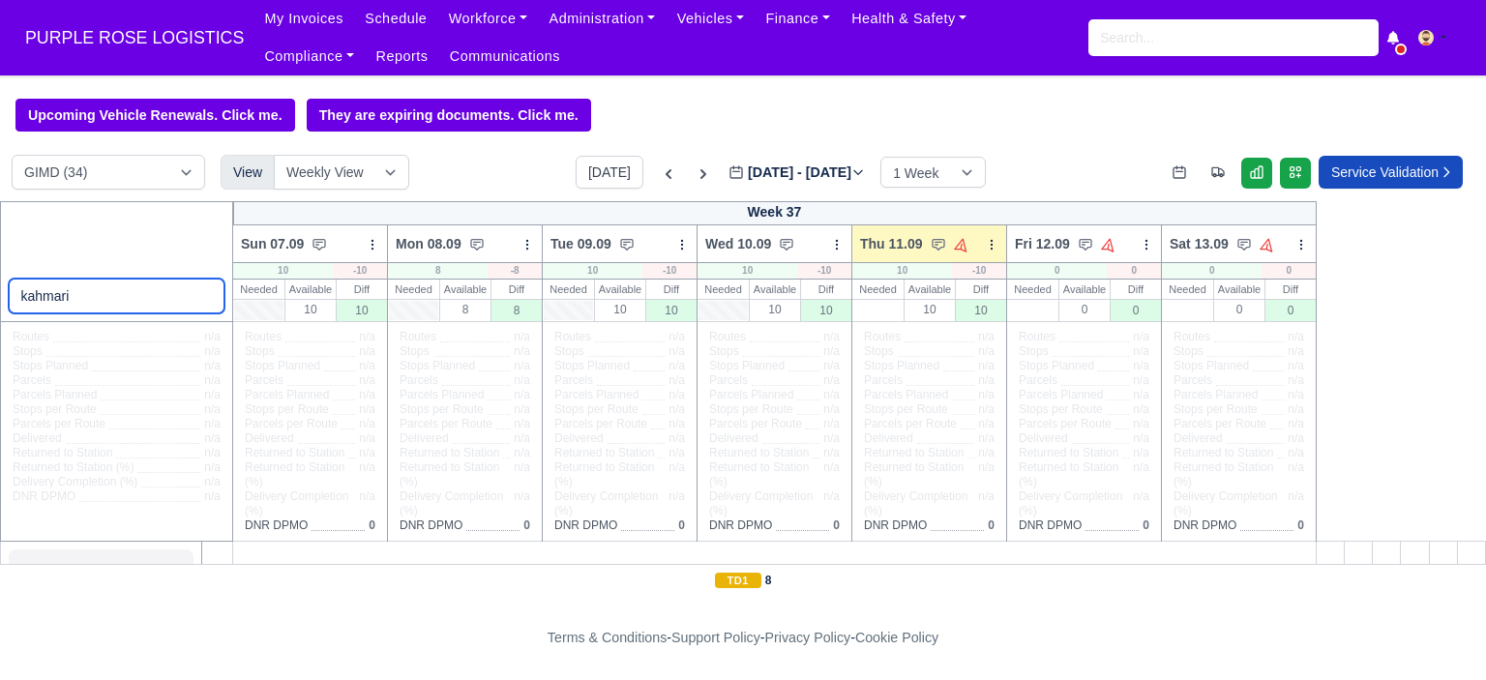
click at [204, 299] on input "kahmari" at bounding box center [117, 296] width 217 height 35
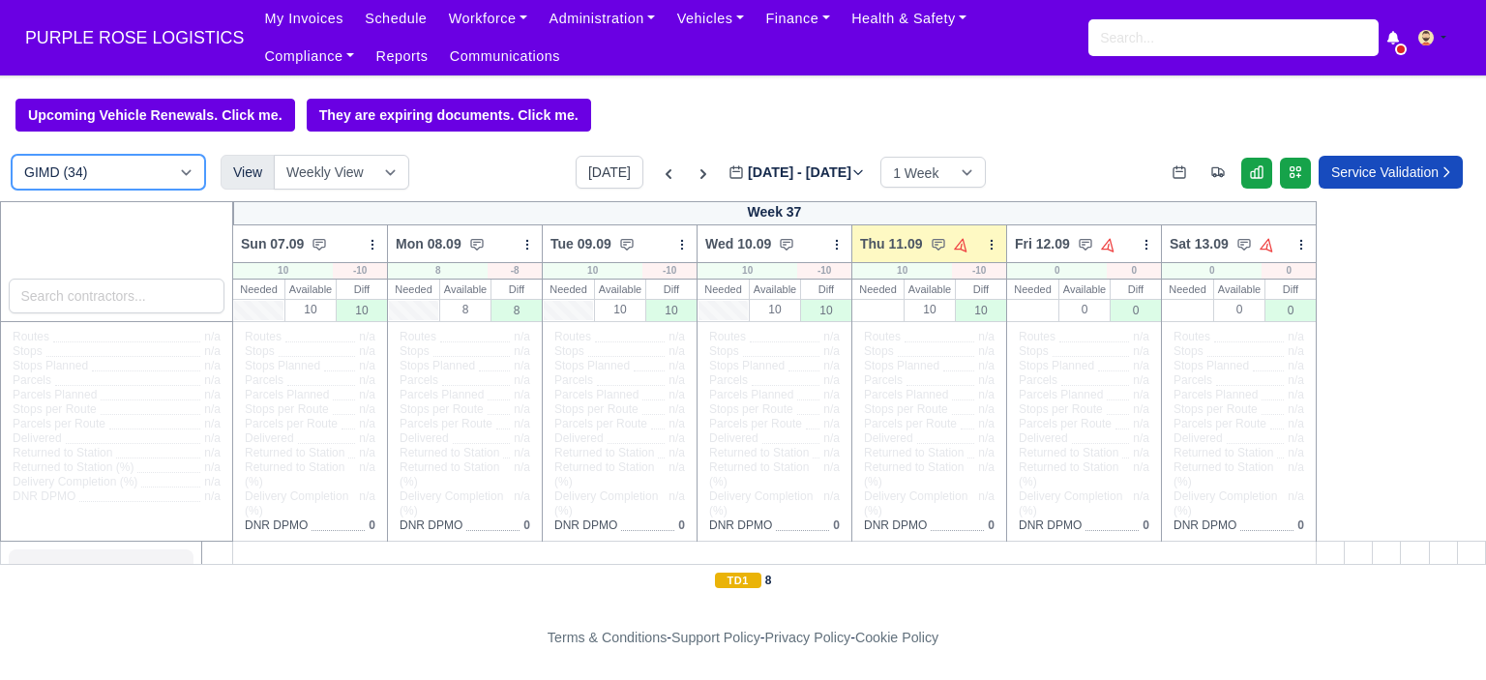
click at [187, 177] on select "DIG1 (195) DAK1 (1) GIMD (34)" at bounding box center [108, 172] width 193 height 35
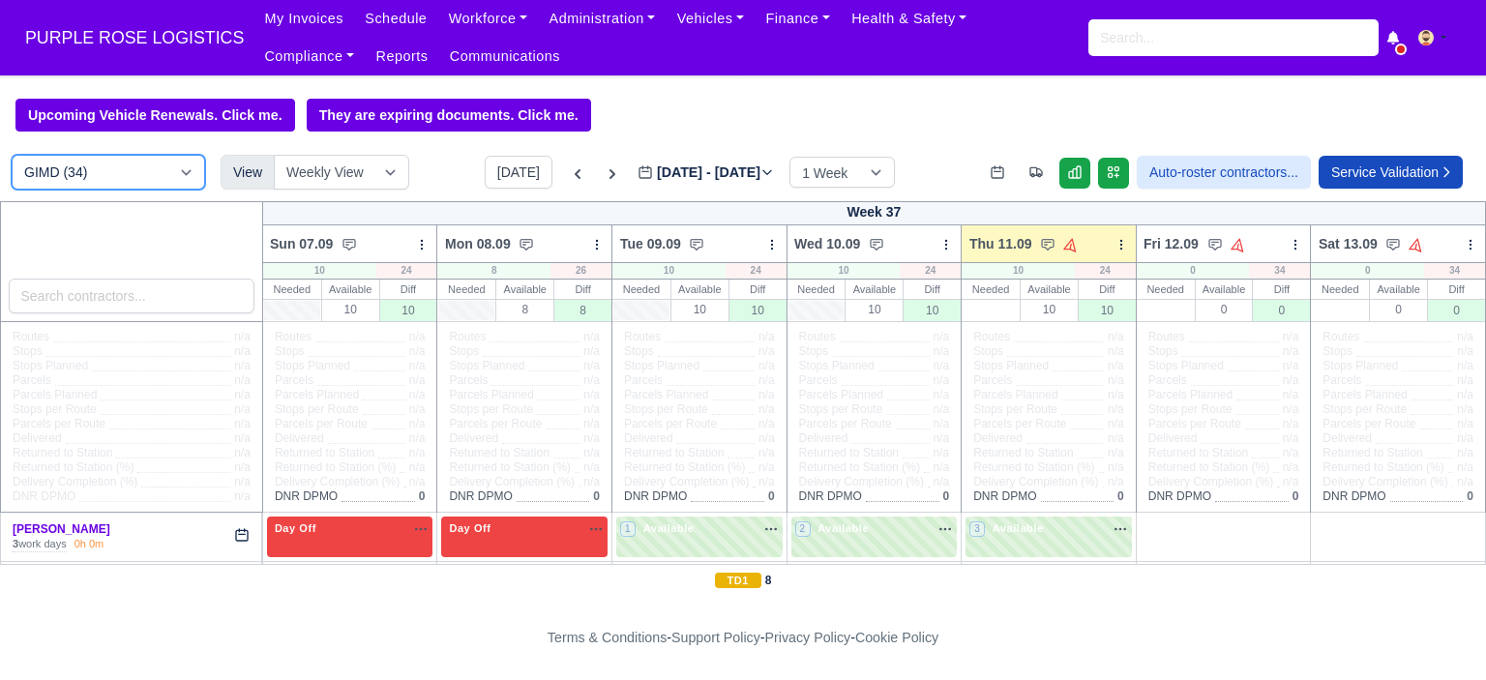
select select "1"
click at [12, 157] on select "DIG1 (195) DAK1 (1) GIMD (34)" at bounding box center [108, 172] width 193 height 35
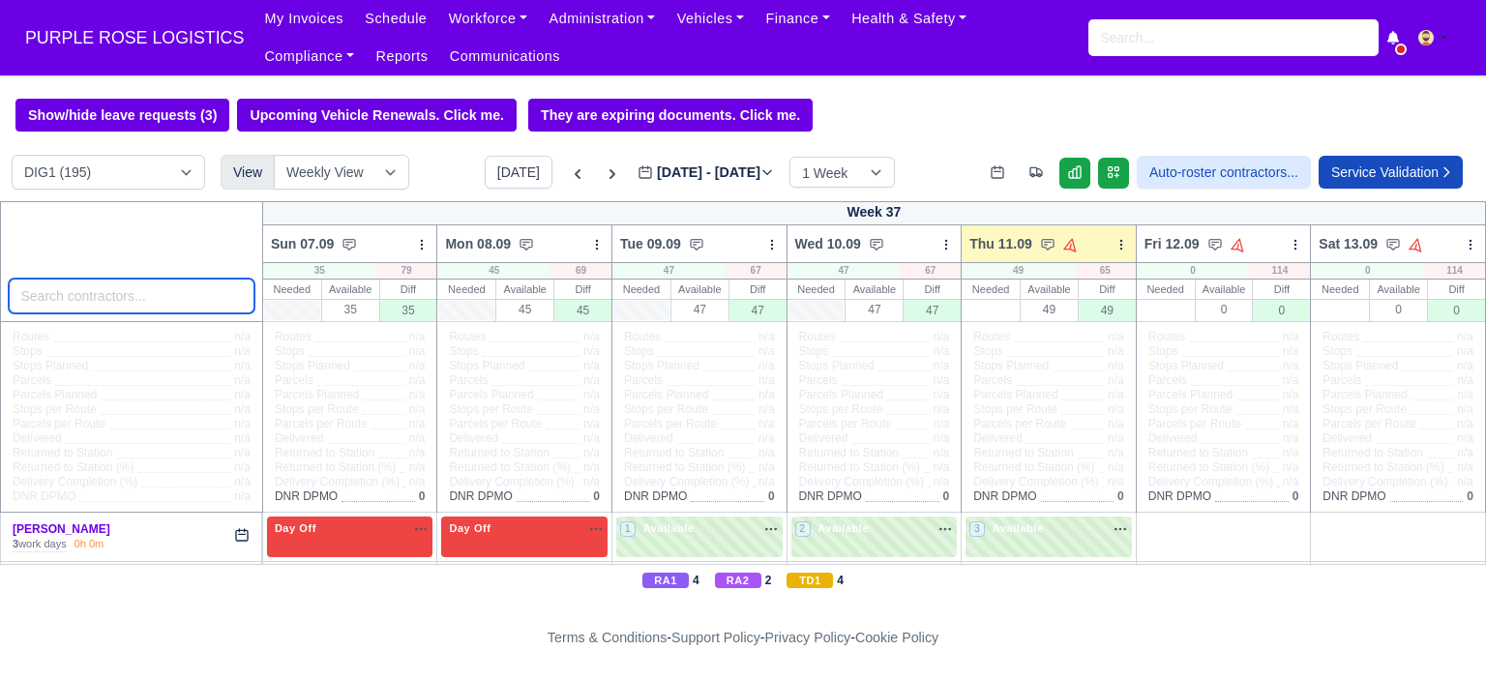
click at [149, 305] on input "search" at bounding box center [132, 296] width 246 height 35
type input "kahmari"
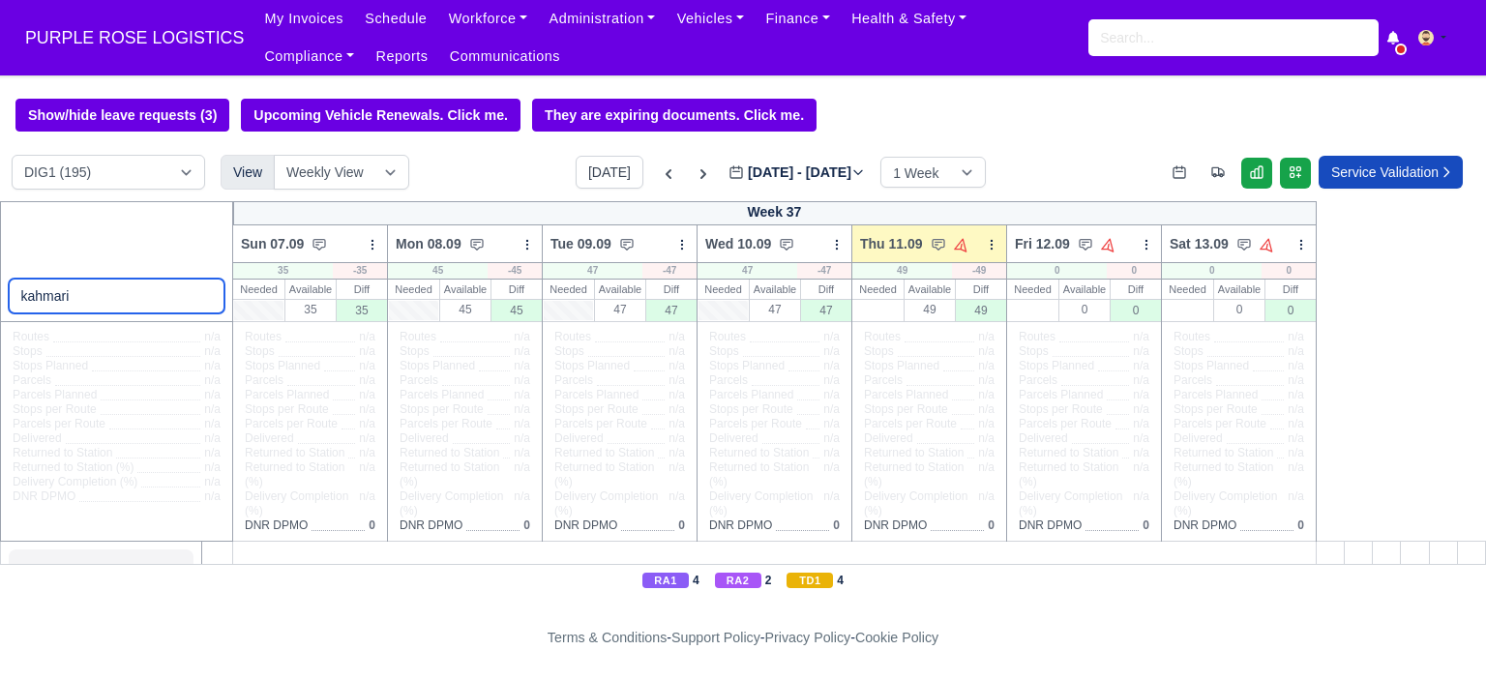
drag, startPoint x: 79, startPoint y: 303, endPoint x: 12, endPoint y: 300, distance: 67.8
click at [12, 300] on input "kahmari" at bounding box center [117, 296] width 217 height 35
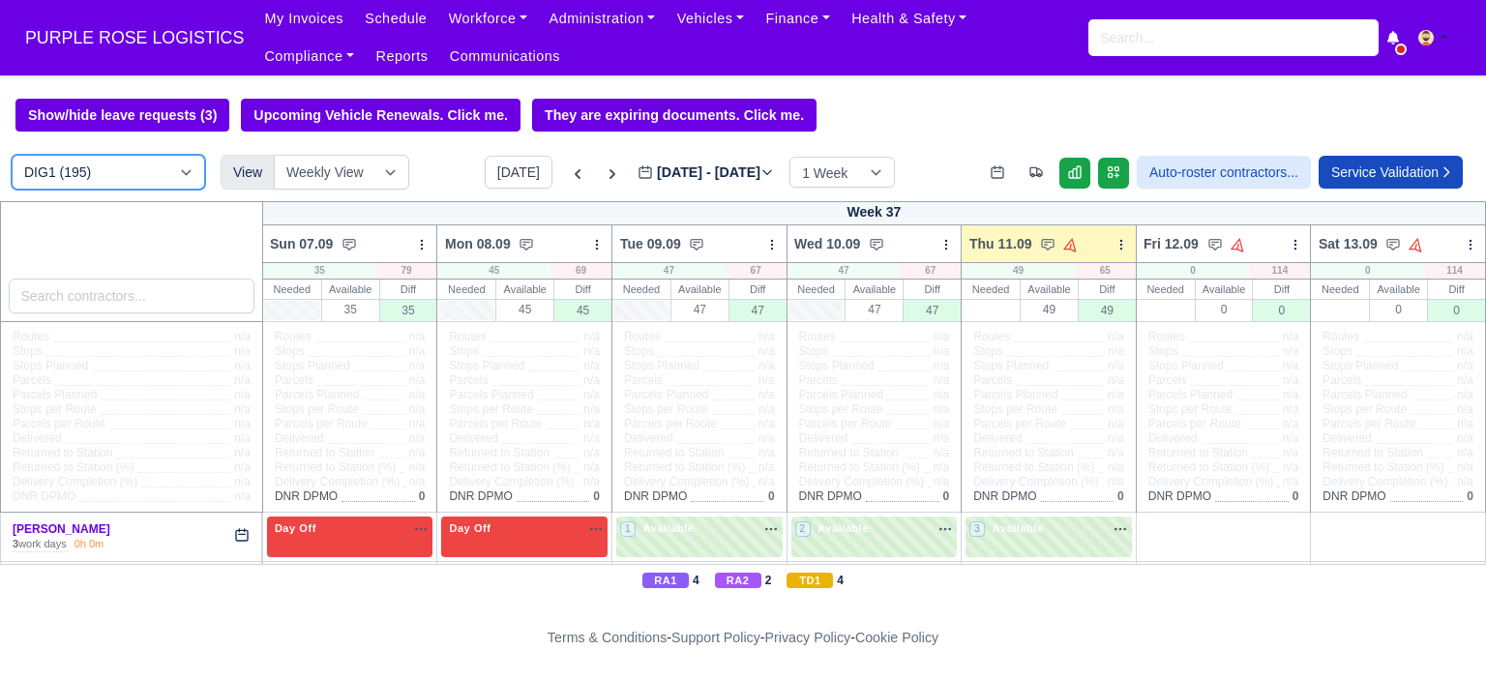
click at [110, 166] on select "DIG1 (195) DAK1 (1) GIMD (34)" at bounding box center [108, 172] width 193 height 35
select select "5"
click at [12, 157] on select "DIG1 (195) DAK1 (1) GIMD (34)" at bounding box center [108, 172] width 193 height 35
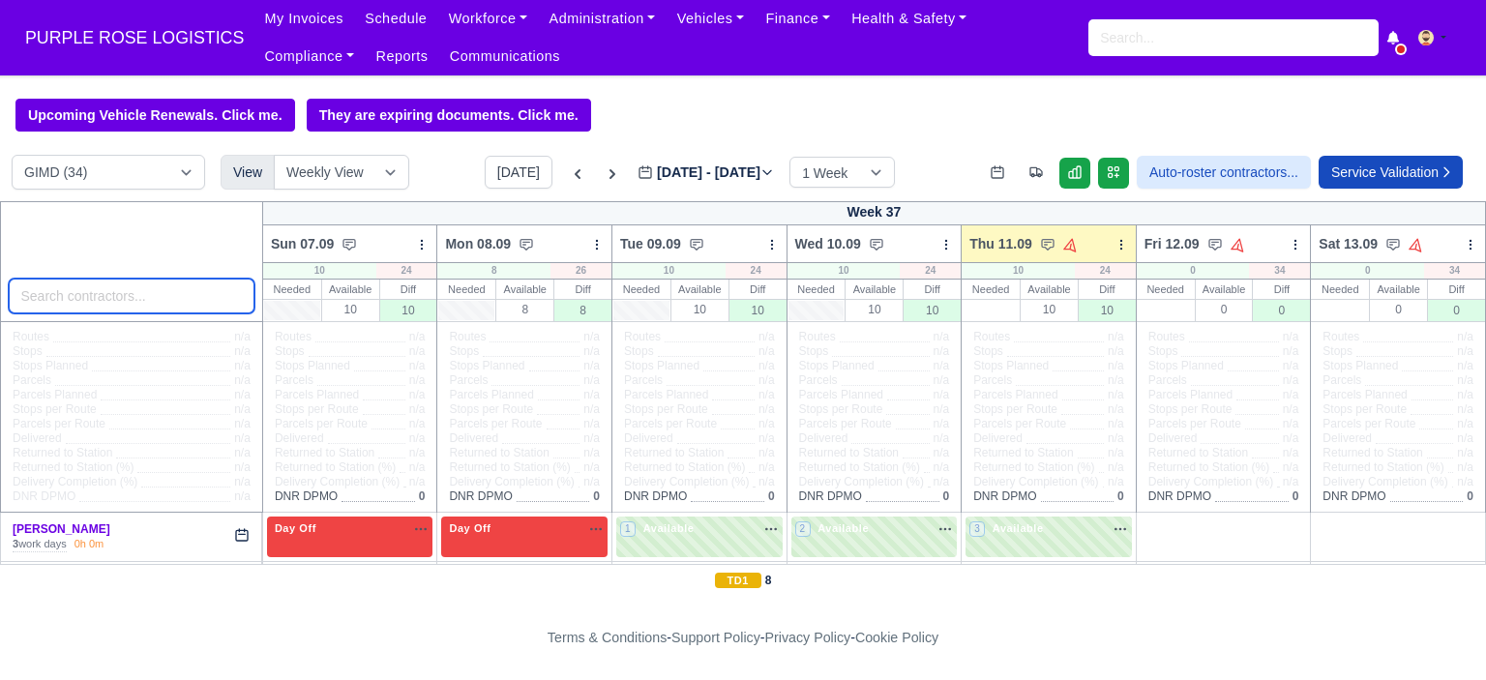
click at [93, 289] on input "search" at bounding box center [132, 296] width 246 height 35
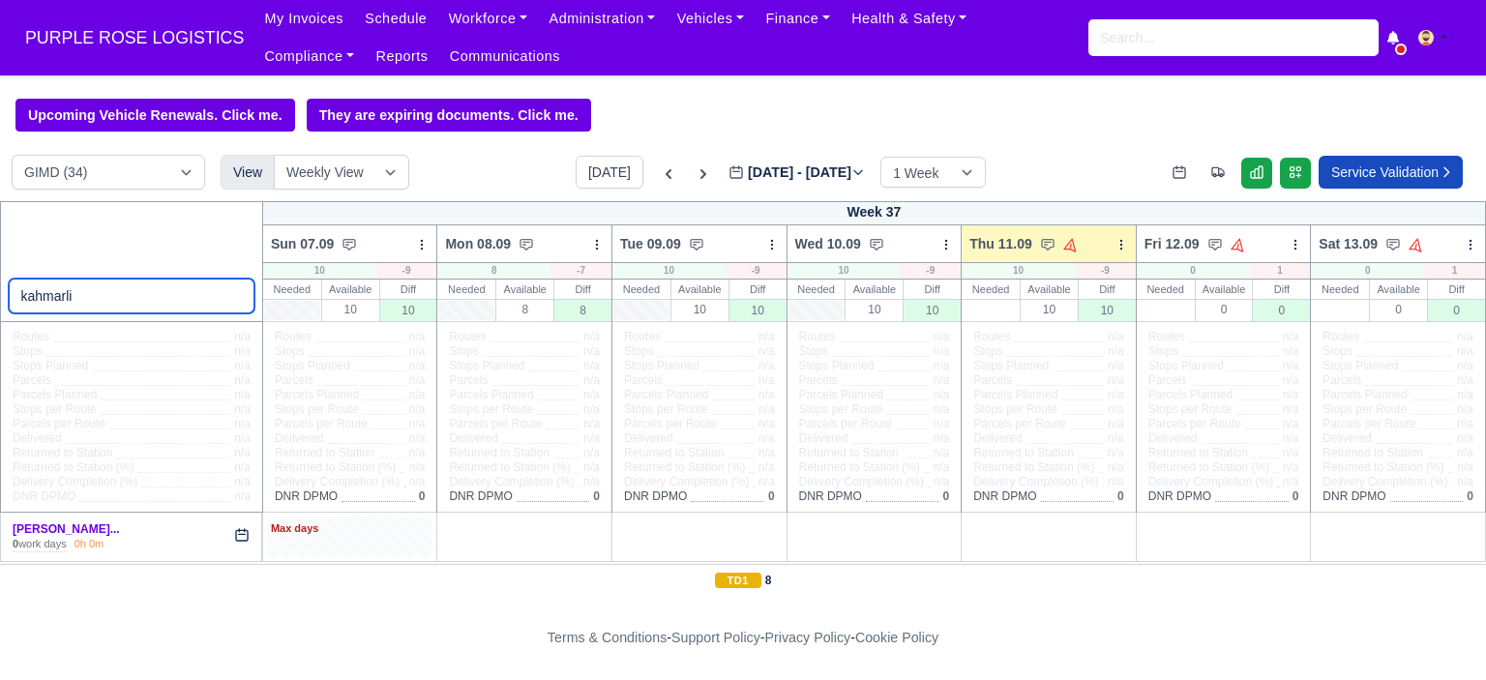
type input "kahmarli"
click at [317, 548] on div "Max days" at bounding box center [350, 537] width 166 height 40
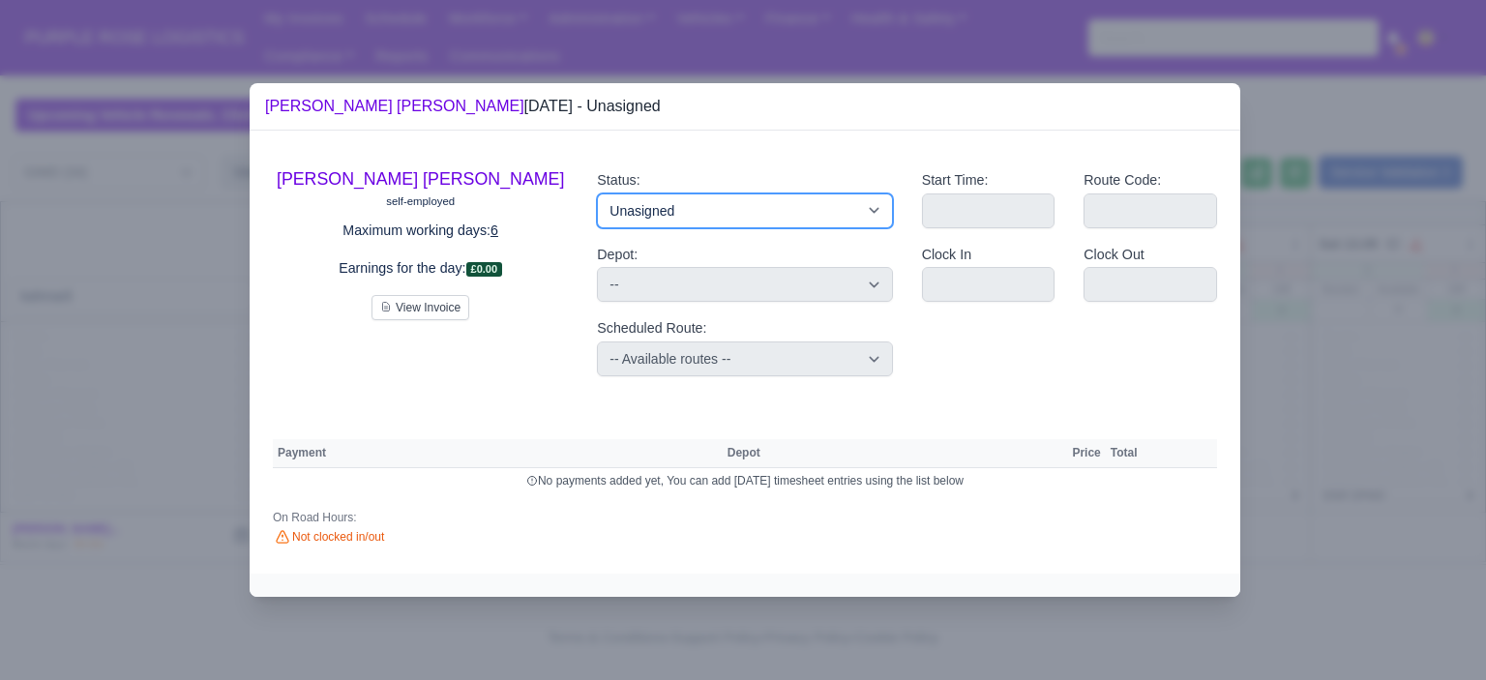
click at [830, 201] on select "Available Day Off Stand By Holiday Other Depot In Office OSM Ridealong Nursery …" at bounding box center [744, 210] width 295 height 35
select select "Stand By"
click at [597, 193] on select "Available Day Off Stand By Holiday Other Depot In Office OSM Ridealong Nursery …" at bounding box center [744, 210] width 295 height 35
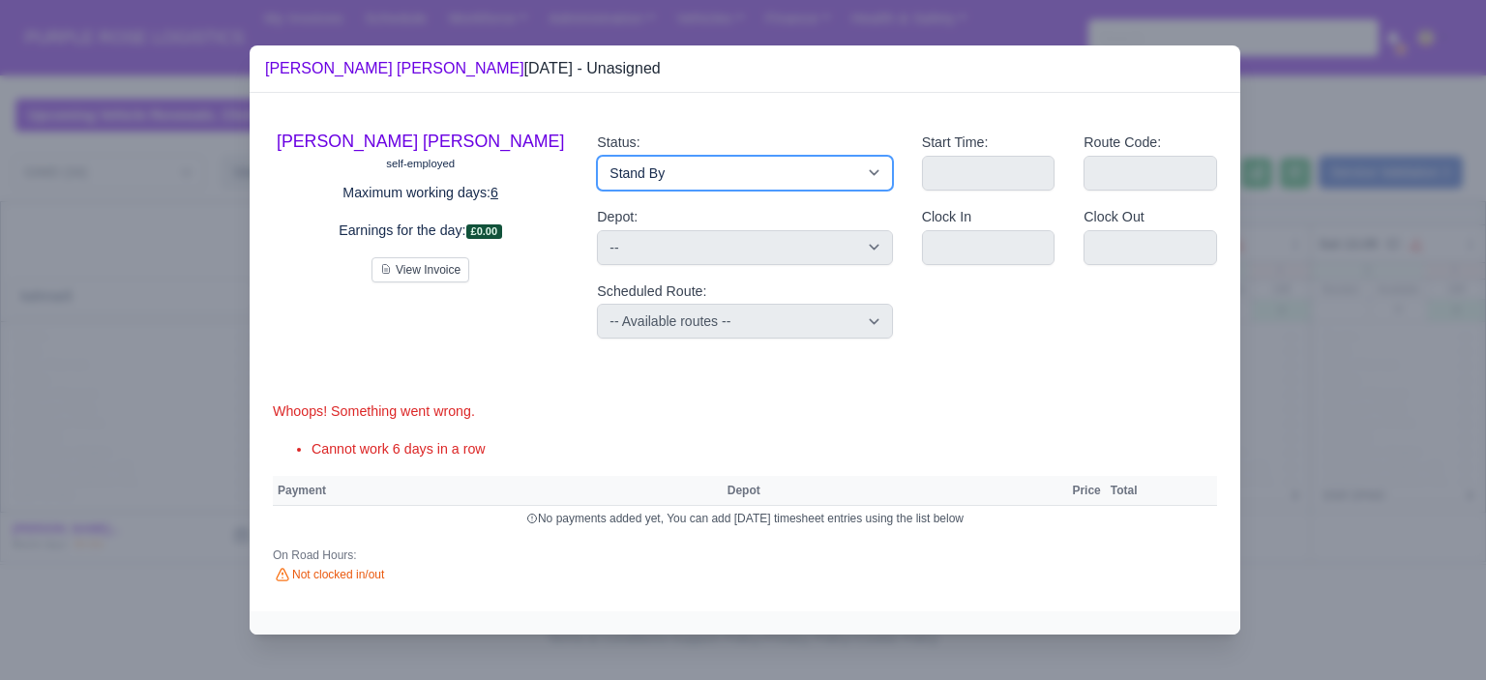
click at [778, 181] on select "Available Day Off Stand By Holiday Other Depot In Office OSM Ridealong Nursery …" at bounding box center [744, 173] width 295 height 35
select select "Day Off"
click at [597, 156] on select "Available Day Off Stand By Holiday Other Depot In Office OSM Ridealong Nursery …" at bounding box center [744, 173] width 295 height 35
select select
select select "na"
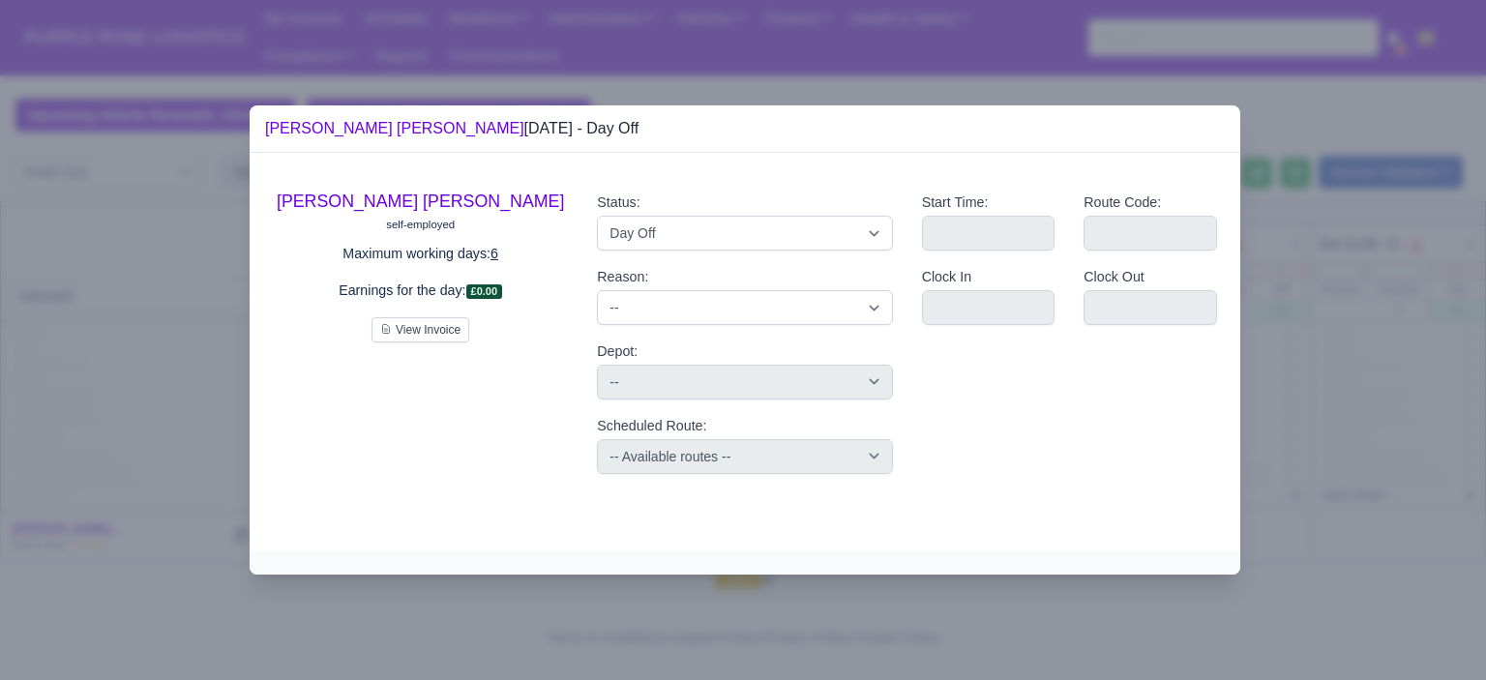
click at [1250, 436] on div at bounding box center [743, 340] width 1486 height 680
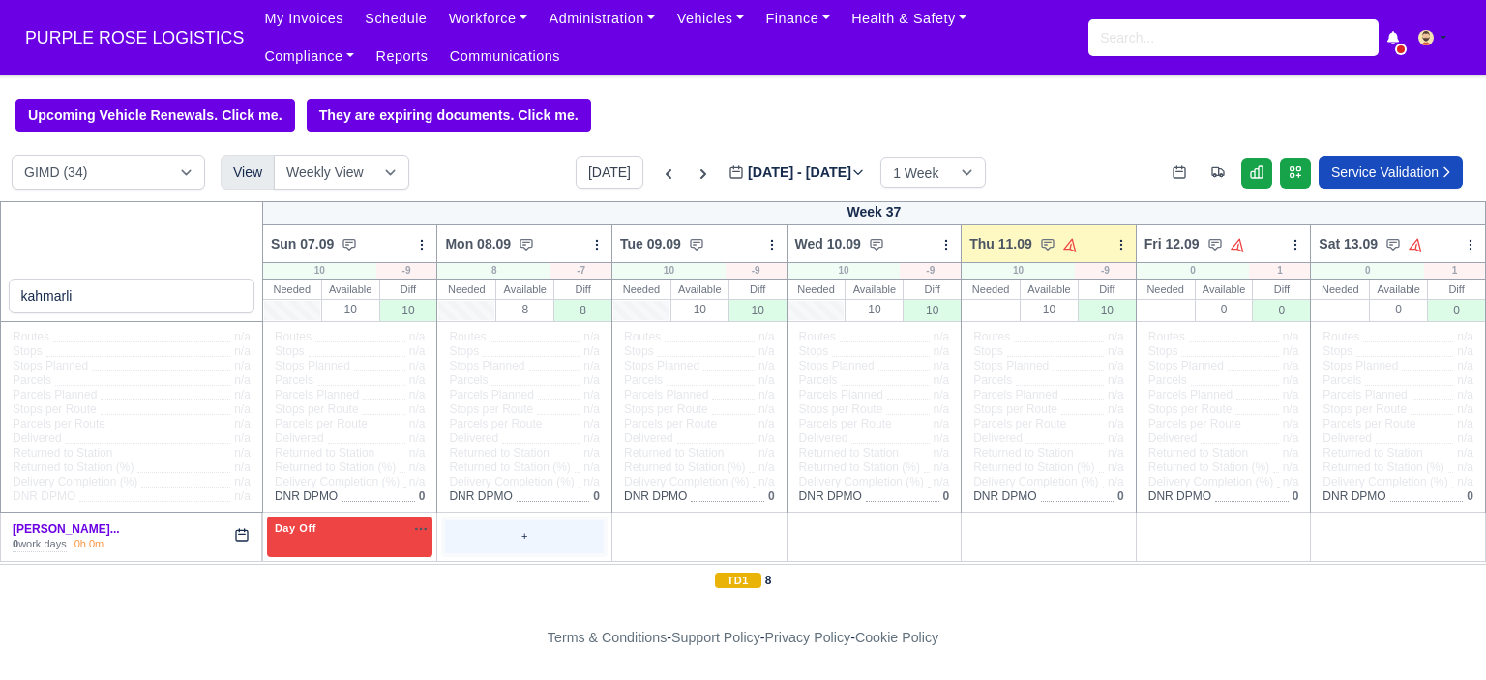
click at [495, 533] on div "+" at bounding box center [524, 536] width 159 height 32
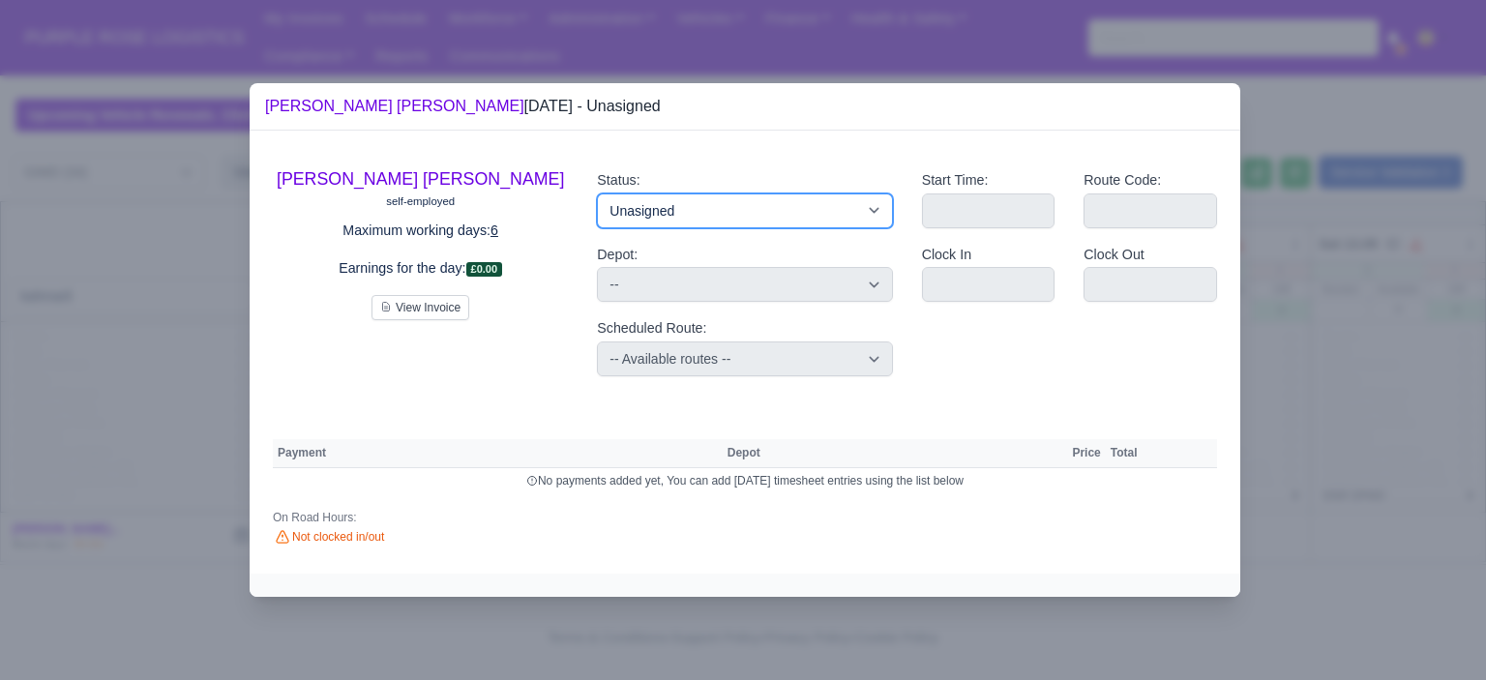
click at [752, 214] on select "Available Day Off Stand By Holiday Other Depot In Office OSM Ridealong Nursery …" at bounding box center [744, 210] width 295 height 35
select select "Day Off"
click at [597, 193] on select "Available Day Off Stand By Holiday Other Depot In Office OSM Ridealong Nursery …" at bounding box center [744, 210] width 295 height 35
select select
select select "na"
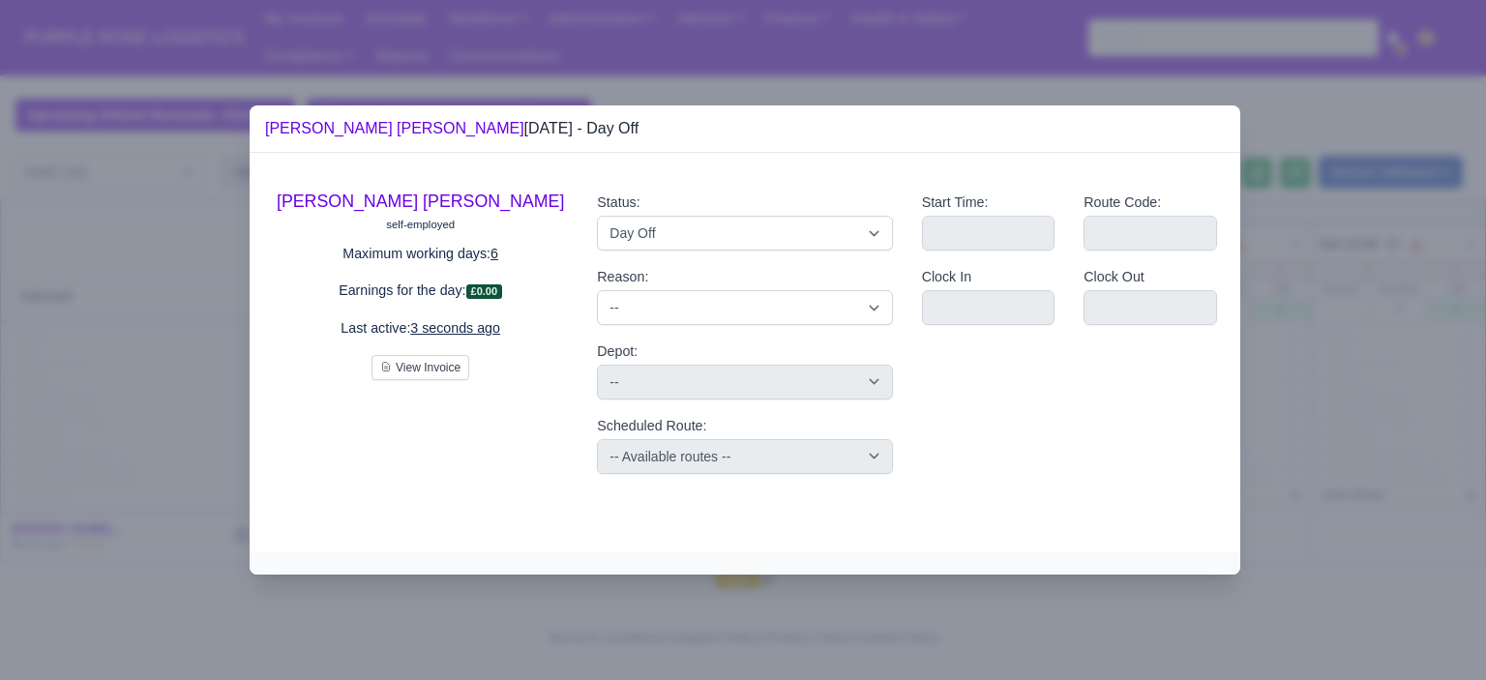
click at [1347, 396] on div at bounding box center [743, 340] width 1486 height 680
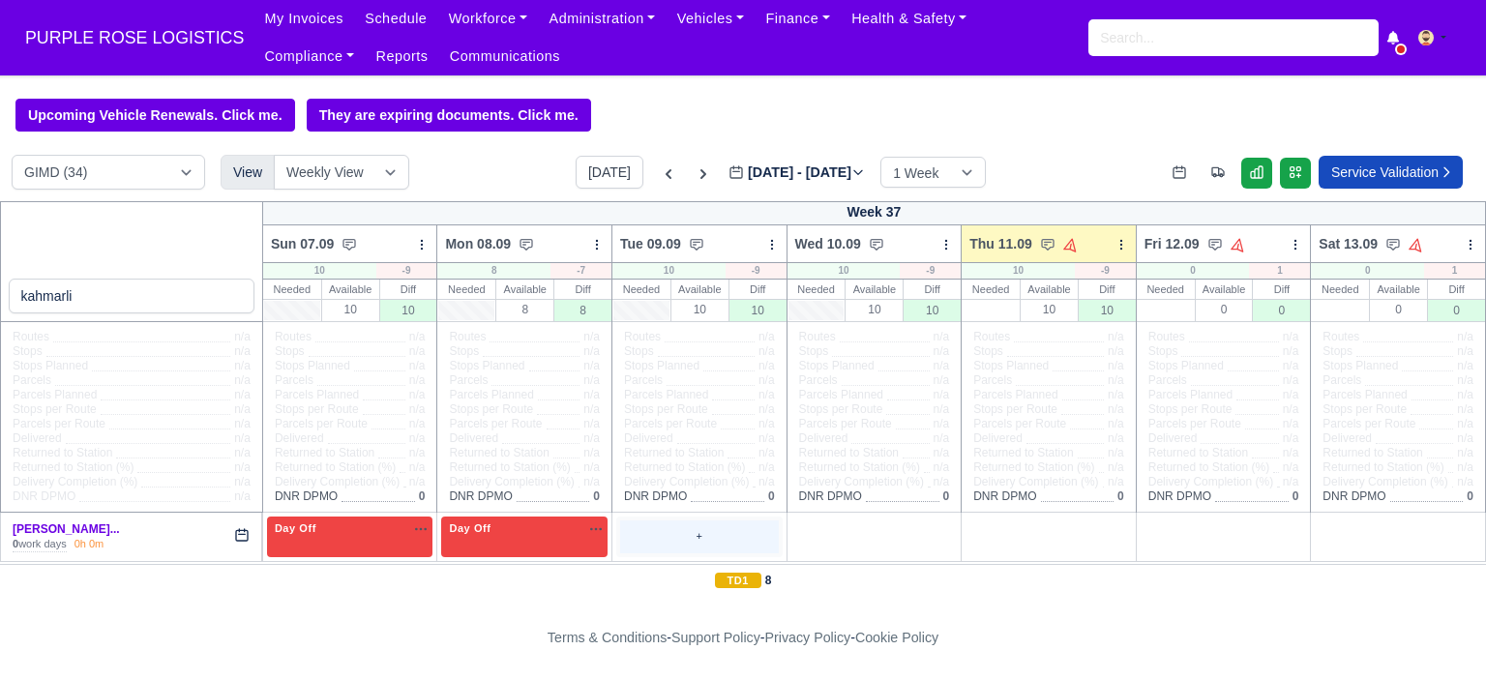
click at [681, 541] on div "+" at bounding box center [699, 536] width 159 height 32
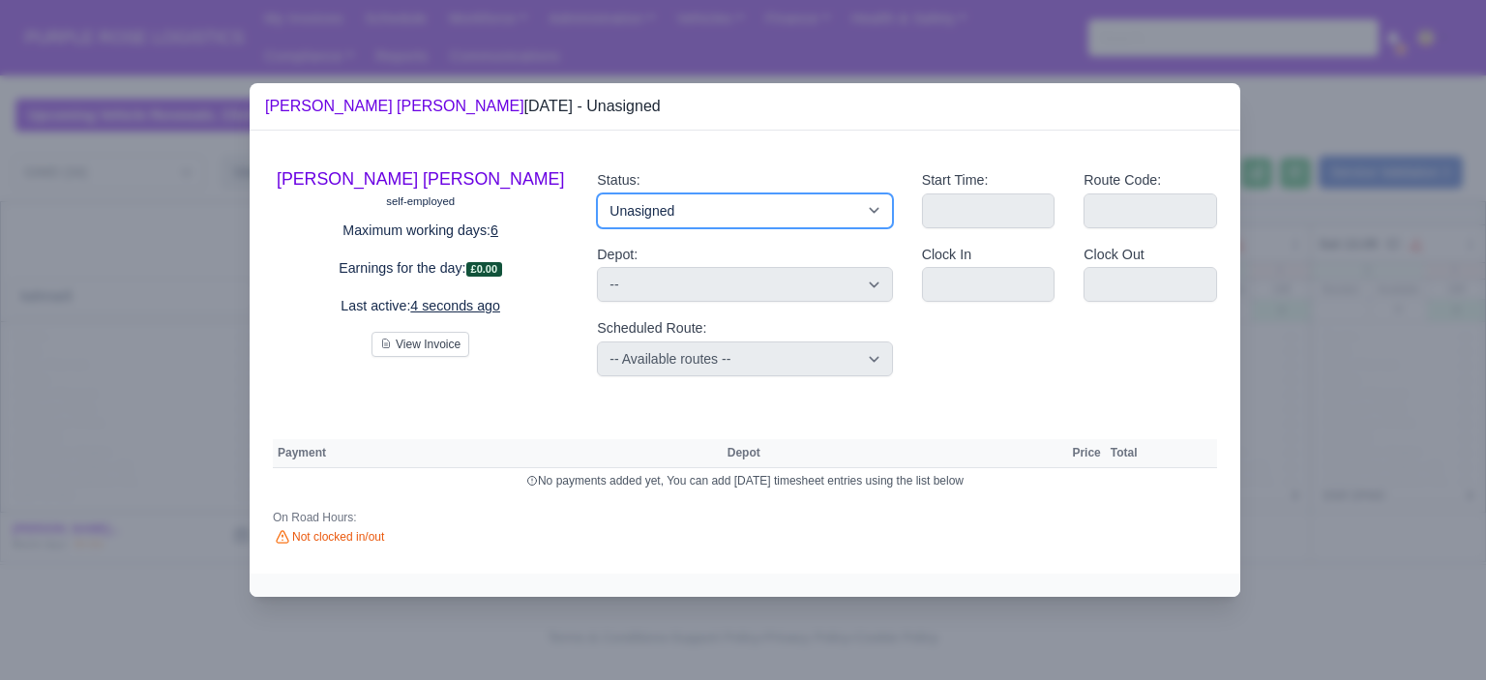
click at [724, 212] on select "Available Day Off Stand By Holiday Other Depot In Office OSM Ridealong Nursery …" at bounding box center [744, 210] width 295 height 35
select select "Day Off"
click at [597, 193] on select "Available Day Off Stand By Holiday Other Depot In Office OSM Ridealong Nursery …" at bounding box center [744, 210] width 295 height 35
select select
select select "na"
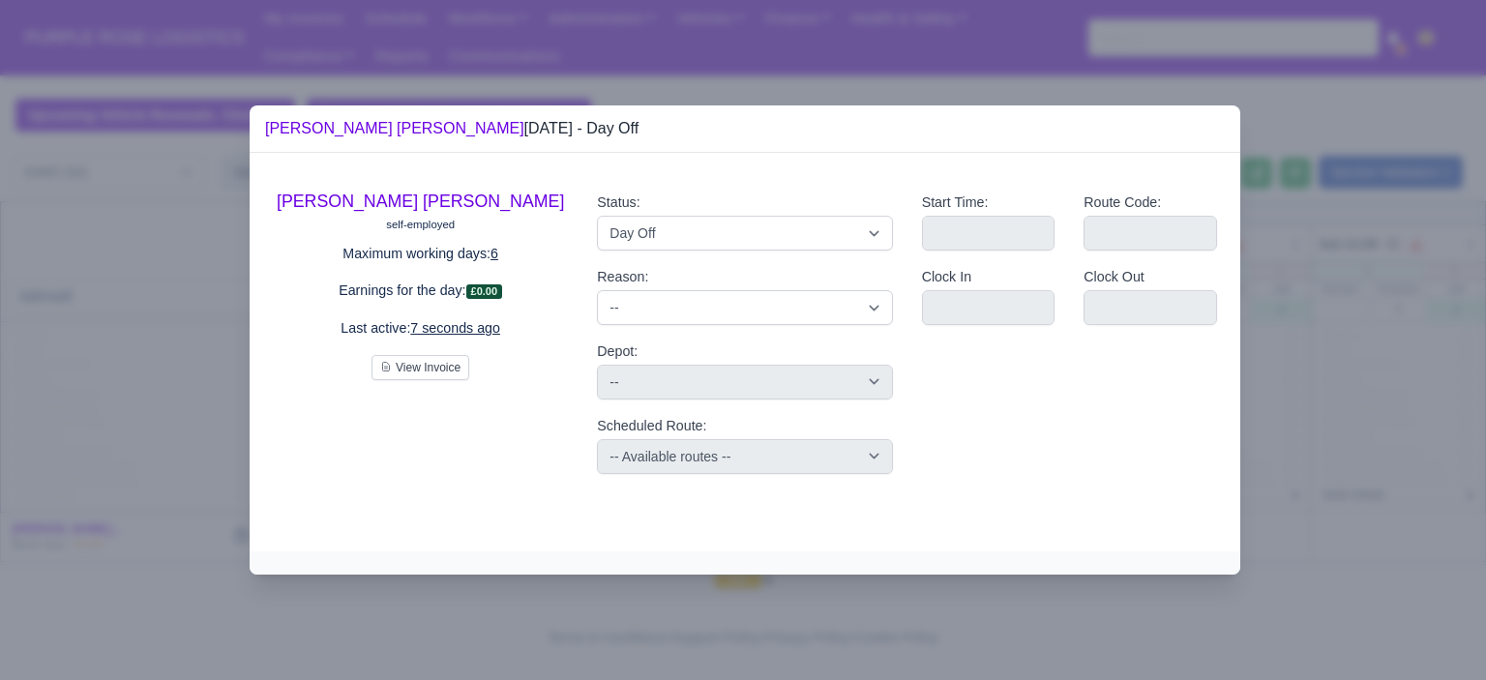
click at [1328, 389] on div at bounding box center [743, 340] width 1486 height 680
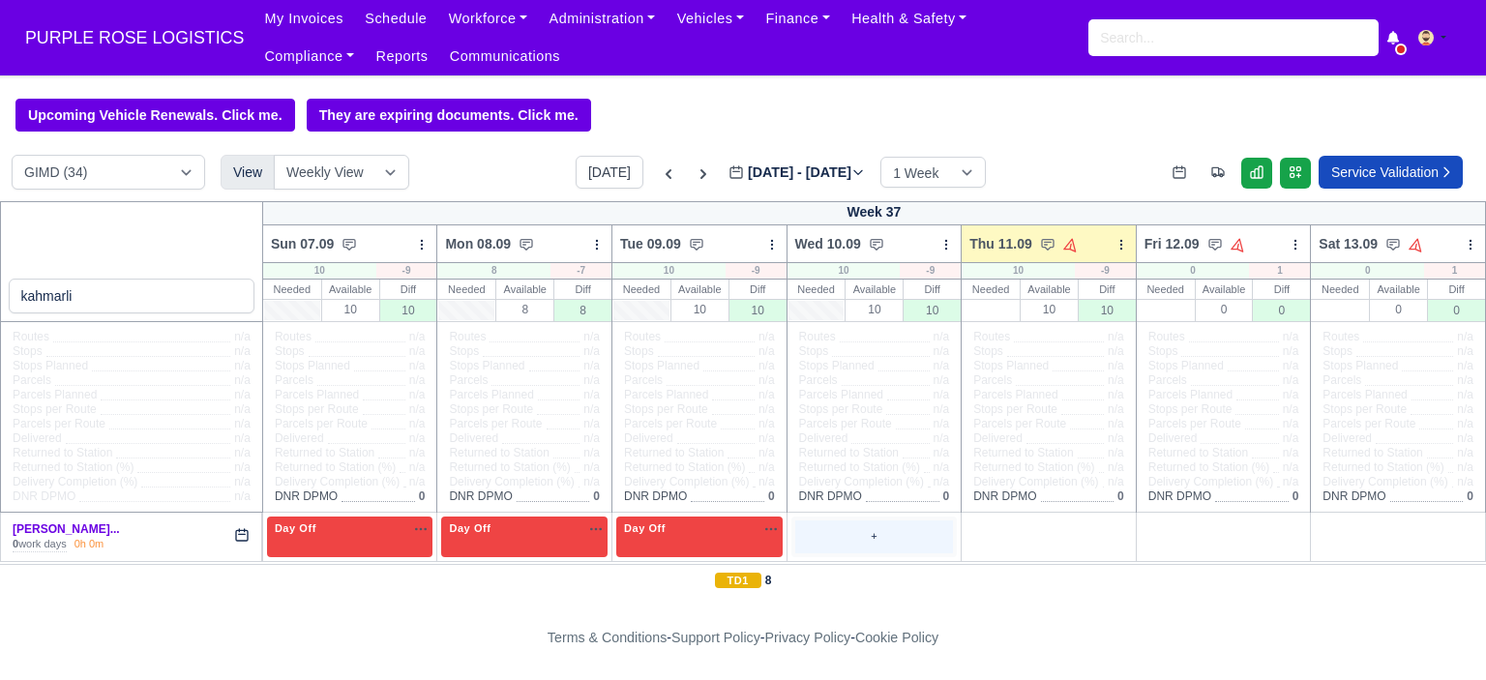
click at [875, 541] on div "+" at bounding box center [874, 536] width 159 height 32
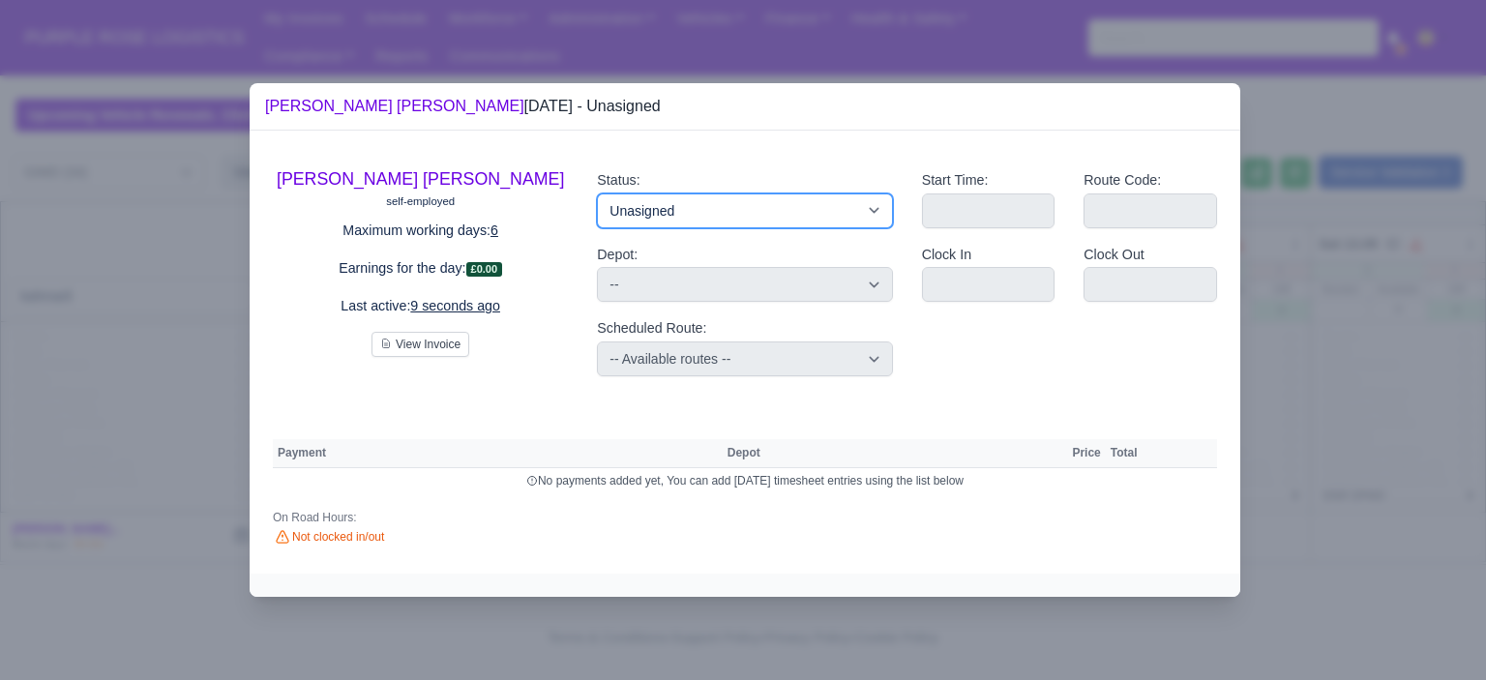
click at [844, 207] on select "Available Day Off Stand By Holiday Other Depot In Office OSM Ridealong Nursery …" at bounding box center [744, 210] width 295 height 35
select select "Day Off"
click at [597, 193] on select "Available Day Off Stand By Holiday Other Depot In Office OSM Ridealong Nursery …" at bounding box center [744, 210] width 295 height 35
select select
select select "na"
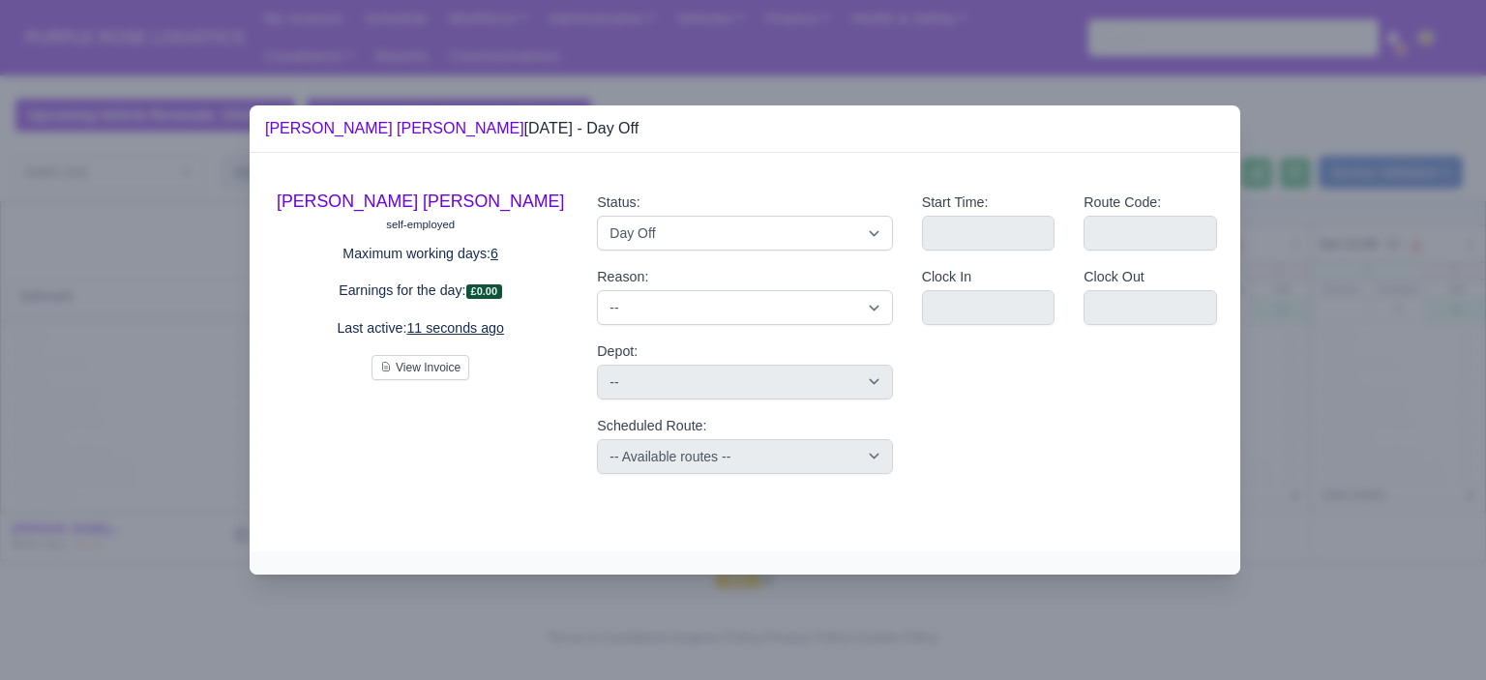
click at [1300, 448] on div at bounding box center [743, 340] width 1486 height 680
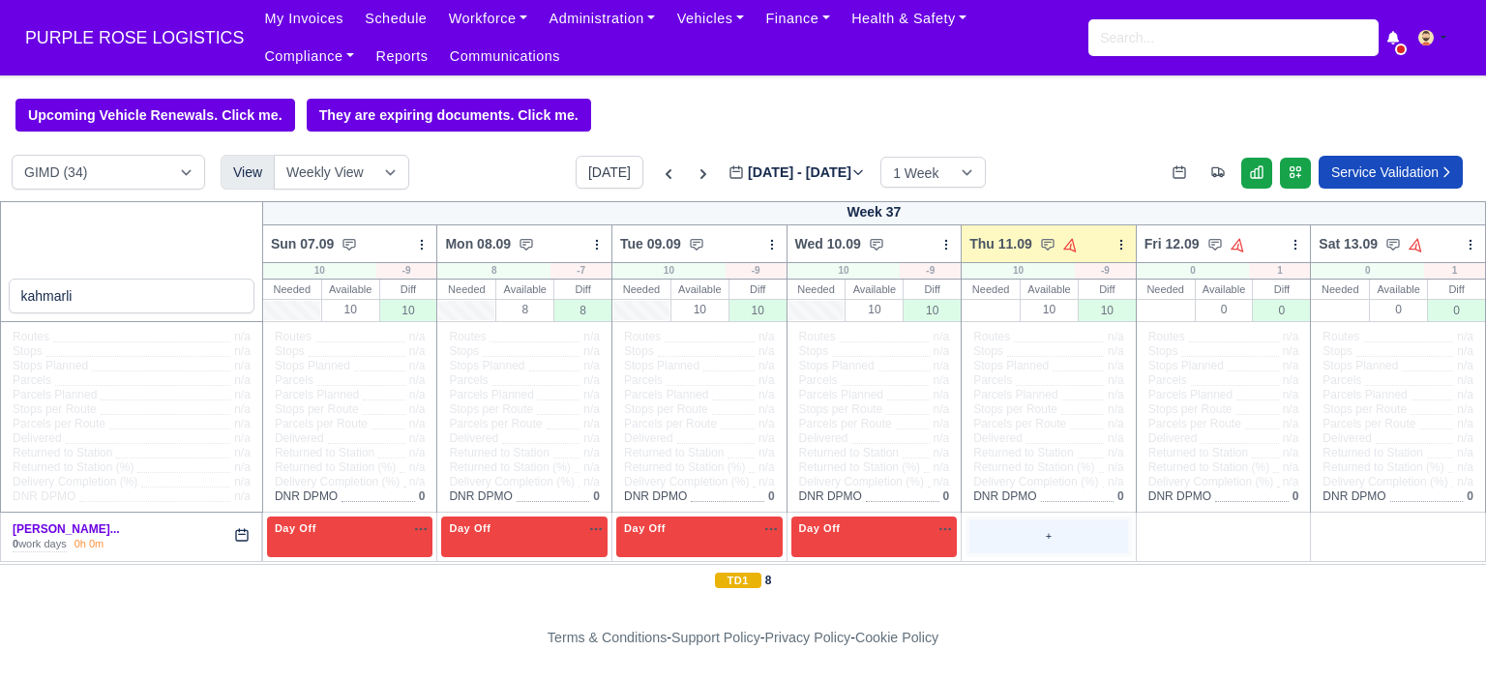
click at [1053, 529] on div "+" at bounding box center [1048, 536] width 159 height 32
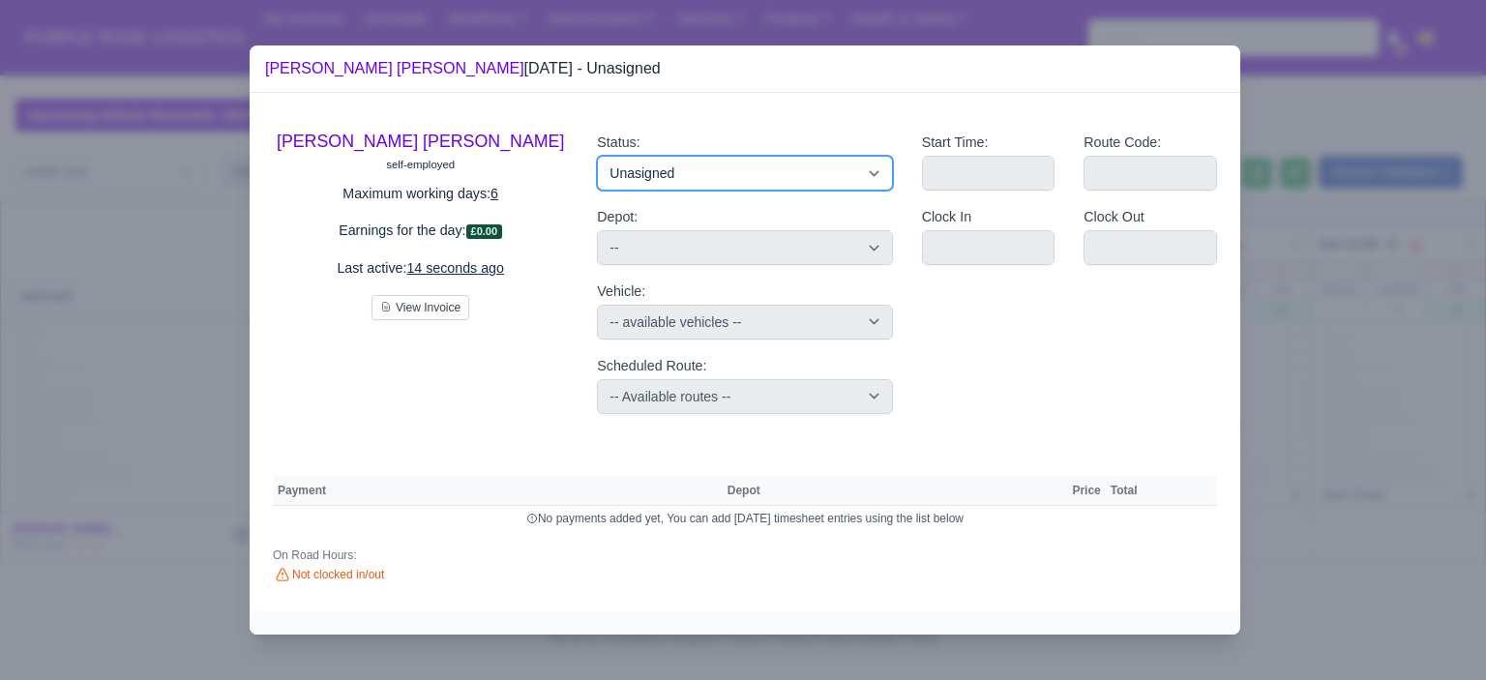
click at [708, 169] on select "Available Day Off Stand By Holiday Other Depot In Office OSM Ridealong Nursery …" at bounding box center [744, 173] width 295 height 35
select select "Training"
click at [597, 156] on select "Available Day Off Stand By Holiday Other Depot In Office OSM Ridealong Nursery …" at bounding box center [744, 173] width 295 height 35
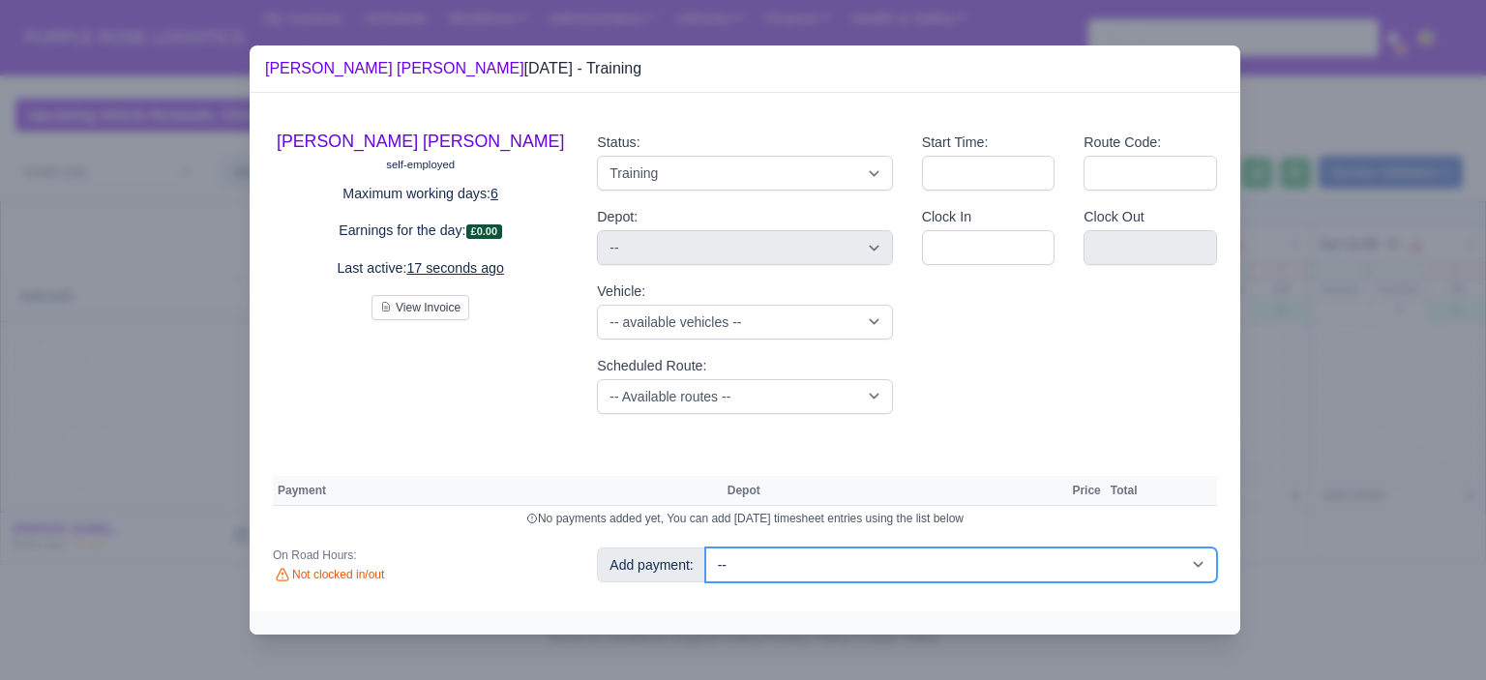
click at [1119, 568] on select "-- Additional Hour Support (£14.50) Additional Hour Support (Walkers) (£13.50) …" at bounding box center [961, 565] width 512 height 35
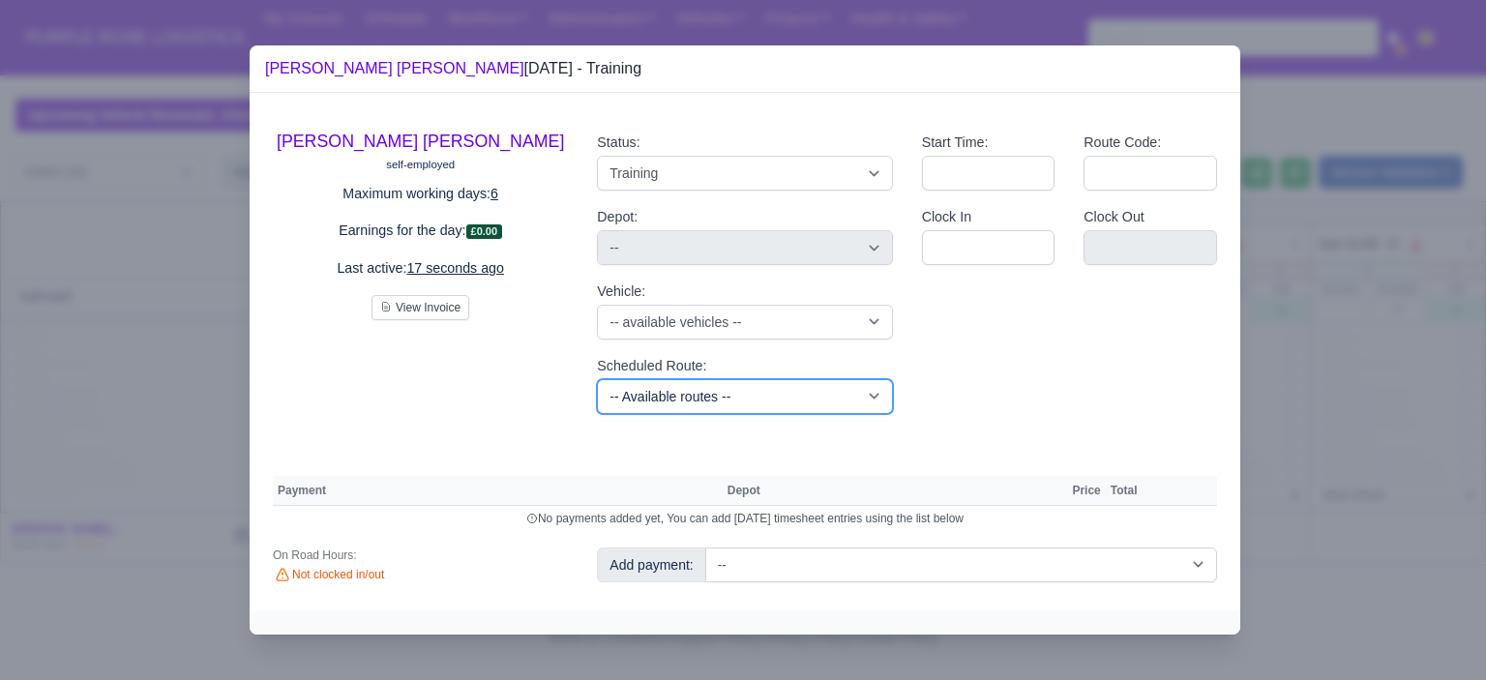
click at [667, 403] on select "-- Available routes -- Standard Parcel - Block of 6 Hours - (SD6) AmFlex RTS Ve…" at bounding box center [744, 396] width 295 height 35
select select "6"
click at [597, 379] on select "-- Available routes -- Standard Parcel - Block of 6 Hours - (SD6) AmFlex RTS Ve…" at bounding box center [744, 396] width 295 height 35
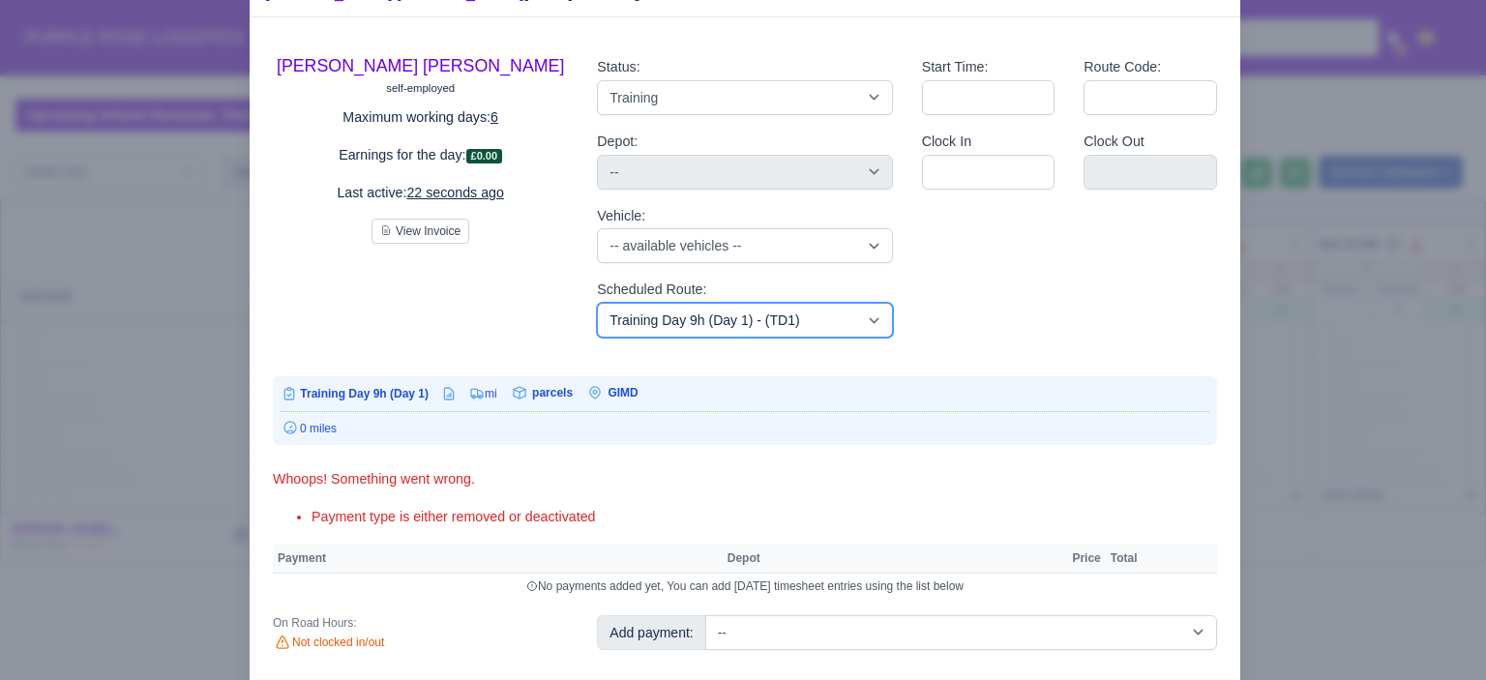
scroll to position [114, 0]
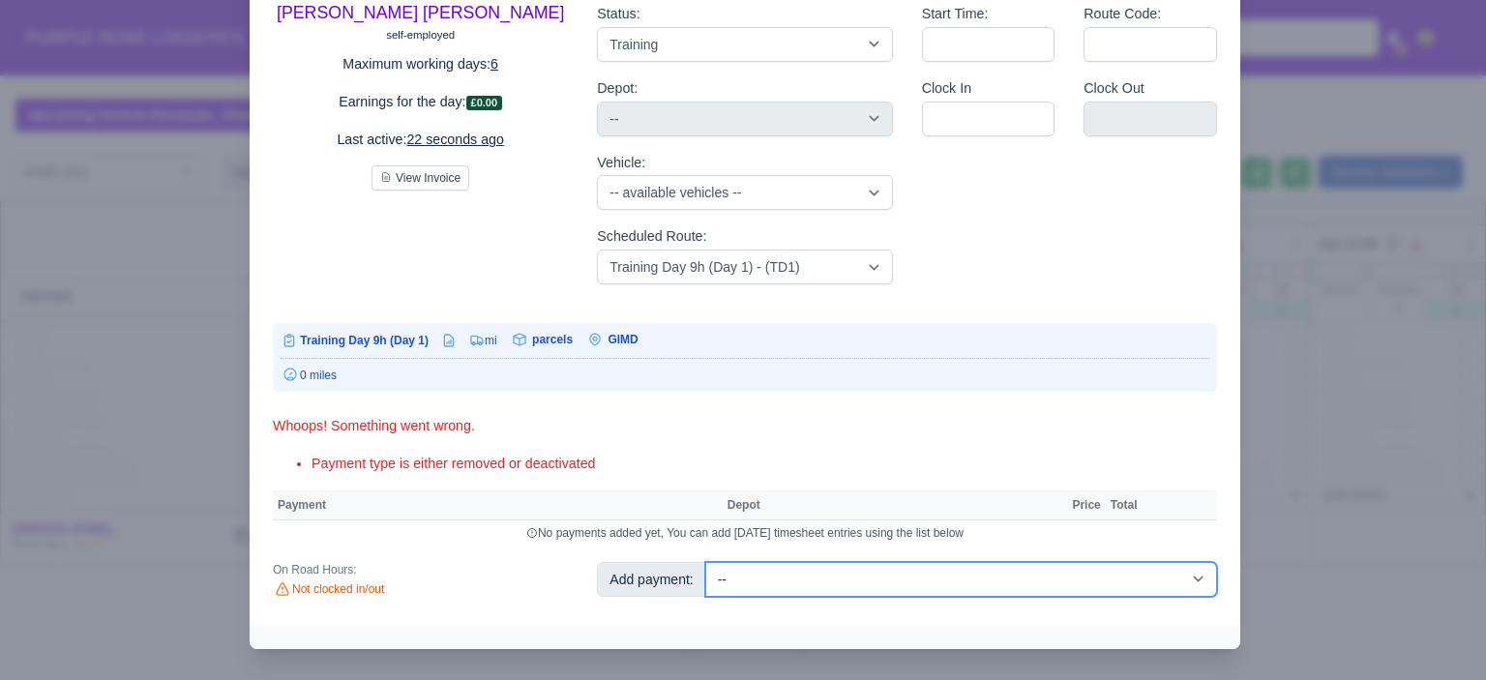
click at [1142, 577] on select "-- Additional Hour Support (£14.50) Additional Hour Support (Walkers) (£13.50) …" at bounding box center [961, 579] width 512 height 35
select select "104"
click at [705, 562] on select "-- Additional Hour Support (£14.50) Additional Hour Support (Walkers) (£13.50) …" at bounding box center [961, 579] width 512 height 35
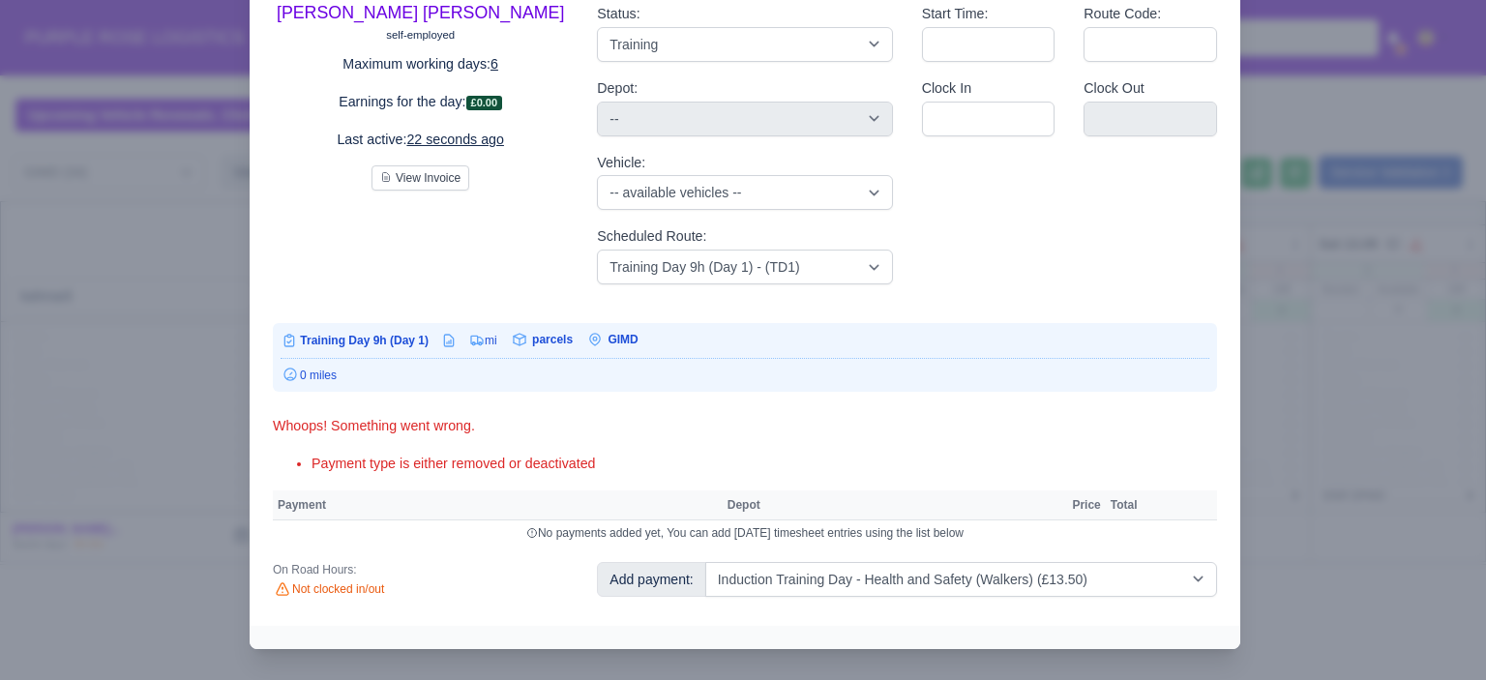
select select "5"
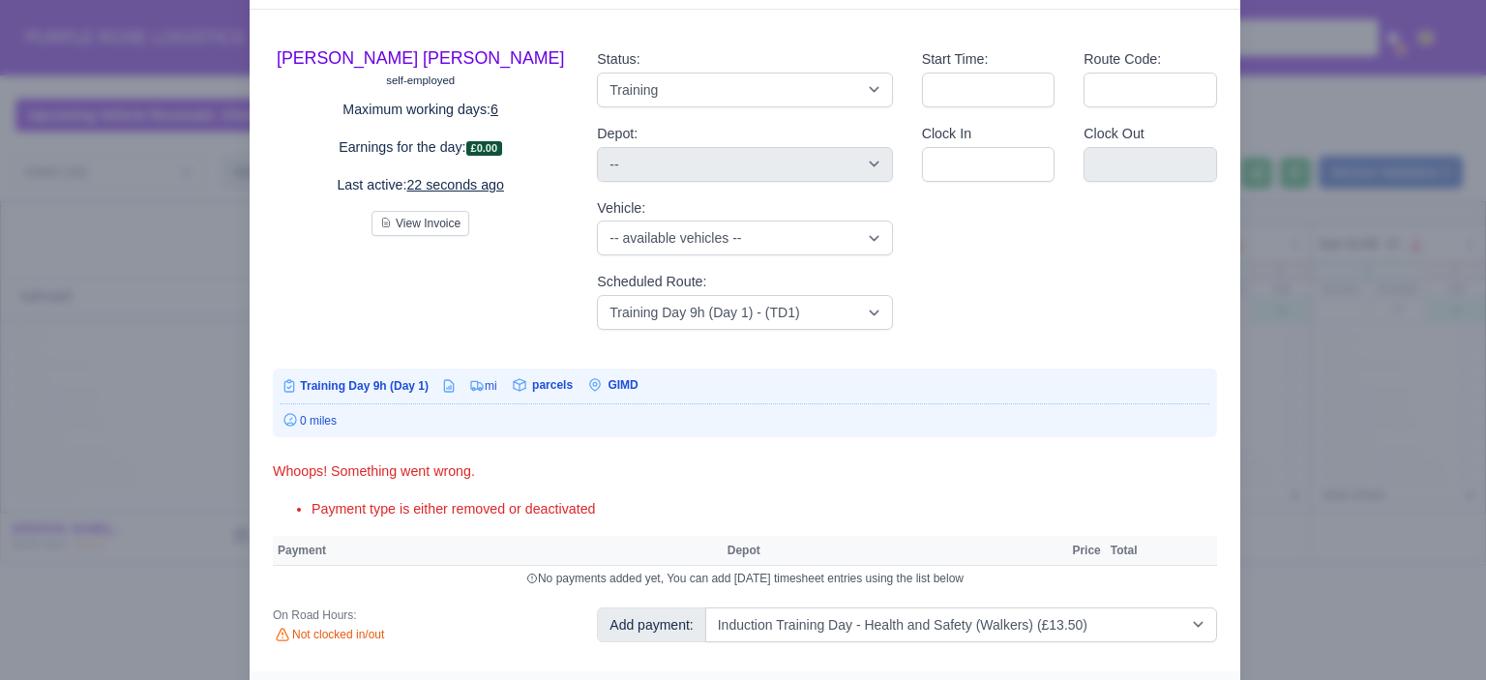
select select "5"
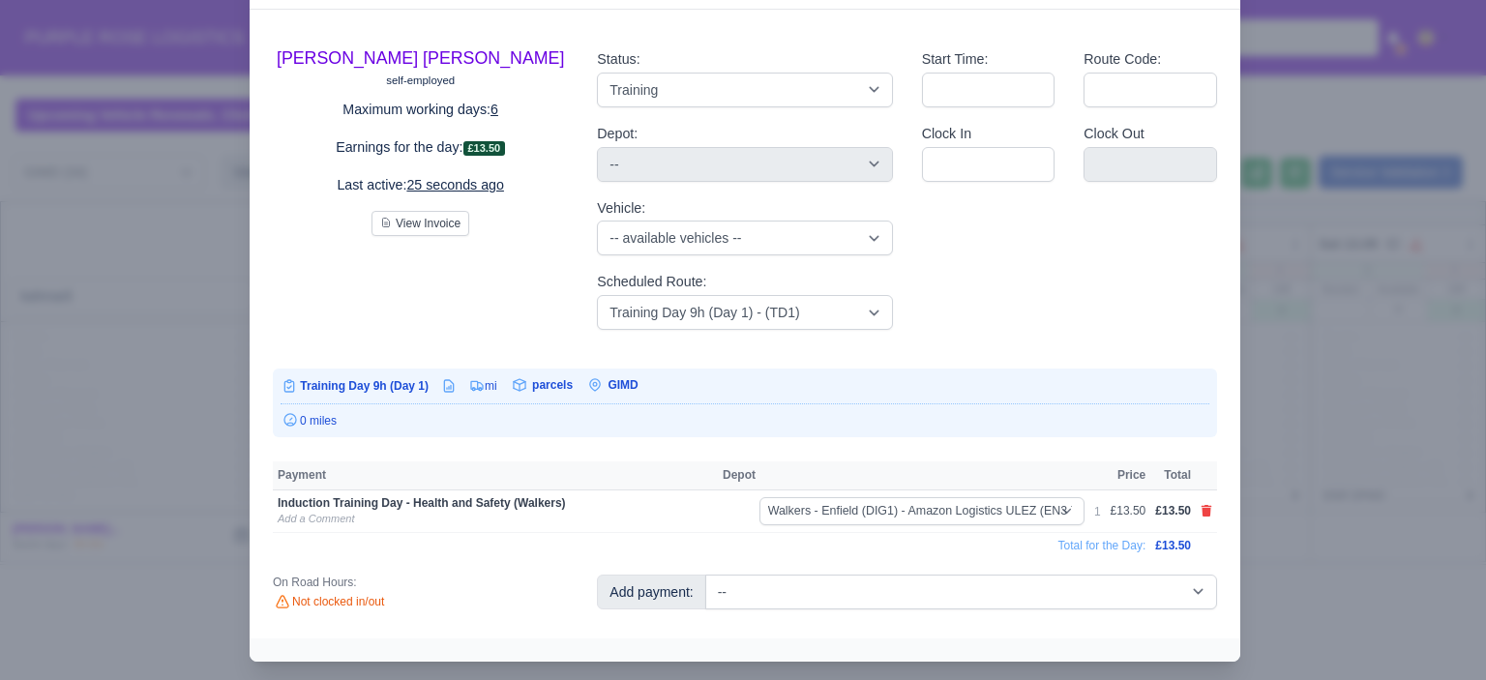
scroll to position [81, 0]
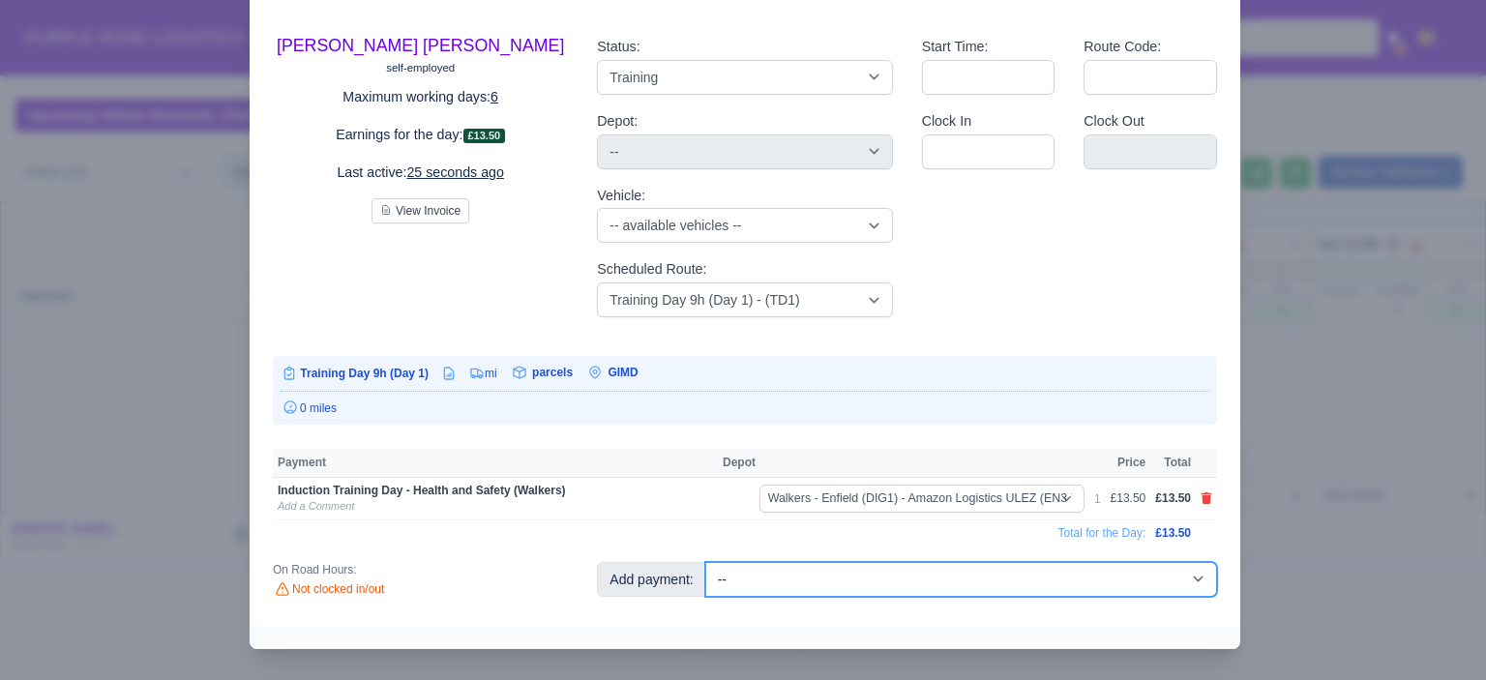
click at [1164, 572] on select "-- Additional Hour Support (£14.50) Additional Hour Support (Walkers) (£13.50) …" at bounding box center [961, 579] width 512 height 35
click at [1060, 578] on select "-- Additional Hour Support (£14.50) Additional Hour Support (Walkers) (£13.50) …" at bounding box center [961, 579] width 512 height 35
select select "85"
click at [705, 562] on select "-- Additional Hour Support (£14.50) Additional Hour Support (Walkers) (£13.50) …" at bounding box center [961, 579] width 512 height 35
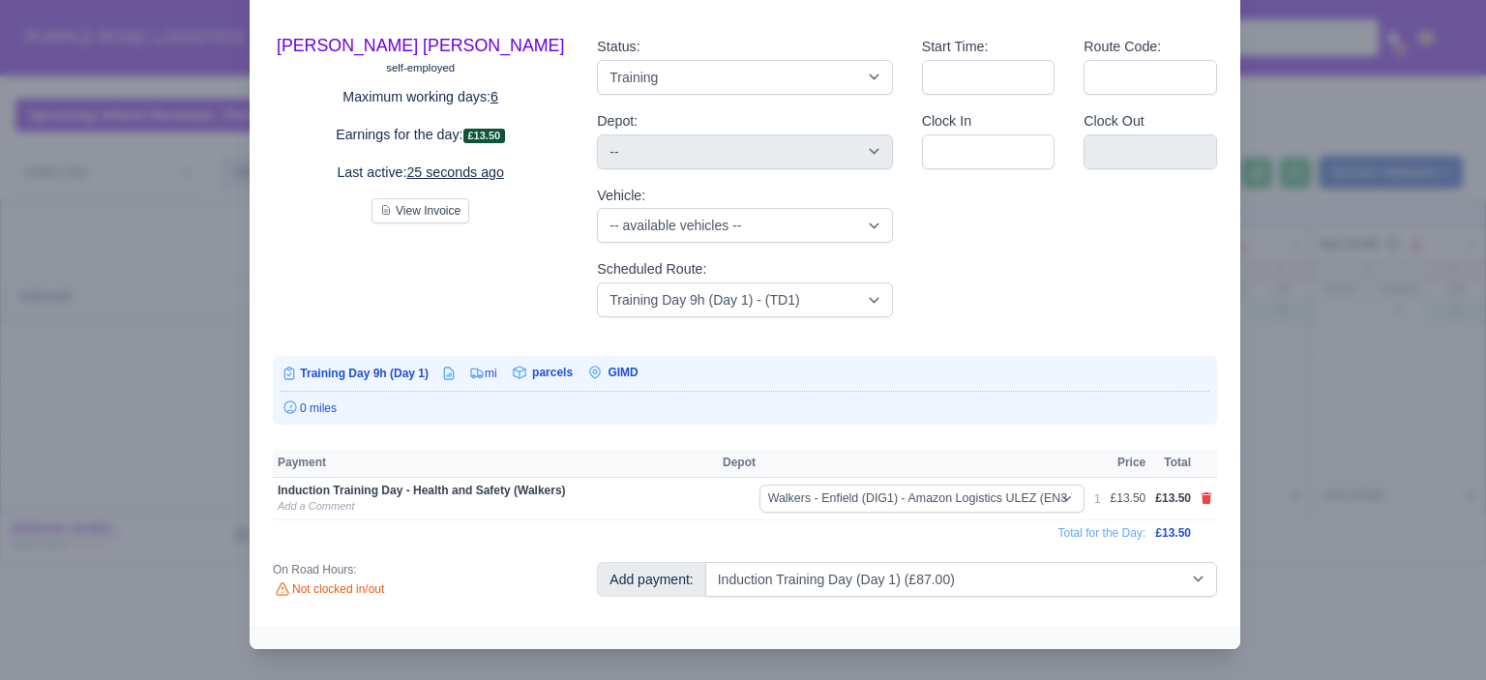
select select "5"
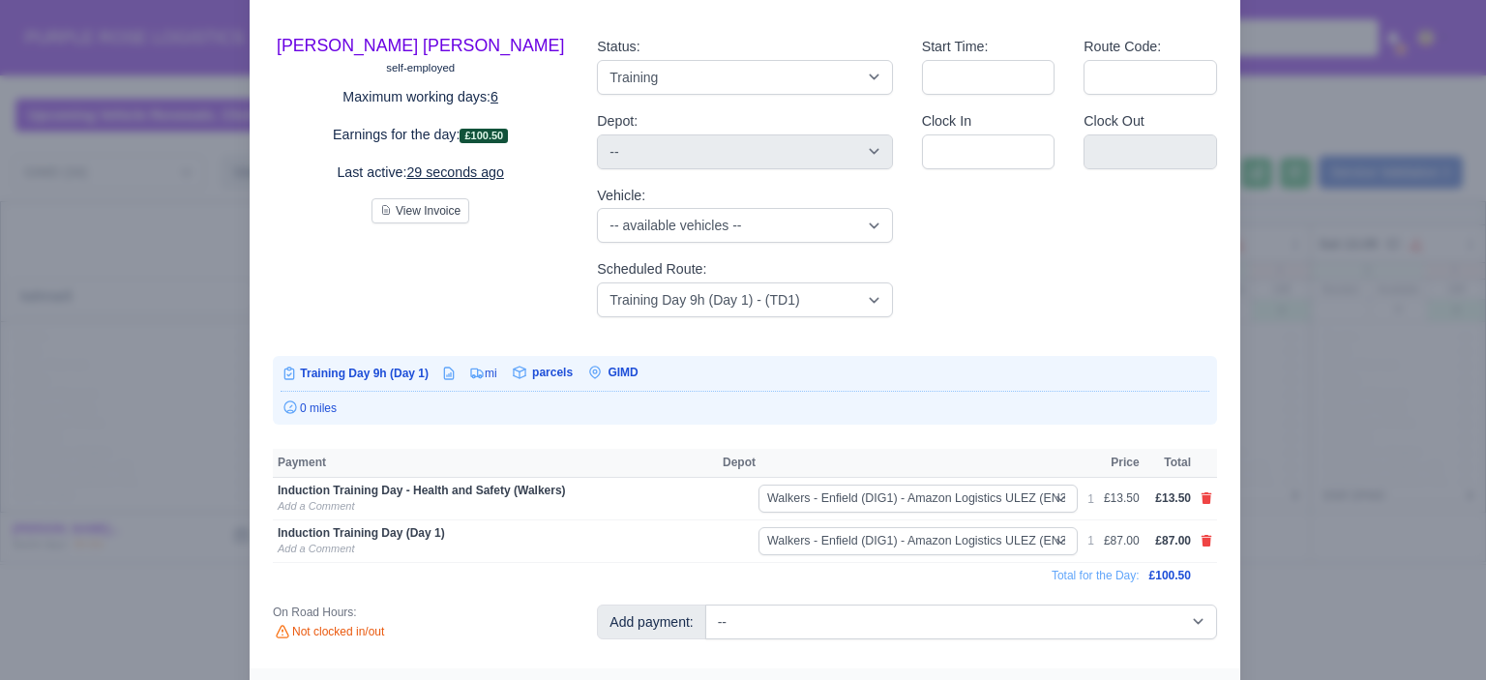
scroll to position [102, 0]
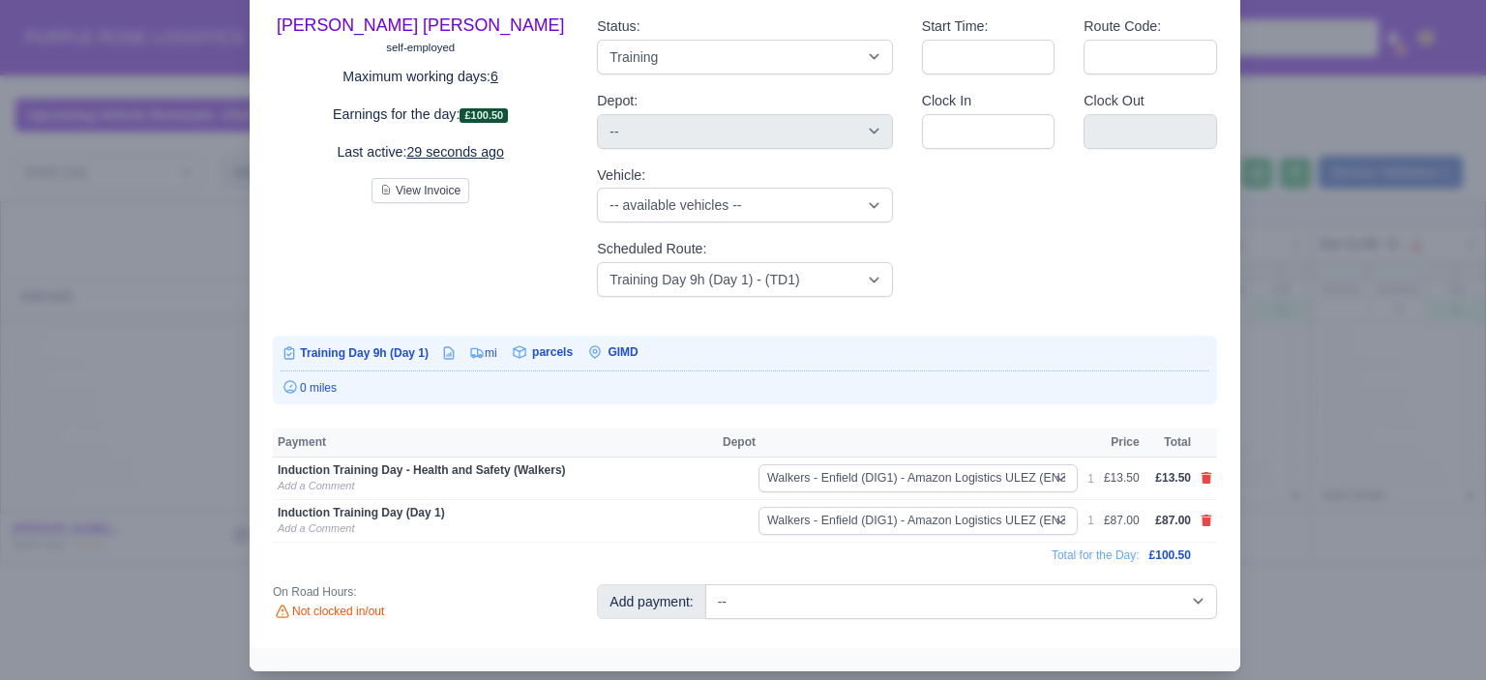
click at [1348, 511] on div at bounding box center [743, 340] width 1486 height 680
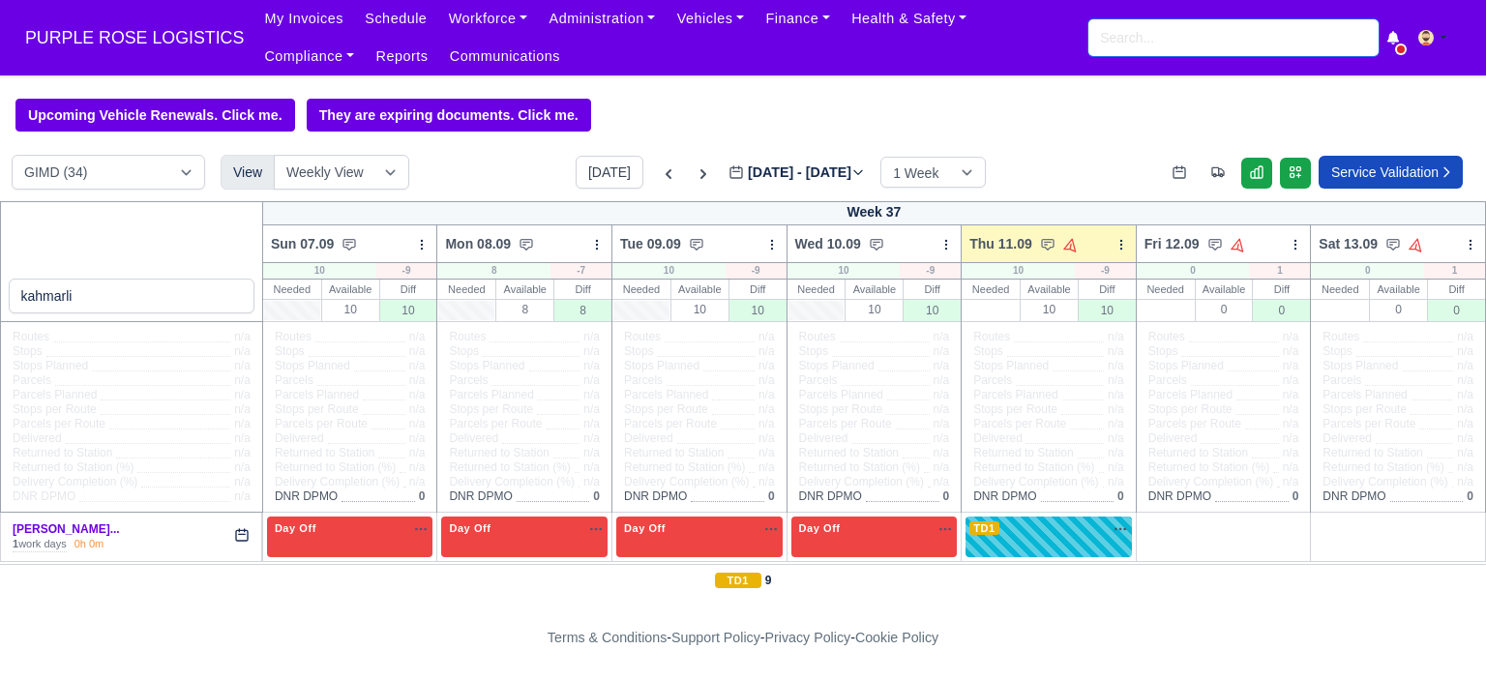
click at [1145, 30] on input "search" at bounding box center [1233, 37] width 290 height 37
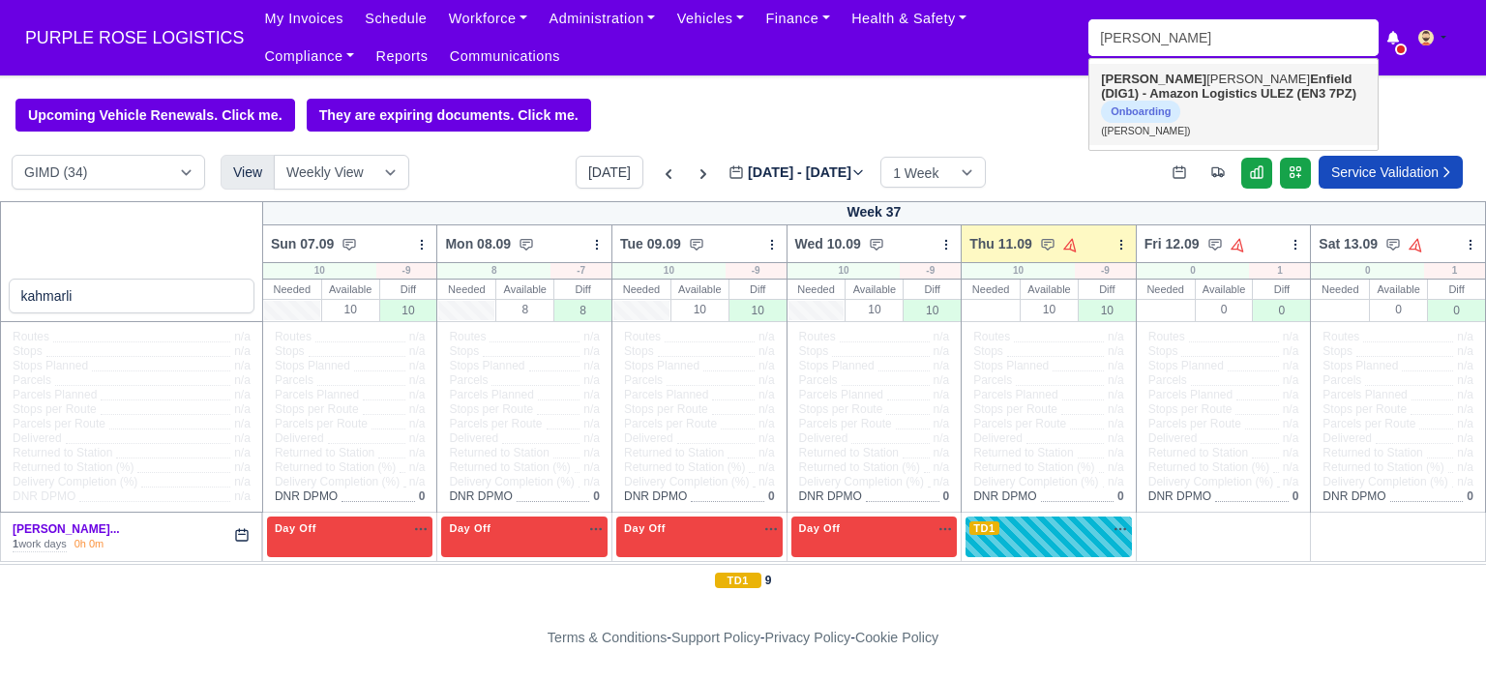
click at [1194, 88] on strong "Enfield (DIG1) - Amazon Logistics ULEZ (EN3 7PZ)" at bounding box center [1228, 86] width 255 height 29
type input "[PERSON_NAME]"
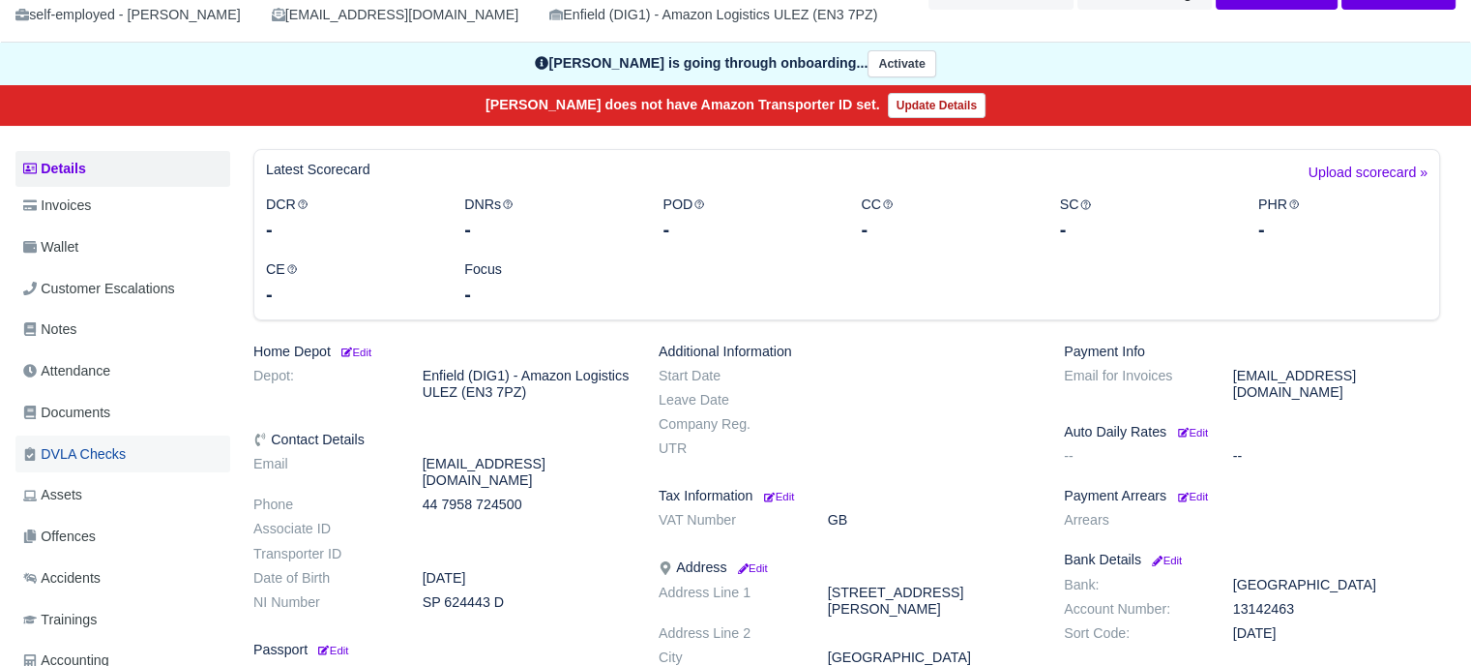
scroll to position [193, 0]
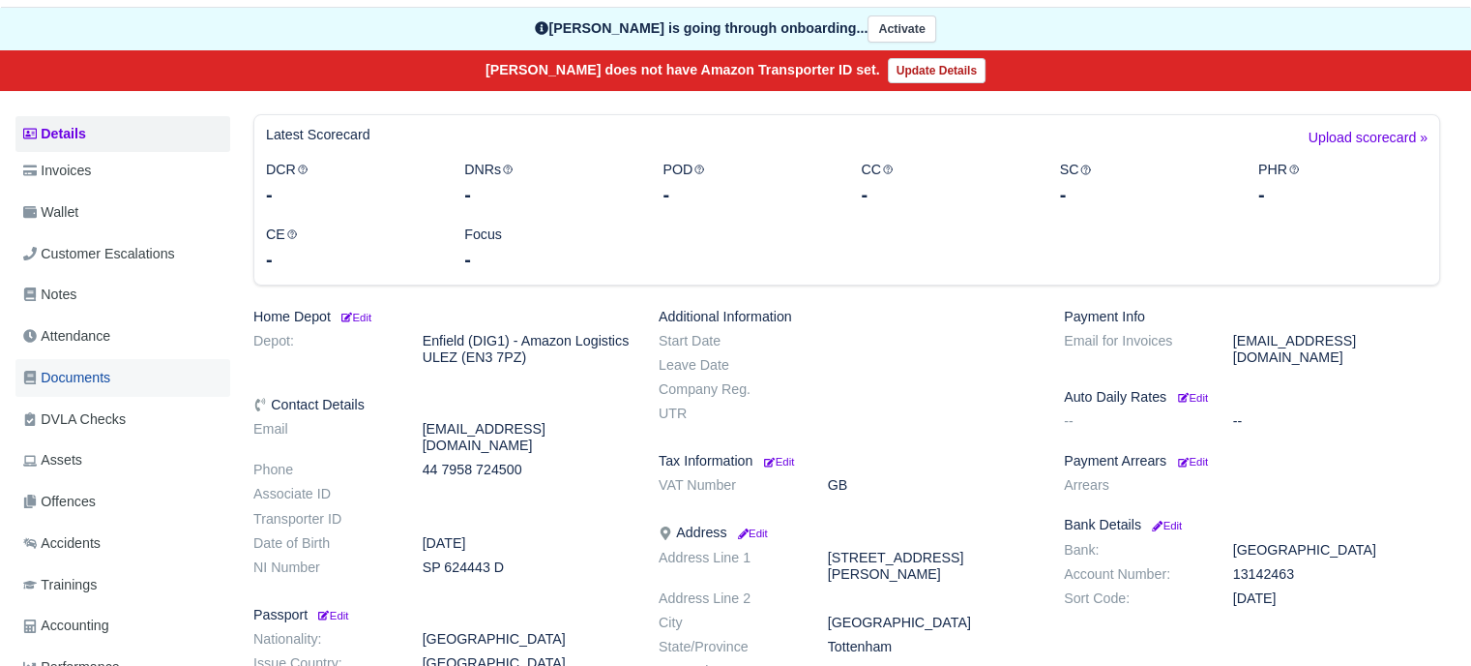
click at [80, 382] on span "Documents" at bounding box center [66, 378] width 87 height 22
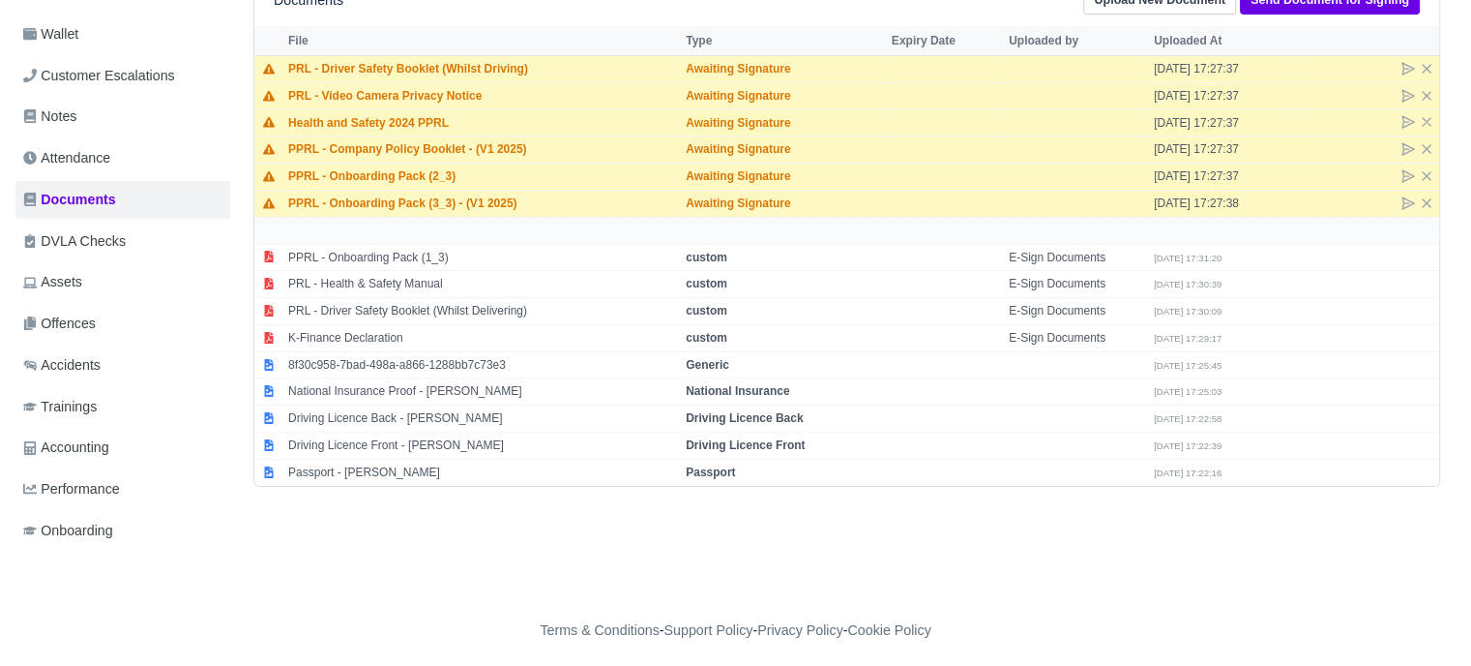
scroll to position [376, 0]
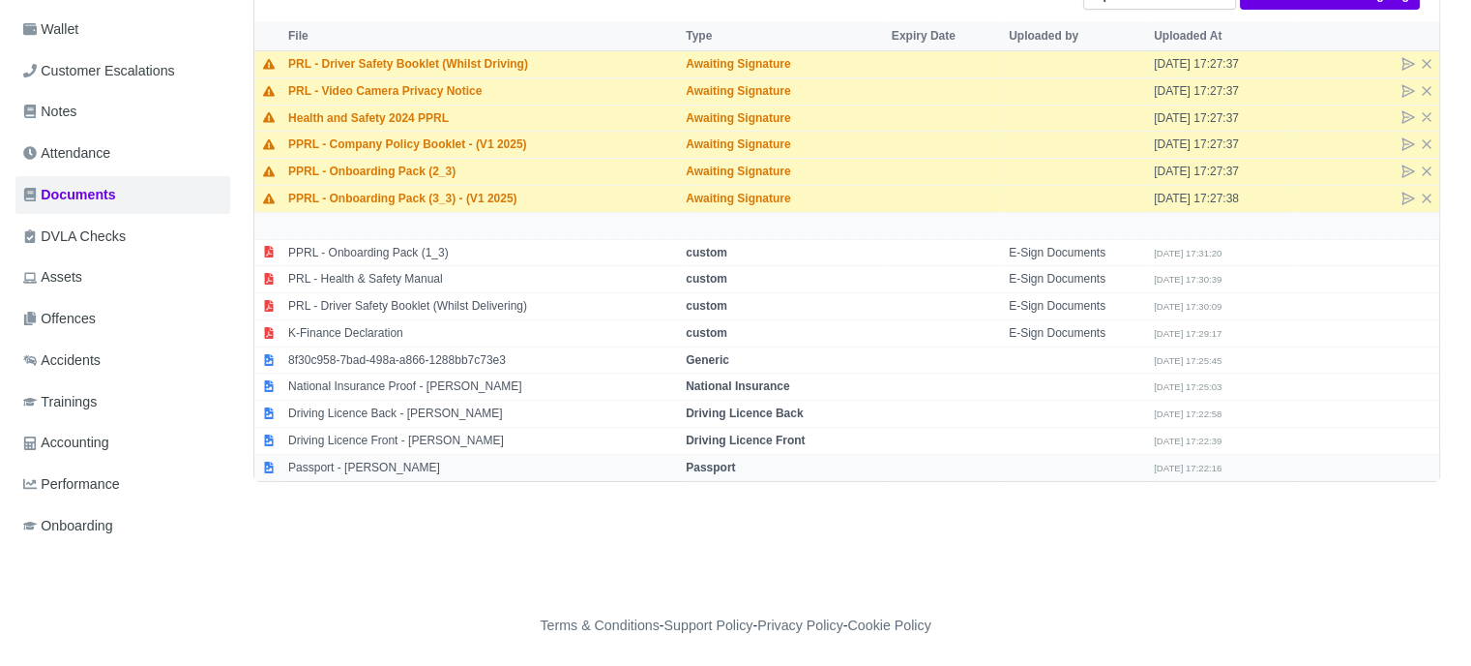
click at [348, 467] on td "Passport - [PERSON_NAME]" at bounding box center [482, 467] width 398 height 26
select select "passport"
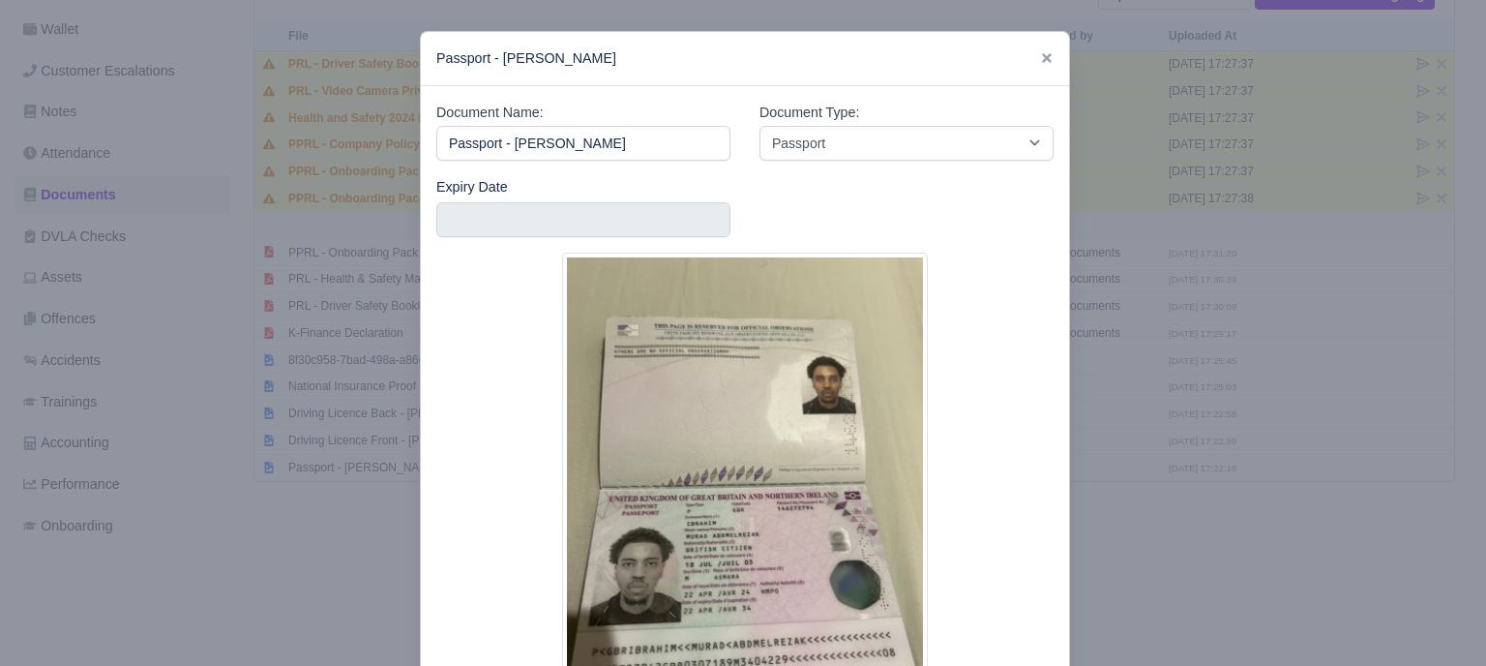
click at [1250, 517] on div at bounding box center [743, 333] width 1486 height 666
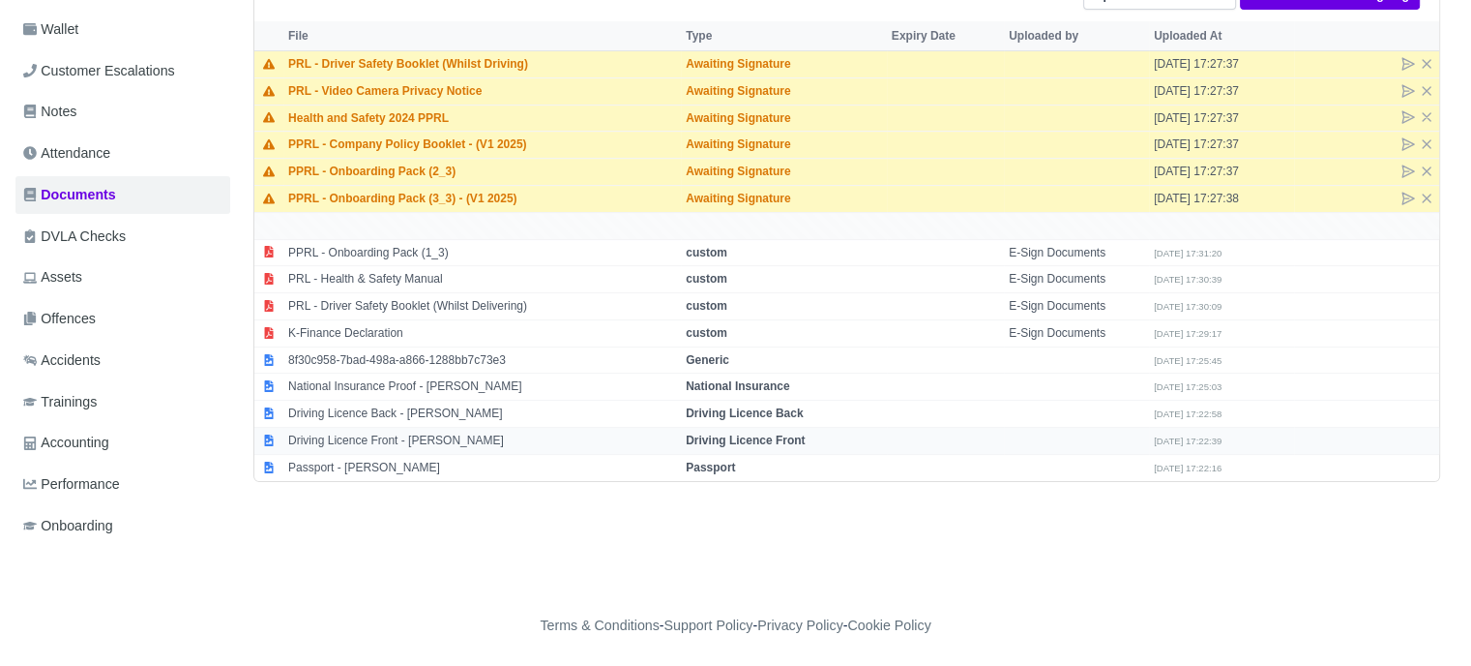
scroll to position [0, 0]
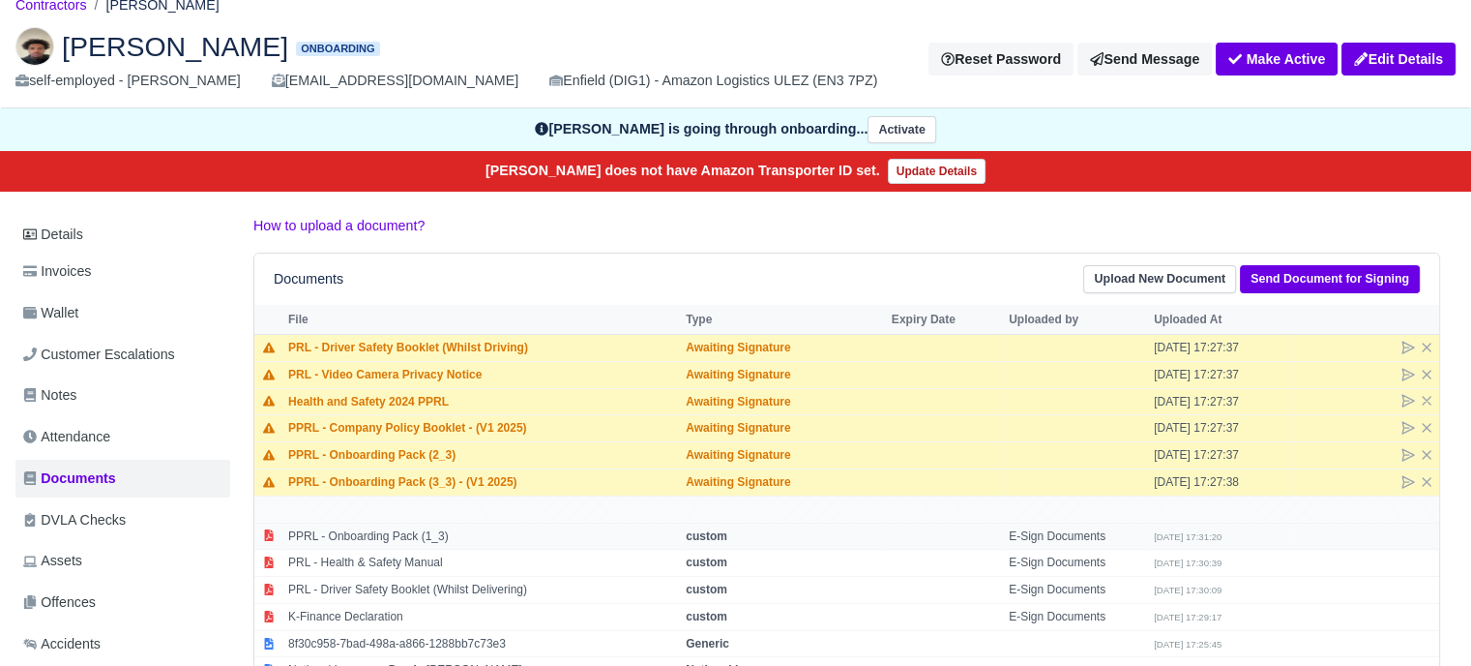
scroll to position [193, 0]
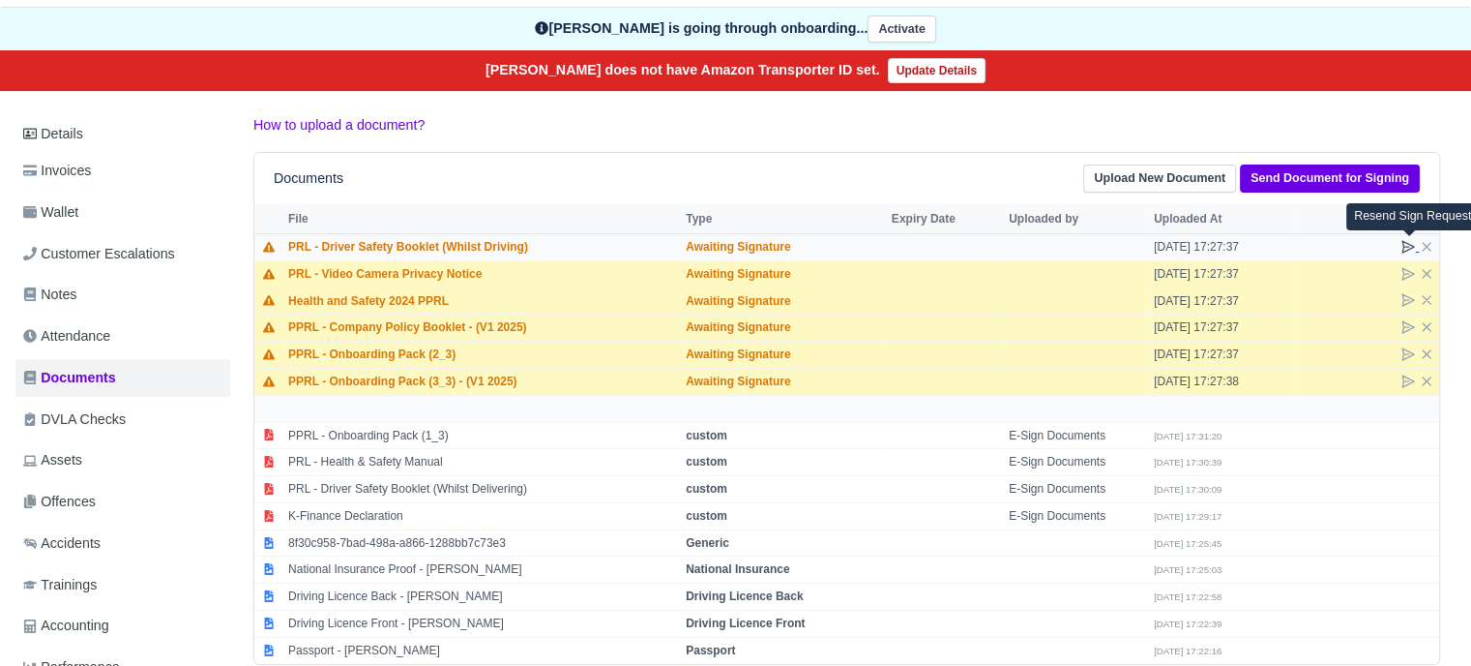
click at [1408, 244] on icon at bounding box center [1408, 246] width 15 height 15
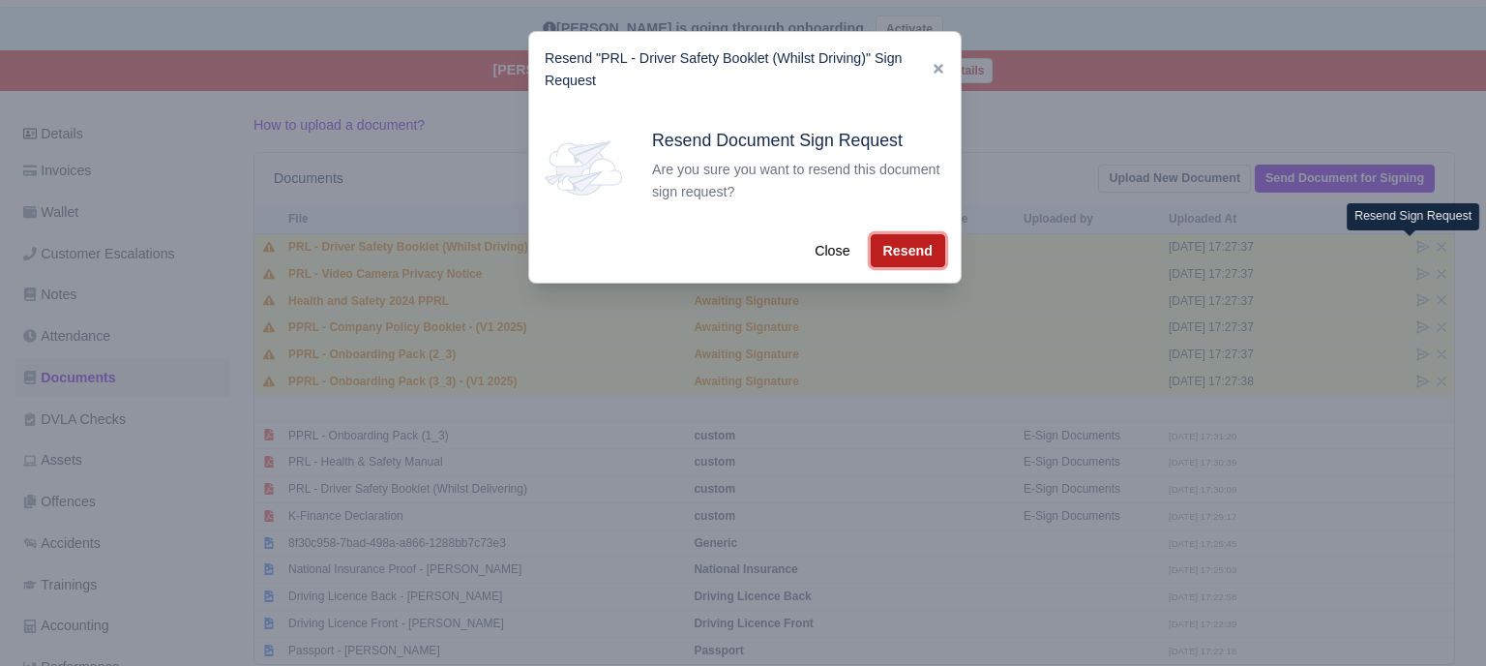
click at [882, 254] on button "Resend" at bounding box center [908, 250] width 74 height 33
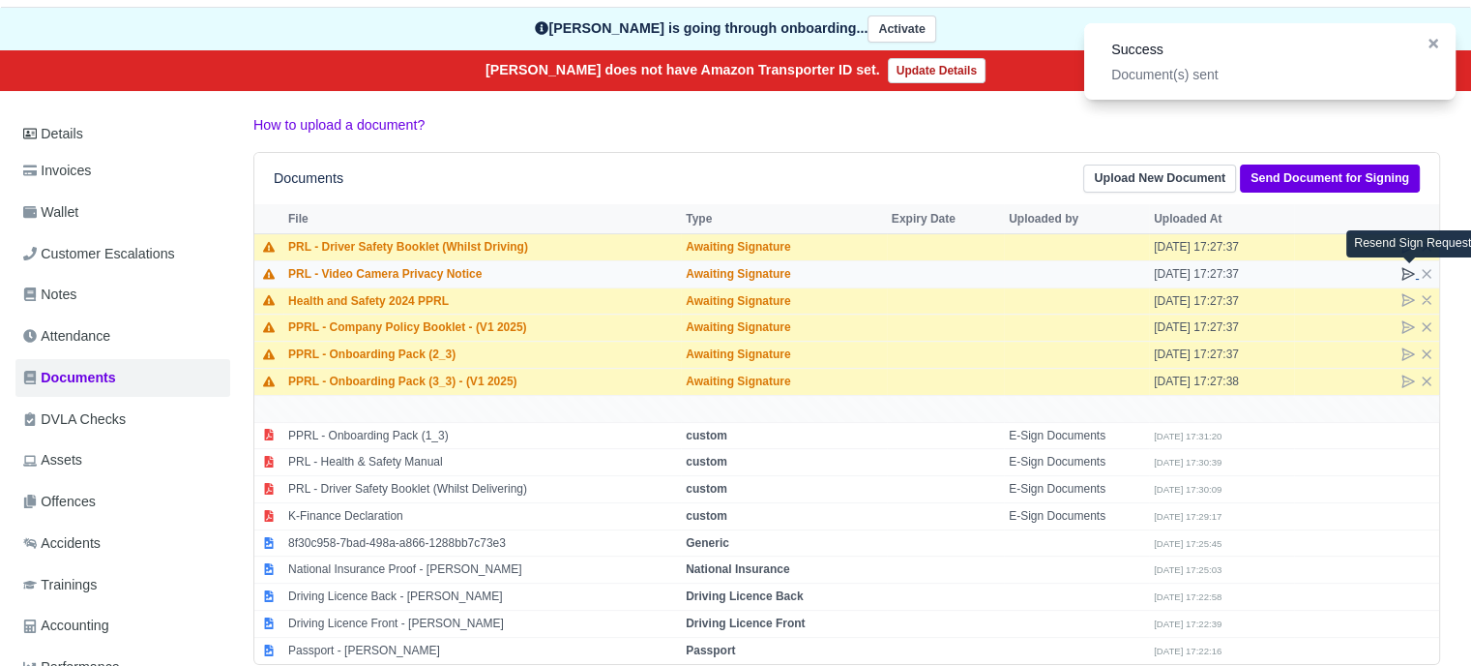
click at [1411, 269] on icon at bounding box center [1408, 273] width 15 height 15
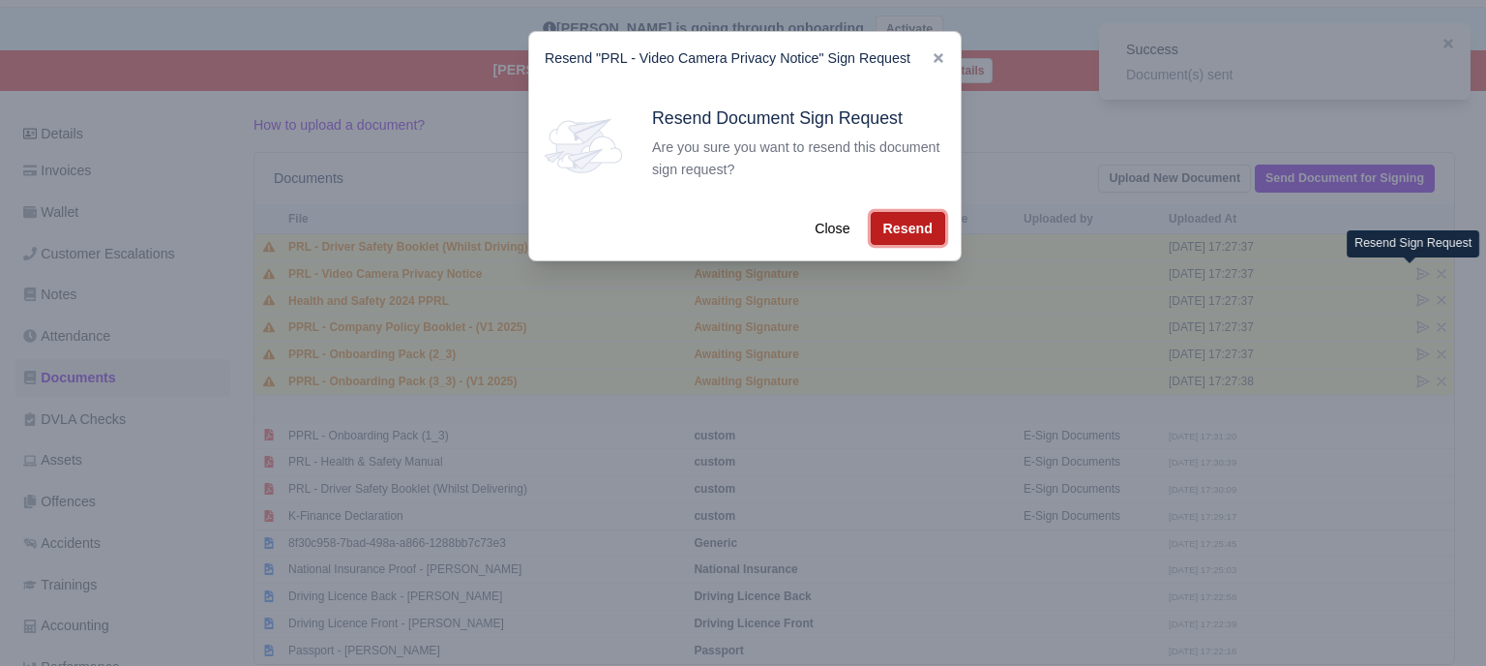
click at [923, 228] on button "Resend" at bounding box center [908, 228] width 74 height 33
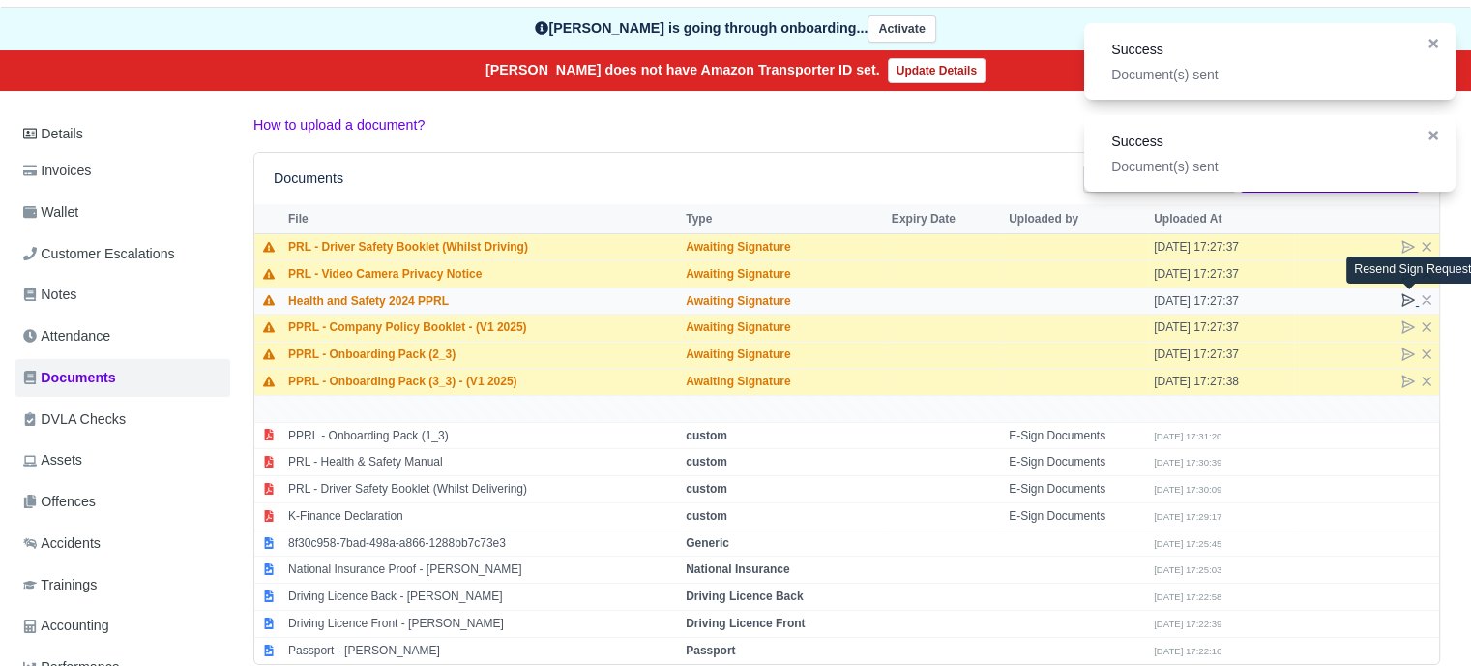
click at [1409, 299] on icon at bounding box center [1408, 299] width 15 height 15
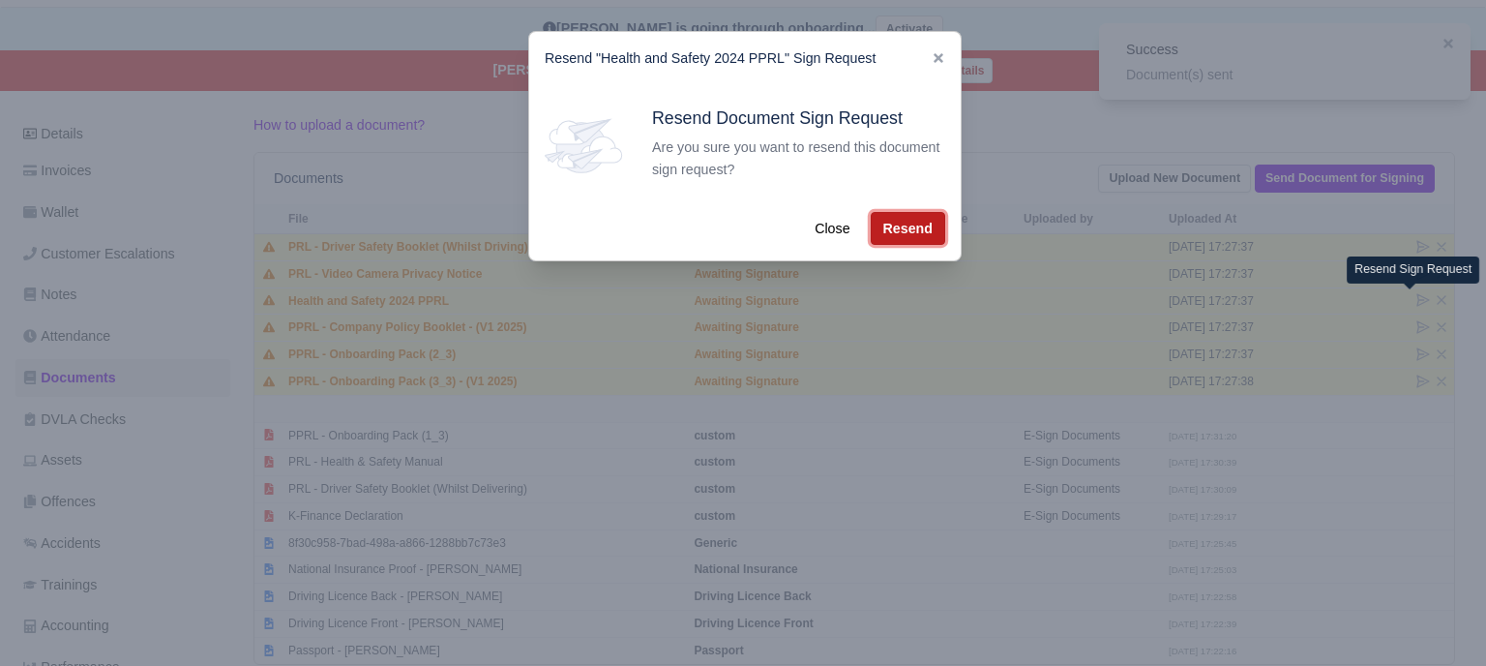
drag, startPoint x: 894, startPoint y: 225, endPoint x: 909, endPoint y: 227, distance: 15.6
click at [894, 224] on button "Resend" at bounding box center [908, 228] width 74 height 33
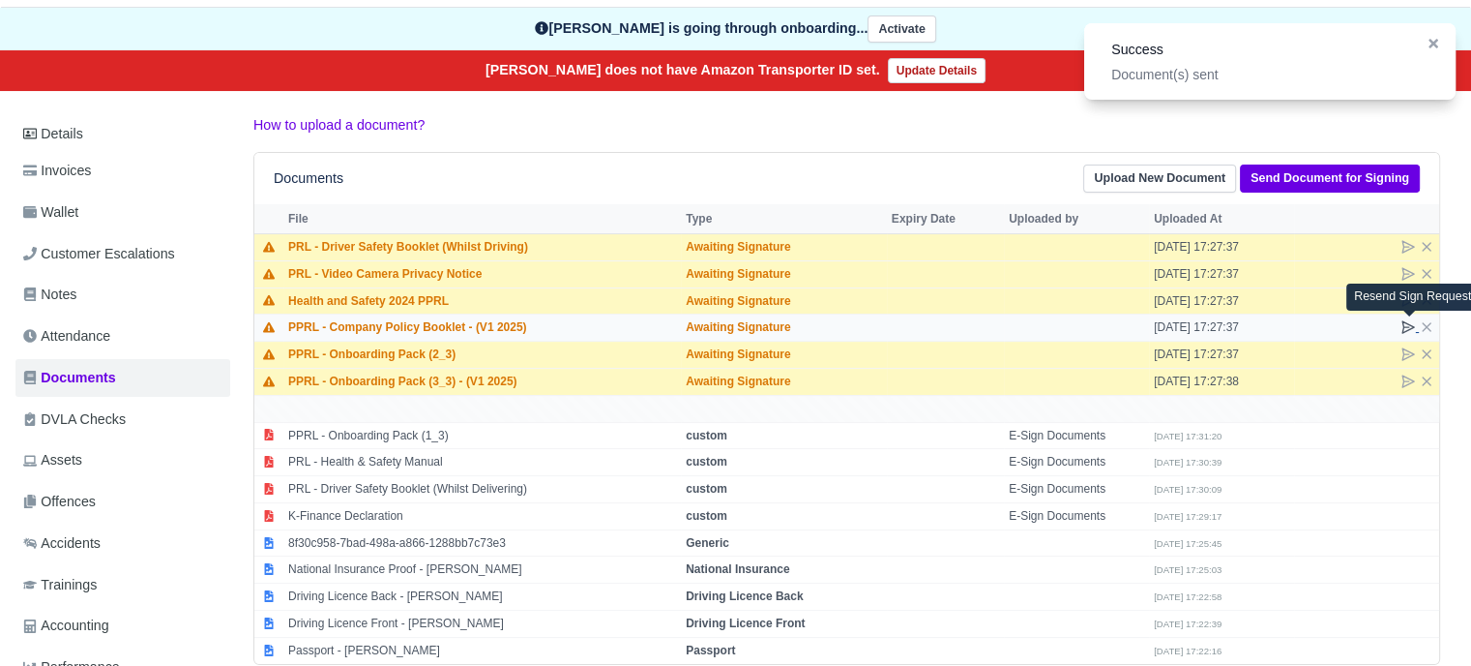
click at [1403, 324] on icon at bounding box center [1408, 326] width 15 height 15
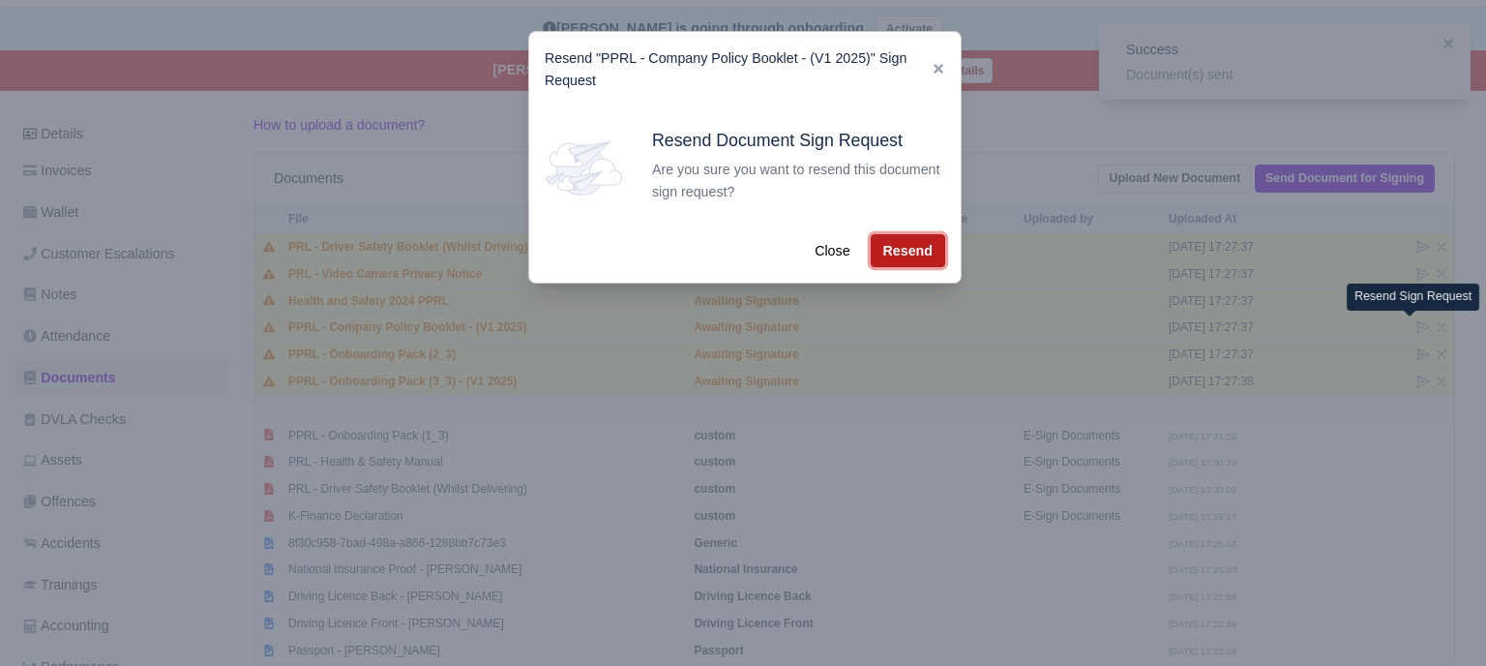
click at [914, 258] on button "Resend" at bounding box center [908, 250] width 74 height 33
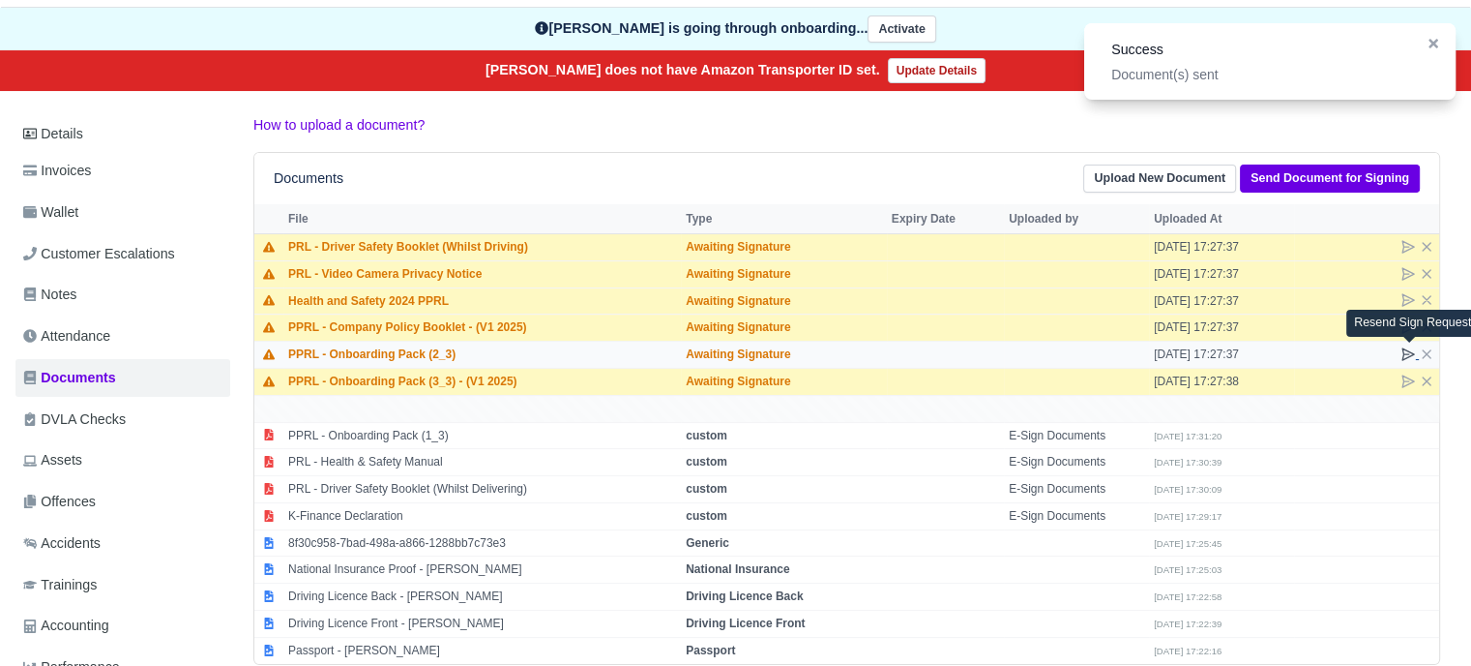
click at [1408, 352] on icon at bounding box center [1409, 354] width 12 height 12
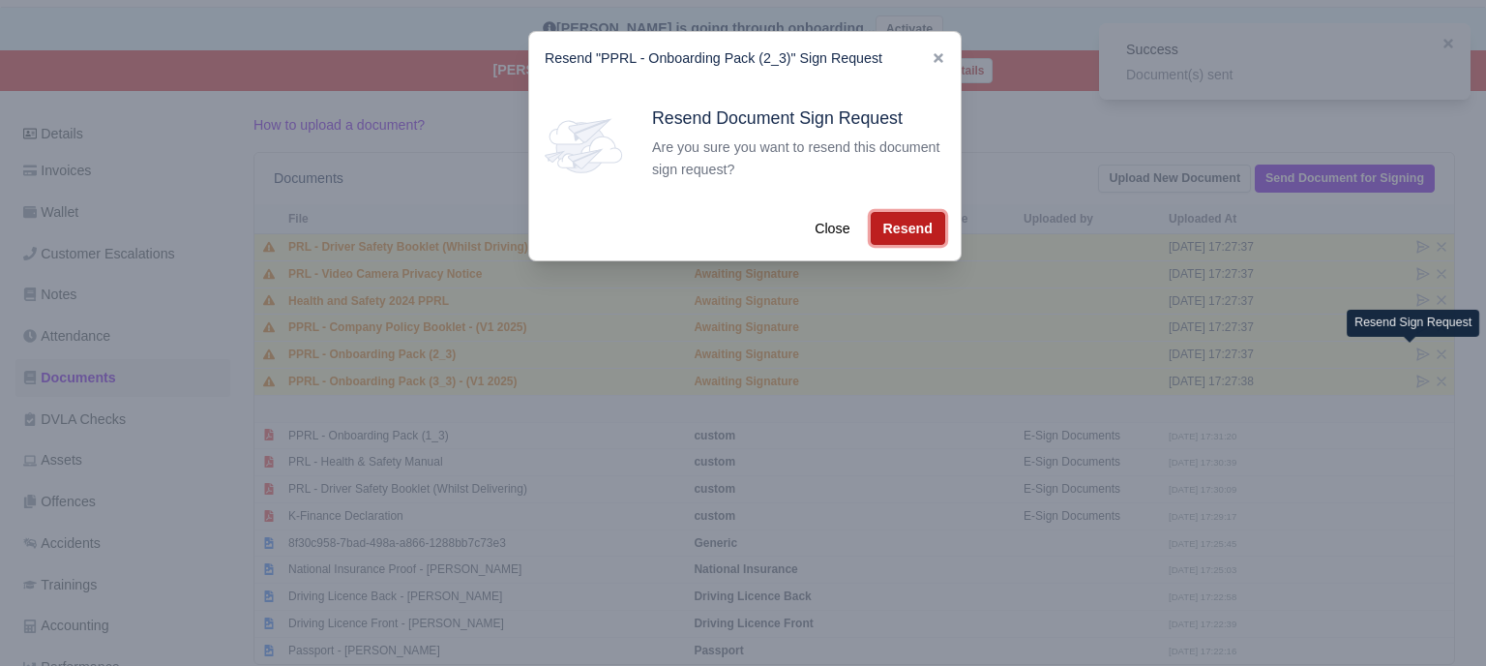
click at [905, 227] on button "Resend" at bounding box center [908, 228] width 74 height 33
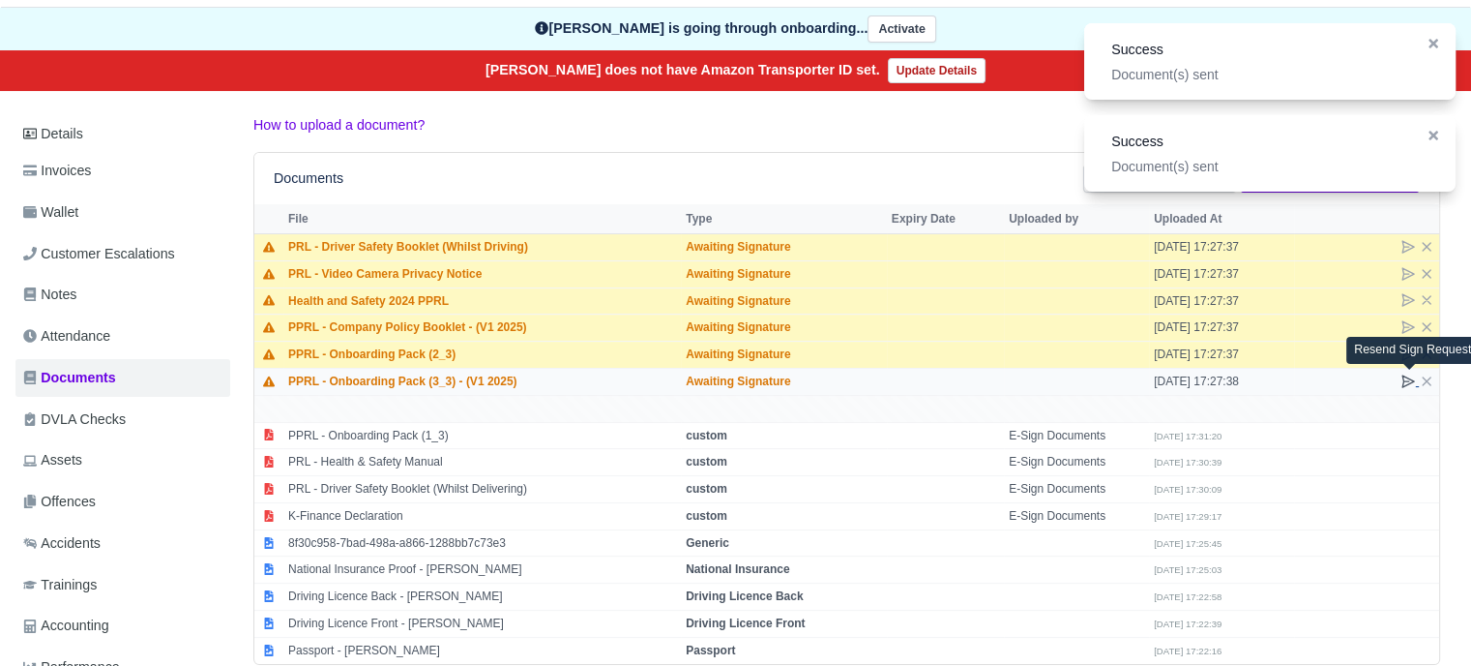
click at [1408, 378] on icon at bounding box center [1408, 380] width 15 height 15
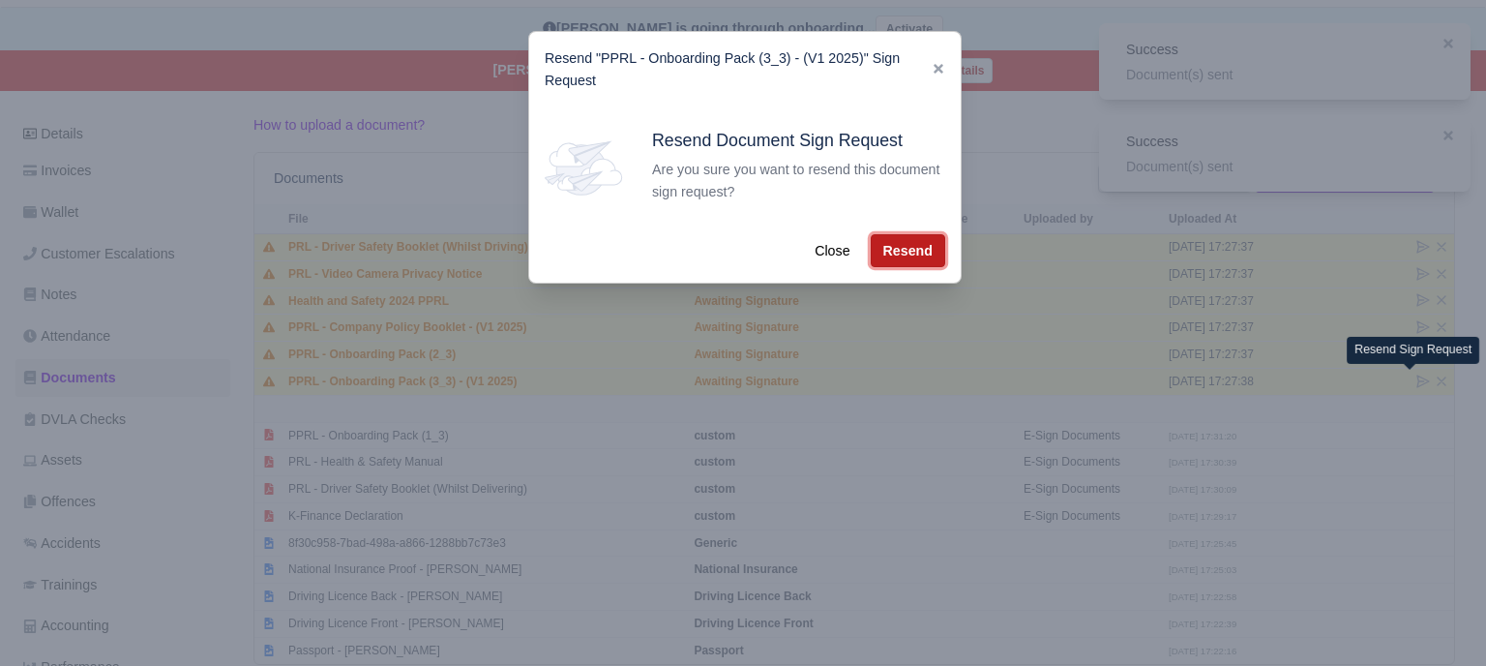
click at [881, 251] on button "Resend" at bounding box center [908, 250] width 74 height 33
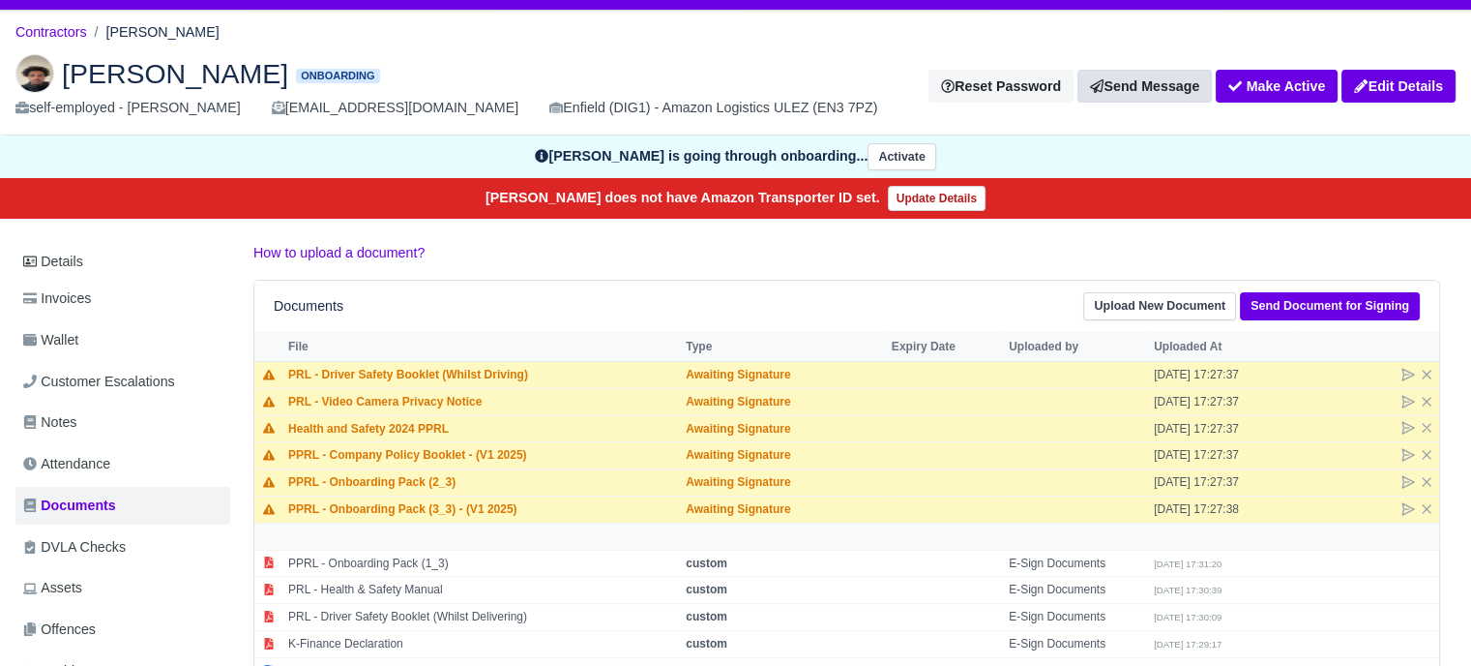
scroll to position [0, 0]
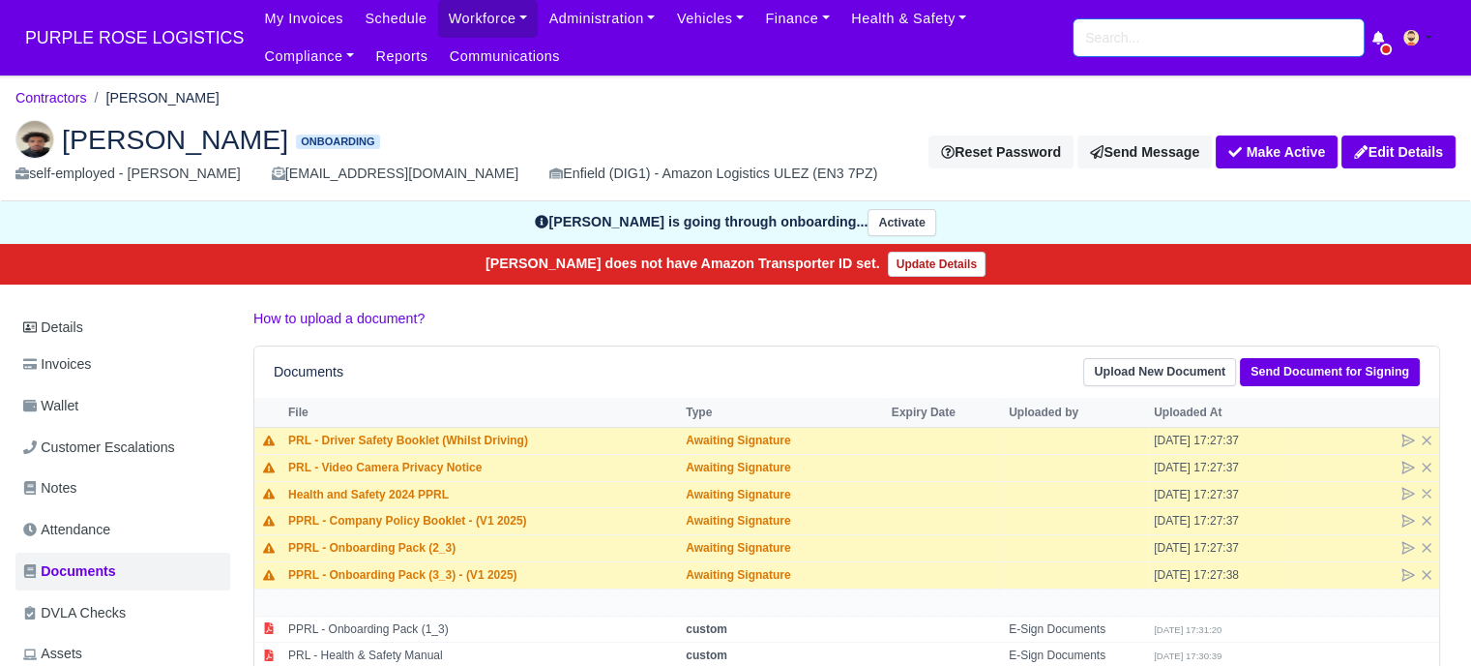
click at [1155, 38] on input "search" at bounding box center [1219, 37] width 290 height 37
type input "mukh"
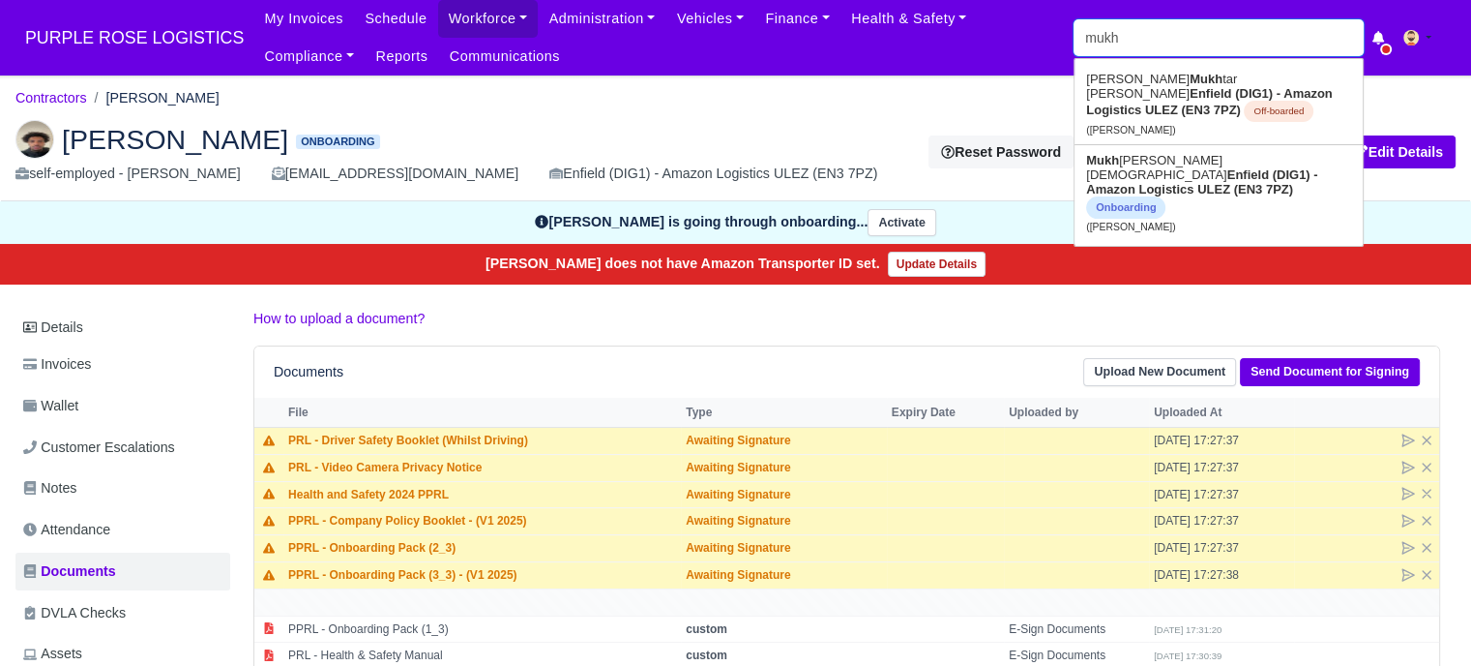
type input "mukhtar Mohamed"
click at [1212, 176] on strong "Enfield (DIG1) - Amazon Logistics ULEZ (EN3 7PZ)" at bounding box center [1201, 181] width 231 height 29
type input "Mukhtar Mohamed"
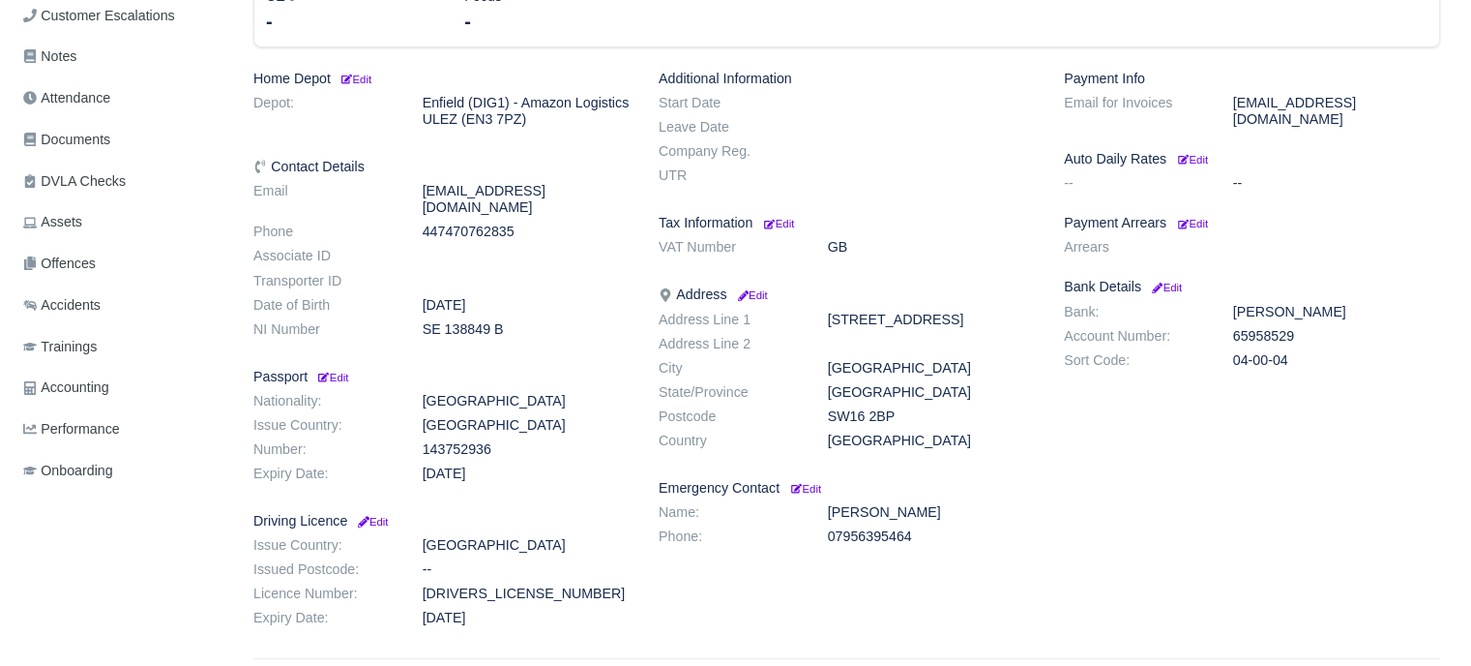
scroll to position [348, 0]
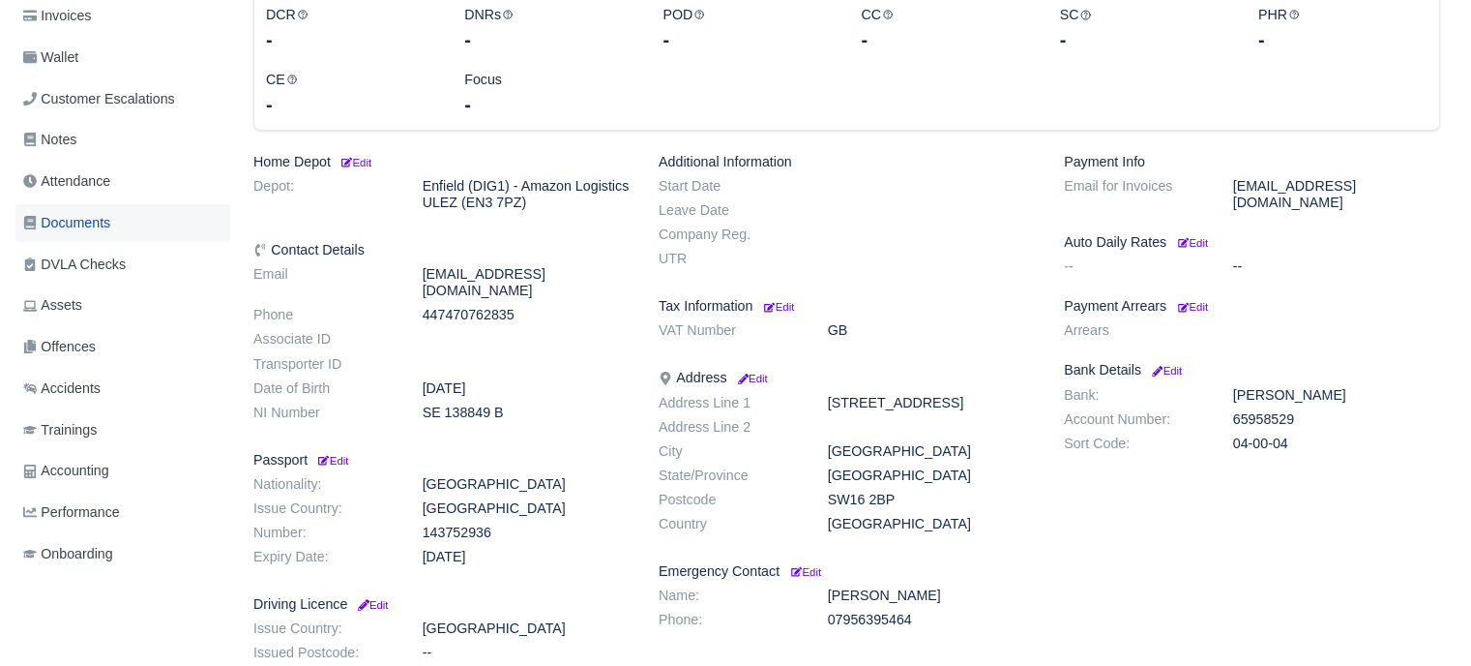
click at [115, 227] on link "Documents" at bounding box center [122, 223] width 215 height 38
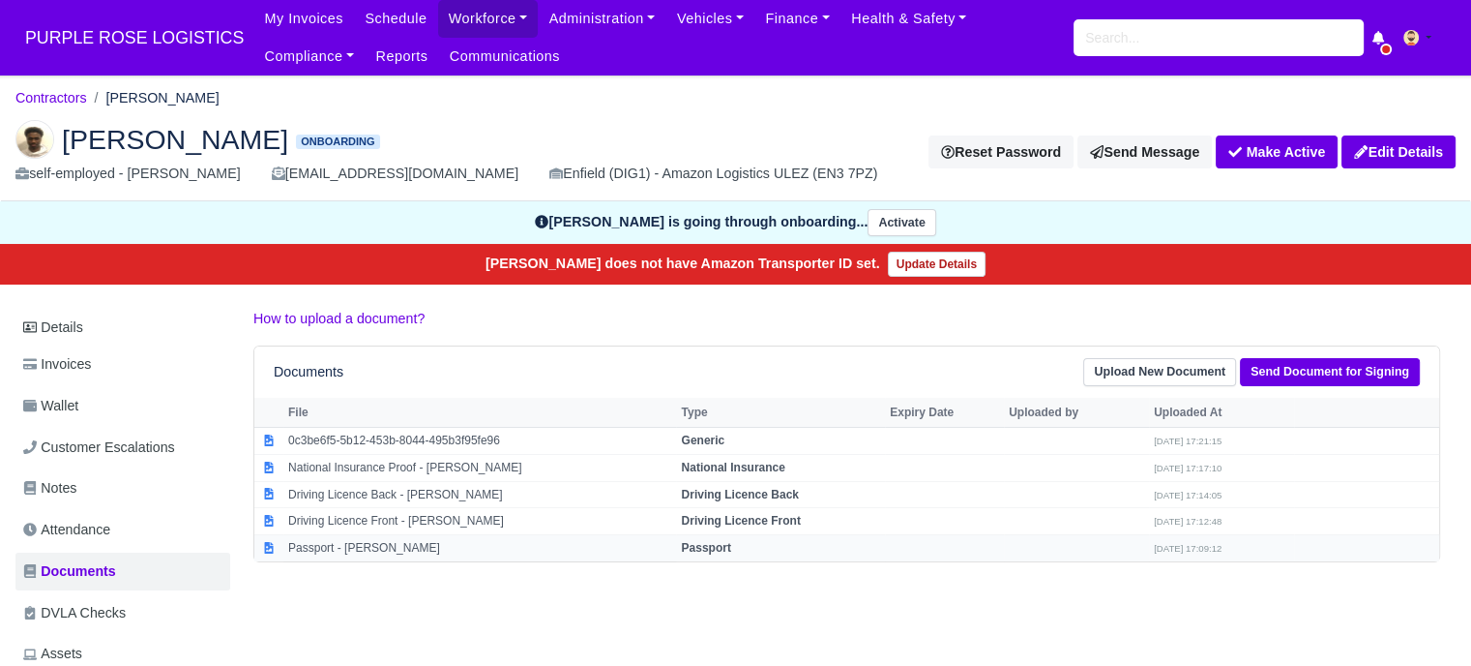
drag, startPoint x: 402, startPoint y: 525, endPoint x: 381, endPoint y: 546, distance: 29.4
click at [400, 530] on td "Driving Licence Front - [PERSON_NAME]" at bounding box center [479, 521] width 393 height 27
select select "driving-licence-front"
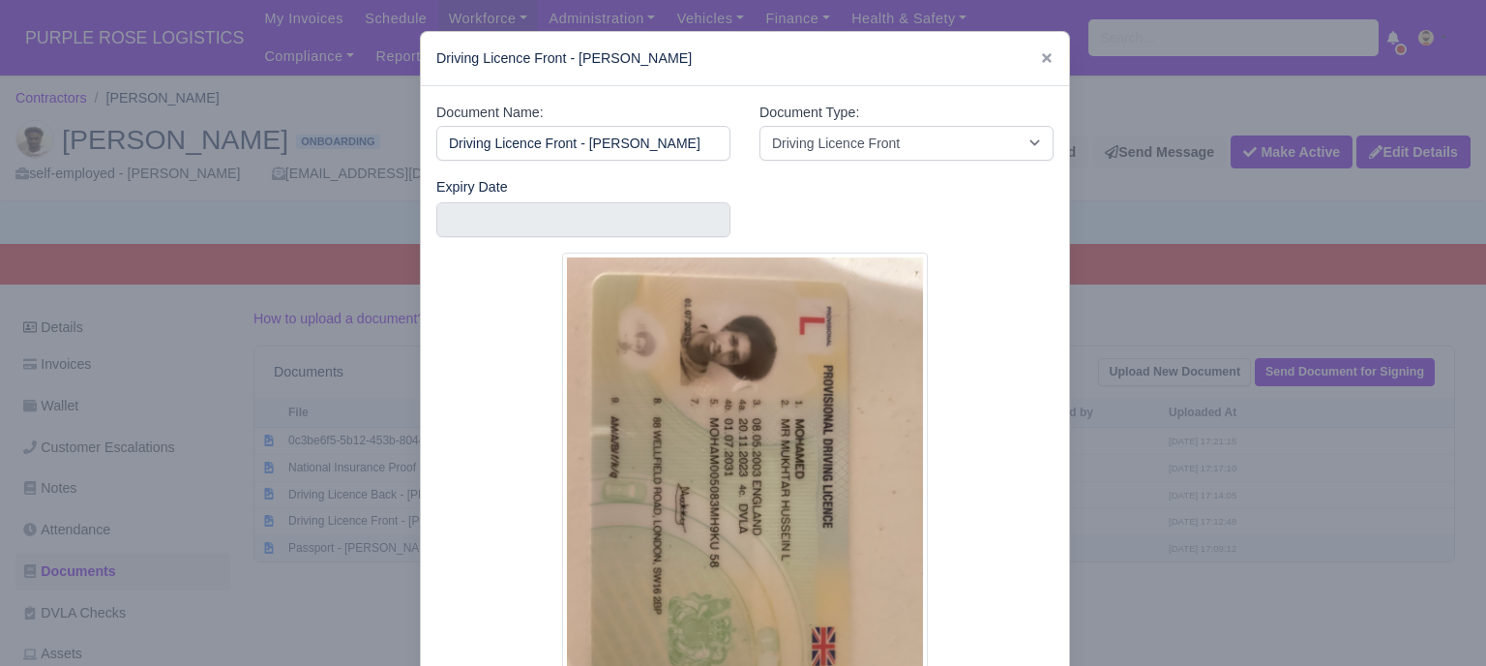
click at [381, 546] on div at bounding box center [743, 333] width 1486 height 666
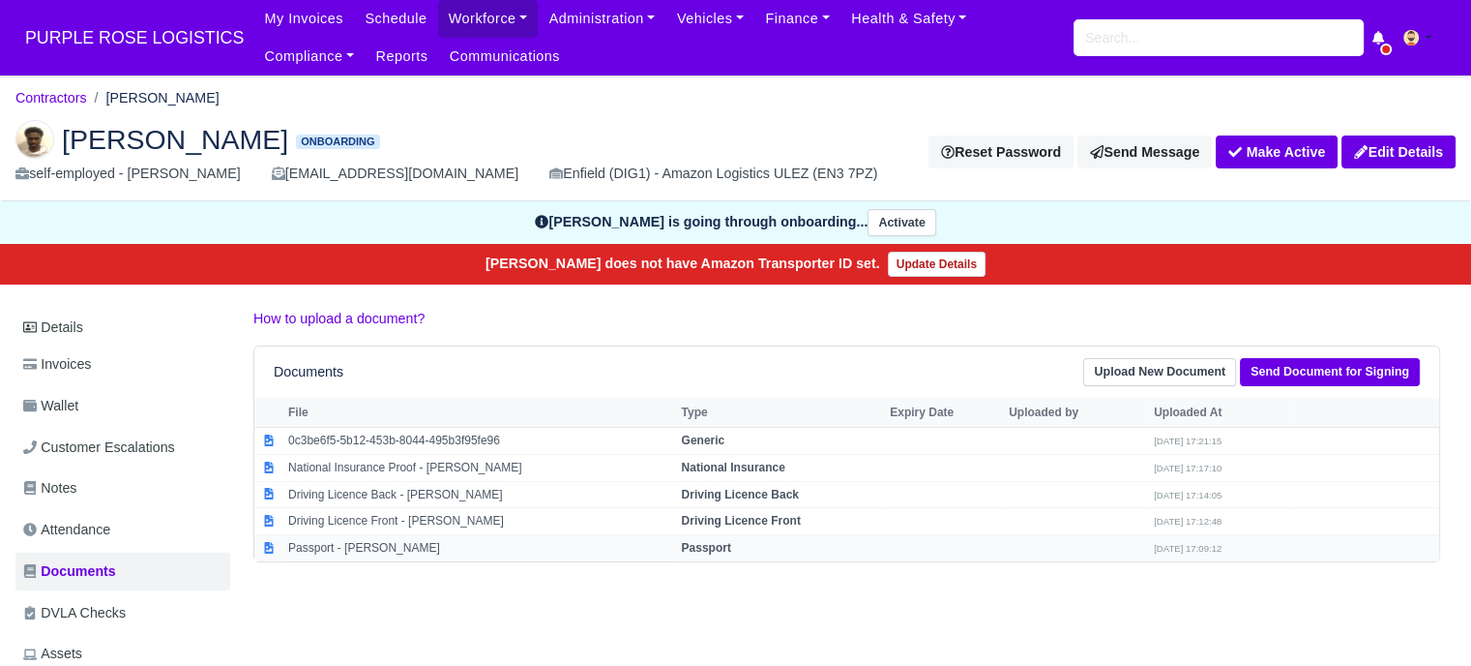
click at [390, 535] on td "Passport - [PERSON_NAME]" at bounding box center [479, 548] width 393 height 26
select select "passport"
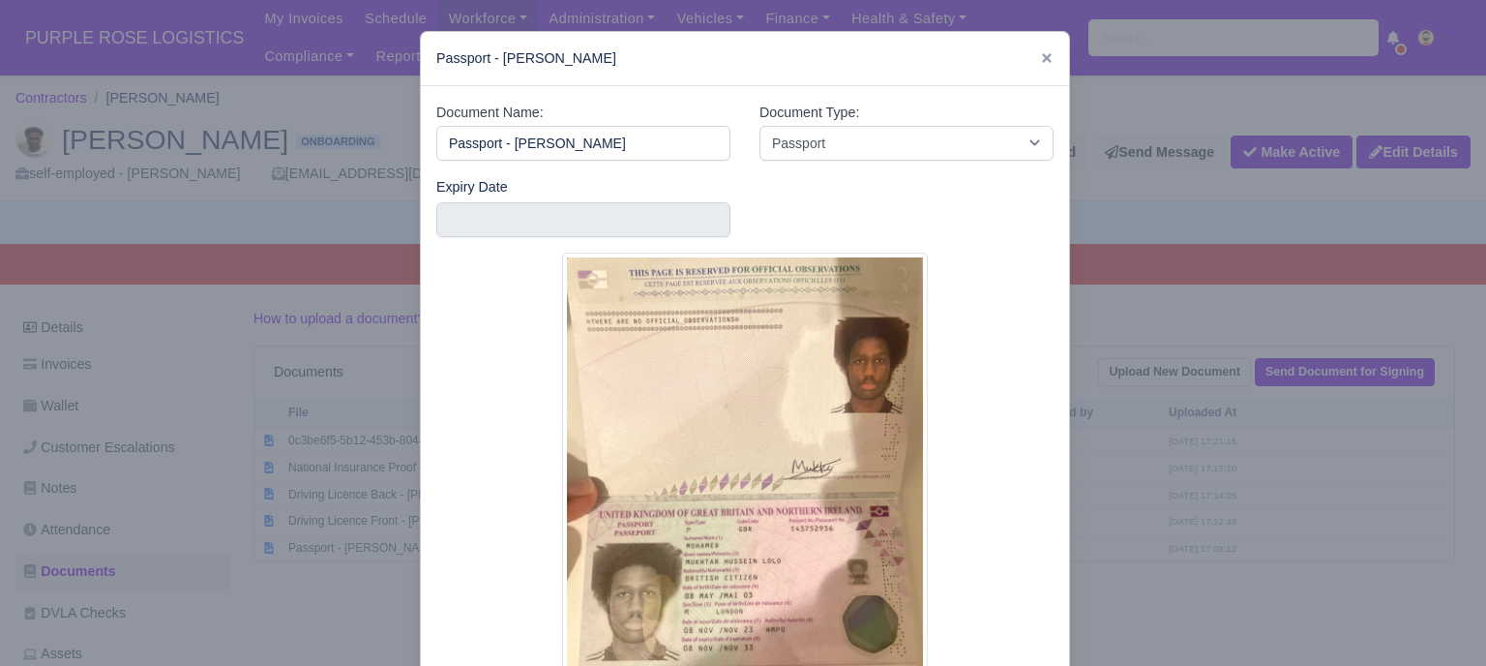
click at [1193, 527] on div at bounding box center [743, 333] width 1486 height 666
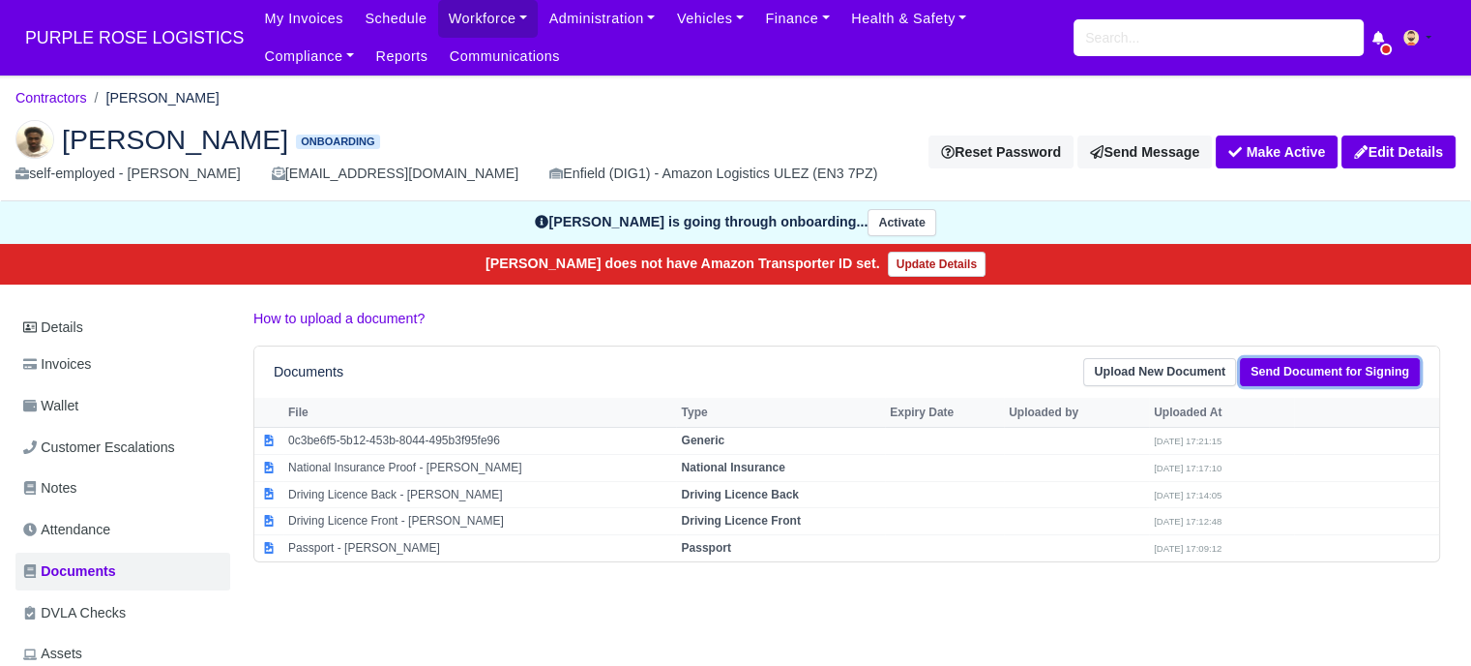
click at [1329, 367] on link "Send Document for Signing" at bounding box center [1330, 372] width 180 height 28
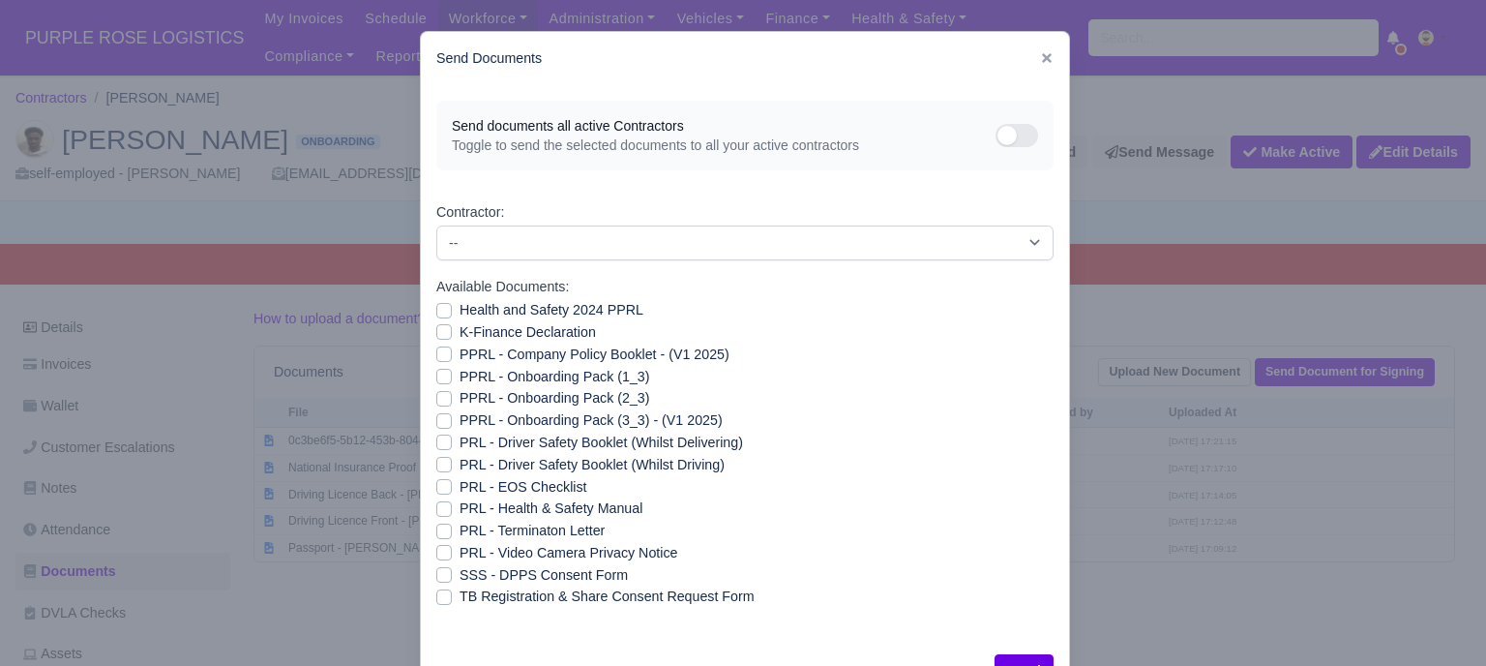
click at [460, 311] on label "Health and Safety 2024 PPRL" at bounding box center [552, 310] width 184 height 22
click at [441, 311] on input "Health and Safety 2024 PPRL" at bounding box center [443, 306] width 15 height 15
checkbox input "true"
click at [460, 332] on label "K-Finance Declaration" at bounding box center [528, 332] width 136 height 22
click at [438, 332] on input "K-Finance Declaration" at bounding box center [443, 328] width 15 height 15
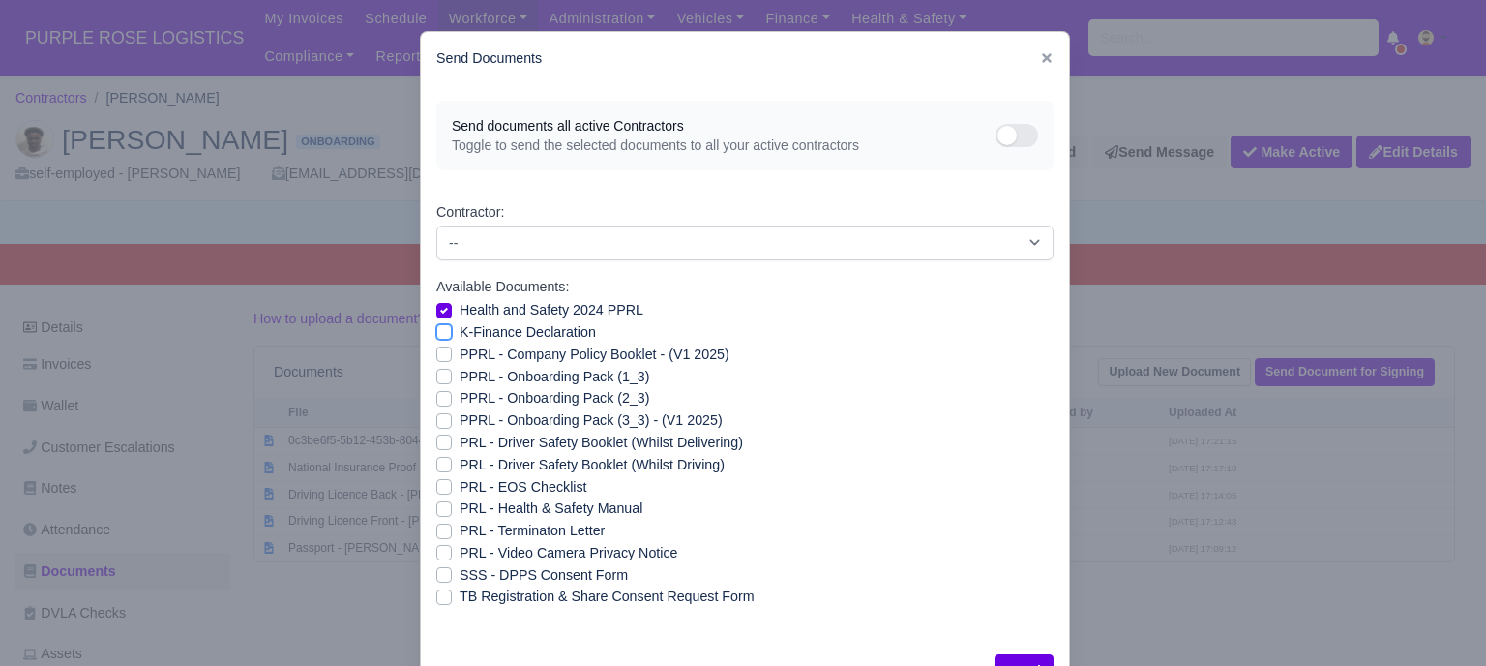
checkbox input "true"
click at [460, 358] on label "PPRL - Company Policy Booklet - (V1 2025)" at bounding box center [595, 354] width 270 height 22
click at [439, 358] on input "PPRL - Company Policy Booklet - (V1 2025)" at bounding box center [443, 350] width 15 height 15
checkbox input "true"
click at [460, 374] on label "PPRL - Onboarding Pack (1_3)" at bounding box center [555, 377] width 190 height 22
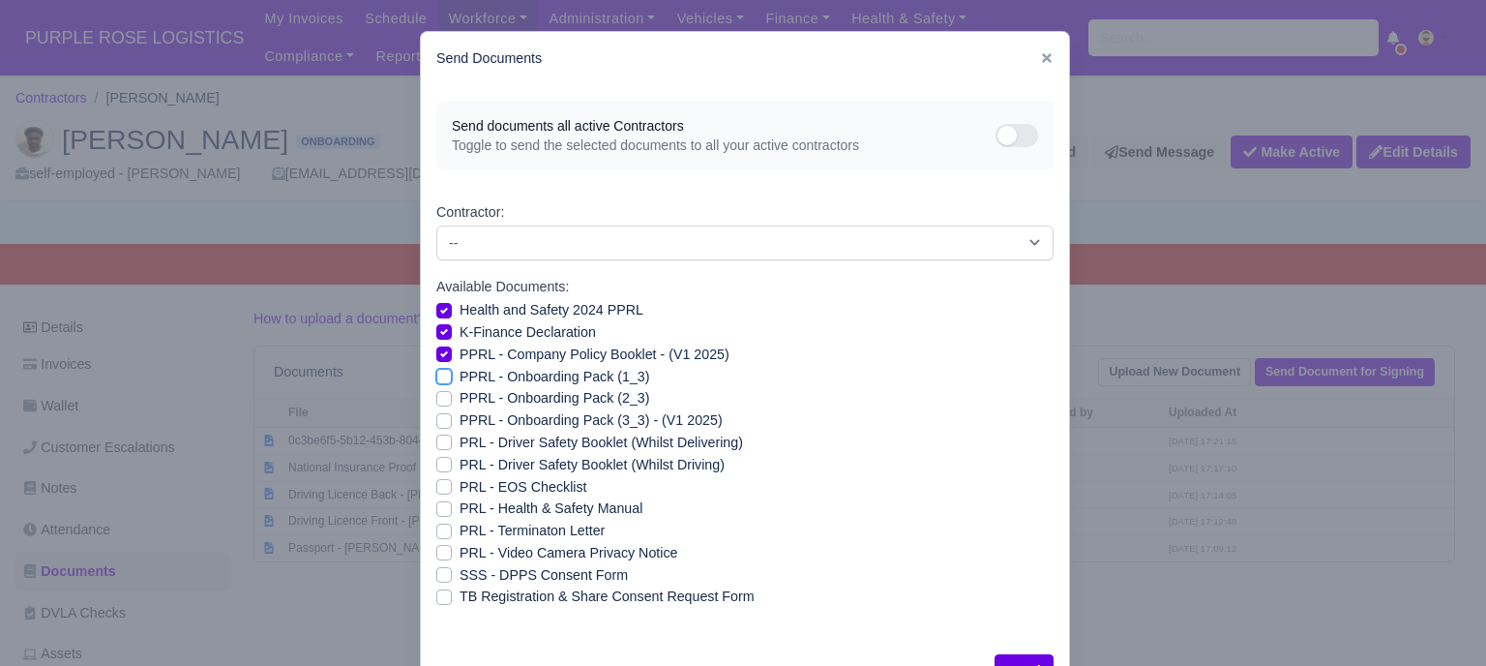
click at [436, 374] on input "PPRL - Onboarding Pack (1_3)" at bounding box center [443, 373] width 15 height 15
checkbox input "true"
click at [460, 399] on label "PPRL - Onboarding Pack (2_3)" at bounding box center [555, 398] width 190 height 22
click at [437, 399] on input "PPRL - Onboarding Pack (2_3)" at bounding box center [443, 394] width 15 height 15
checkbox input "true"
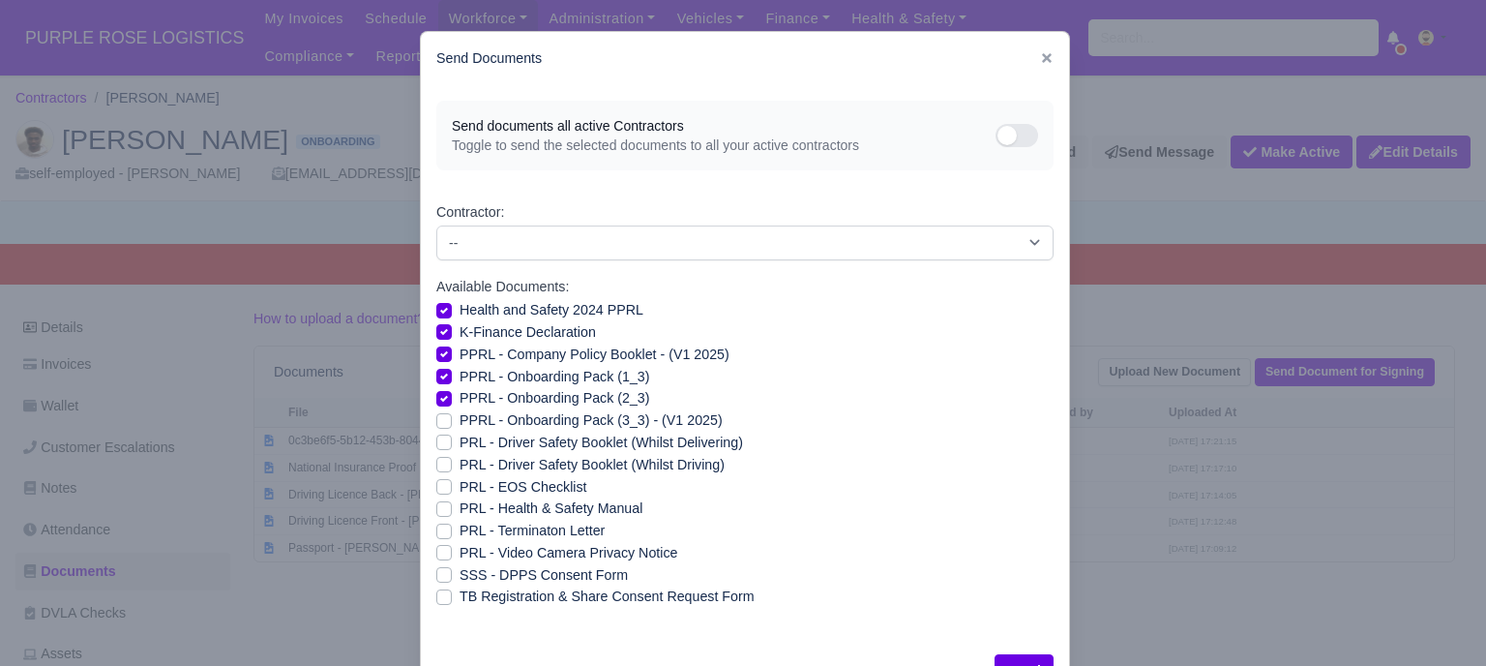
click at [460, 417] on label "PPRL - Onboarding Pack (3_3) - (V1 2025)" at bounding box center [591, 420] width 263 height 22
click at [436, 417] on input "PPRL - Onboarding Pack (3_3) - (V1 2025)" at bounding box center [443, 416] width 15 height 15
checkbox input "true"
click at [460, 555] on label "PRL - Video Camera Privacy Notice" at bounding box center [569, 553] width 218 height 22
click at [439, 555] on input "PRL - Video Camera Privacy Notice" at bounding box center [443, 549] width 15 height 15
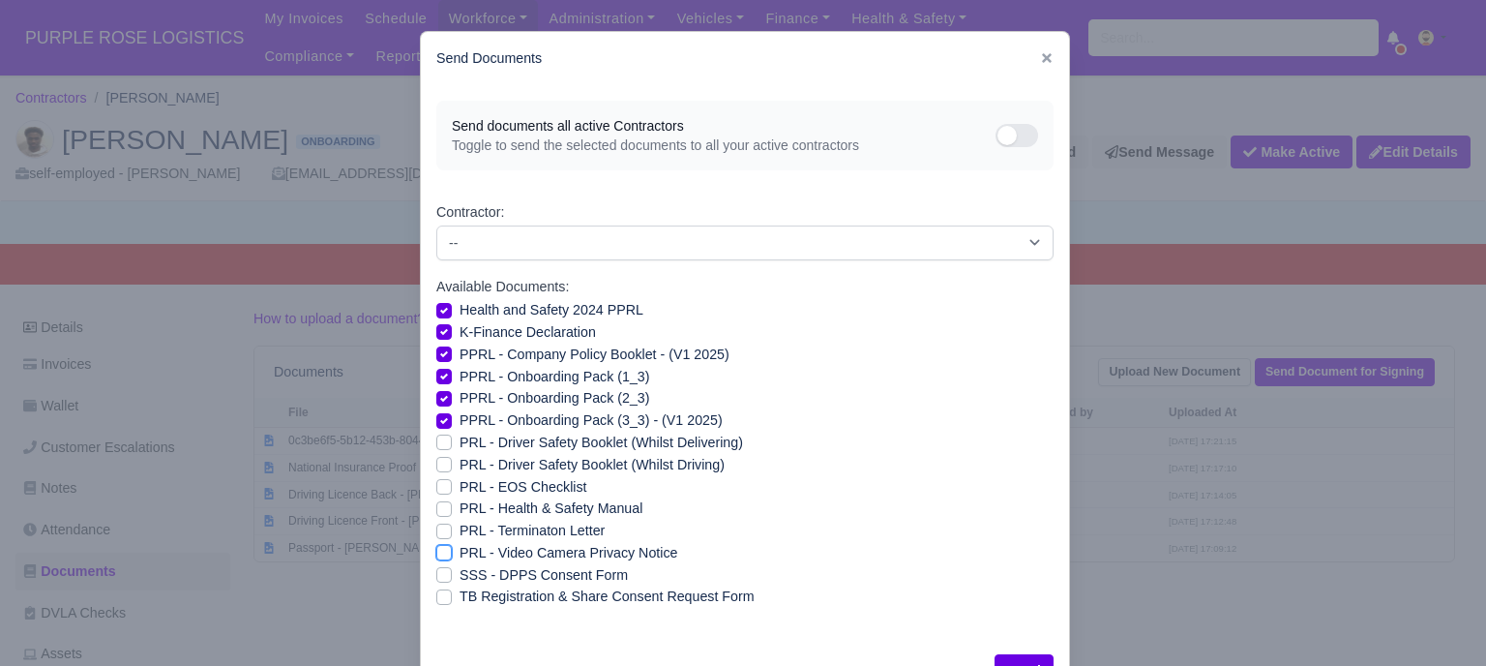
checkbox input "true"
click at [460, 508] on label "PRL - Health & Safety Manual" at bounding box center [551, 508] width 183 height 22
click at [440, 508] on input "PRL - Health & Safety Manual" at bounding box center [443, 504] width 15 height 15
checkbox input "true"
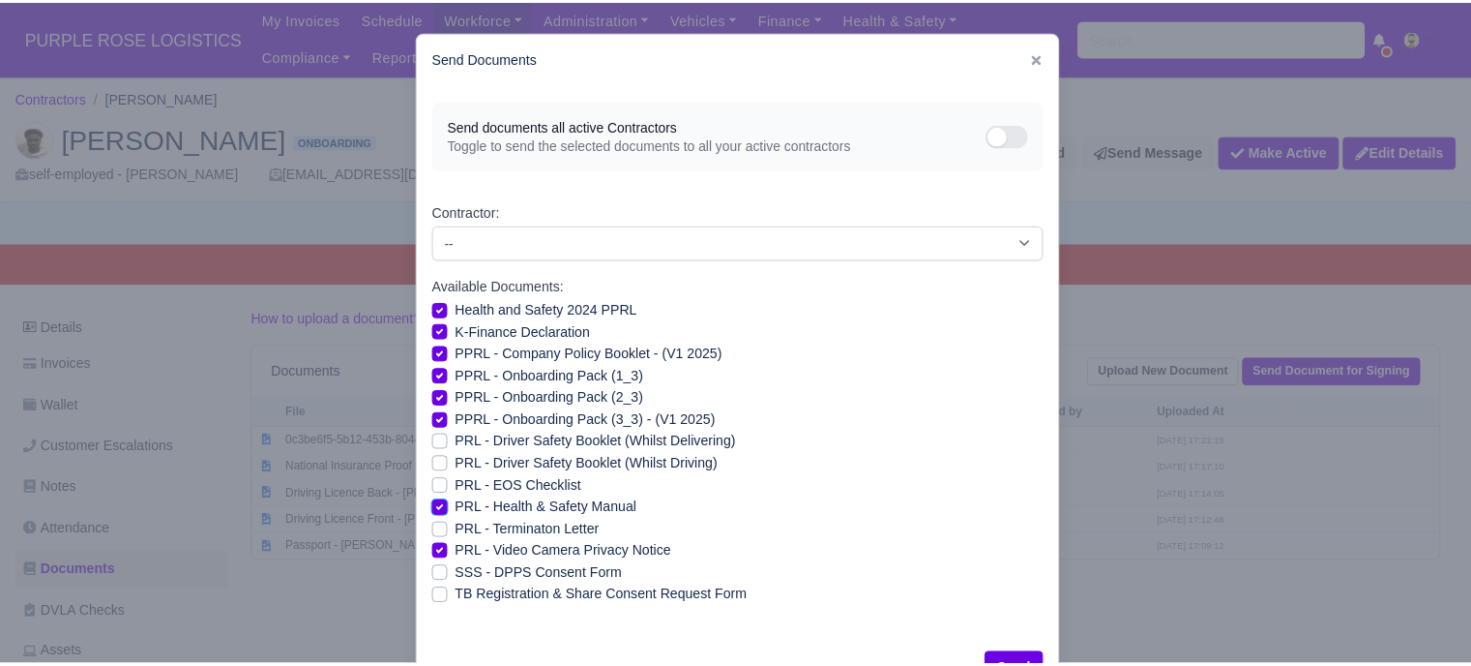
scroll to position [70, 0]
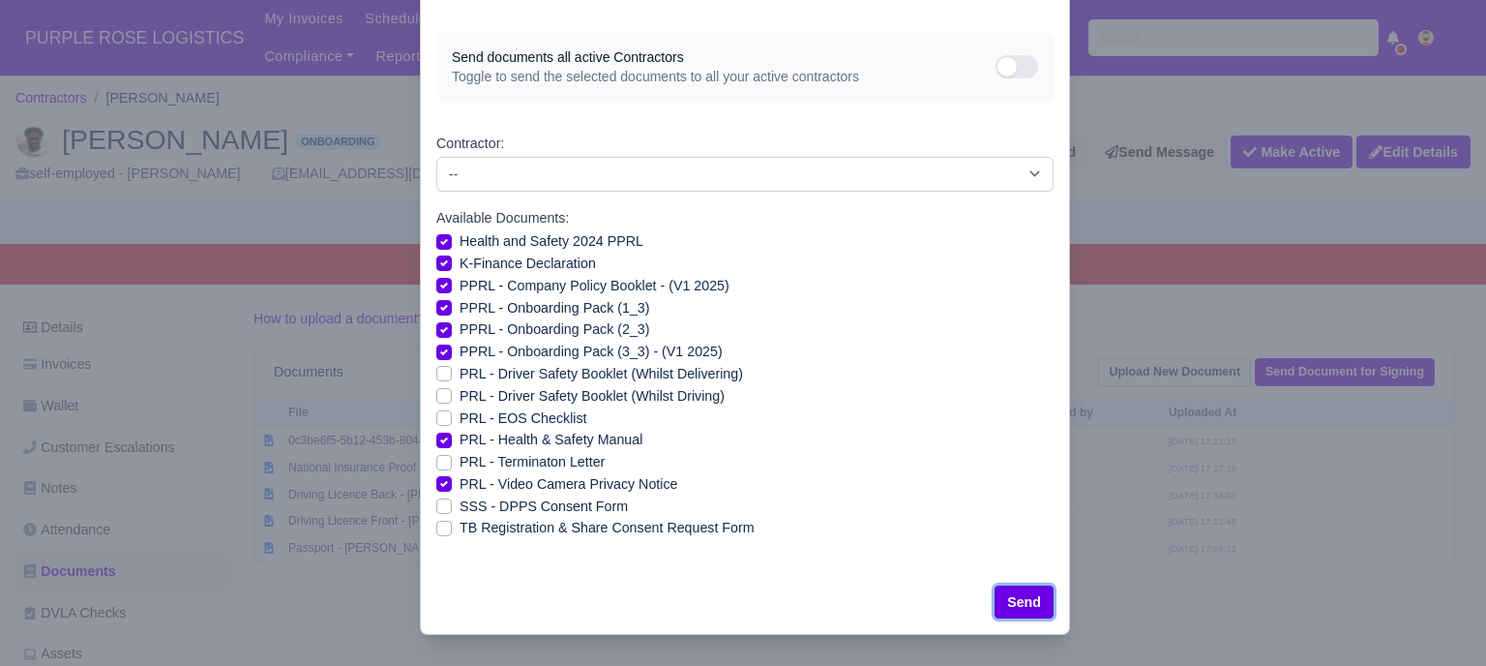
click at [1025, 600] on button "Send" at bounding box center [1023, 601] width 59 height 33
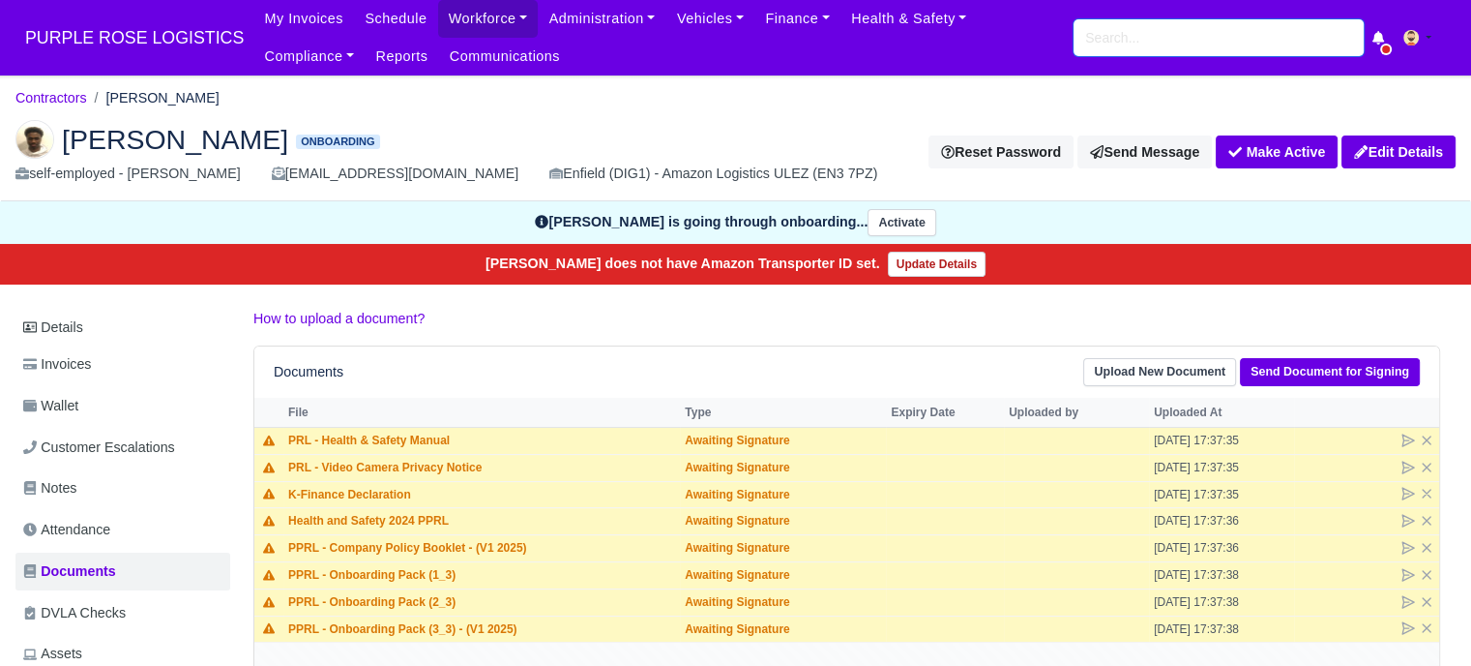
click at [1172, 19] on input "search" at bounding box center [1219, 37] width 290 height 37
click at [1173, 42] on input "search" at bounding box center [1219, 37] width 290 height 37
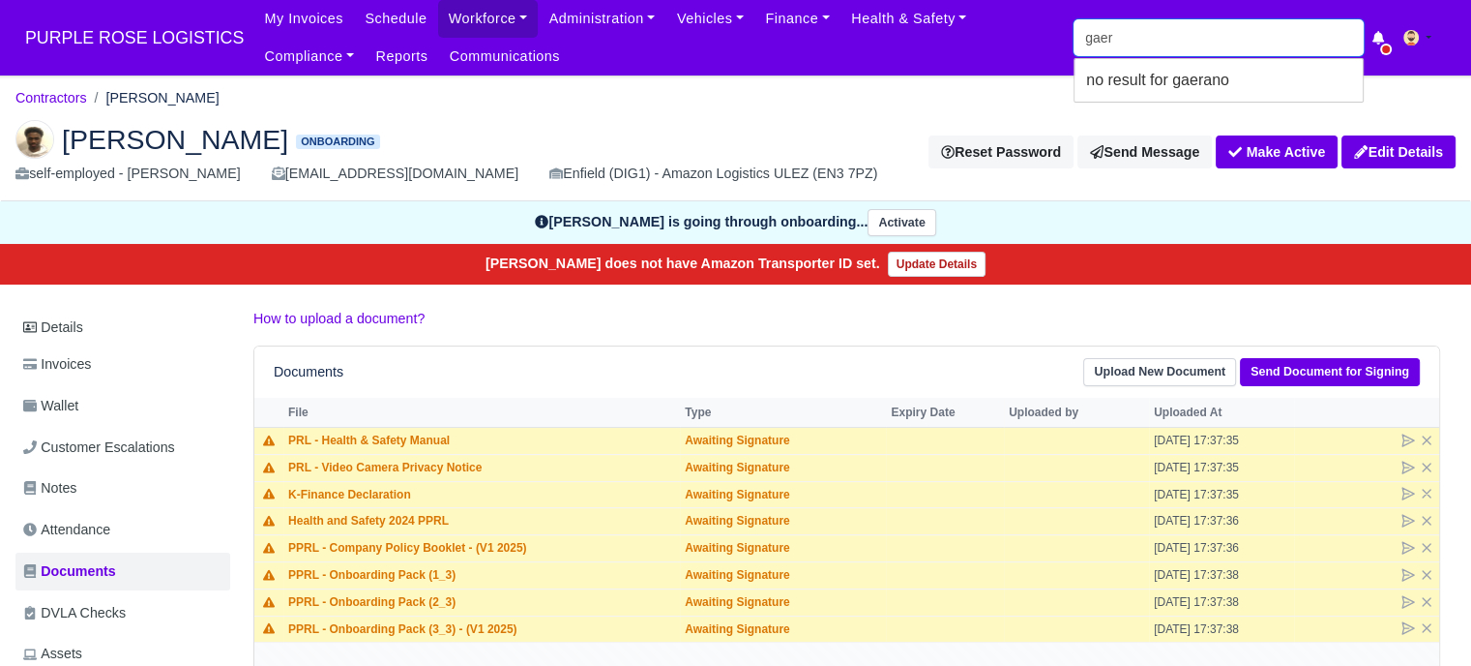
type input "gae"
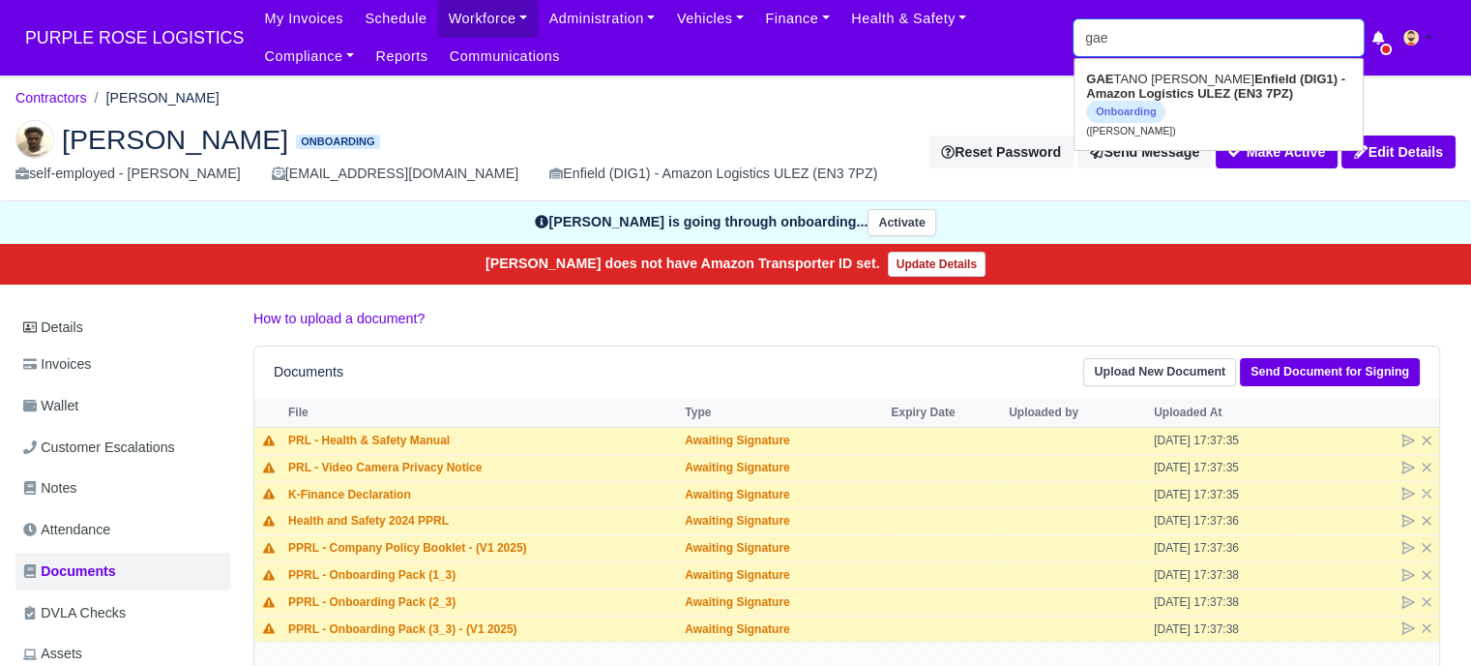
type input "[PERSON_NAME]"
click at [1200, 100] on link "[PERSON_NAME] [PERSON_NAME] Enfield (DIG1) - Amazon Logistics ULEZ (EN3 7PZ) On…" at bounding box center [1219, 104] width 288 height 81
type input "[PERSON_NAME]"
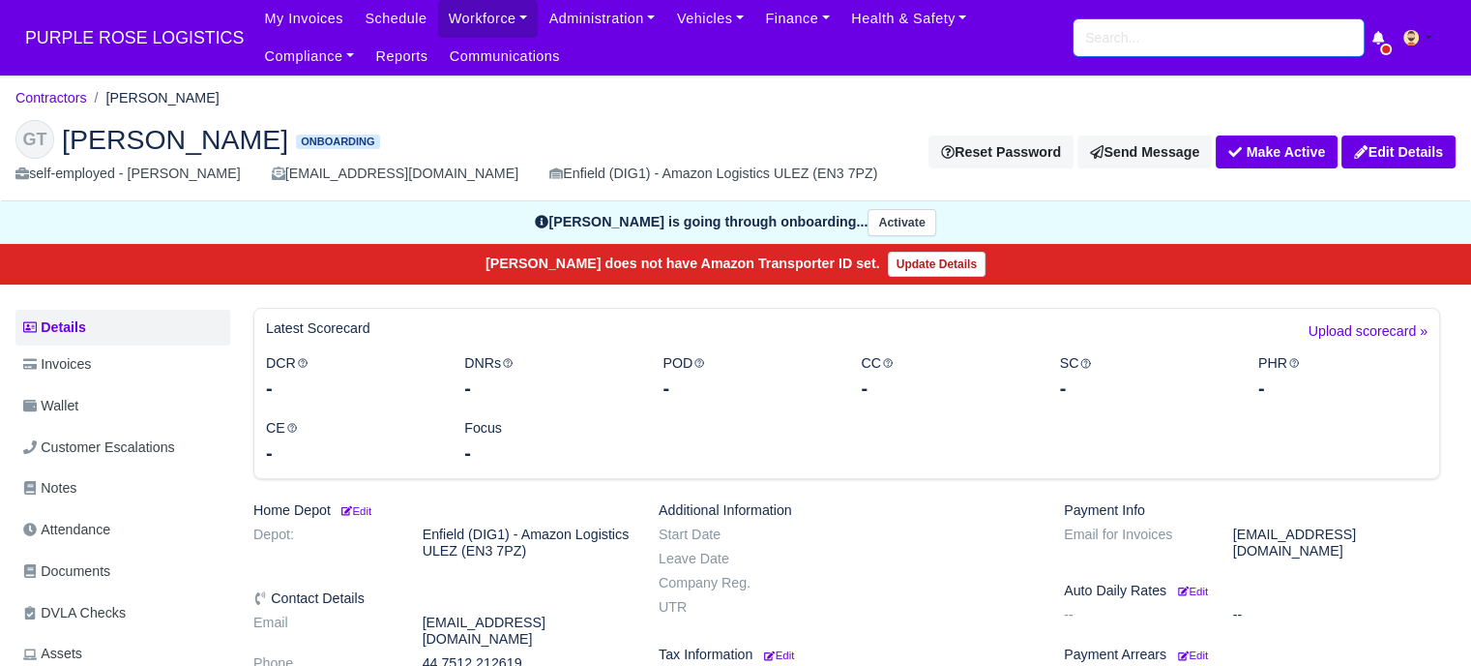
click at [1145, 44] on input "search" at bounding box center [1219, 37] width 290 height 37
type input "mukh"
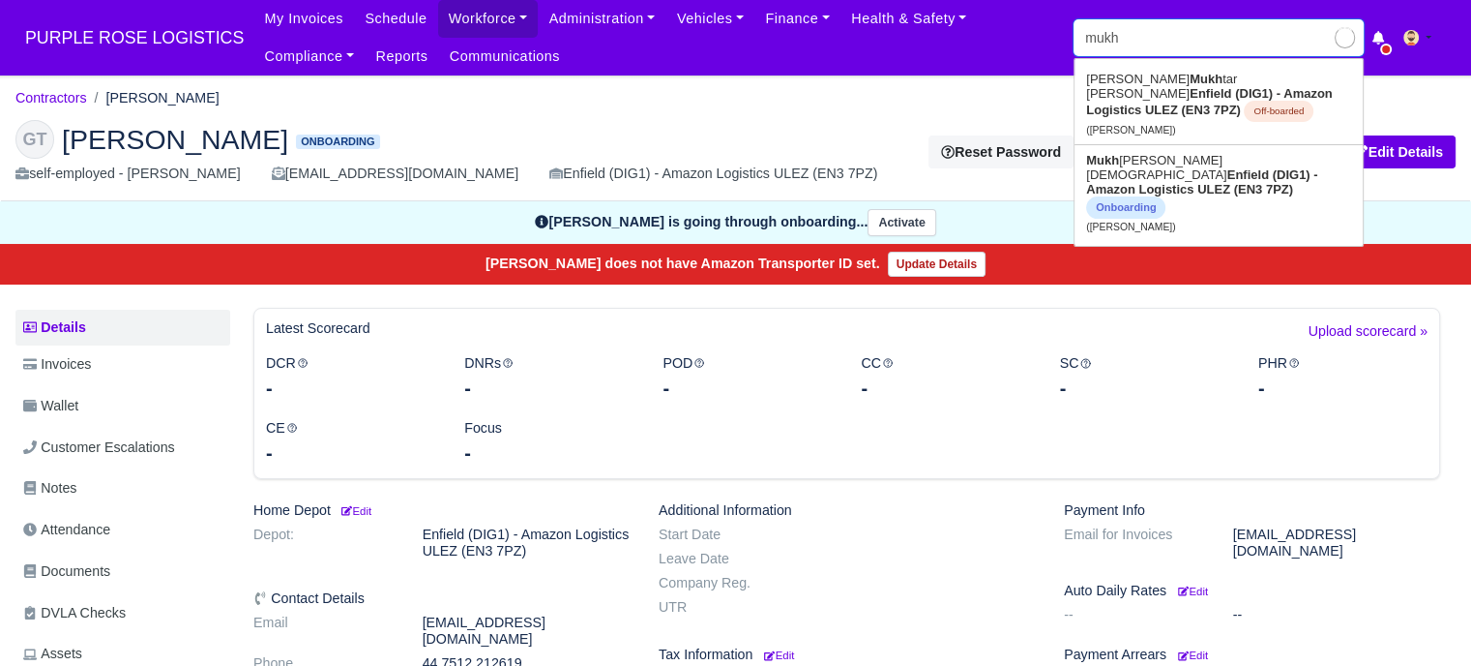
type input "mukhtar Mohamed"
click at [1192, 173] on strong "Enfield (DIG1) - Amazon Logistics ULEZ (EN3 7PZ)" at bounding box center [1201, 181] width 231 height 29
type input "Mukhtar Mohamed"
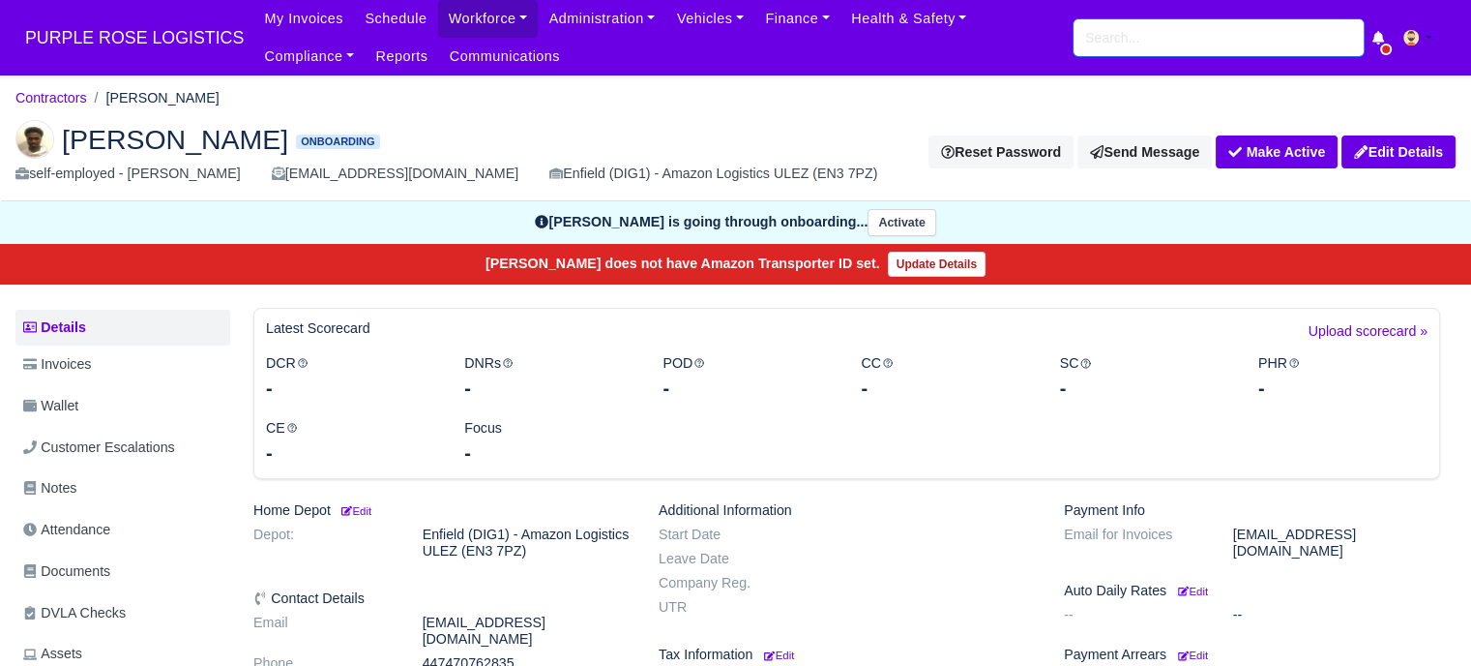
click at [1142, 38] on input "search" at bounding box center [1219, 37] width 290 height 37
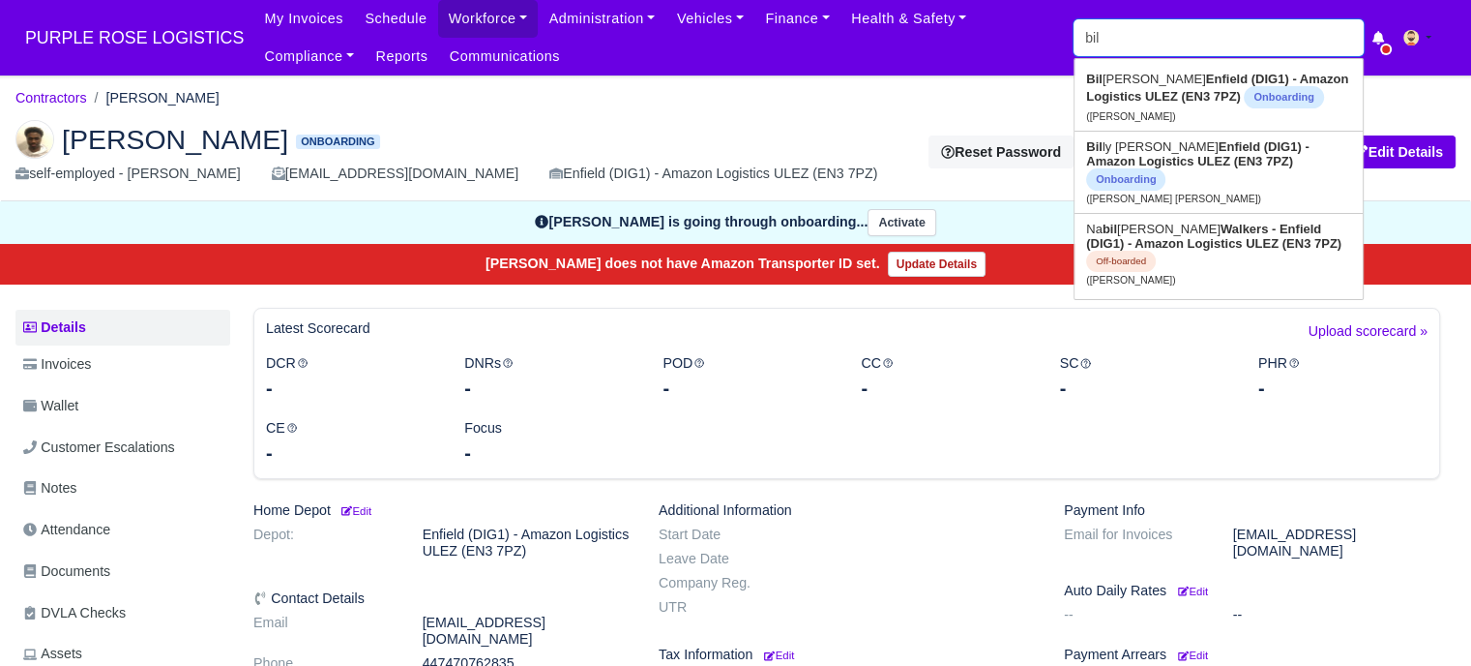
type input "bill"
type input "[PERSON_NAME]"
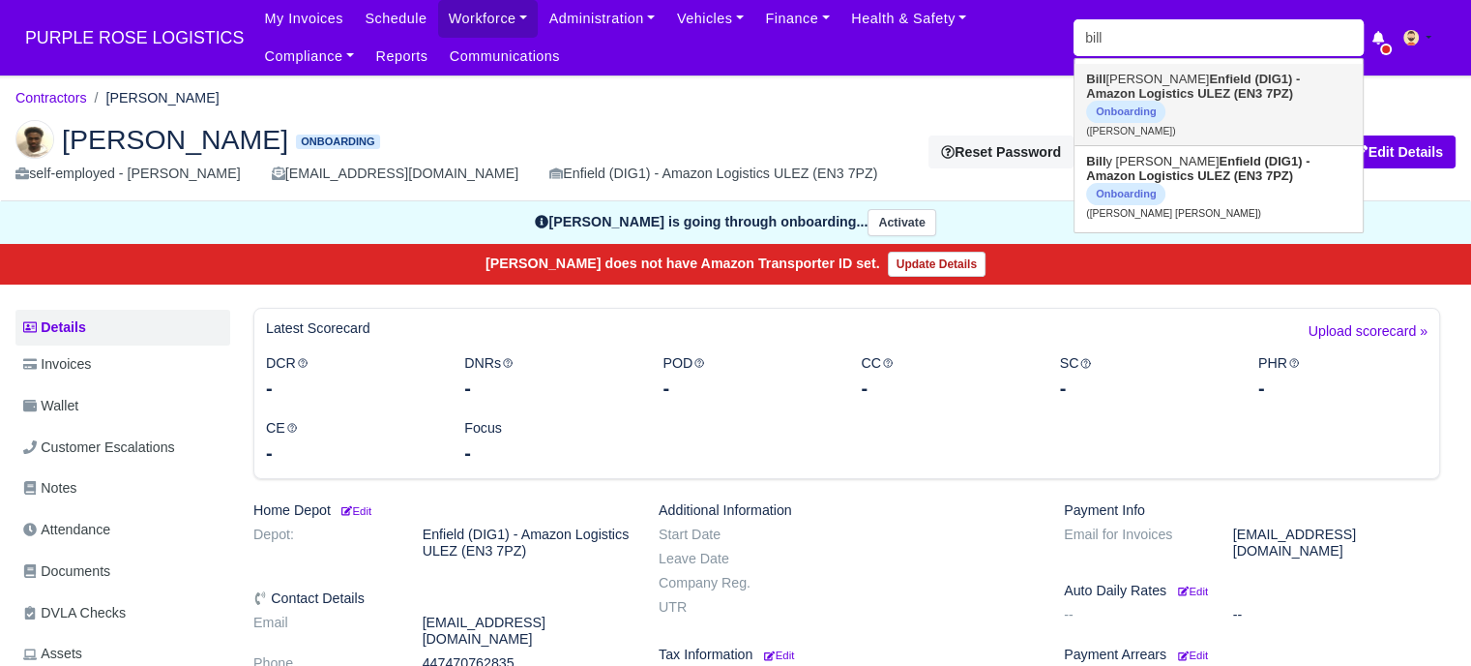
click at [1169, 91] on strong "Enfield (DIG1) - Amazon Logistics ULEZ (EN3 7PZ)" at bounding box center [1193, 86] width 214 height 29
type input "[PERSON_NAME]"
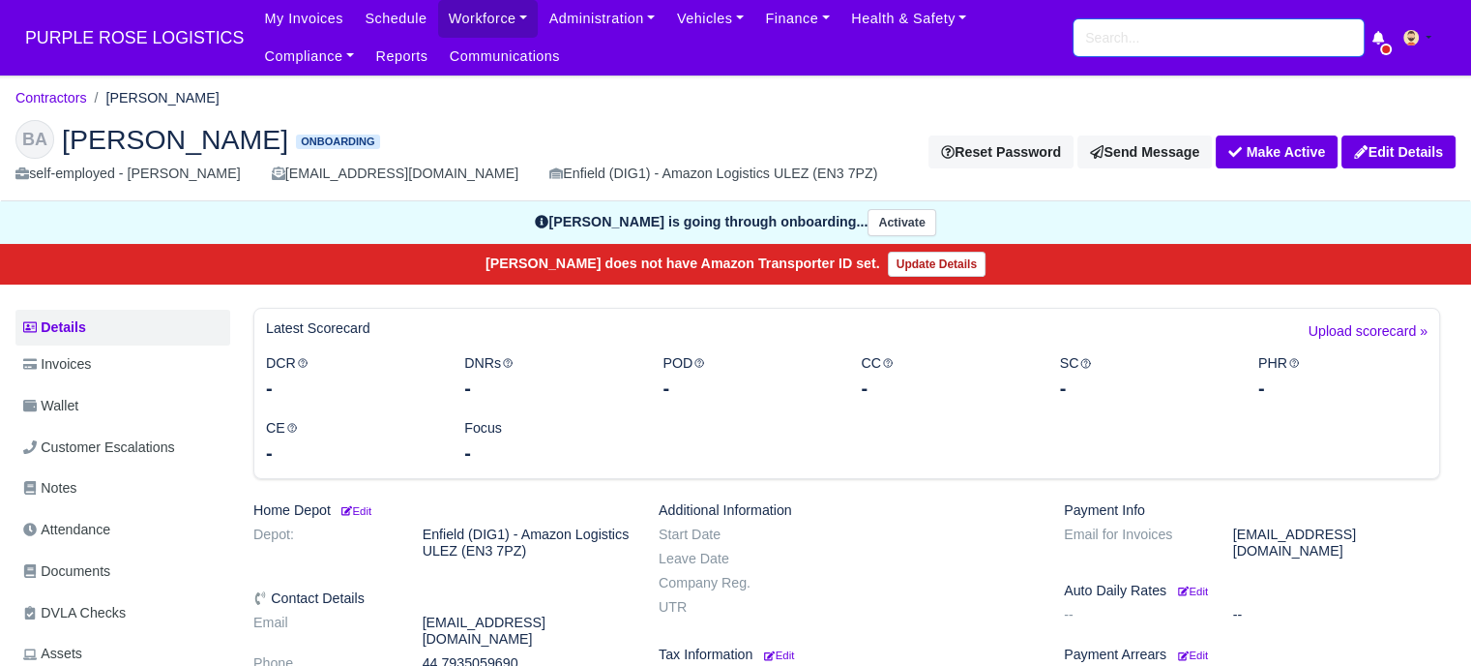
click at [1238, 44] on input "search" at bounding box center [1219, 37] width 290 height 37
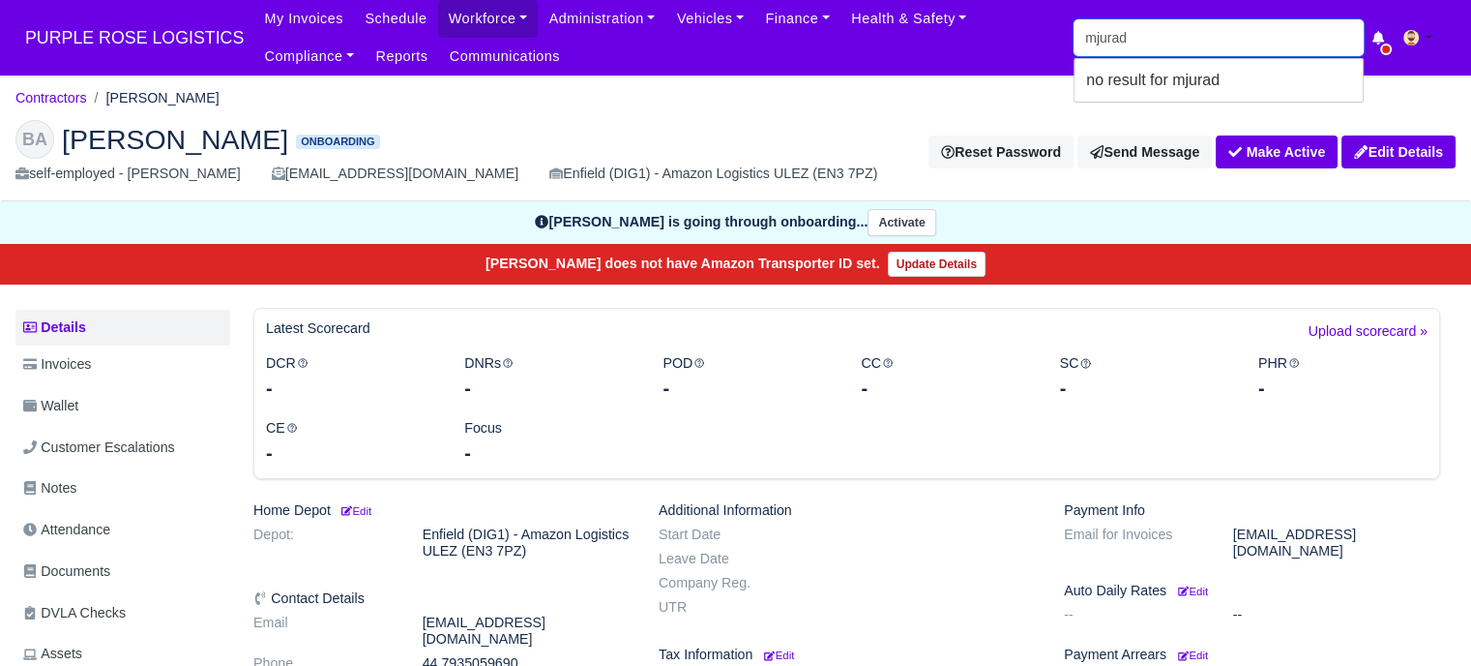
drag, startPoint x: 1184, startPoint y: 23, endPoint x: 1053, endPoint y: 35, distance: 132.1
click at [1050, 39] on div "My Invoices Schedule Workforce Manpower Expiring Documents Leave Requests Daily…" at bounding box center [854, 37] width 1202 height 75
type input "murad"
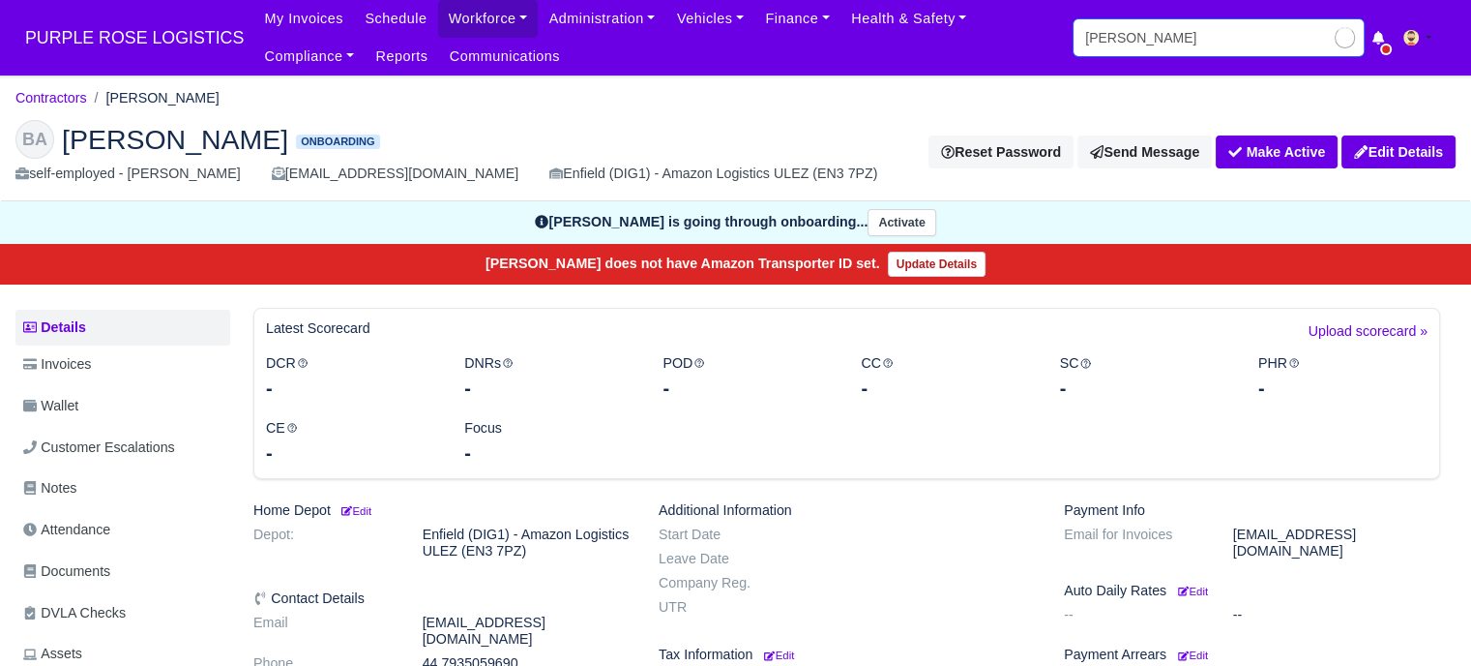
type input "murad Abdmelrezak Ibrahim"
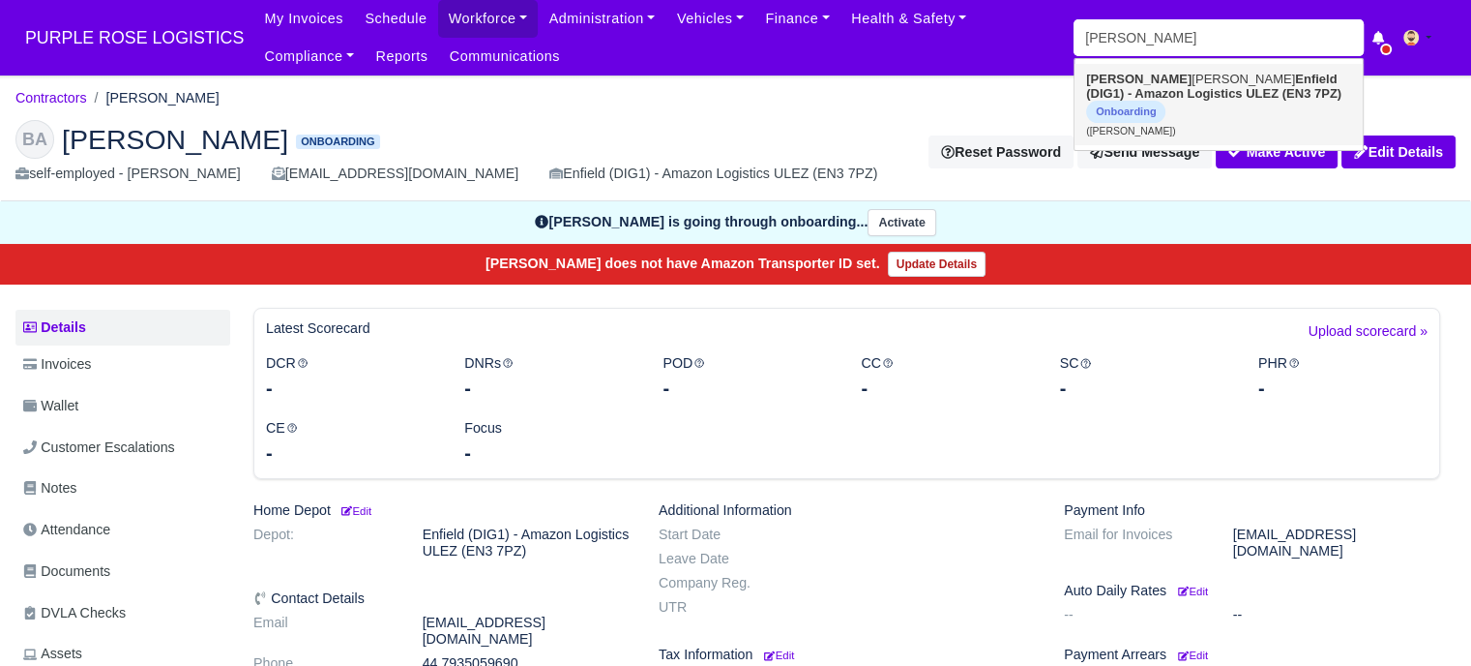
click at [1215, 96] on strong "Enfield (DIG1) - Amazon Logistics ULEZ (EN3 7PZ)" at bounding box center [1213, 86] width 255 height 29
type input "Murad Abdmelrezak Ibrahim"
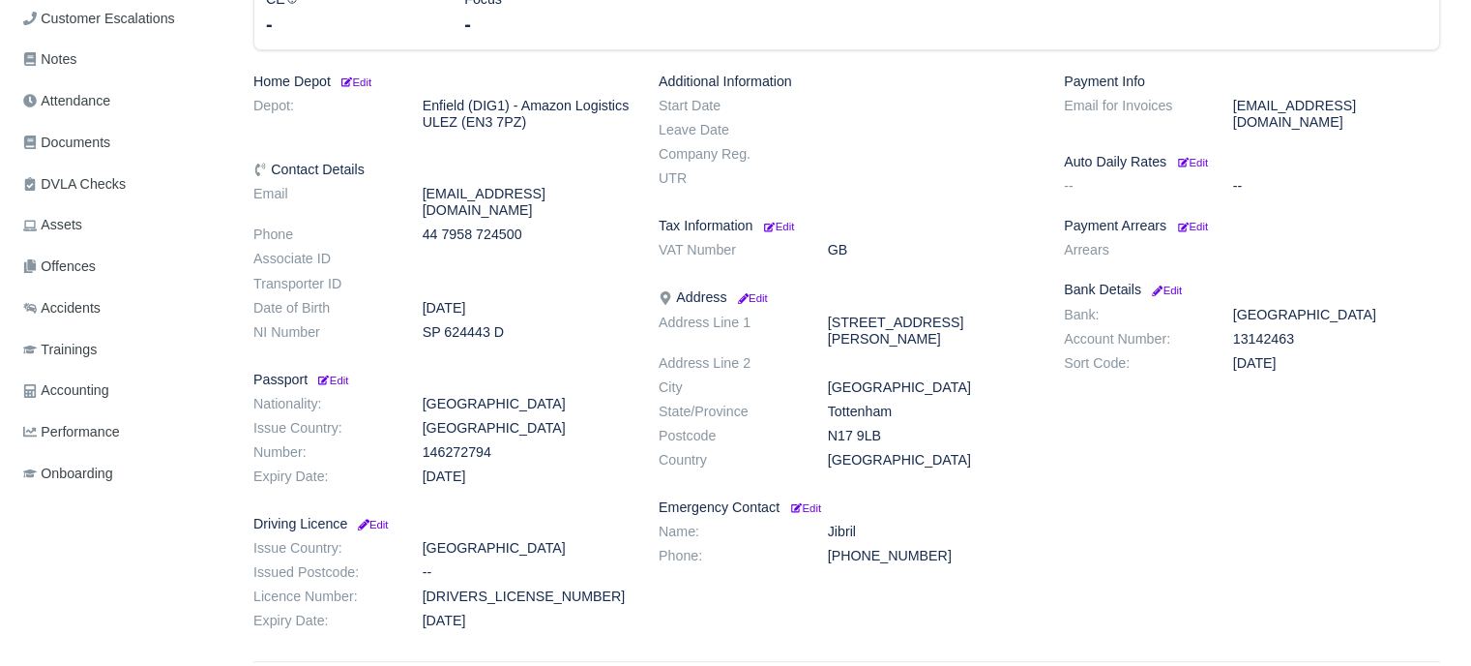
scroll to position [252, 0]
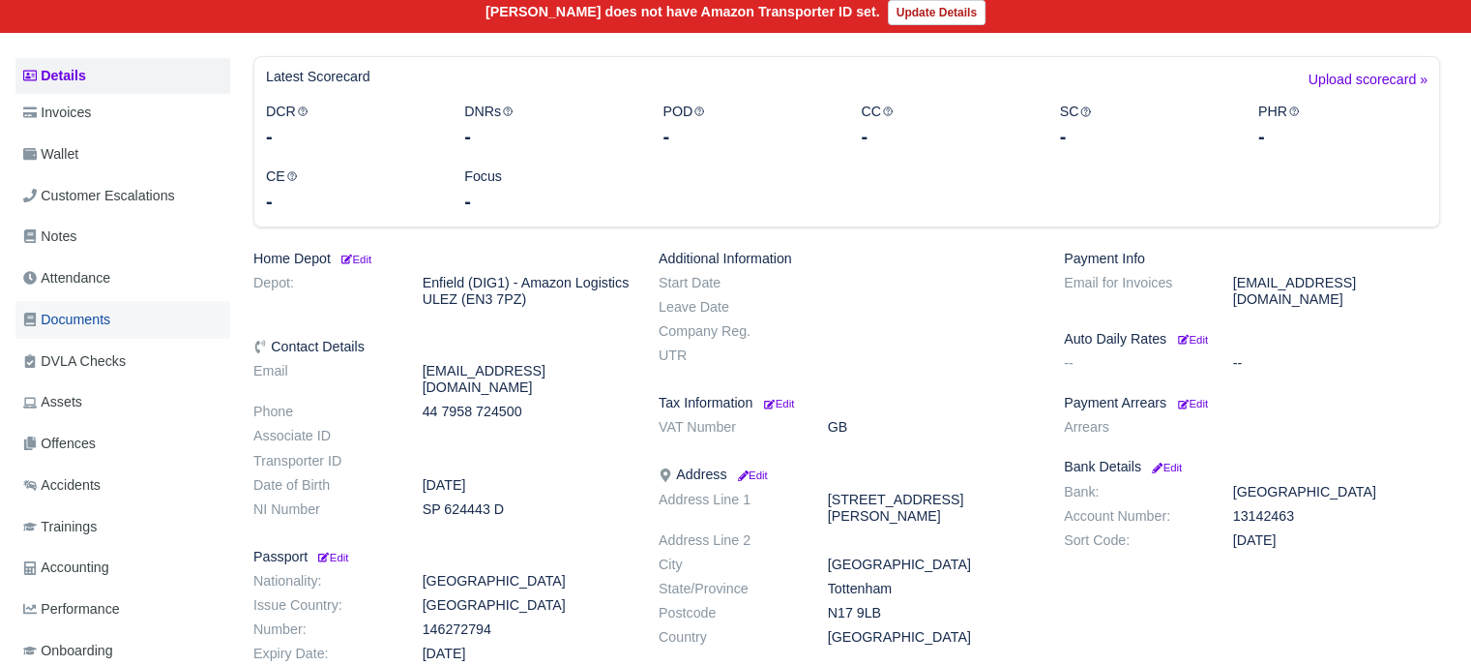
click at [96, 318] on span "Documents" at bounding box center [66, 320] width 87 height 22
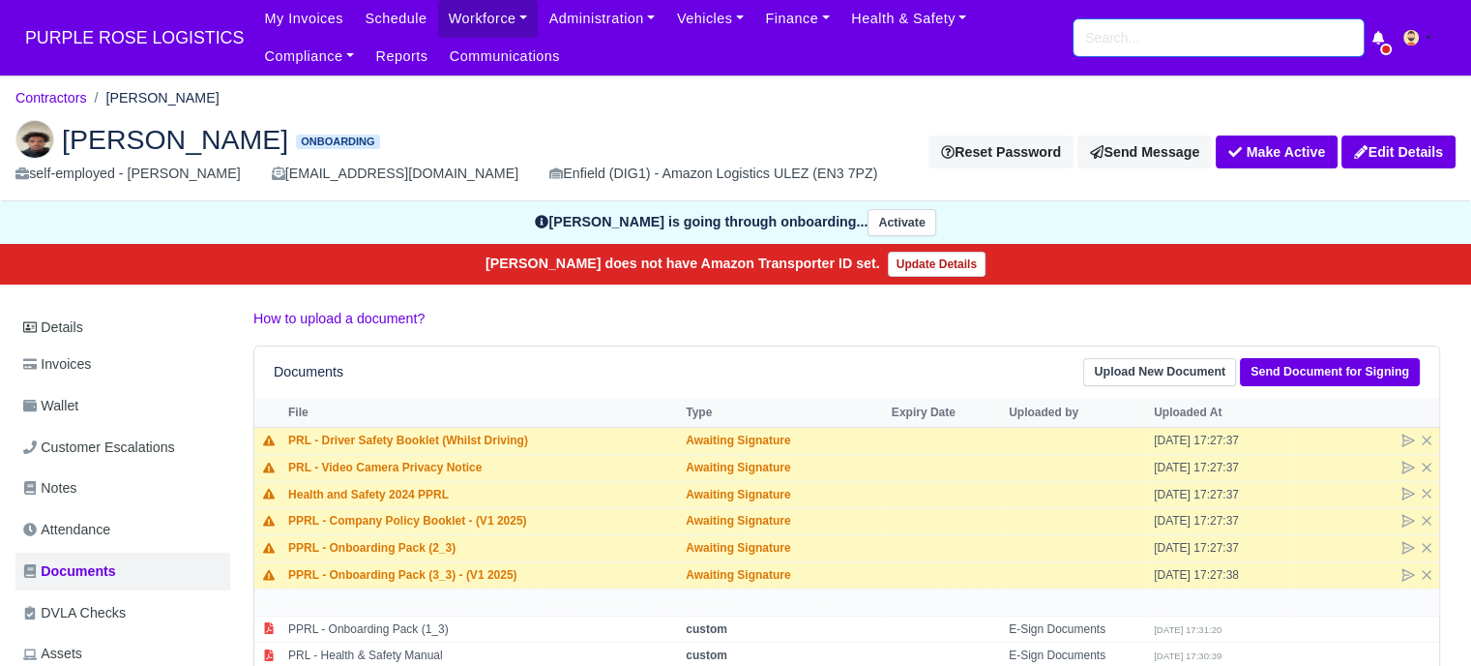
click at [1144, 46] on input "search" at bounding box center [1219, 37] width 290 height 37
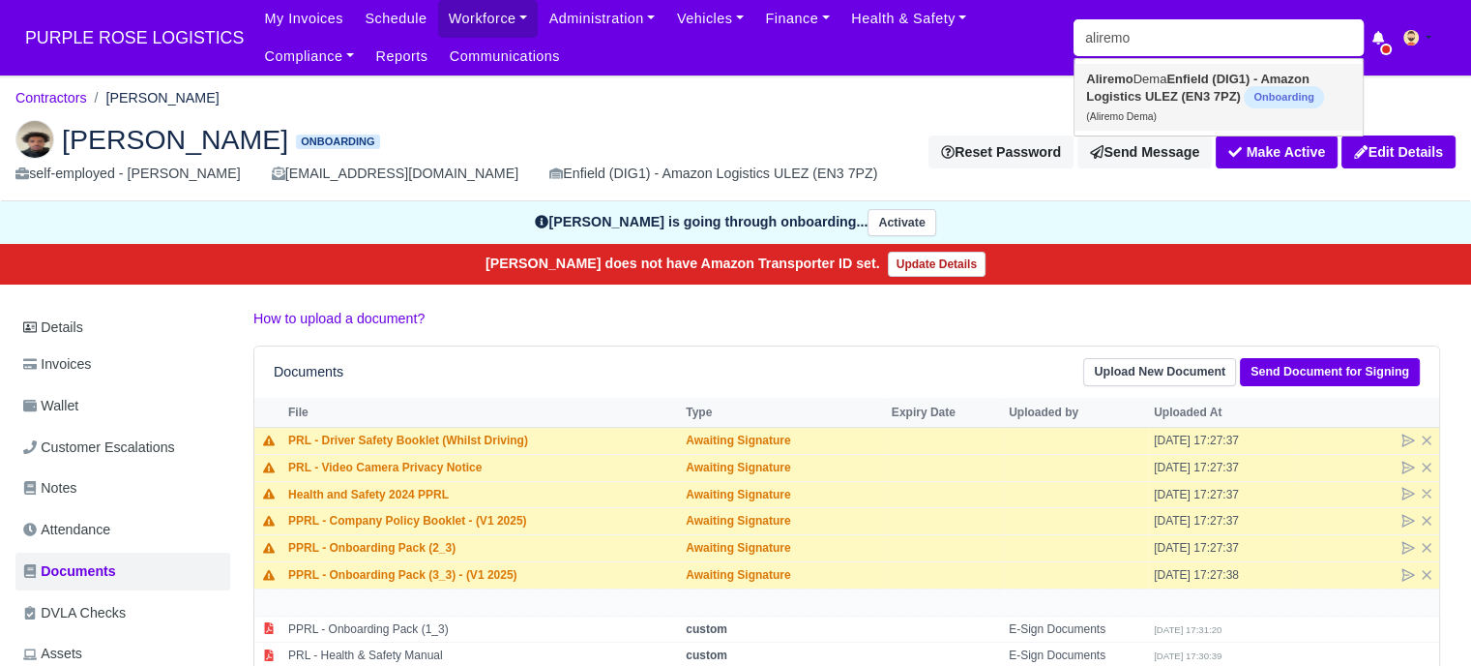
click at [1168, 76] on link "Aliremo Dema Enfield (DIG1) - Amazon Logistics ULEZ (EN3 7PZ) Onboarding (Alire…" at bounding box center [1219, 97] width 288 height 67
type input "Aliremo Dema"
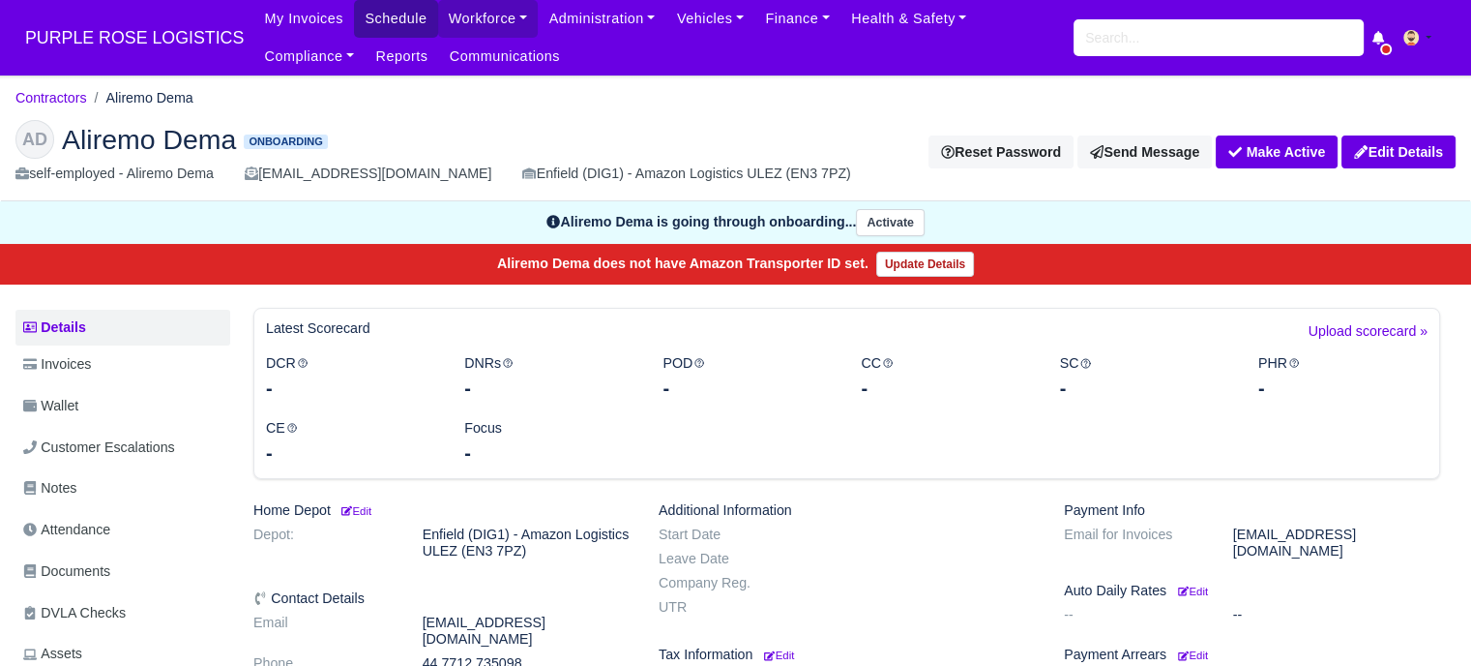
click at [380, 17] on link "Schedule" at bounding box center [395, 19] width 83 height 38
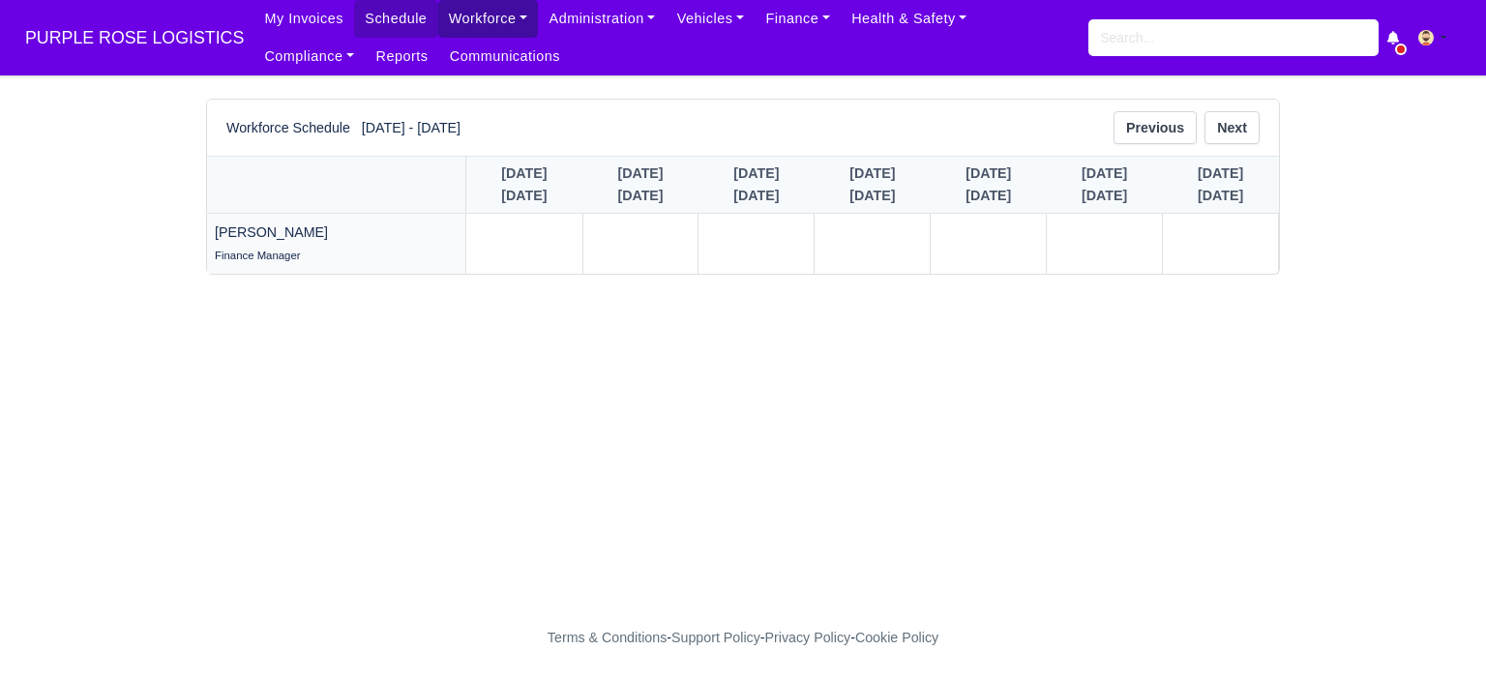
click at [438, 9] on link "Workforce" at bounding box center [488, 19] width 101 height 38
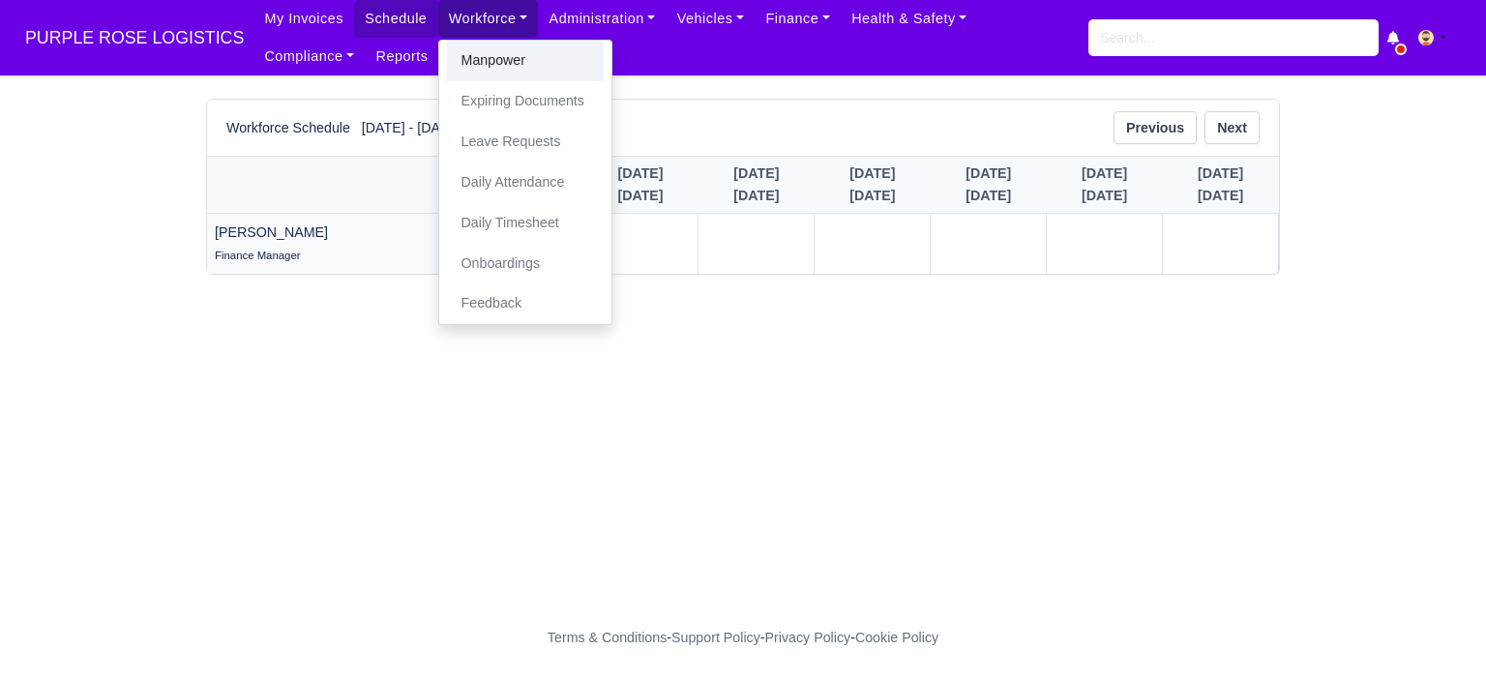
click at [484, 72] on link "Manpower" at bounding box center [525, 61] width 157 height 41
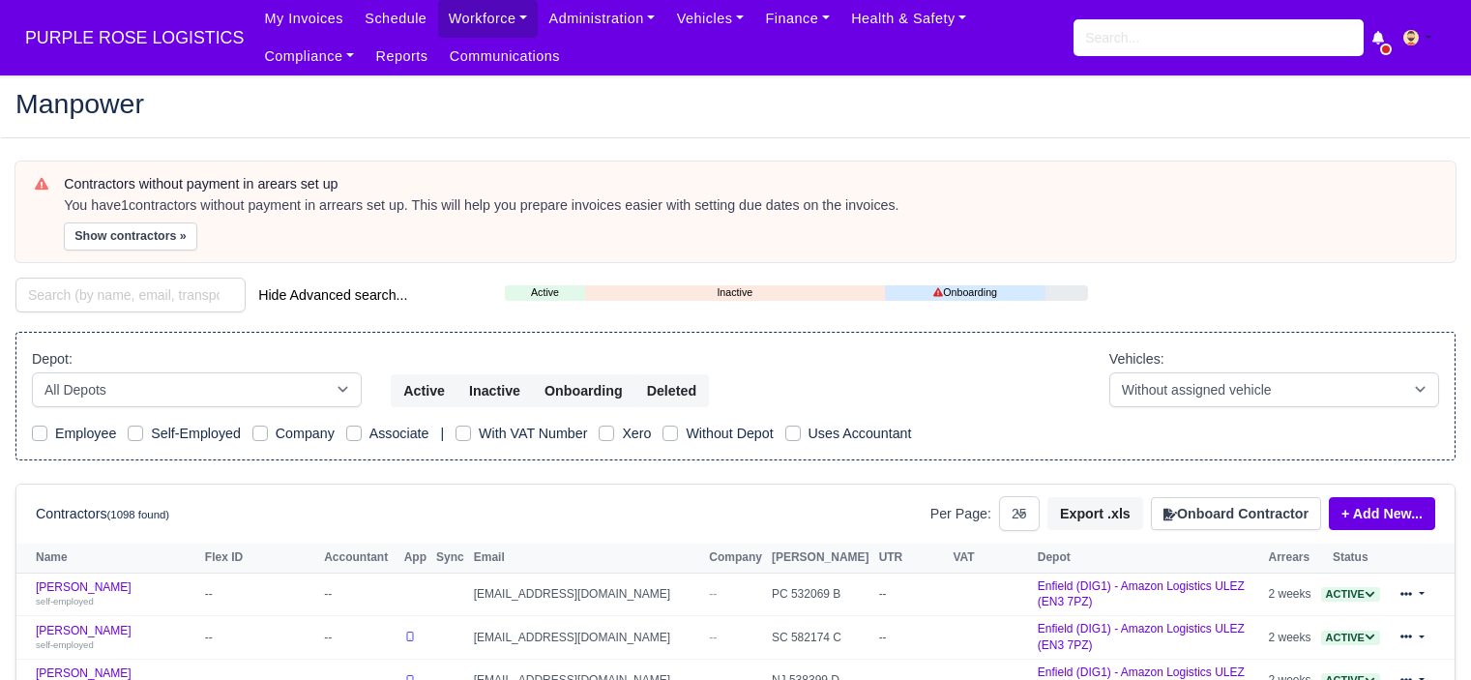
select select "25"
drag, startPoint x: 1208, startPoint y: 537, endPoint x: 1207, endPoint y: 525, distance: 11.6
click at [1207, 532] on div "Contractors (1098 found) Per Page: 10 25 50 Export .xls Onboard Contractor + Ad…" at bounding box center [735, 514] width 1438 height 58
click at [1207, 519] on button "Onboard Contractor" at bounding box center [1236, 513] width 170 height 33
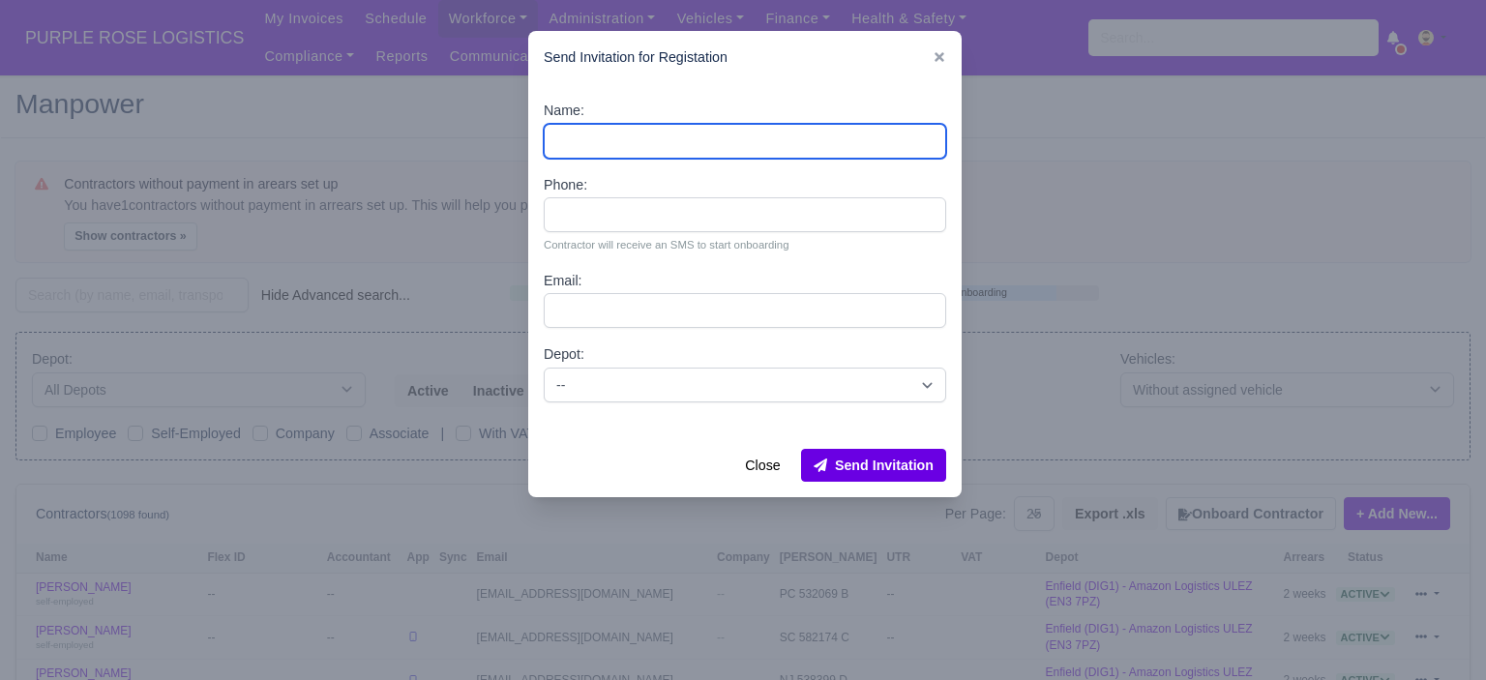
click at [642, 144] on input "Name:" at bounding box center [745, 141] width 402 height 35
paste input "[PERSON_NAME]"
type input "[PERSON_NAME]"
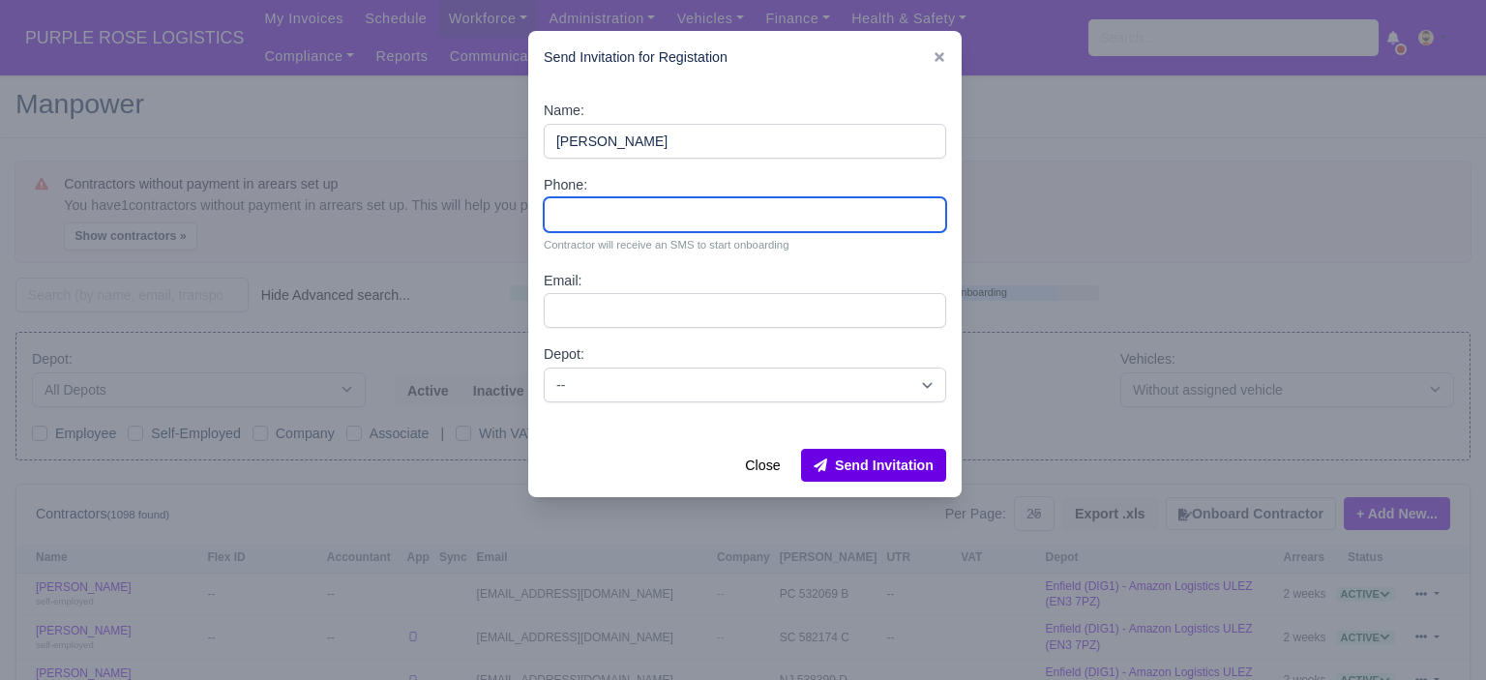
click at [659, 216] on input "Phone:" at bounding box center [745, 214] width 402 height 35
click at [596, 219] on input "Phone:" at bounding box center [745, 214] width 402 height 35
paste input "44 7903 750469"
type input "44 7903 750469"
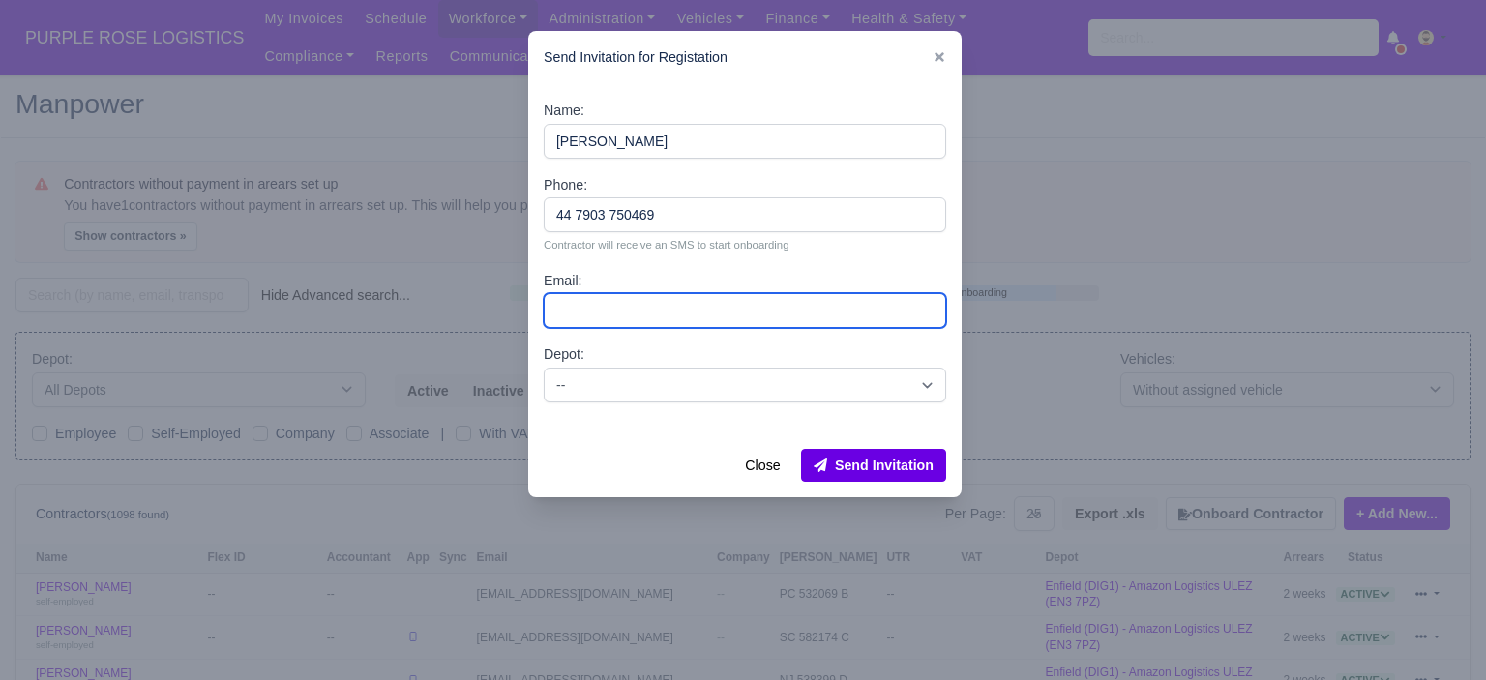
click at [638, 316] on input "Email:" at bounding box center [745, 310] width 402 height 35
paste input "[EMAIL_ADDRESS][DOMAIN_NAME]"
type input "[EMAIL_ADDRESS][DOMAIN_NAME]"
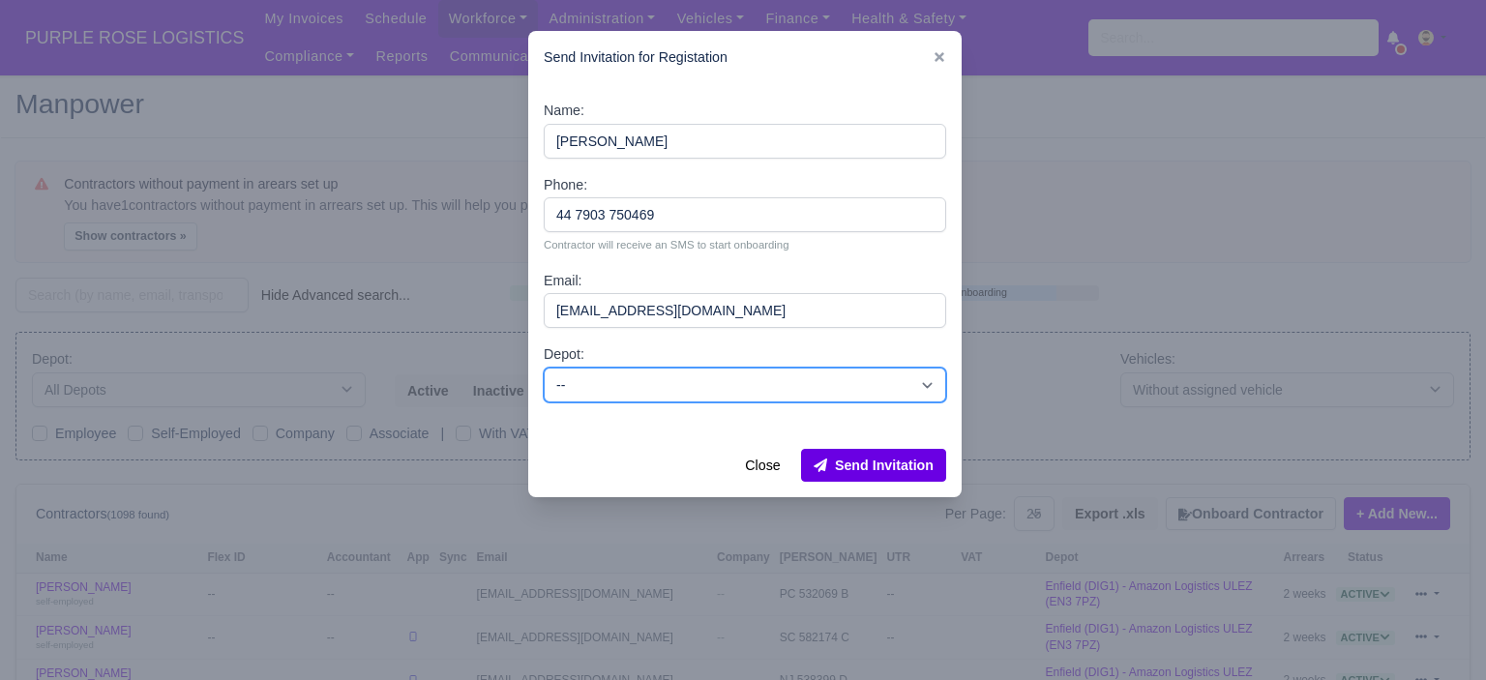
click at [622, 379] on select "-- Enfield (DIG1) - Amazon Logistics ULEZ (EN3 7PZ) Harlow (DHW1) - Amazon Logi…" at bounding box center [745, 385] width 402 height 35
select select "5"
click at [544, 368] on select "-- Enfield (DIG1) - Amazon Logistics ULEZ (EN3 7PZ) Harlow (DHW1) - Amazon Logi…" at bounding box center [745, 385] width 402 height 35
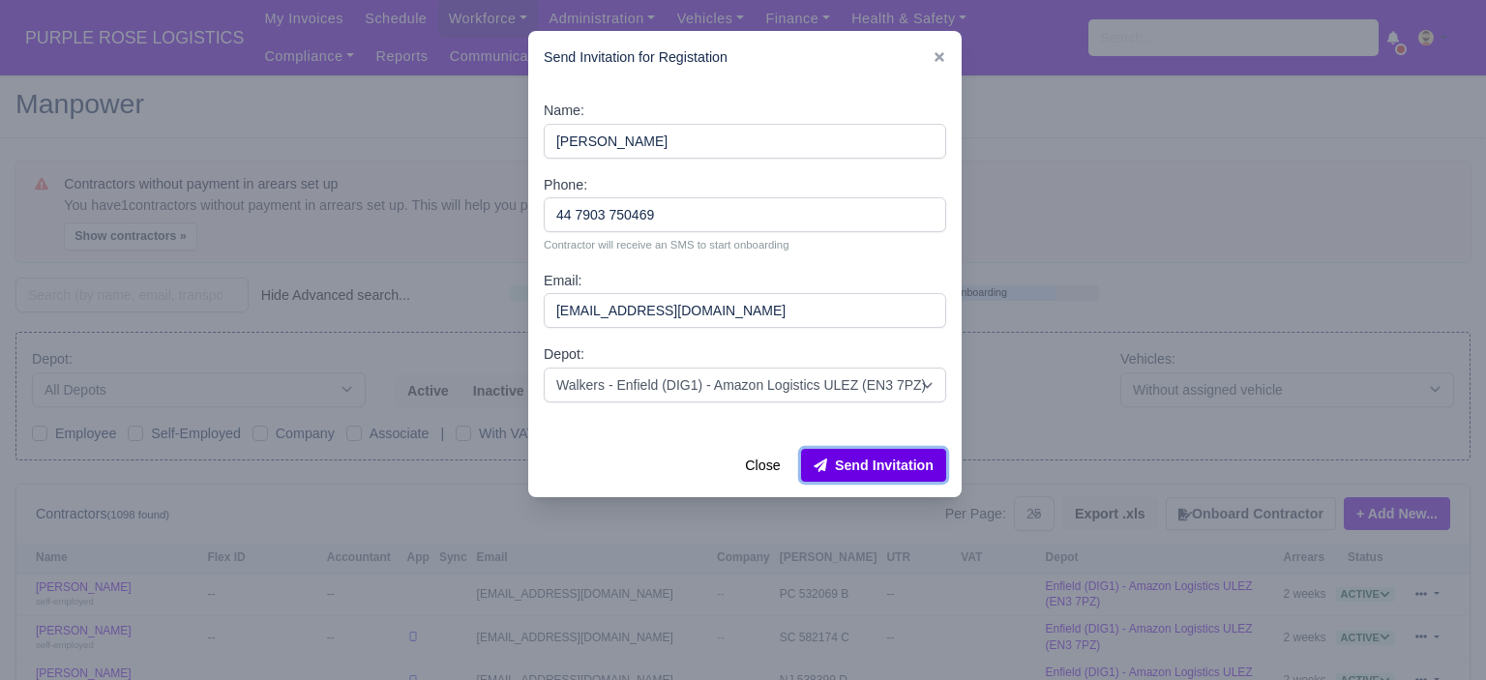
click at [893, 475] on button "Send Invitation" at bounding box center [873, 465] width 145 height 33
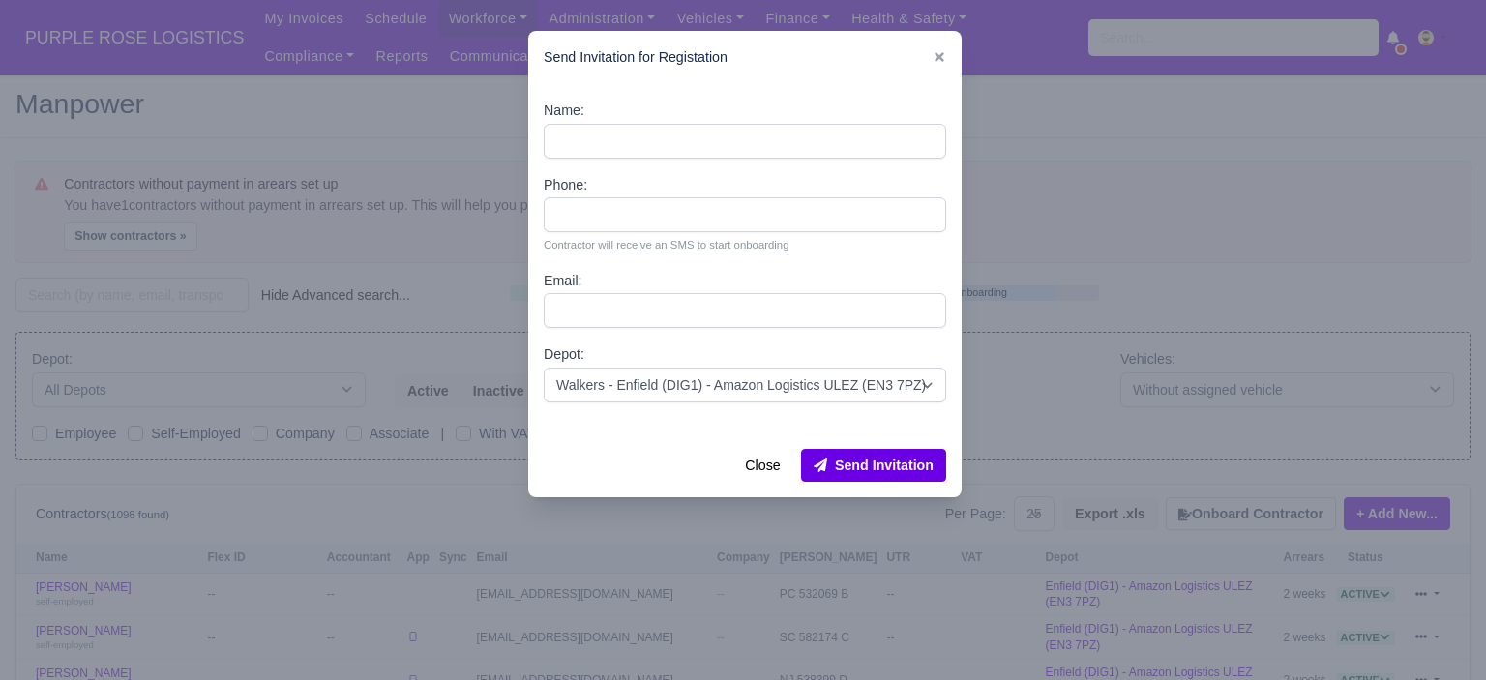
click at [1070, 262] on div at bounding box center [743, 340] width 1486 height 680
